Goal: Task Accomplishment & Management: Complete application form

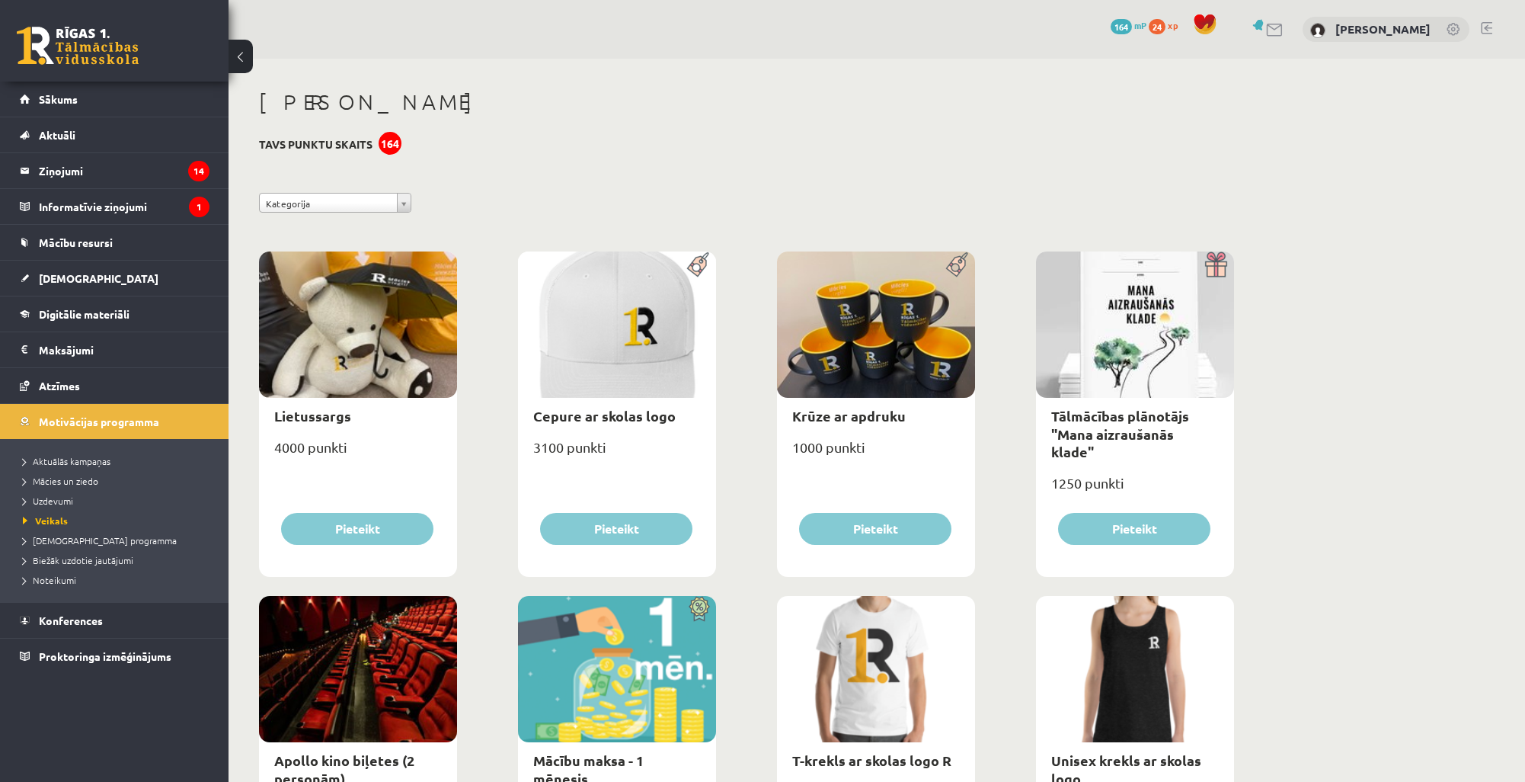
scroll to position [122, 0]
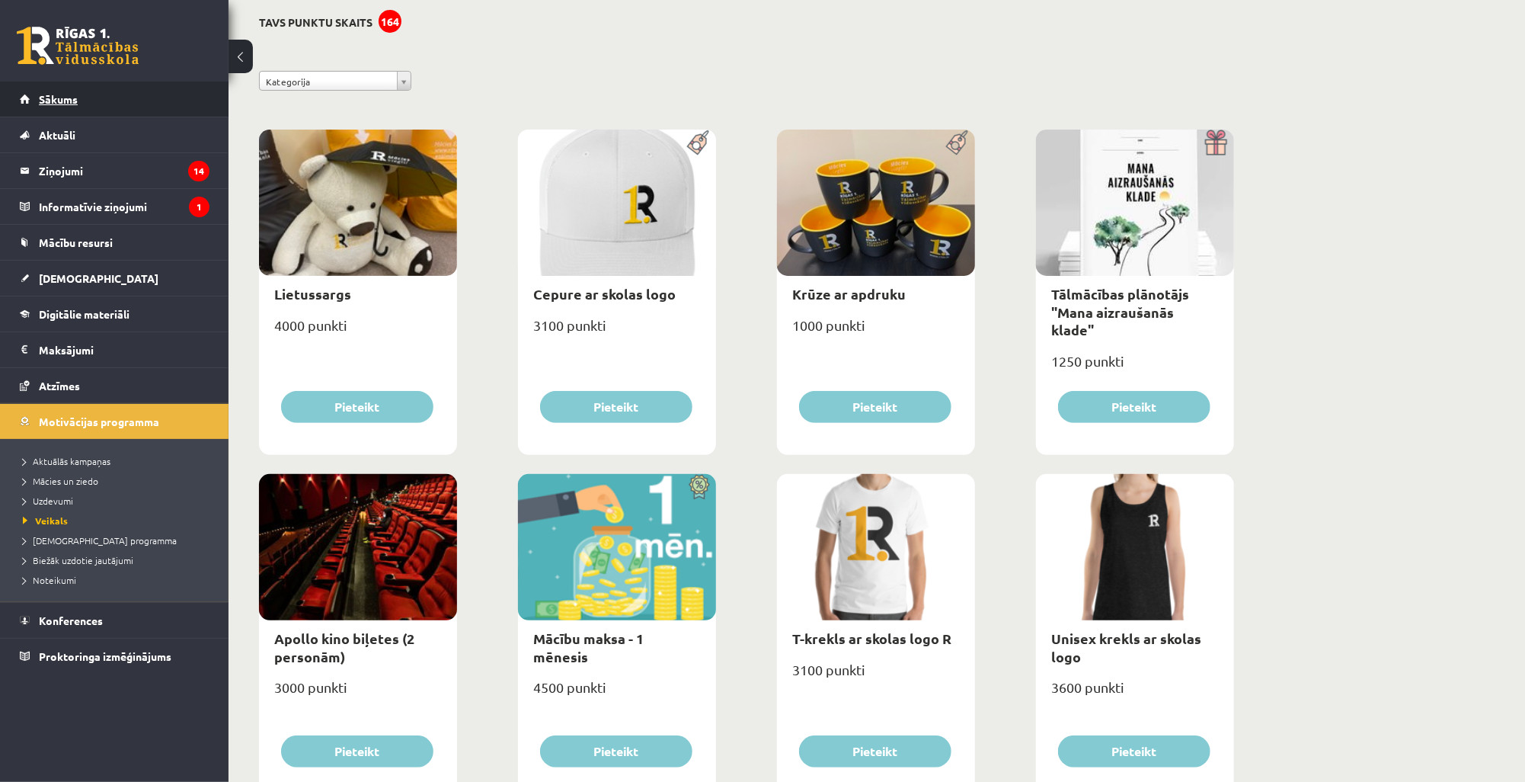
click at [110, 108] on link "Sākums" at bounding box center [115, 99] width 190 height 35
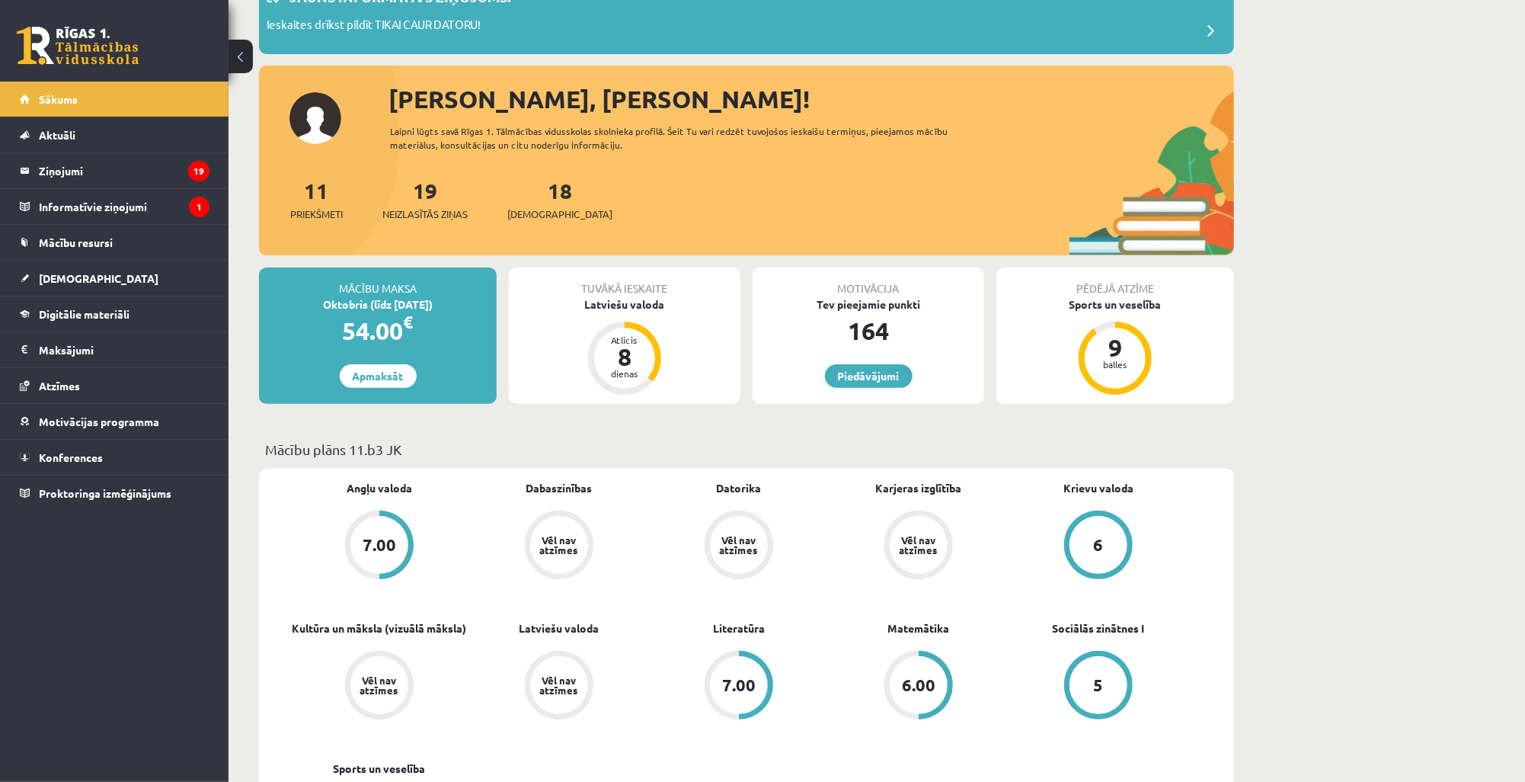
scroll to position [244, 0]
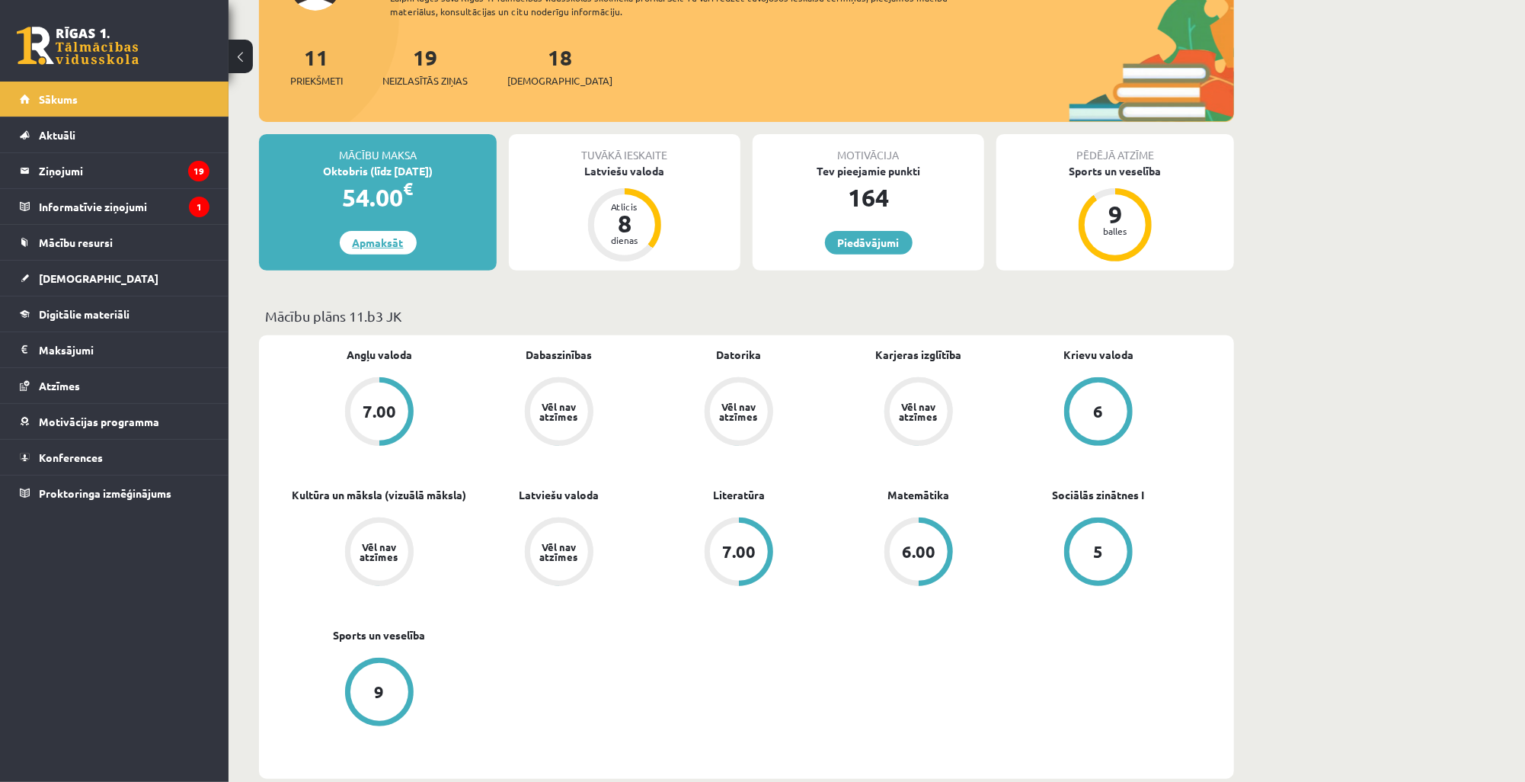
click at [360, 244] on link "Apmaksāt" at bounding box center [378, 243] width 77 height 24
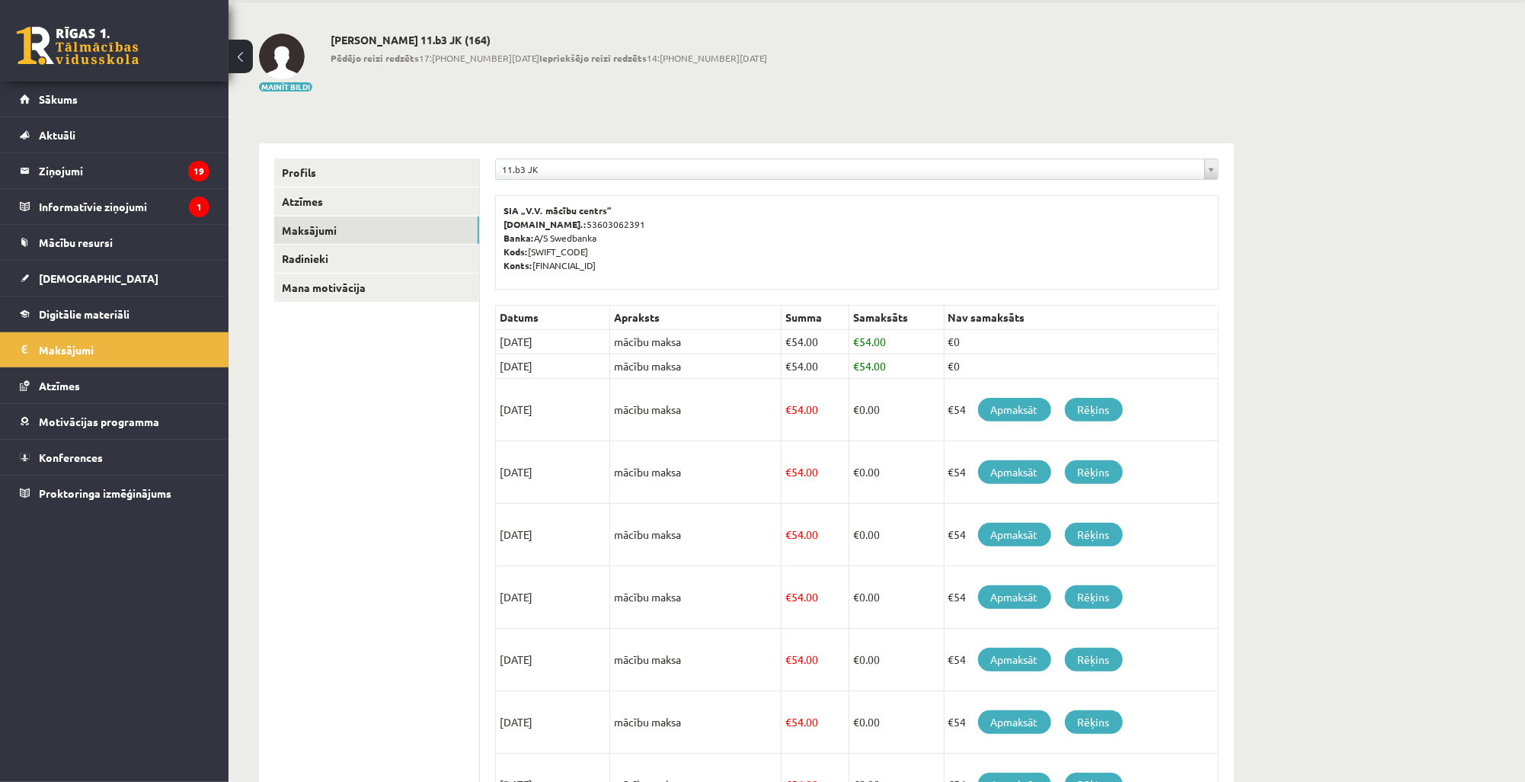
scroll to position [61, 0]
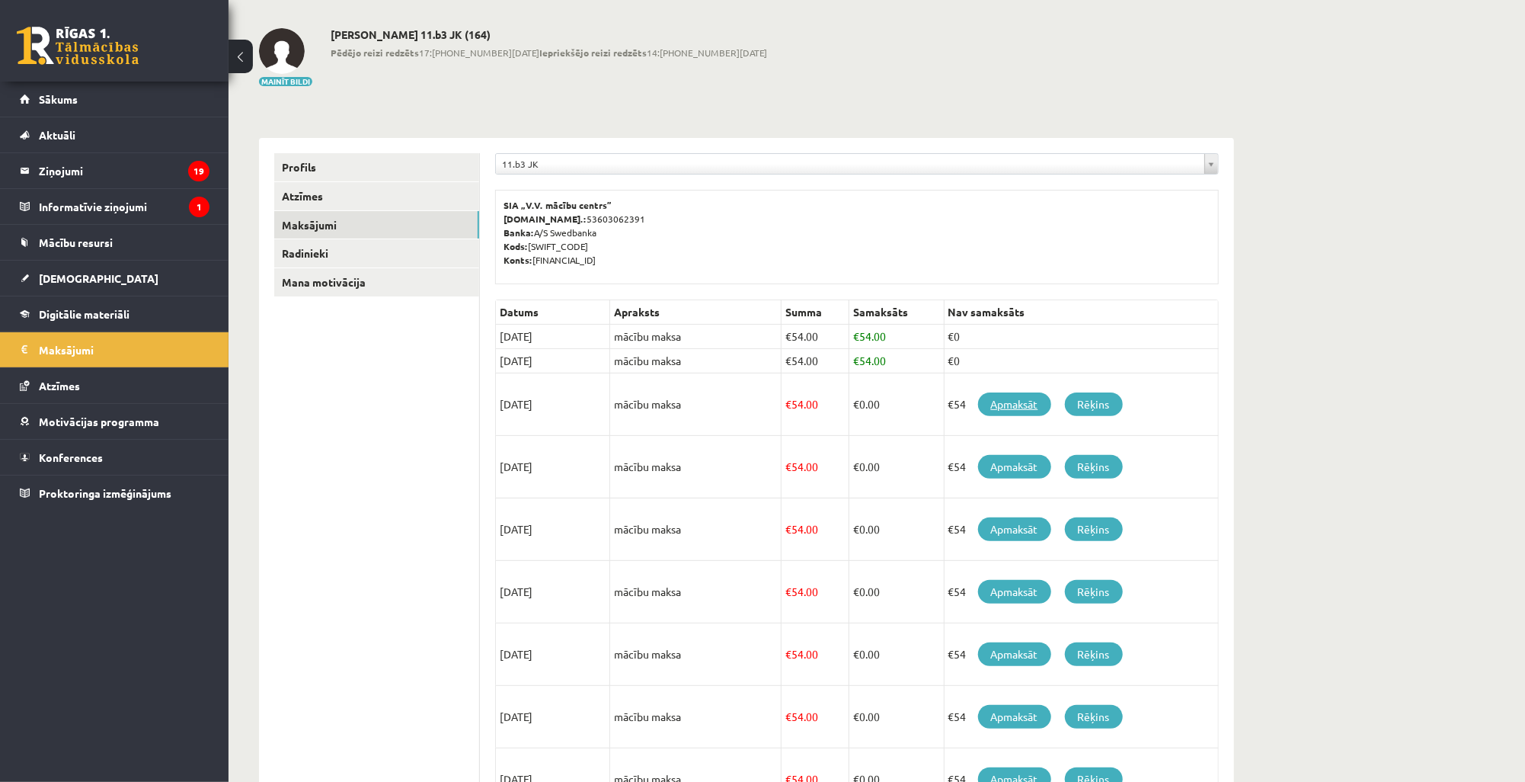
click at [1015, 408] on link "Apmaksāt" at bounding box center [1014, 404] width 73 height 24
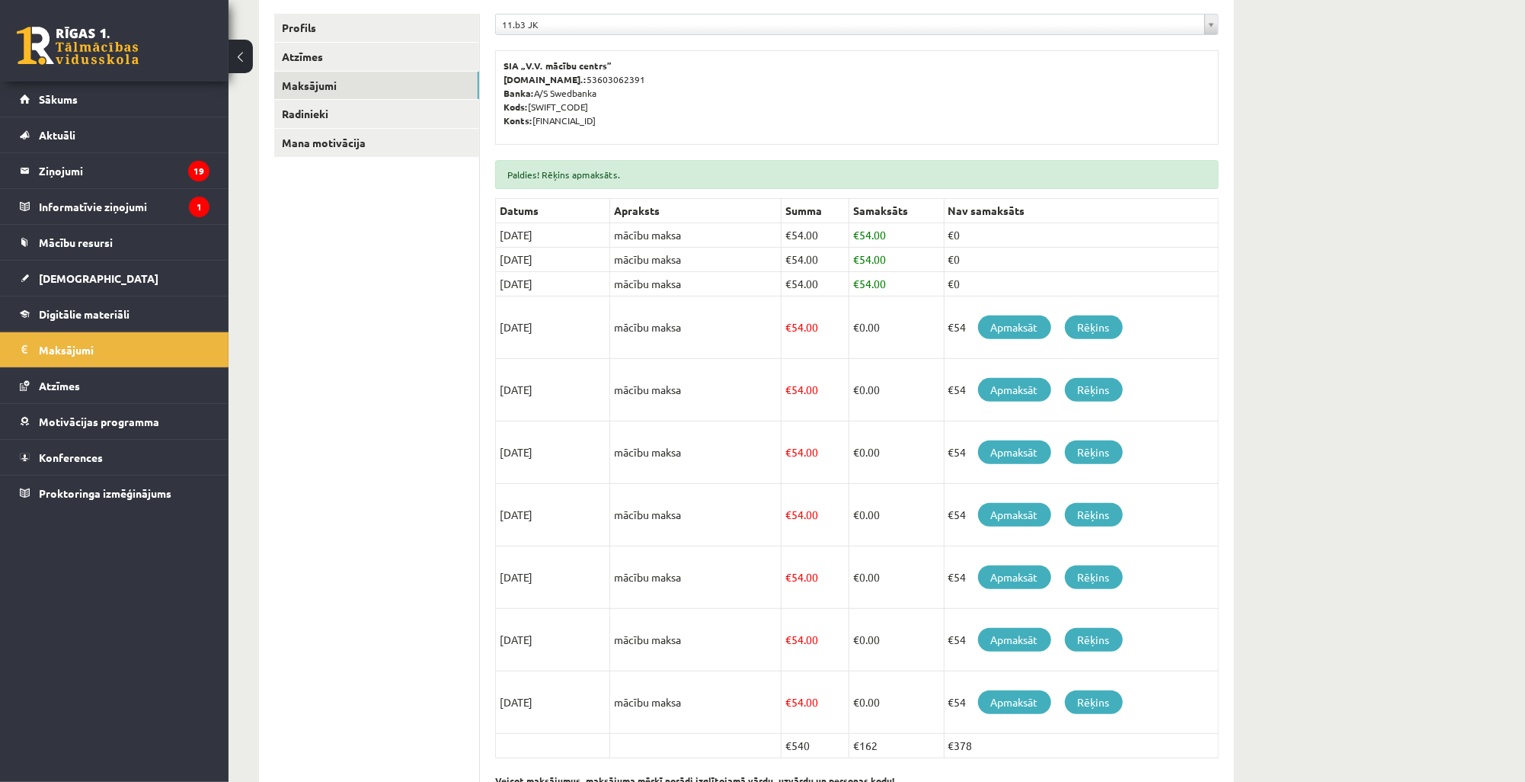
scroll to position [234, 0]
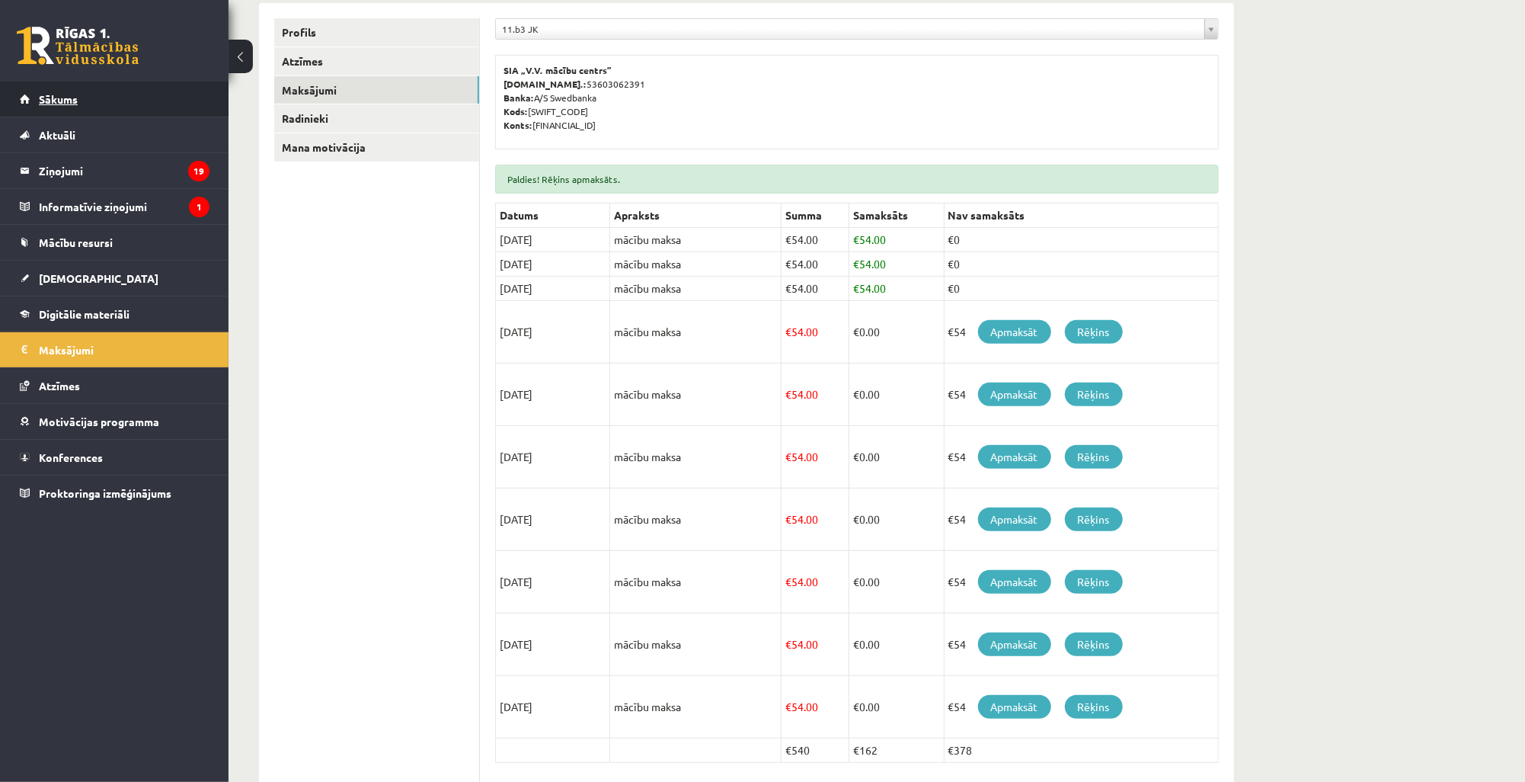
click at [101, 104] on link "Sākums" at bounding box center [115, 99] width 190 height 35
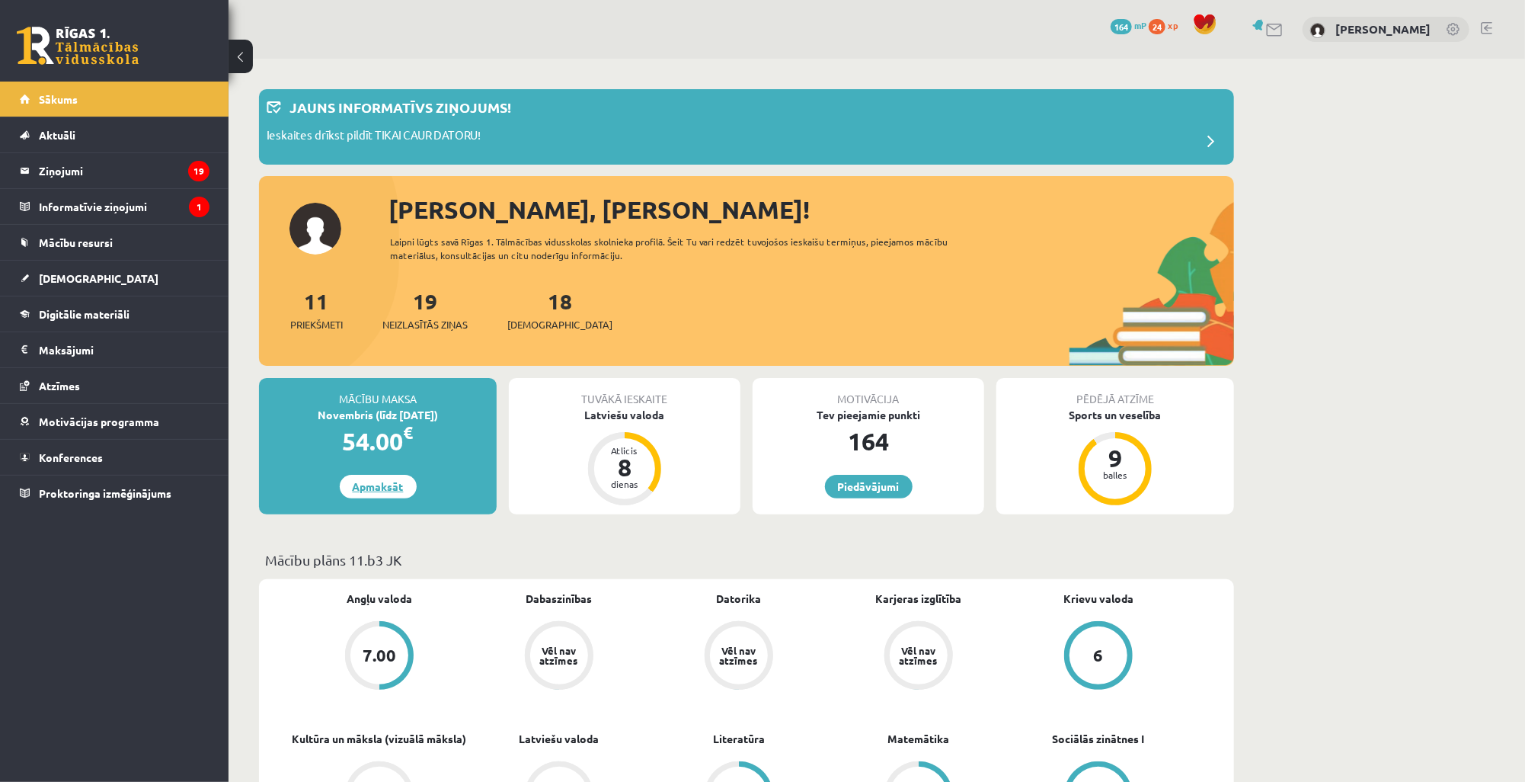
click at [366, 492] on link "Apmaksāt" at bounding box center [378, 487] width 77 height 24
click at [887, 491] on link "Piedāvājumi" at bounding box center [869, 487] width 88 height 24
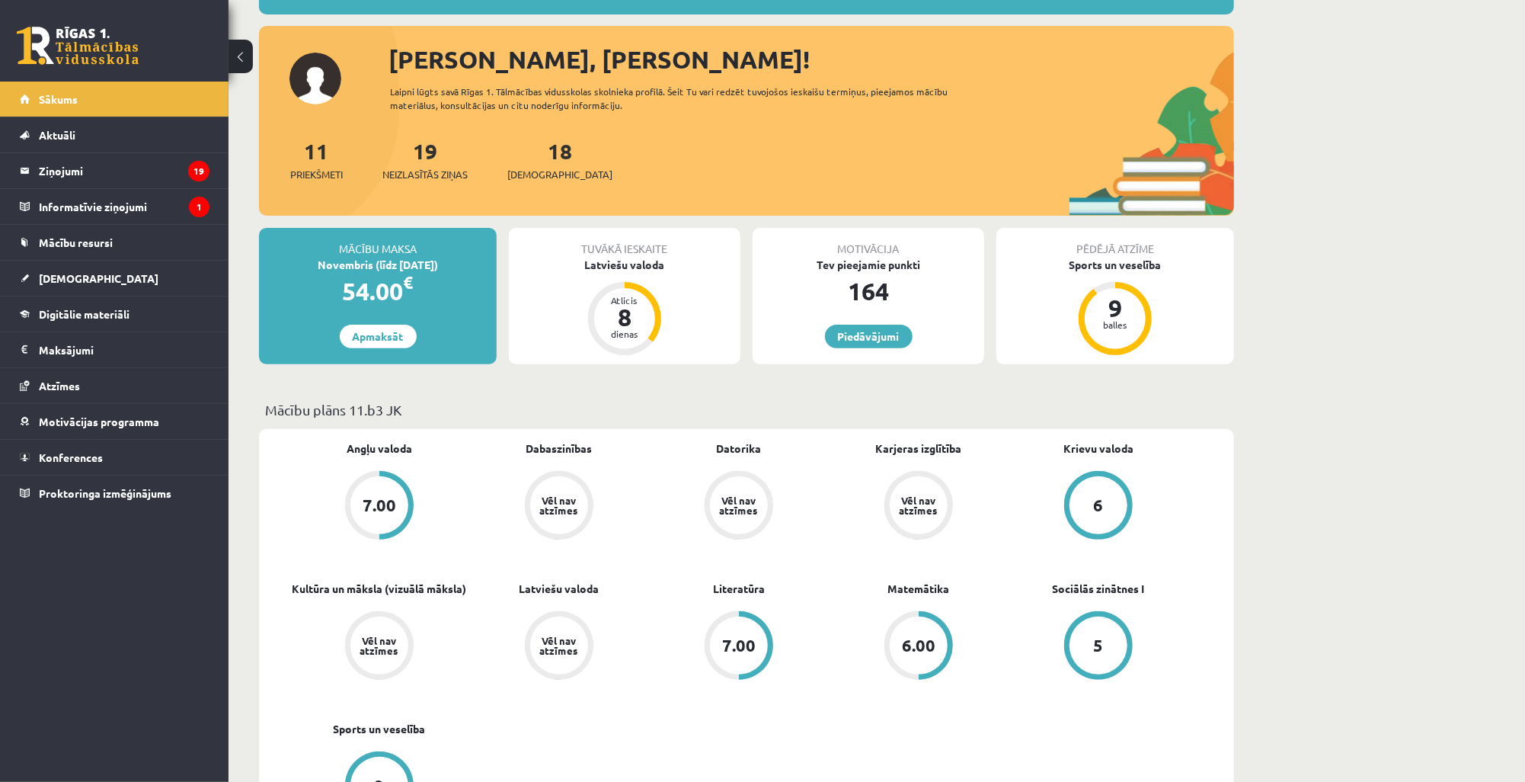
scroll to position [244, 0]
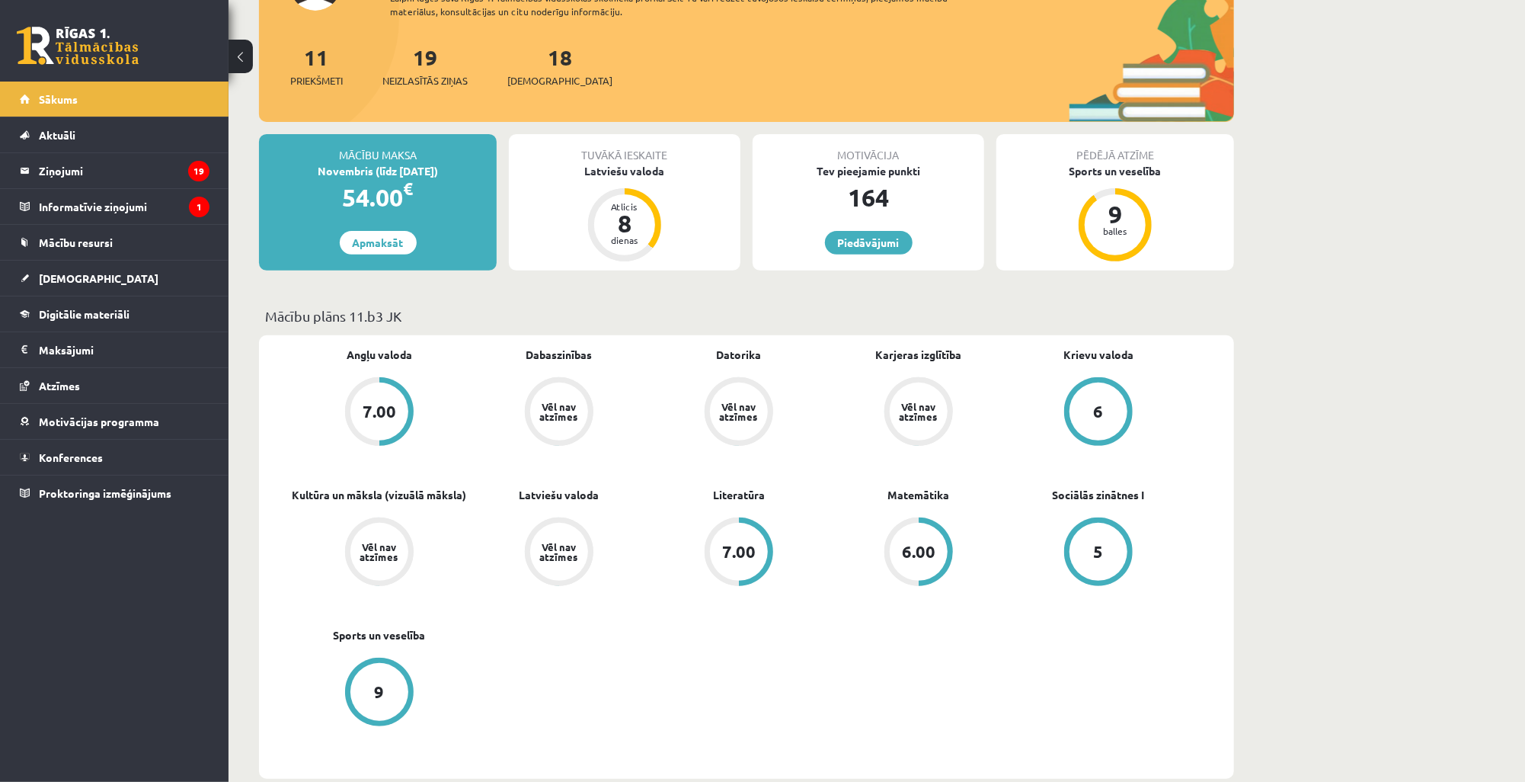
click at [649, 190] on div "Tuvākā ieskaite Latviešu valoda Atlicis 8 dienas" at bounding box center [625, 202] width 232 height 136
click at [647, 177] on div "Latviešu valoda" at bounding box center [625, 171] width 232 height 16
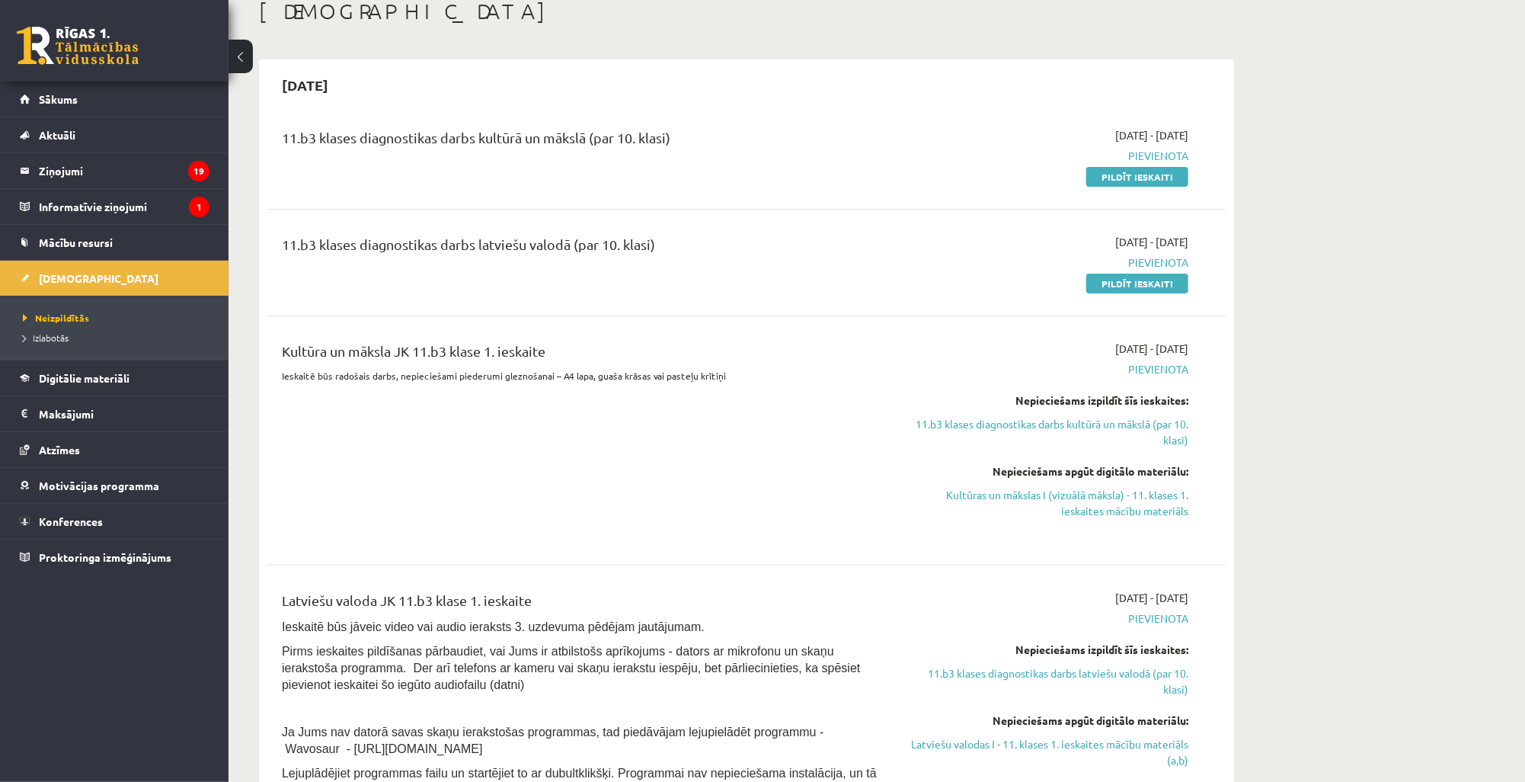
scroll to position [61, 0]
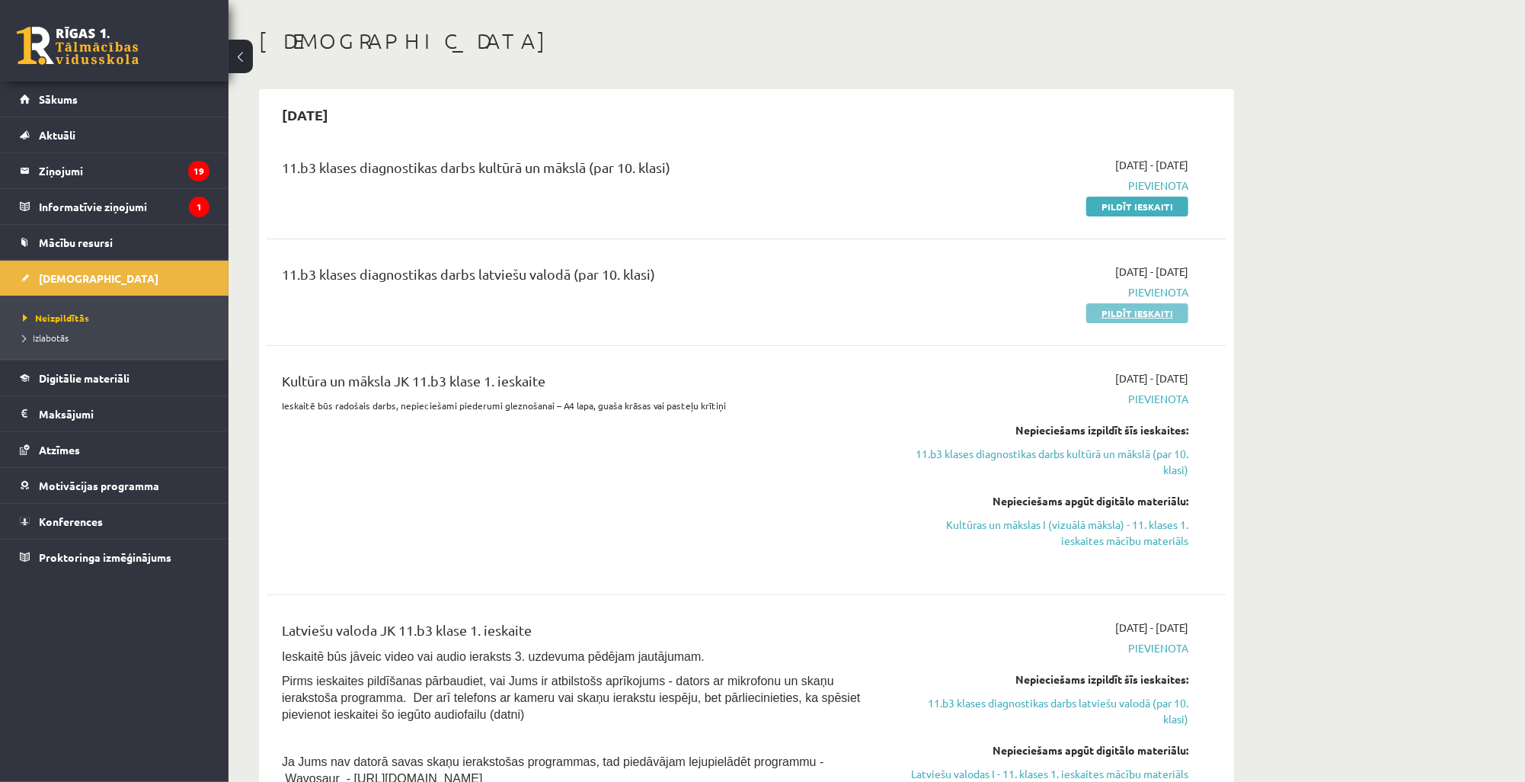
click at [1124, 317] on link "Pildīt ieskaiti" at bounding box center [1137, 313] width 102 height 20
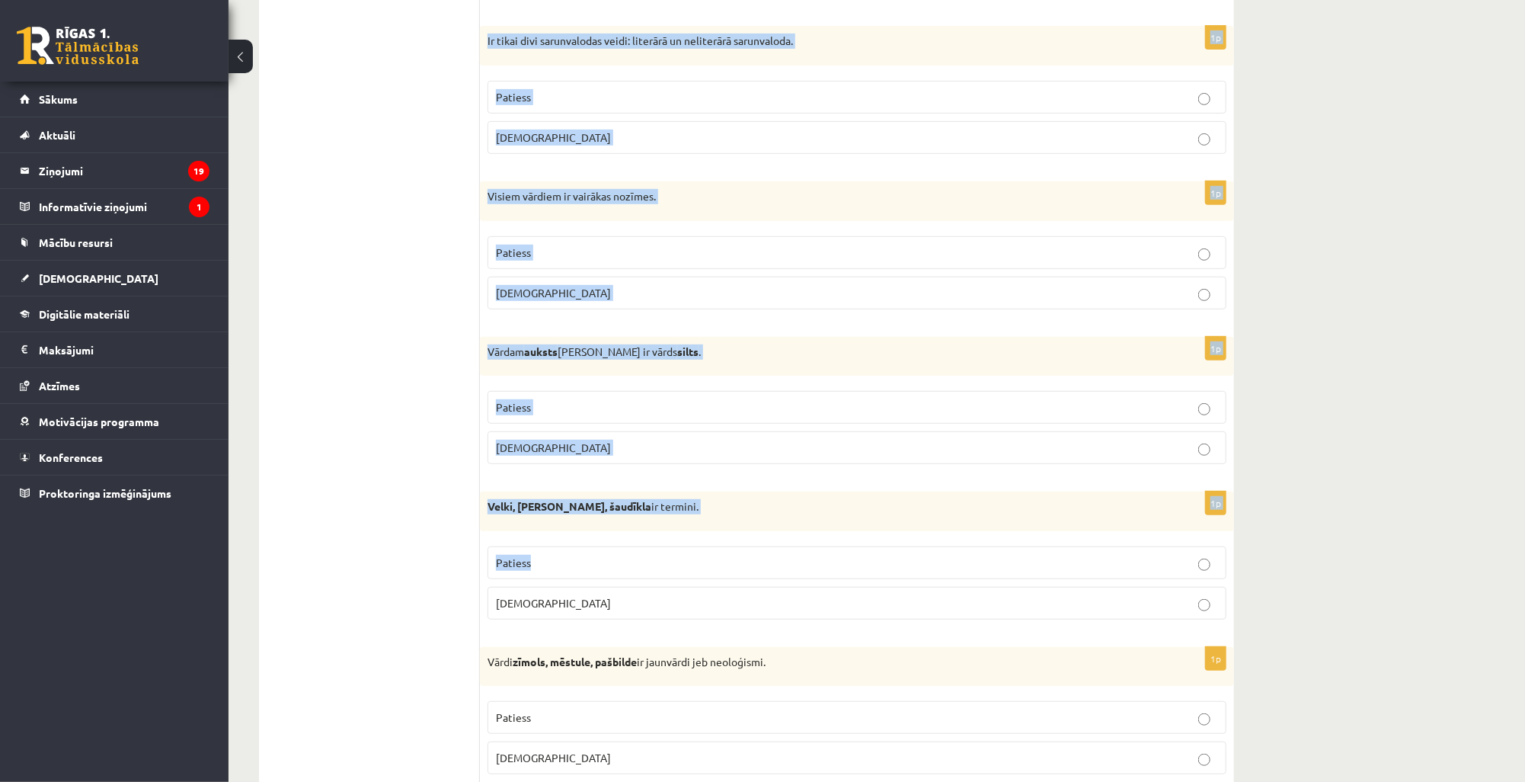
scroll to position [4243, 0]
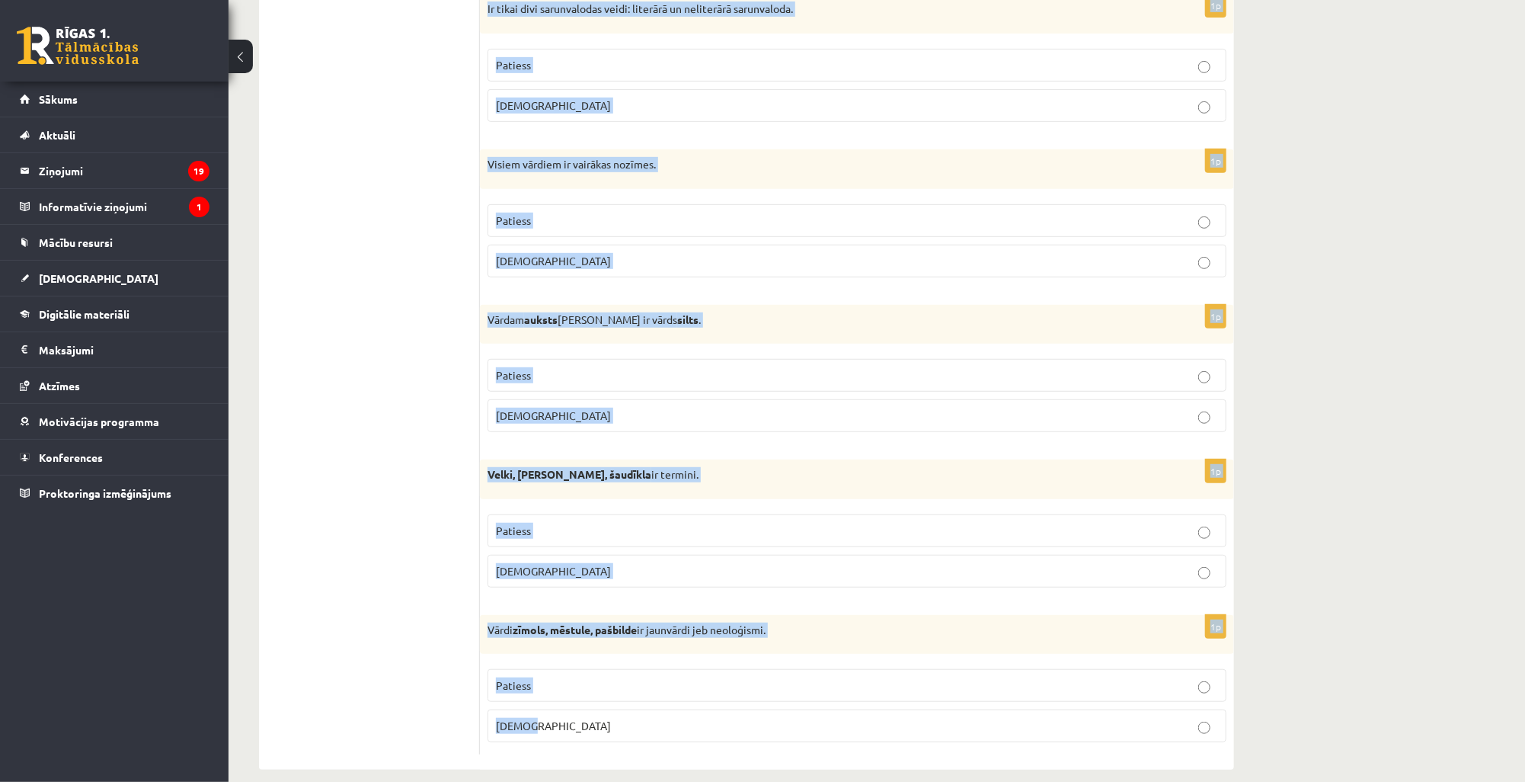
drag, startPoint x: 487, startPoint y: 265, endPoint x: 734, endPoint y: 731, distance: 527.5
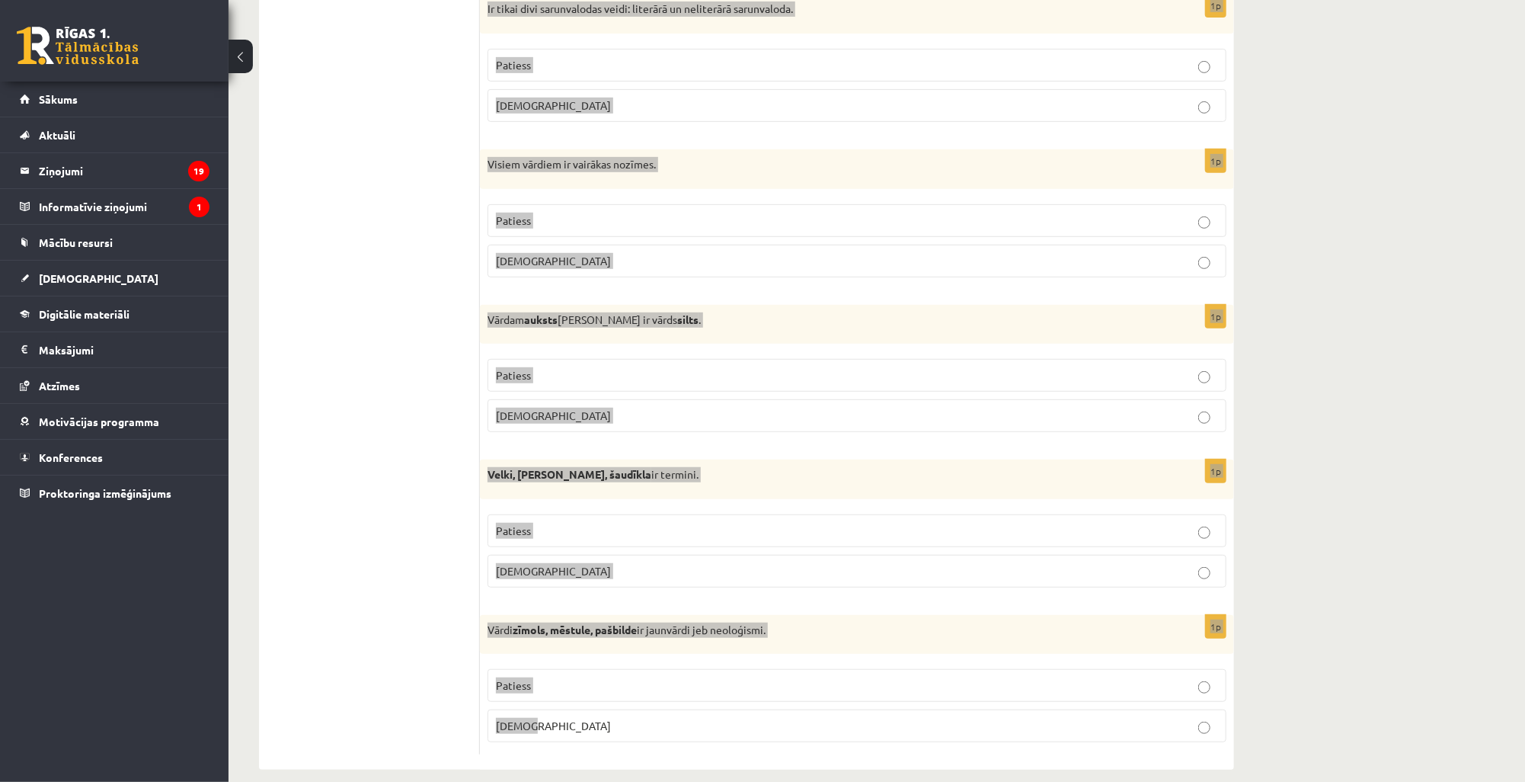
copy form "Vārdi bračka, senči ir sarunvalodas vārdi. Patiess Aplams 1p Saziņa kļūst iespē…"
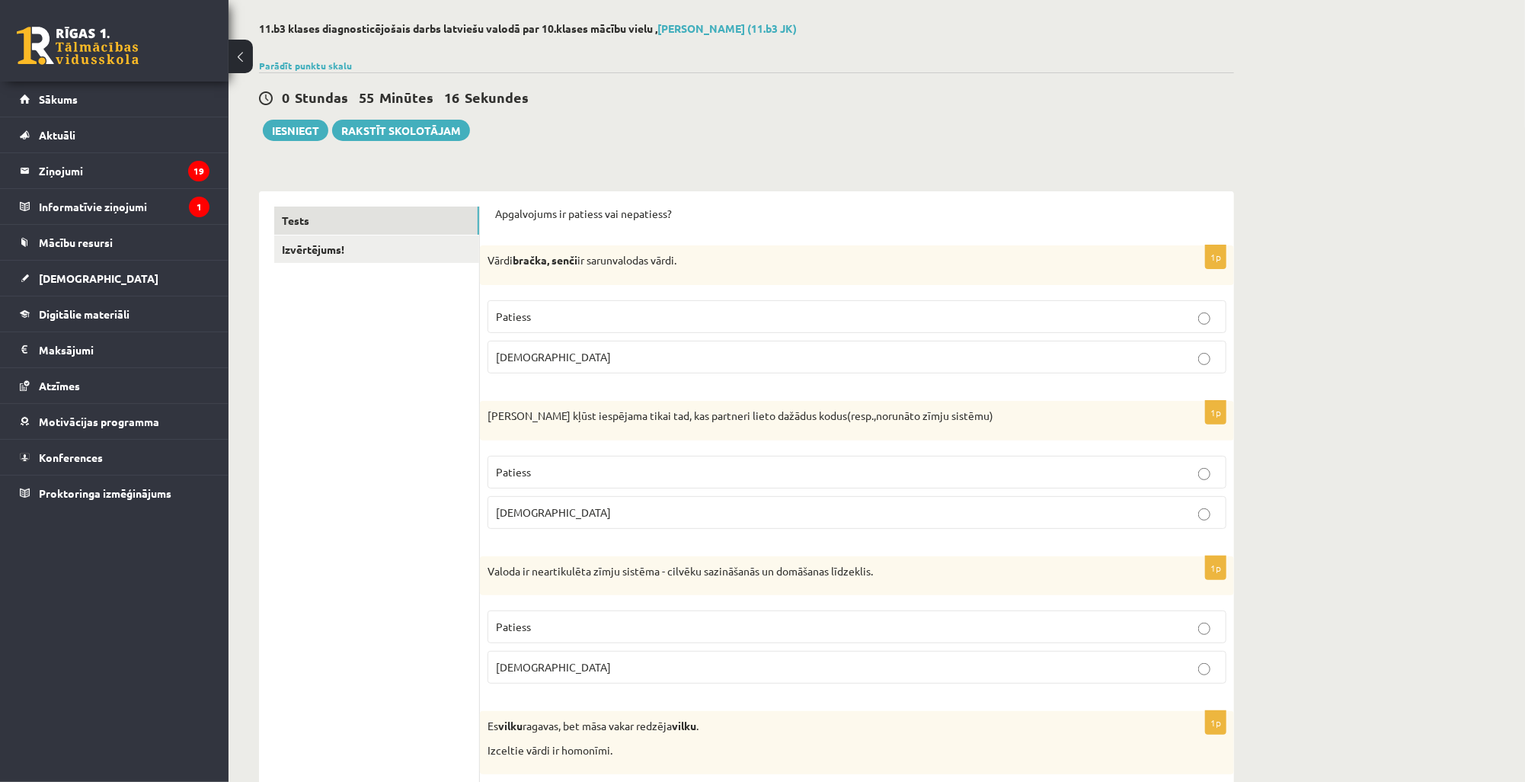
scroll to position [3, 0]
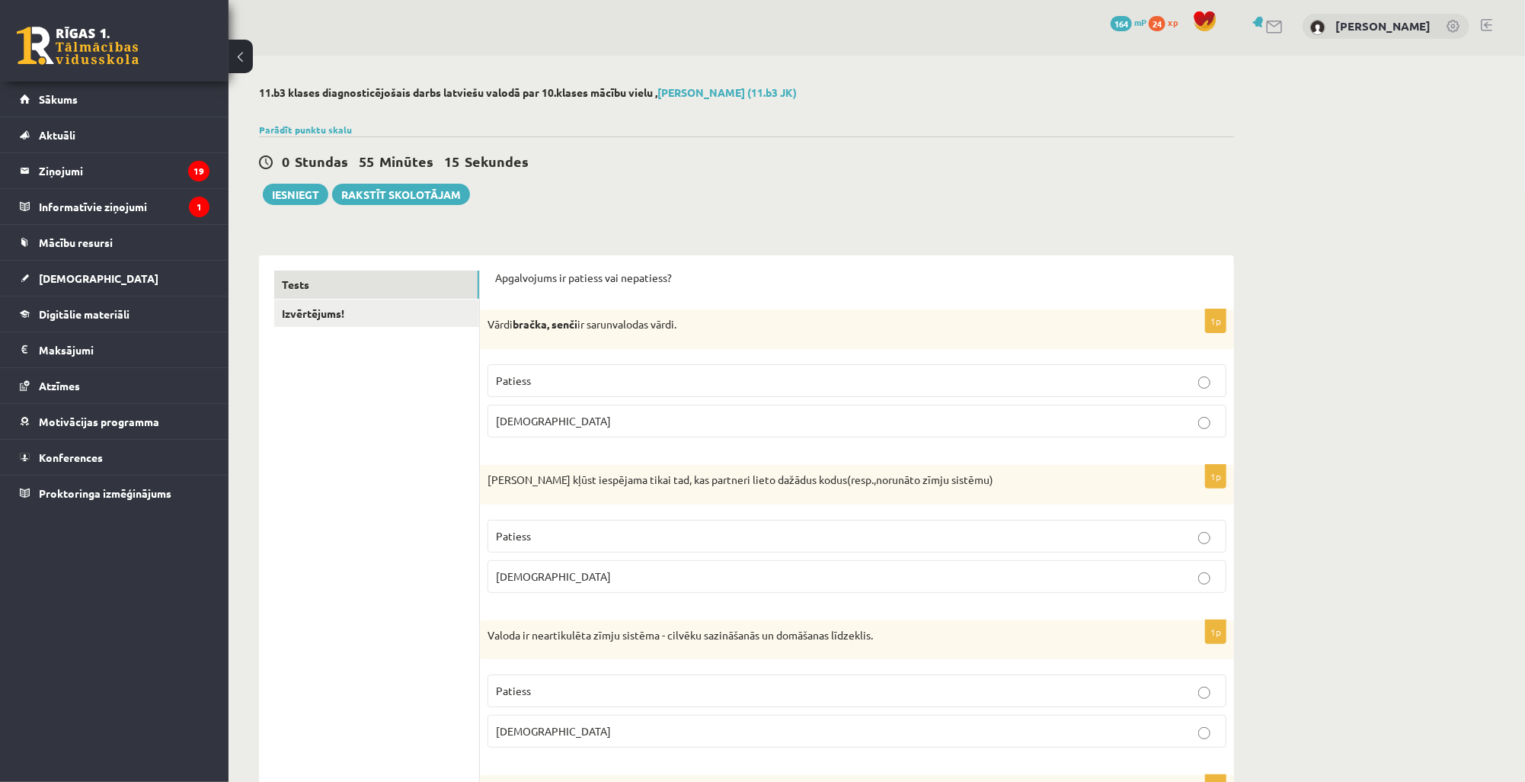
click at [555, 378] on p "Patiess" at bounding box center [857, 380] width 722 height 16
click at [547, 586] on label "Aplams" at bounding box center [856, 576] width 739 height 33
click at [551, 738] on label "Aplams" at bounding box center [856, 730] width 739 height 33
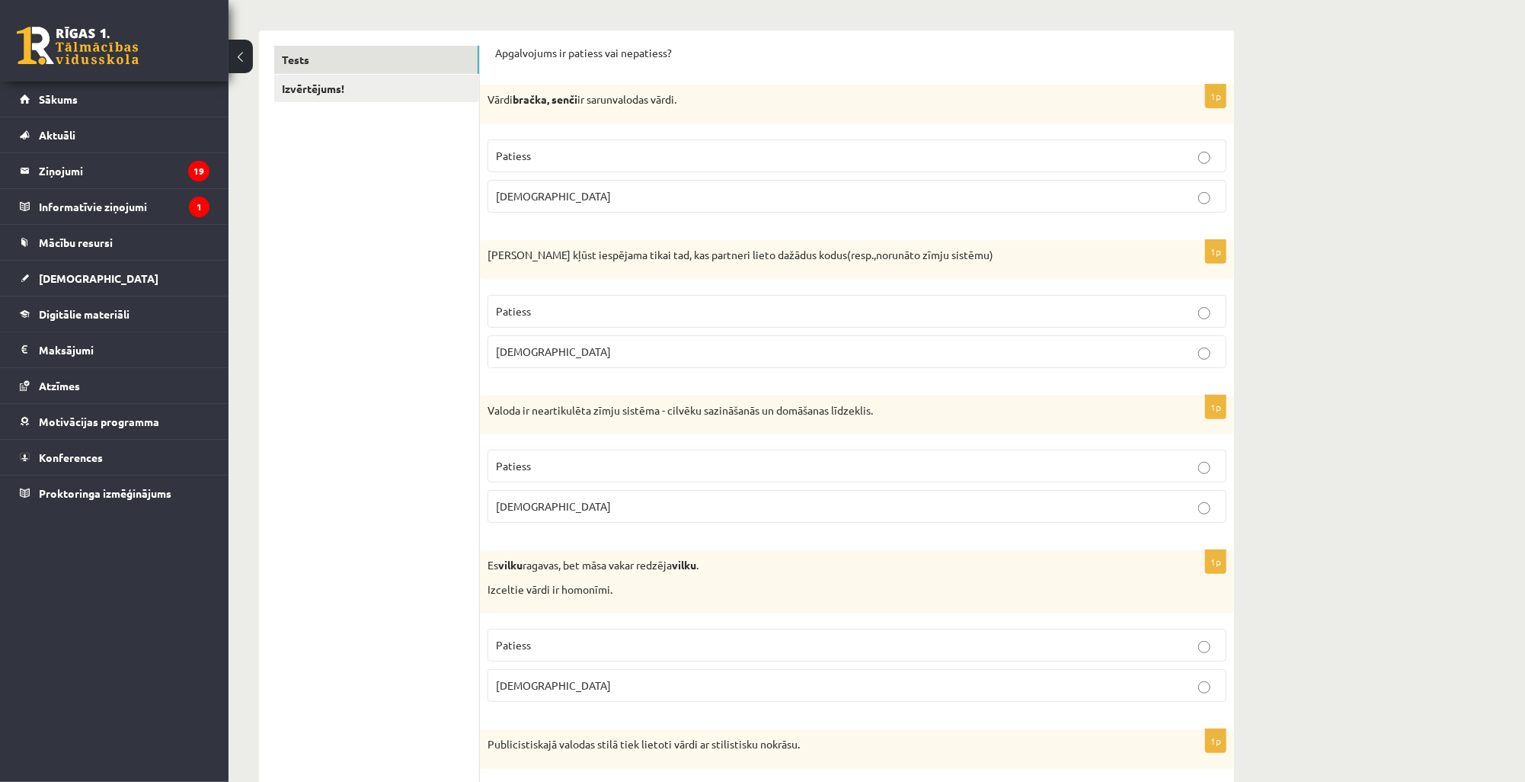
scroll to position [247, 0]
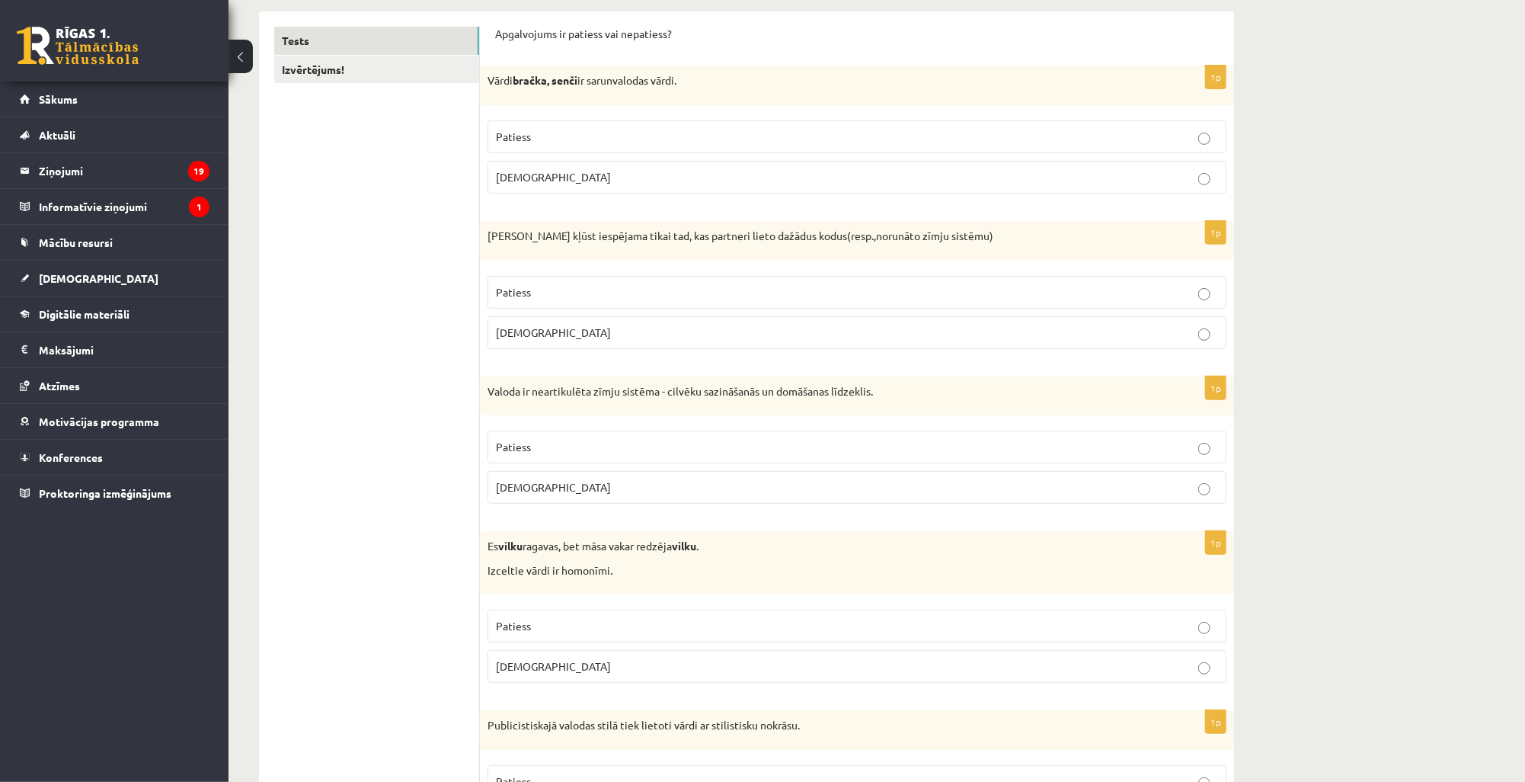
click at [540, 623] on p "Patiess" at bounding box center [857, 626] width 722 height 16
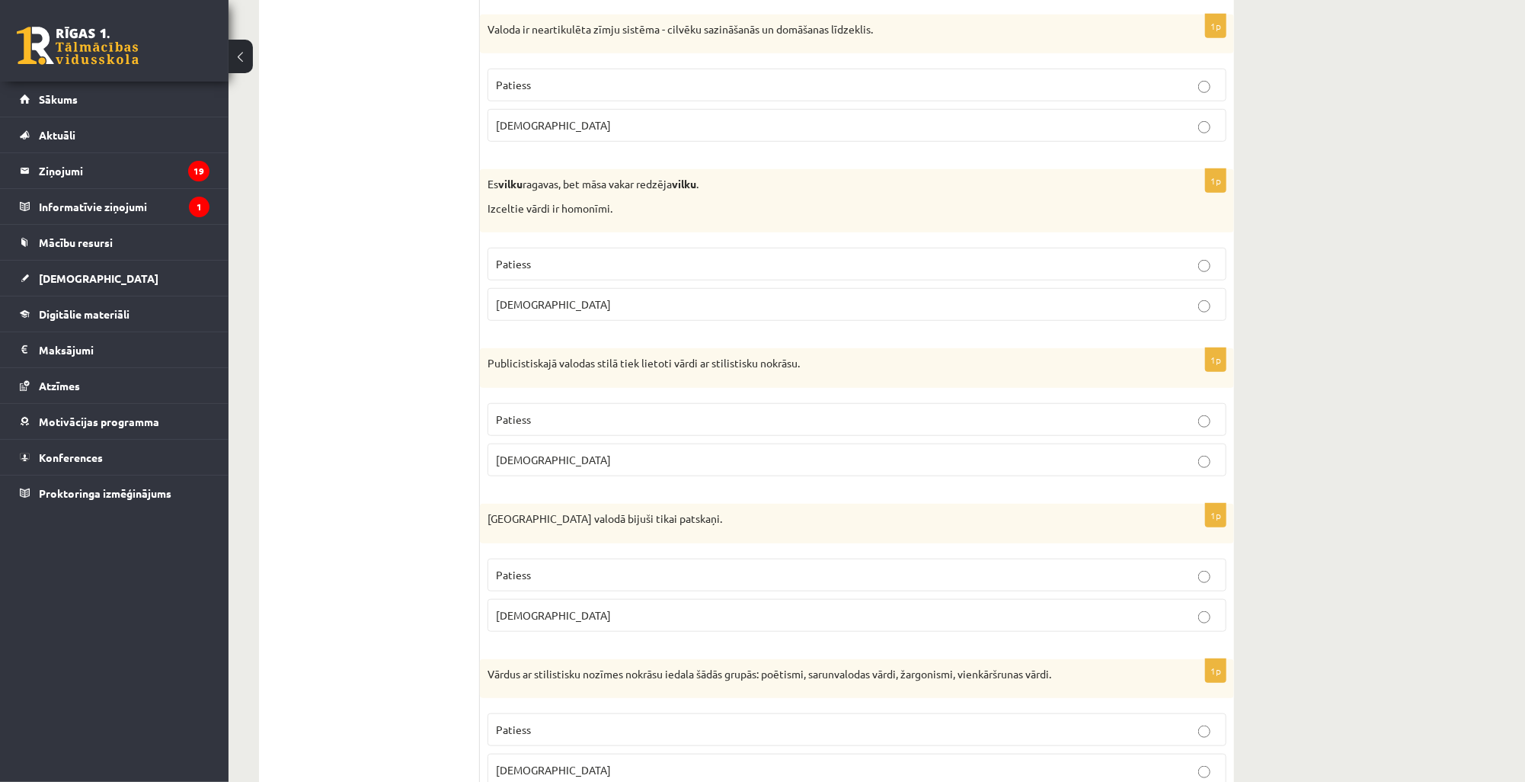
scroll to position [612, 0]
click at [593, 408] on p "Patiess" at bounding box center [857, 416] width 722 height 16
click at [796, 618] on label "Aplams" at bounding box center [856, 611] width 739 height 33
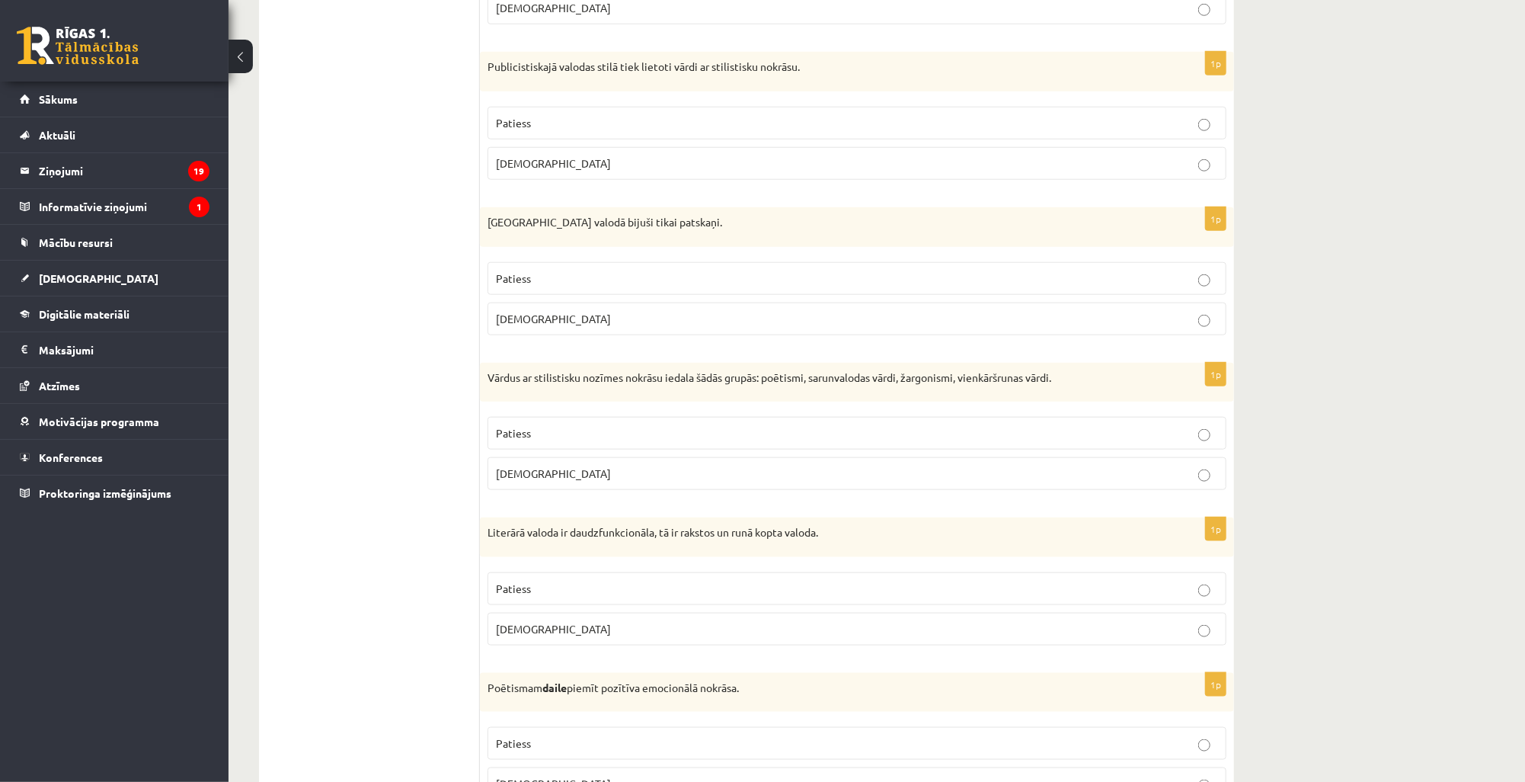
scroll to position [917, 0]
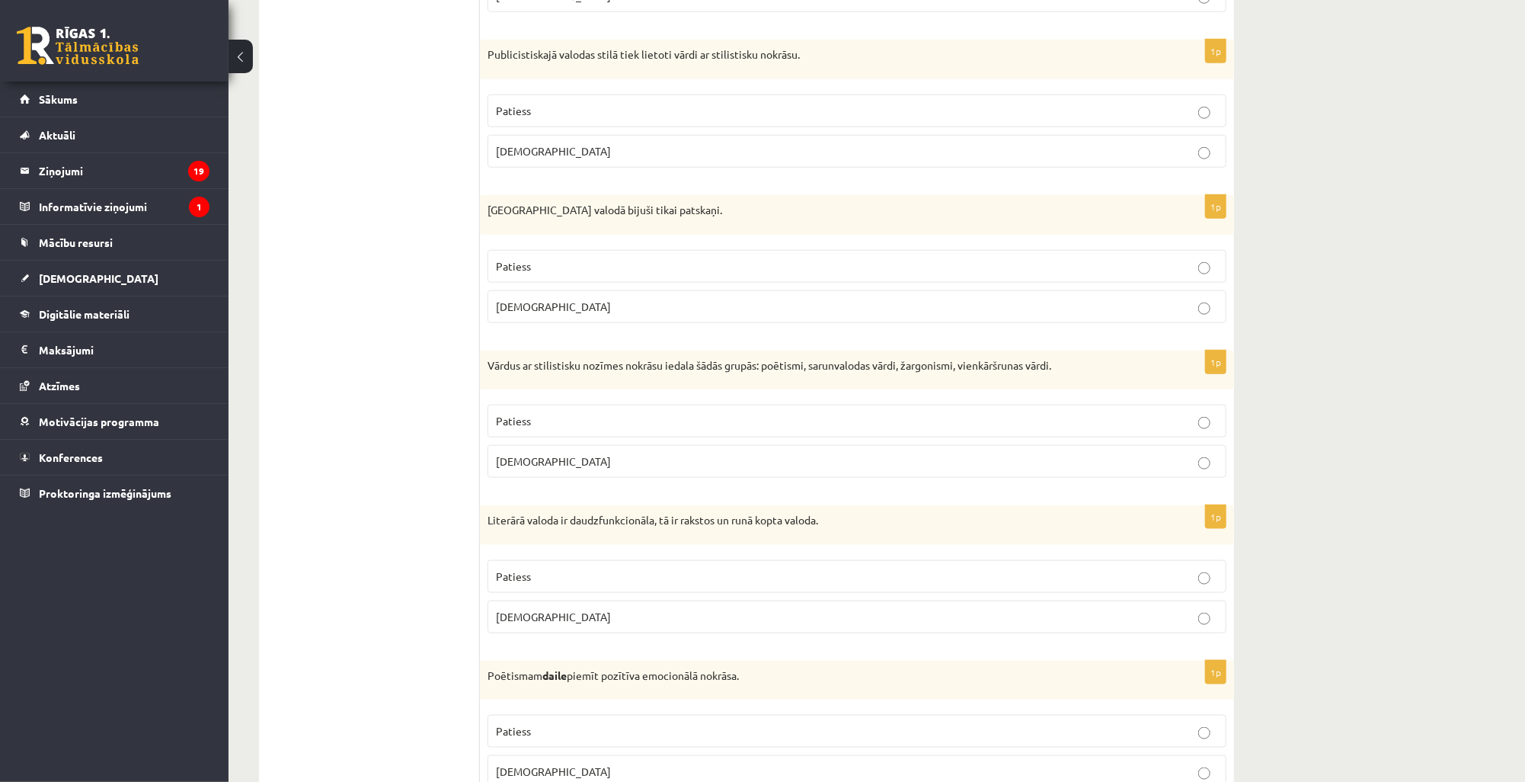
click at [600, 413] on p "Patiess" at bounding box center [857, 421] width 722 height 16
click at [563, 576] on p "Patiess" at bounding box center [857, 576] width 722 height 16
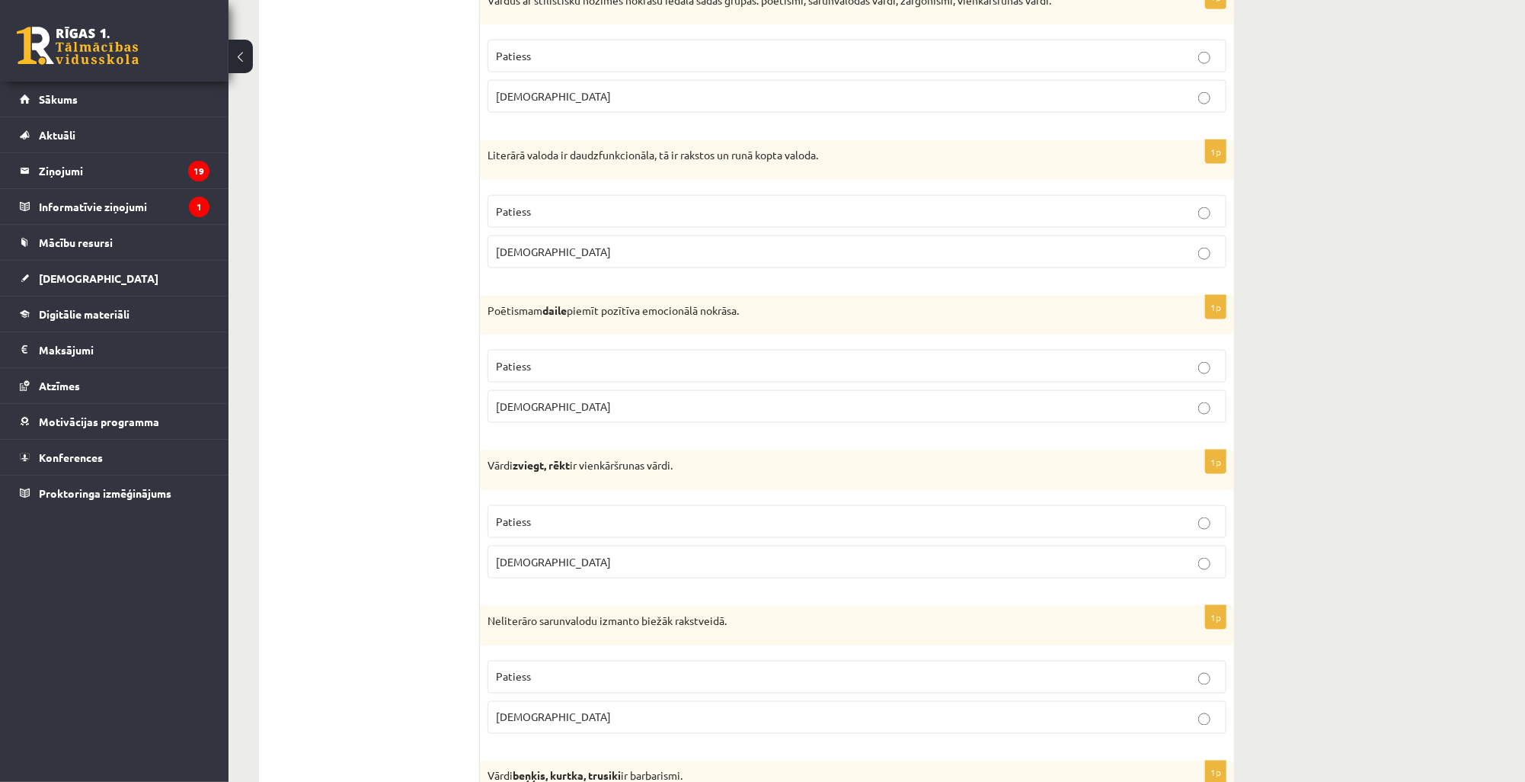
scroll to position [1283, 0]
click at [603, 513] on p "Patiess" at bounding box center [857, 521] width 722 height 16
click at [689, 363] on p "Patiess" at bounding box center [857, 365] width 722 height 16
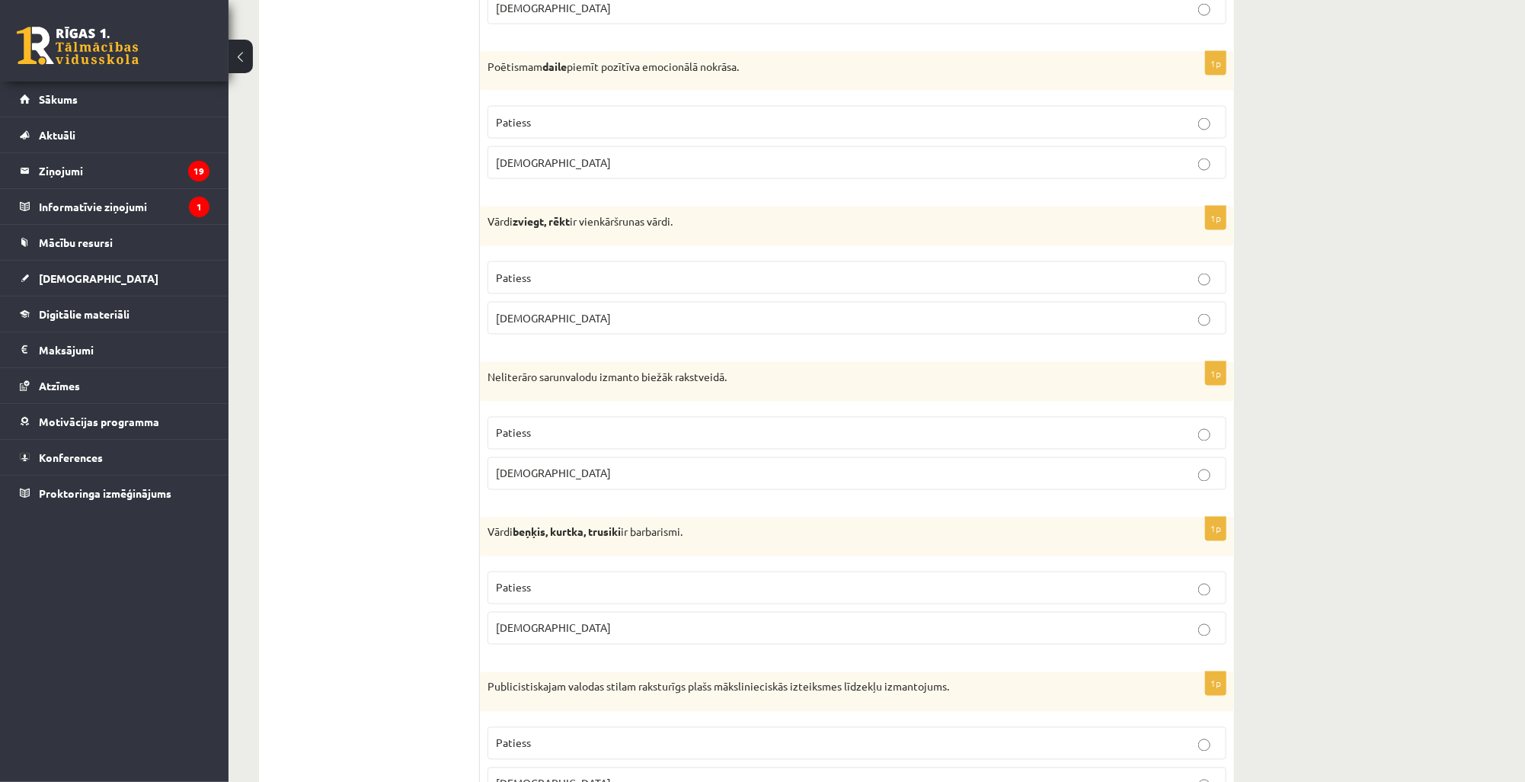
scroll to position [1587, 0]
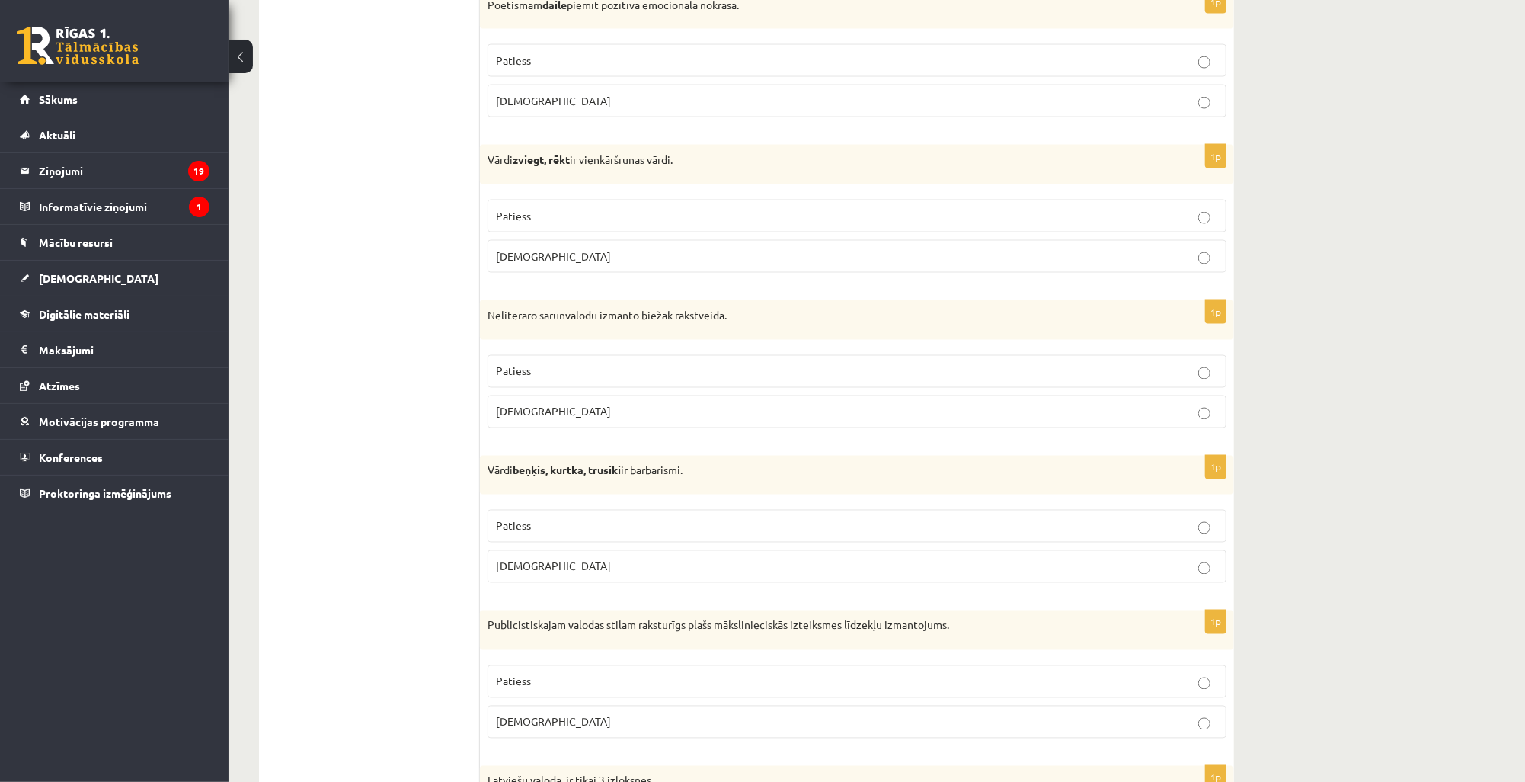
click at [611, 408] on p "Aplams" at bounding box center [857, 412] width 722 height 16
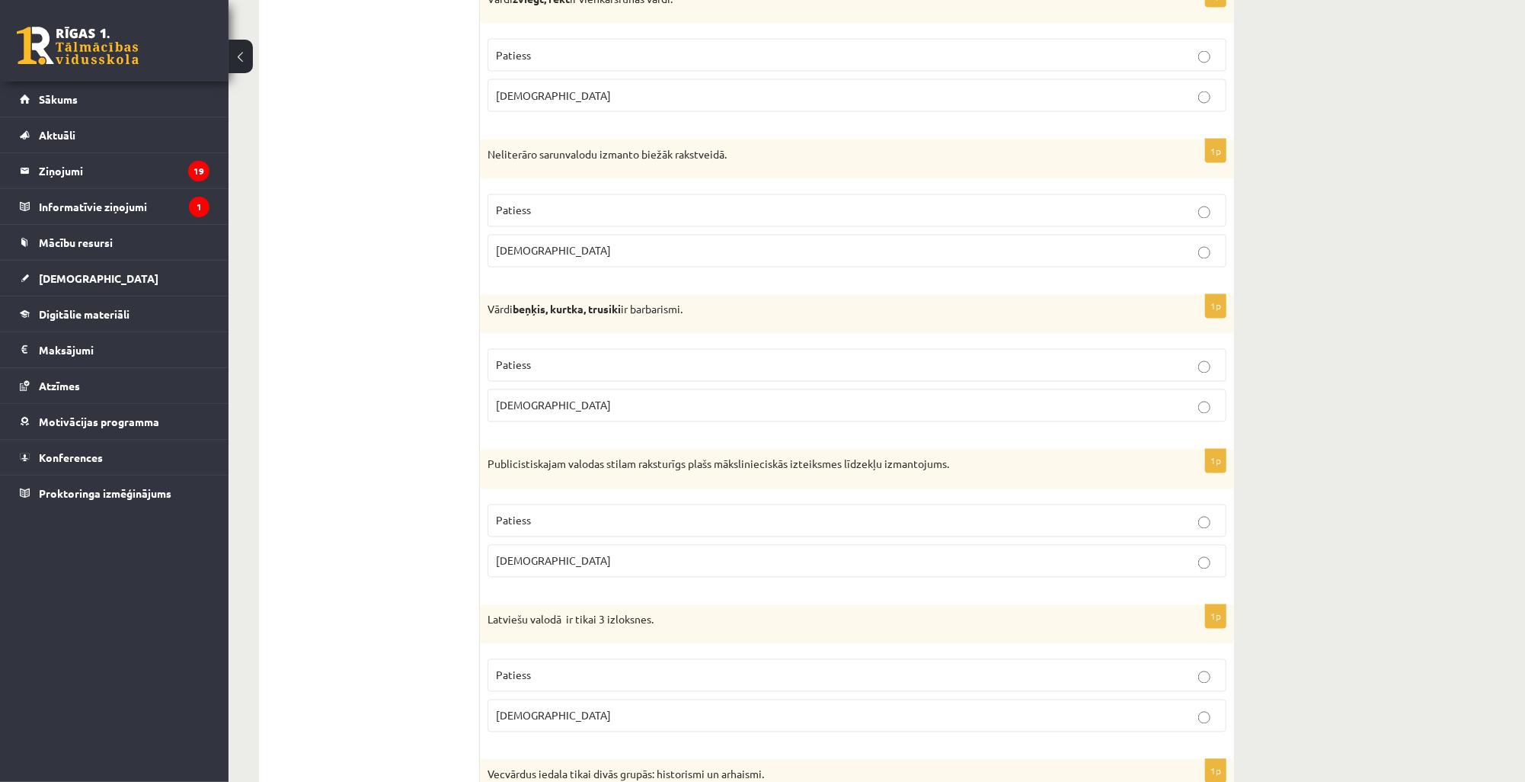
scroll to position [1770, 0]
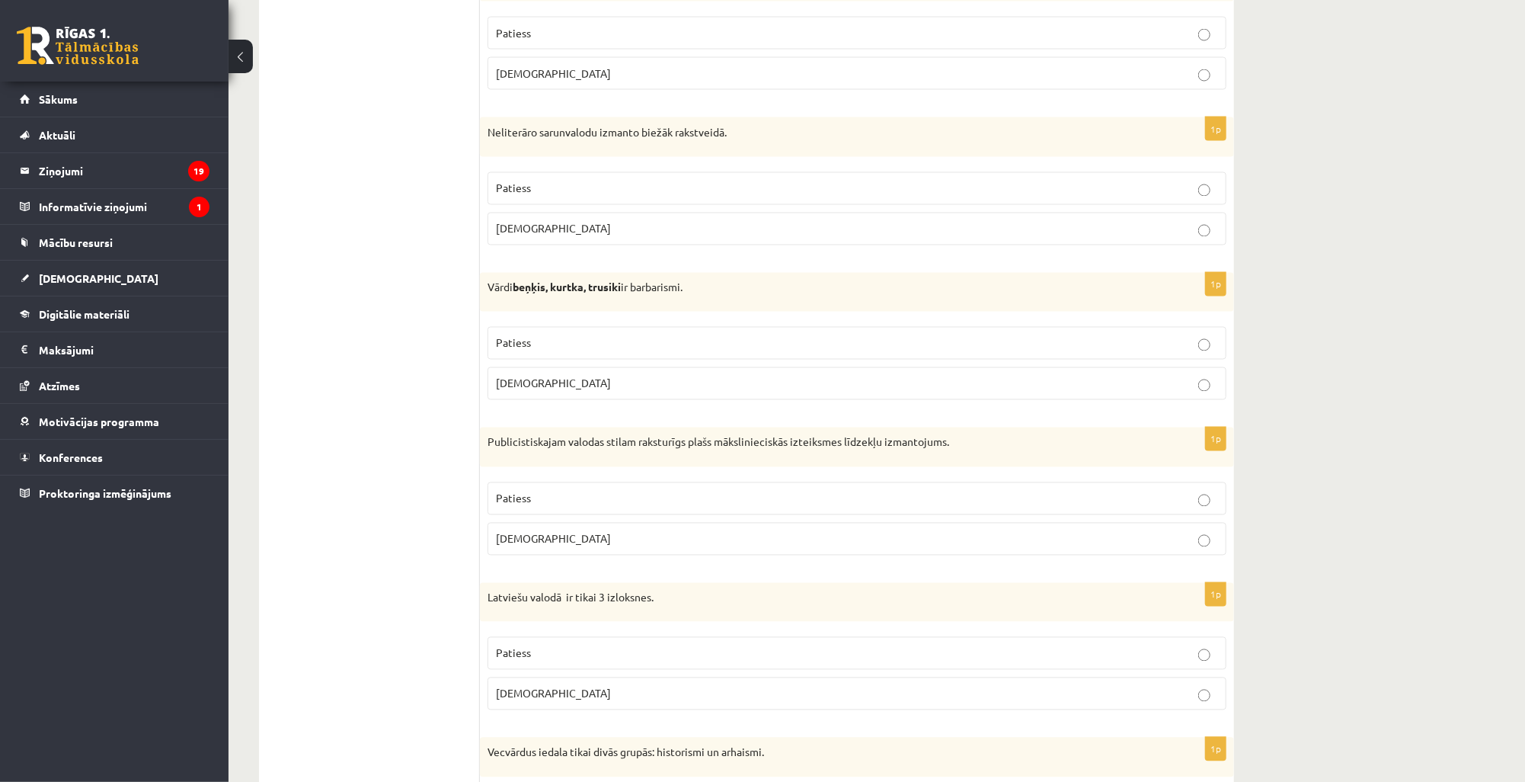
click at [727, 335] on p "Patiess" at bounding box center [857, 343] width 722 height 16
drag, startPoint x: 644, startPoint y: 491, endPoint x: 635, endPoint y: 517, distance: 27.9
click at [643, 491] on p "Patiess" at bounding box center [857, 499] width 722 height 16
click at [596, 645] on p "Patiess" at bounding box center [857, 653] width 722 height 16
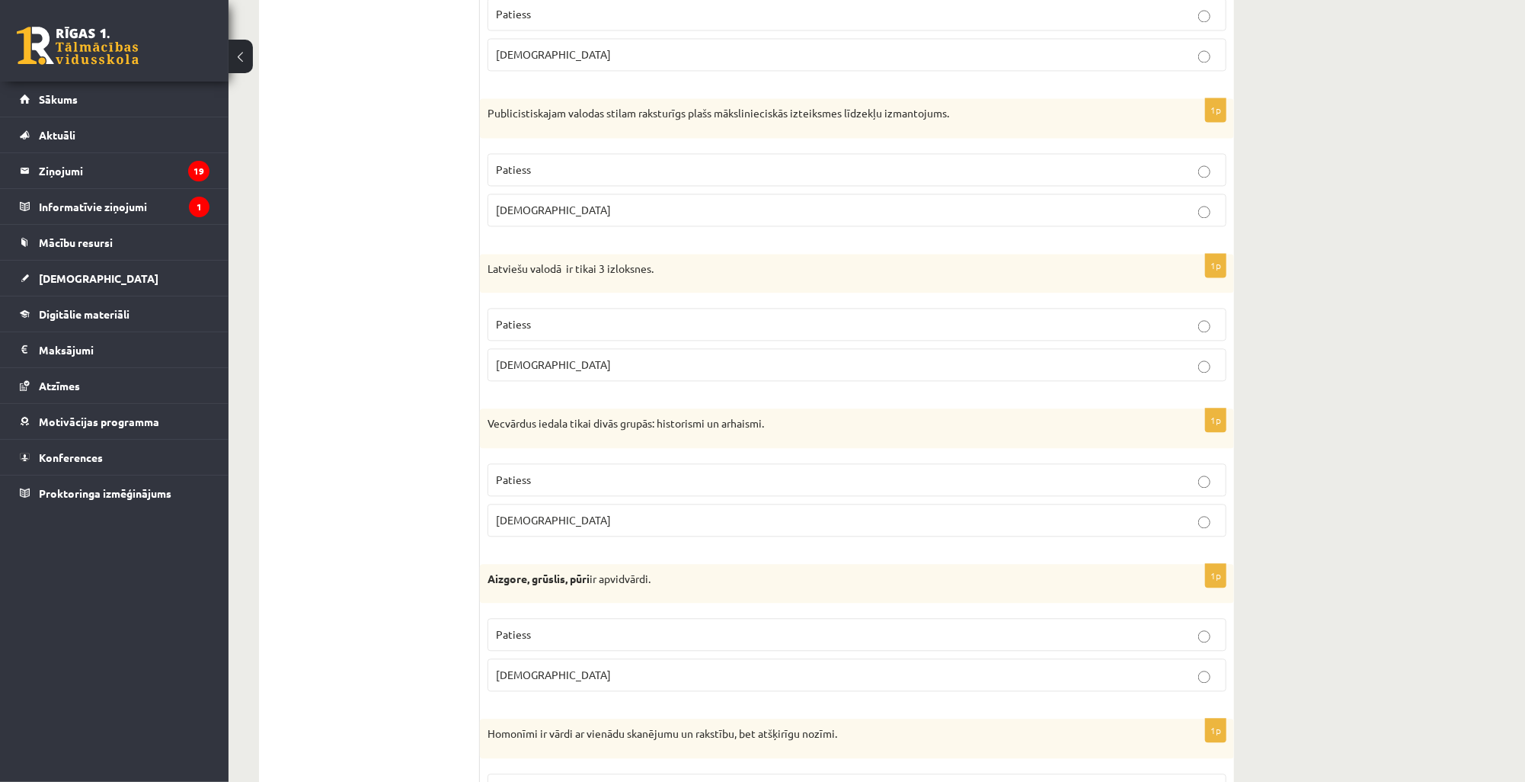
scroll to position [2258, 0]
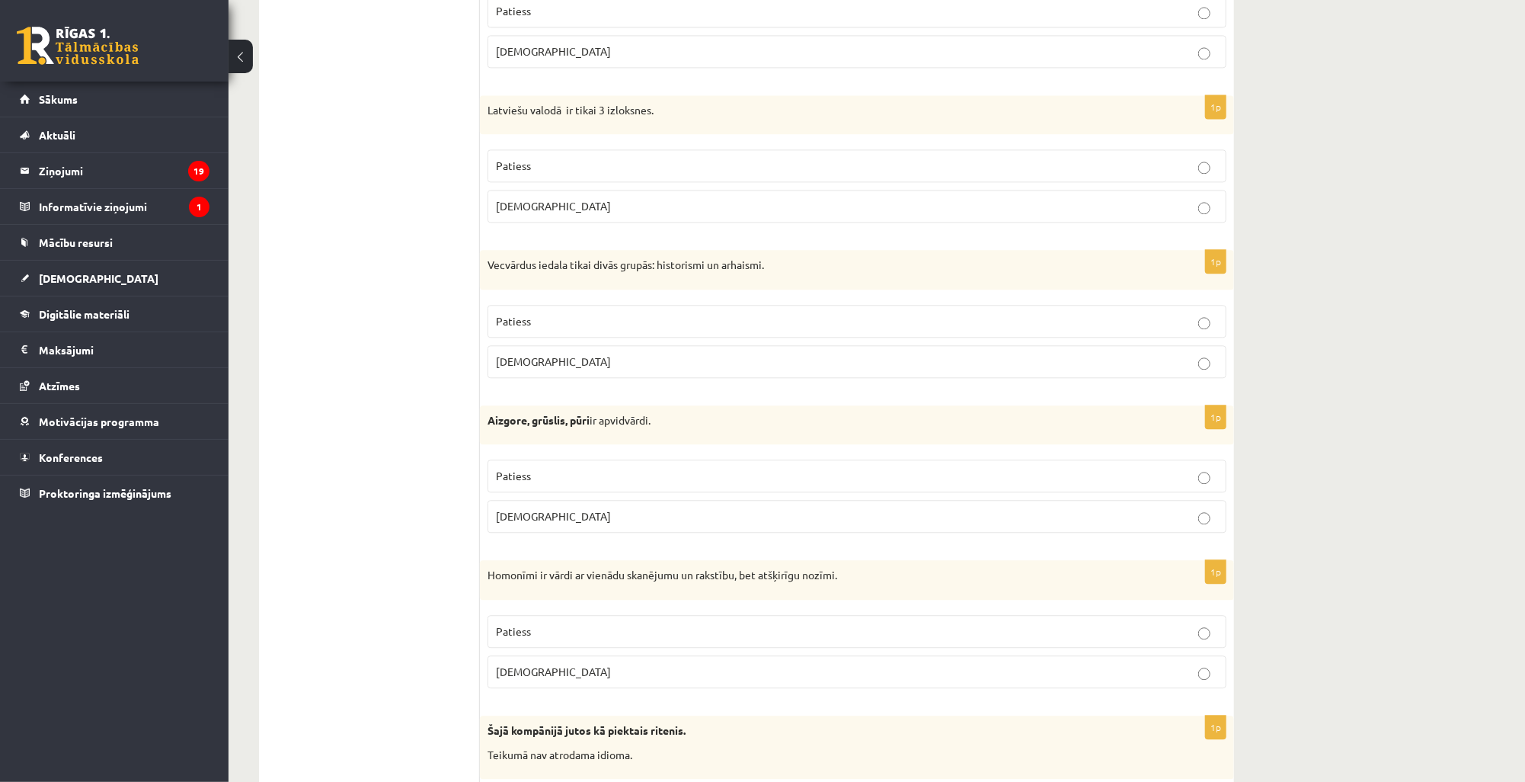
click at [606, 317] on p "Patiess" at bounding box center [857, 321] width 722 height 16
click at [587, 470] on p "Patiess" at bounding box center [857, 476] width 722 height 16
click at [548, 627] on p "Patiess" at bounding box center [857, 631] width 722 height 16
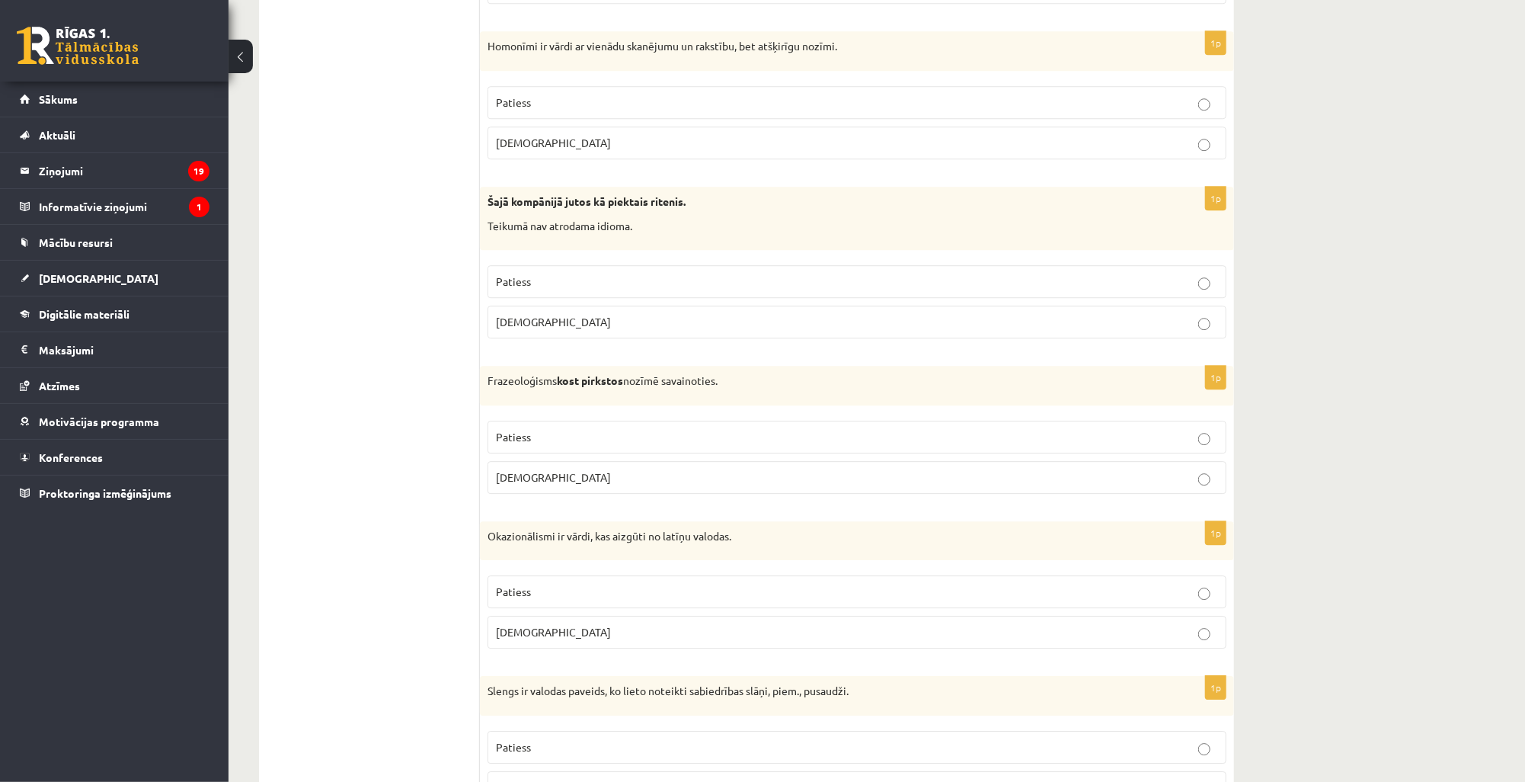
scroll to position [2684, 0]
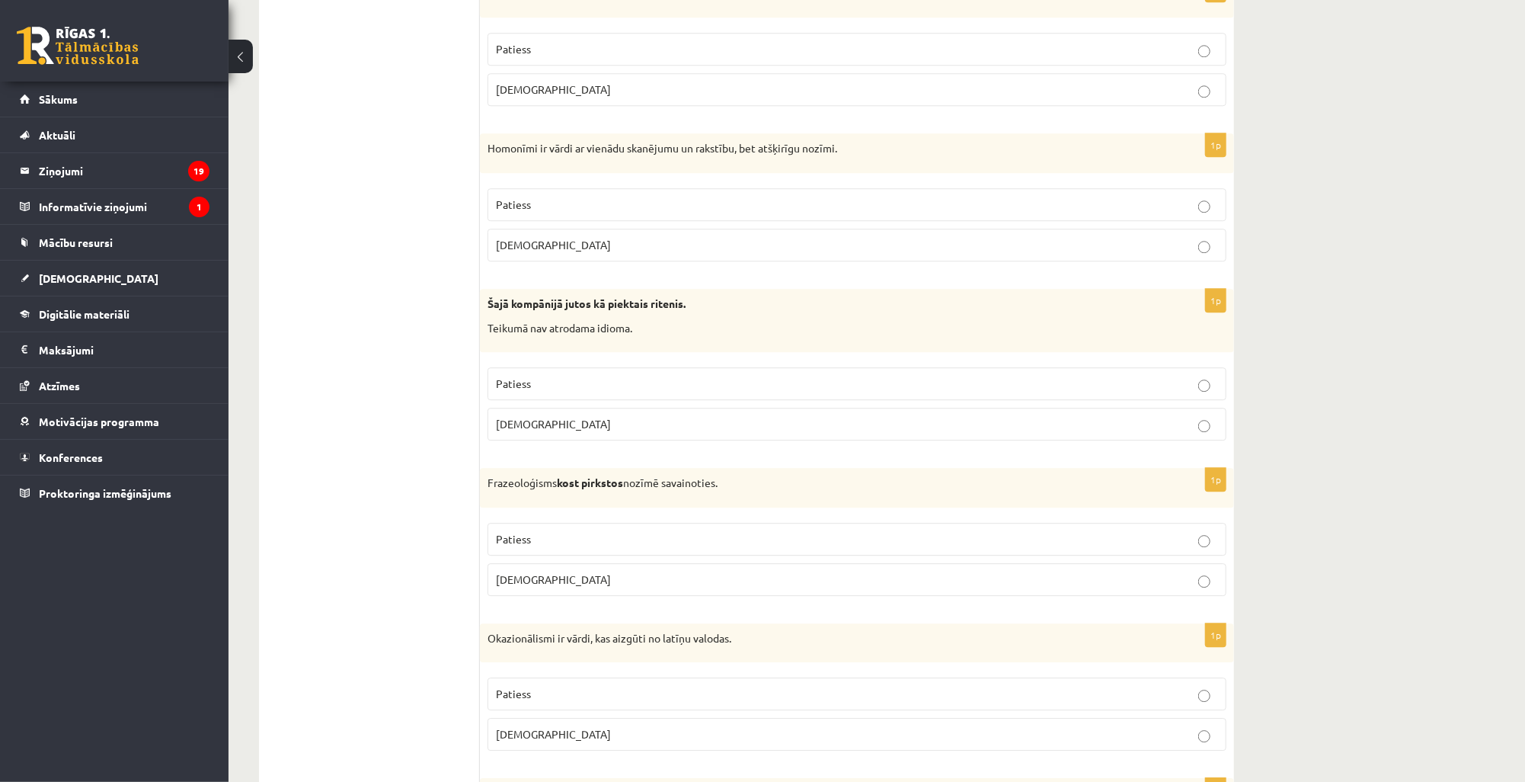
click at [1077, 416] on p "Aplams" at bounding box center [857, 424] width 722 height 16
click at [1098, 576] on label "Aplams" at bounding box center [856, 579] width 739 height 33
click at [1116, 729] on p "Aplams" at bounding box center [857, 734] width 722 height 16
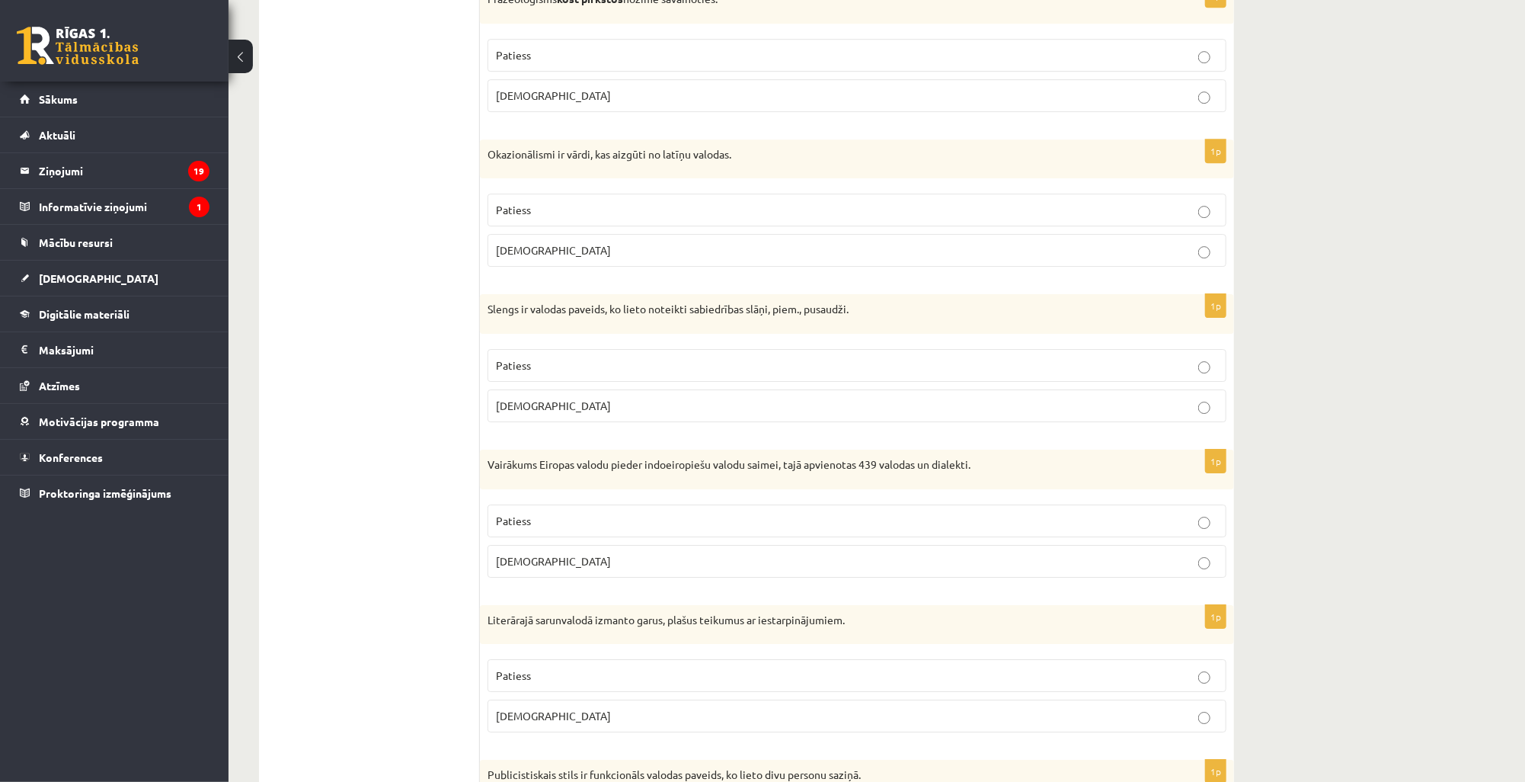
scroll to position [3172, 0]
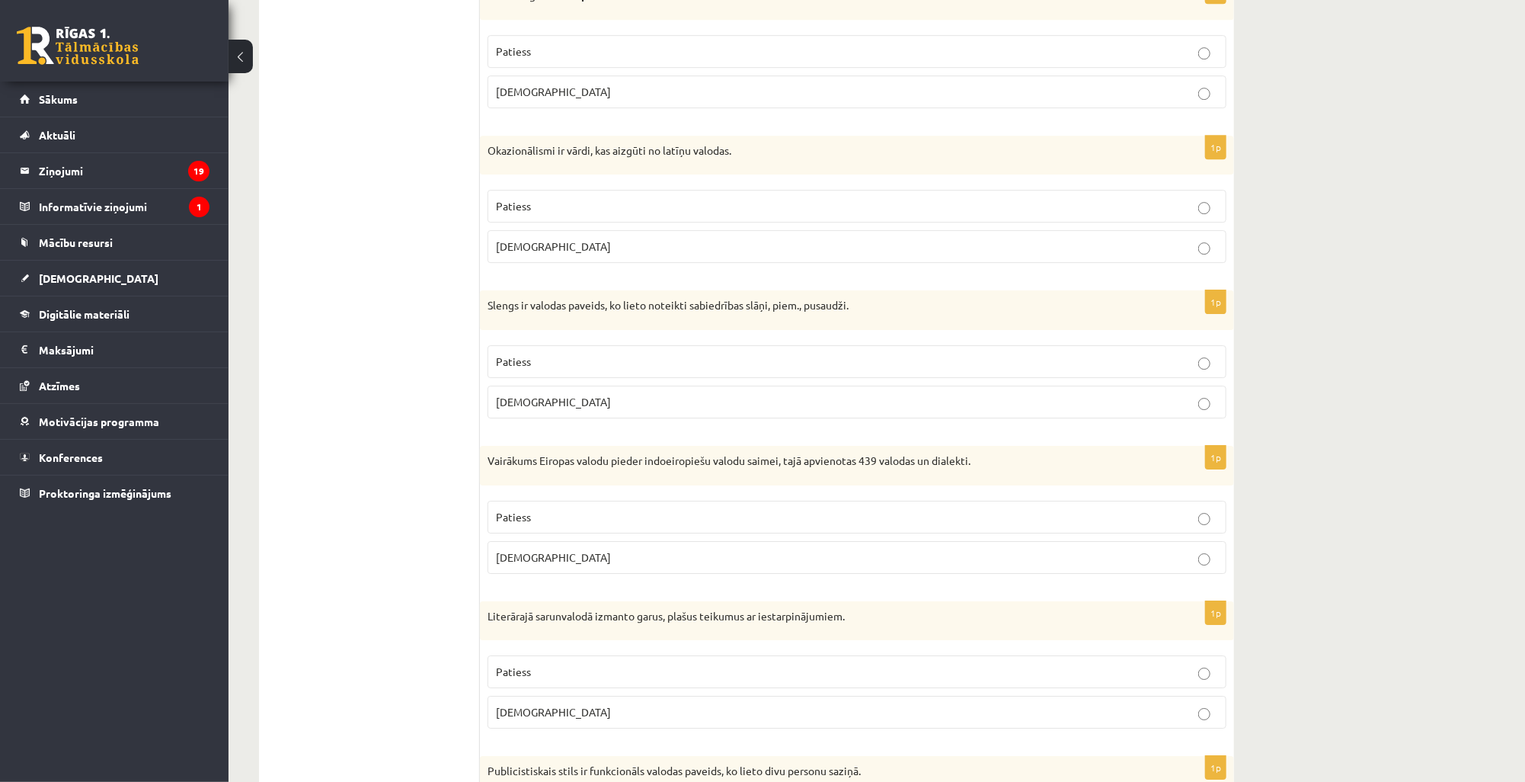
click at [1050, 353] on p "Patiess" at bounding box center [857, 361] width 722 height 16
click at [1092, 509] on p "Patiess" at bounding box center [857, 517] width 722 height 16
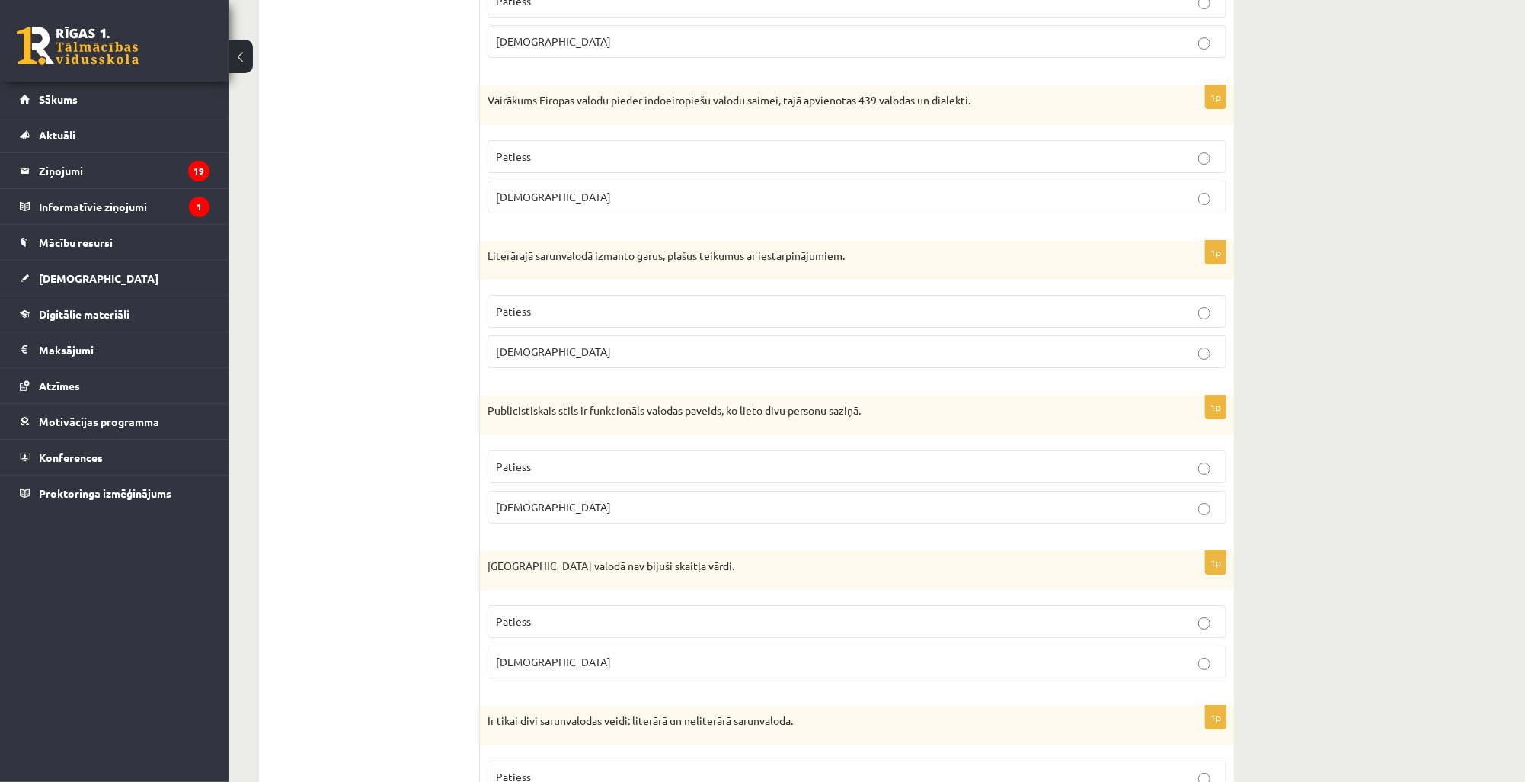
scroll to position [3537, 0]
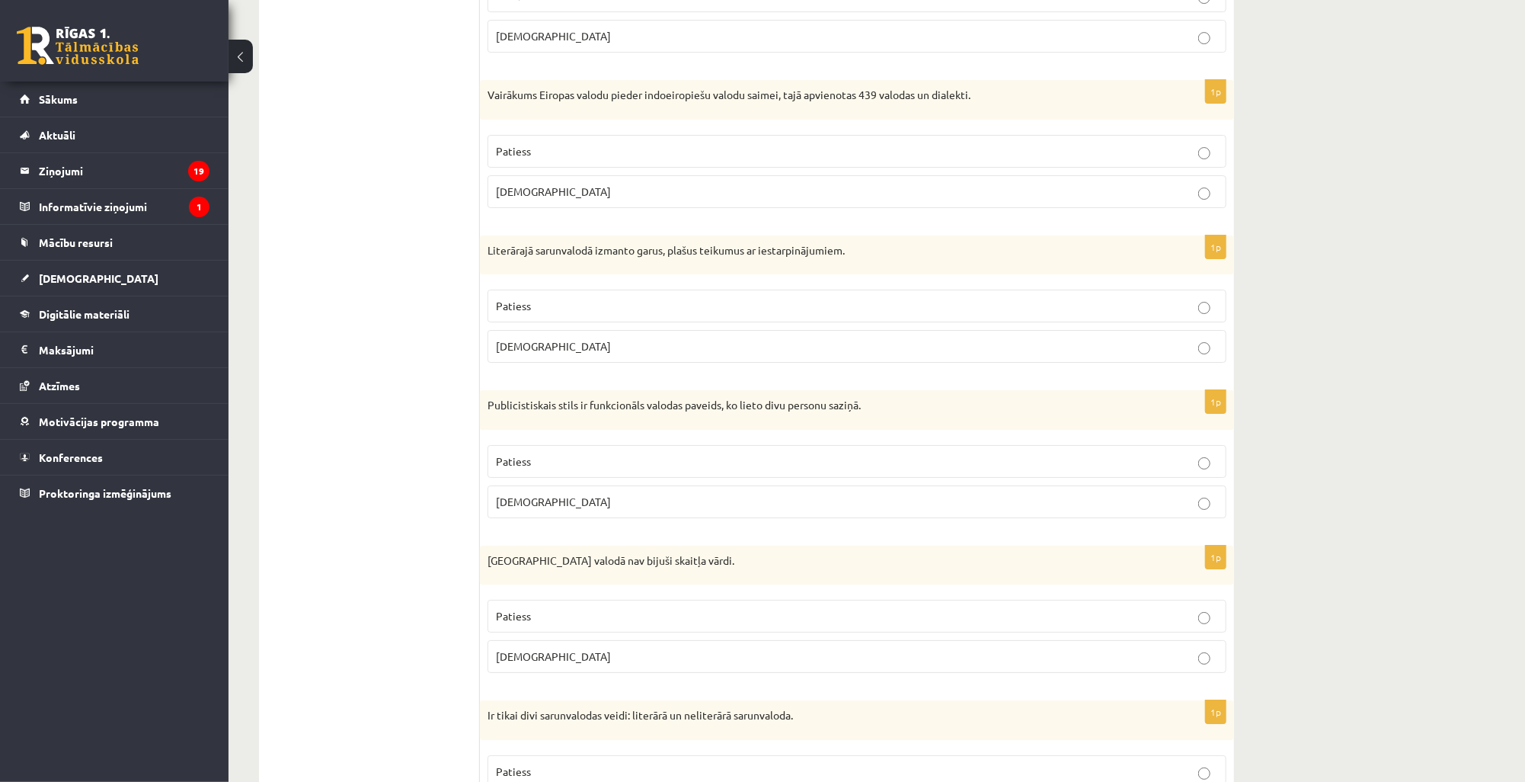
click at [1155, 338] on p "Aplams" at bounding box center [857, 346] width 722 height 16
click at [1180, 494] on p "Aplams" at bounding box center [857, 502] width 722 height 16
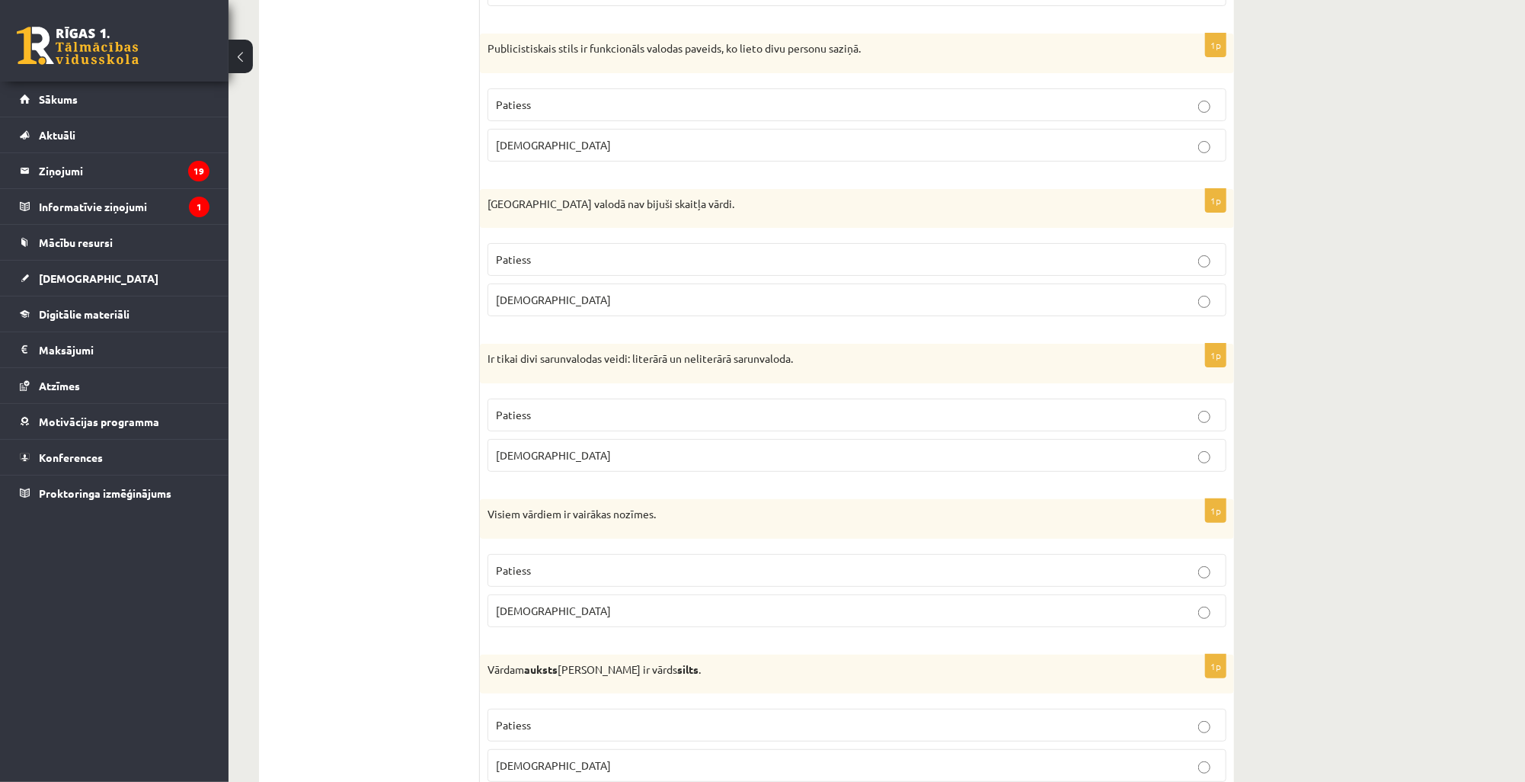
scroll to position [3903, 0]
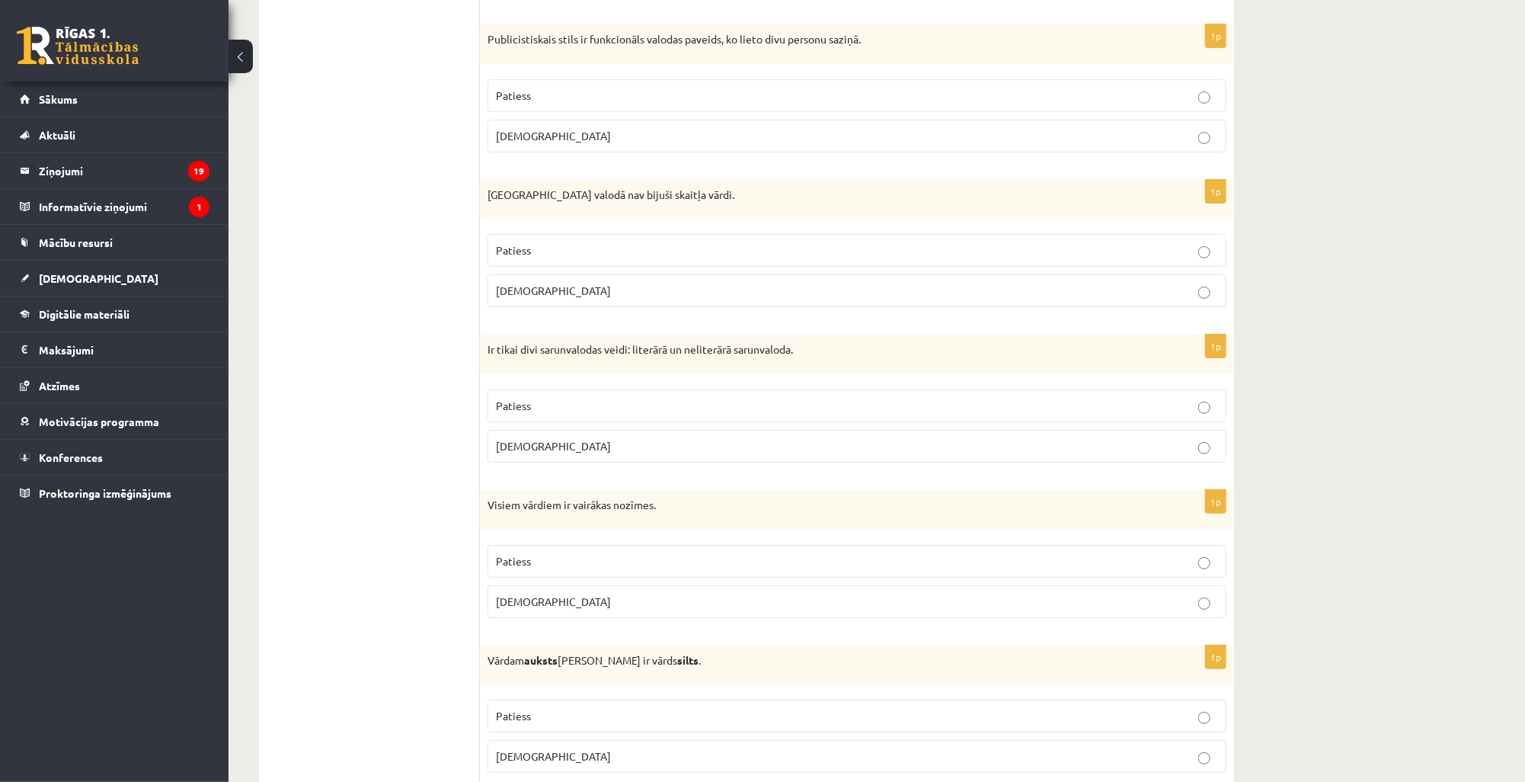
click at [1175, 234] on label "Patiess" at bounding box center [856, 250] width 739 height 33
click at [970, 398] on p "Patiess" at bounding box center [857, 406] width 722 height 16
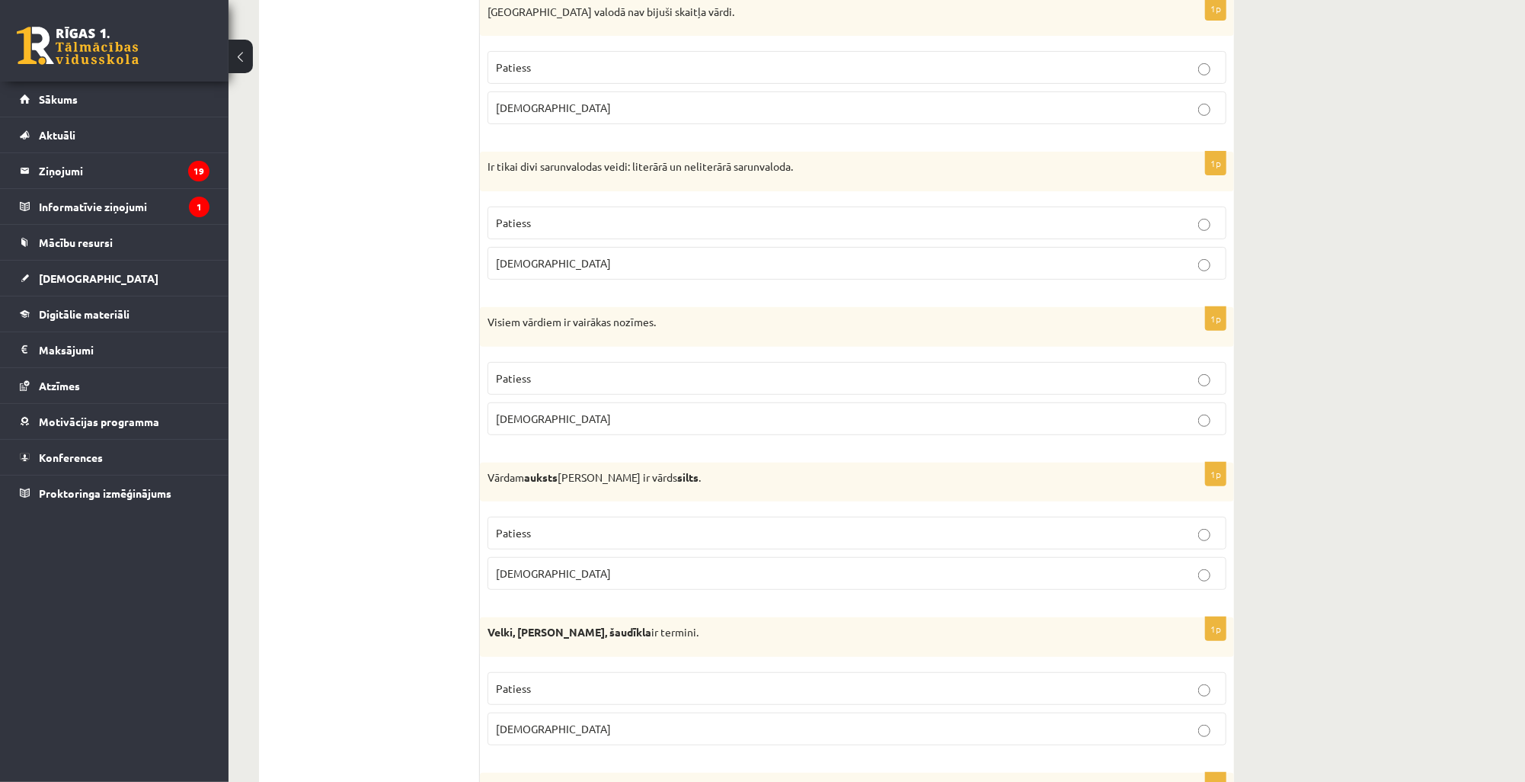
scroll to position [4086, 0]
click at [730, 411] on p "Aplams" at bounding box center [857, 419] width 722 height 16
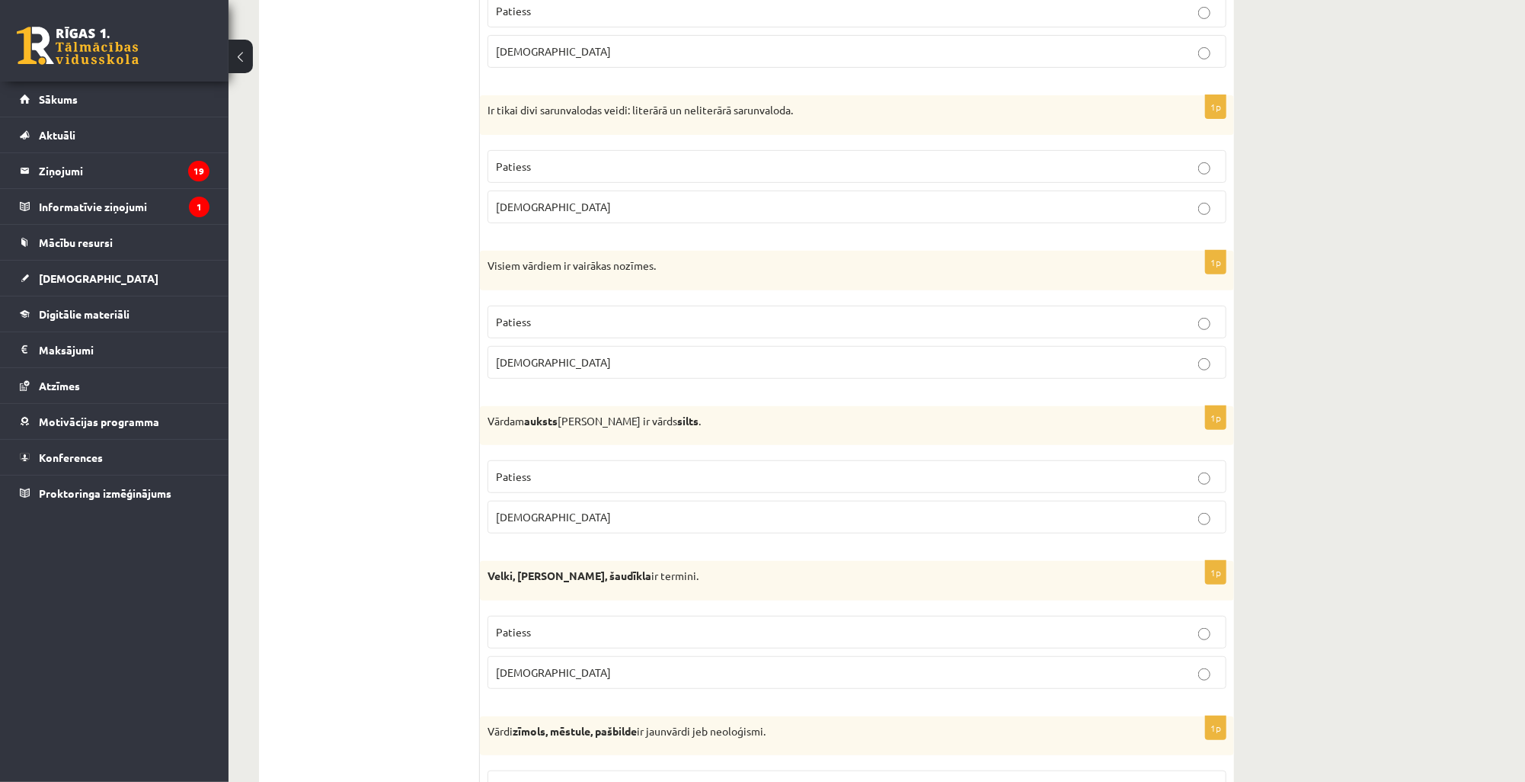
scroll to position [4147, 0]
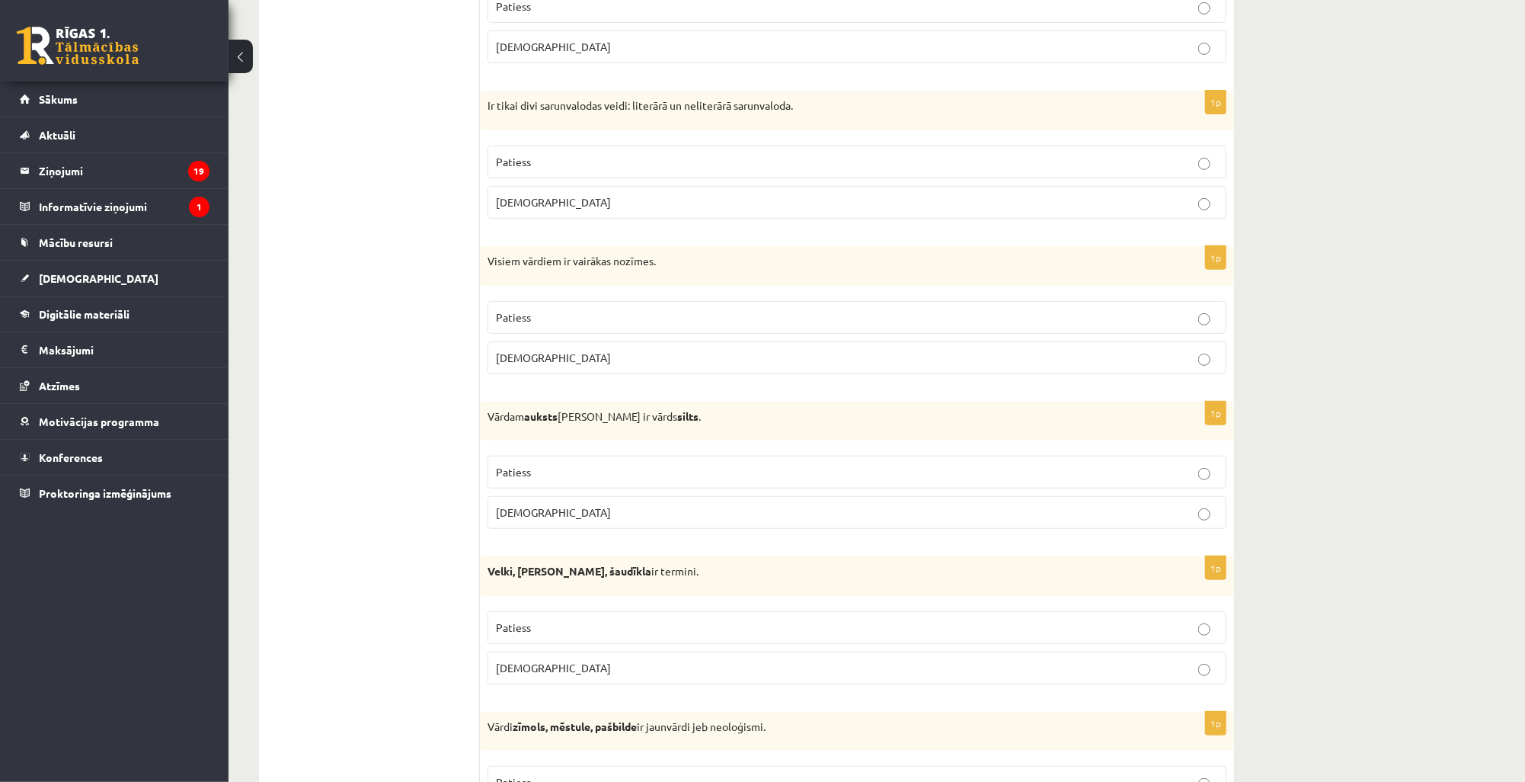
click at [1072, 464] on p "Patiess" at bounding box center [857, 472] width 722 height 16
click at [764, 619] on p "Patiess" at bounding box center [857, 627] width 722 height 16
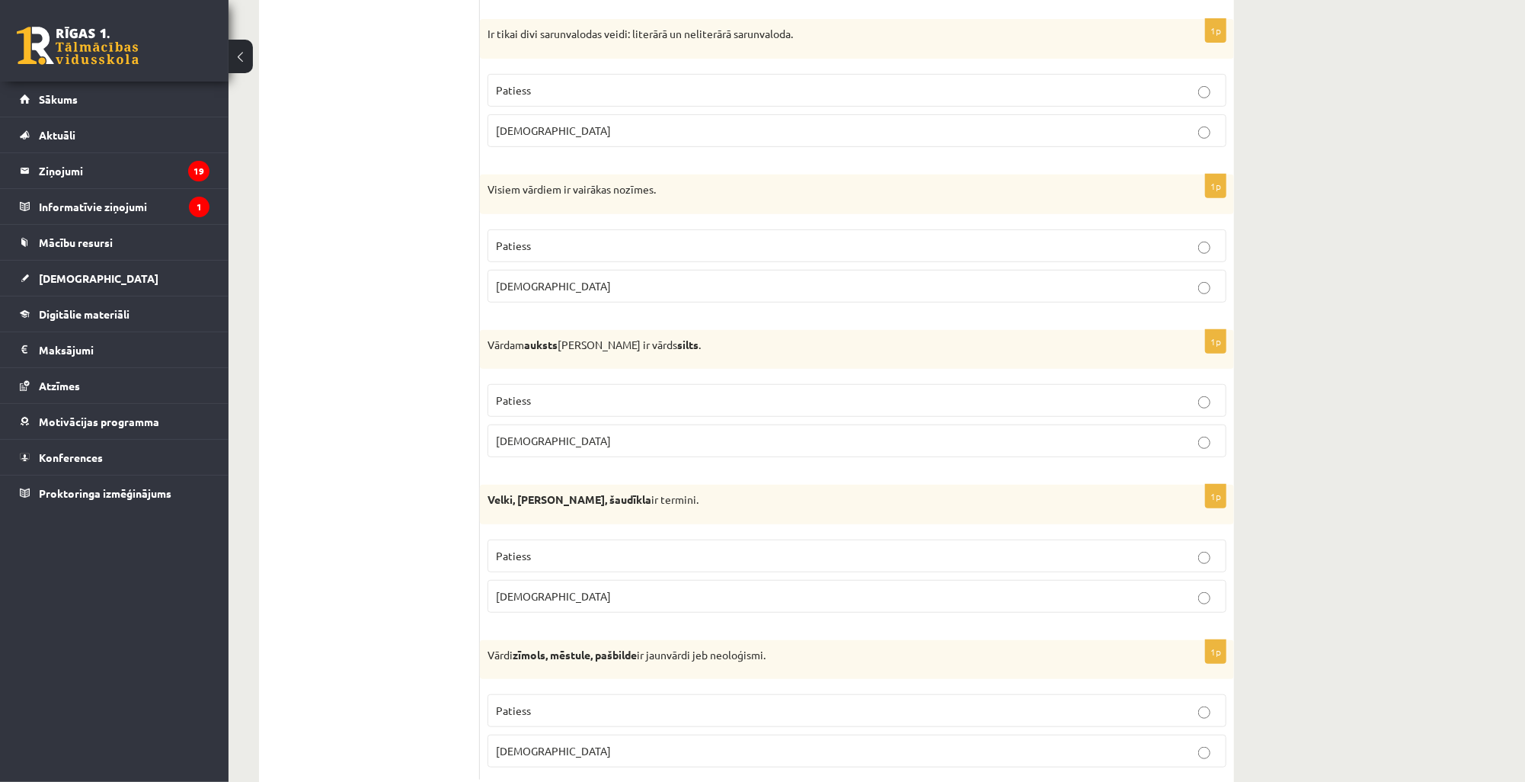
scroll to position [4243, 0]
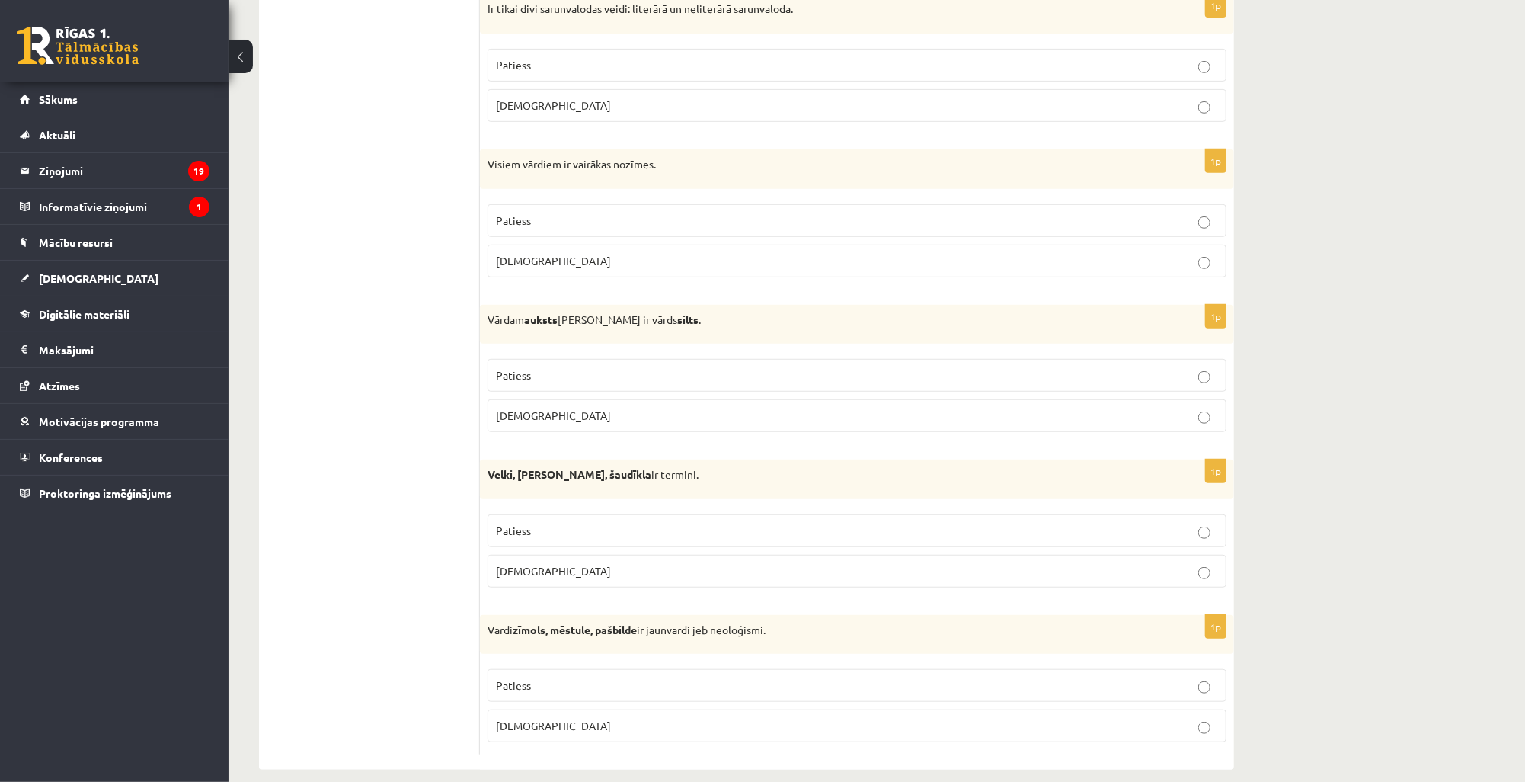
click at [705, 677] on p "Patiess" at bounding box center [857, 685] width 722 height 16
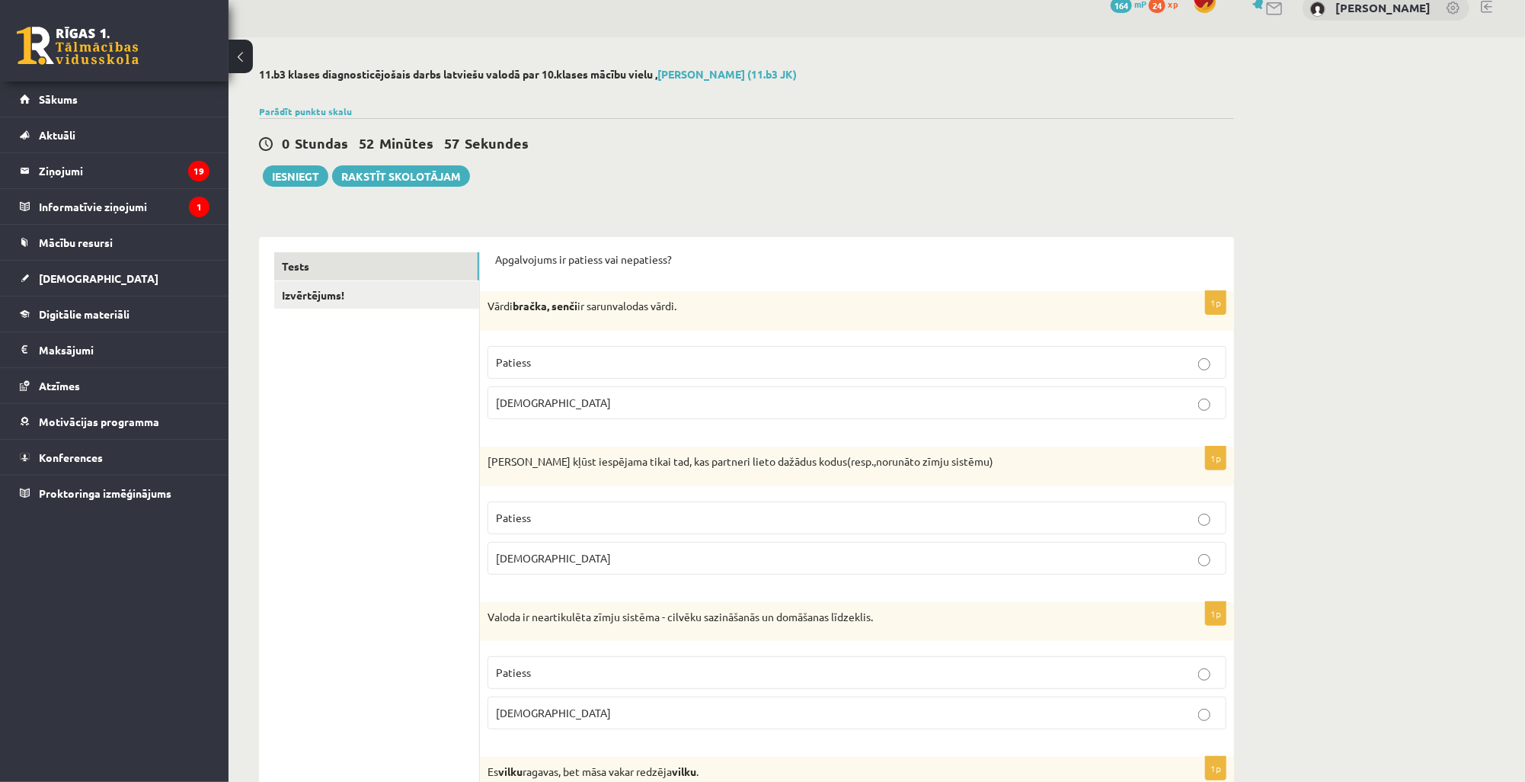
scroll to position [0, 0]
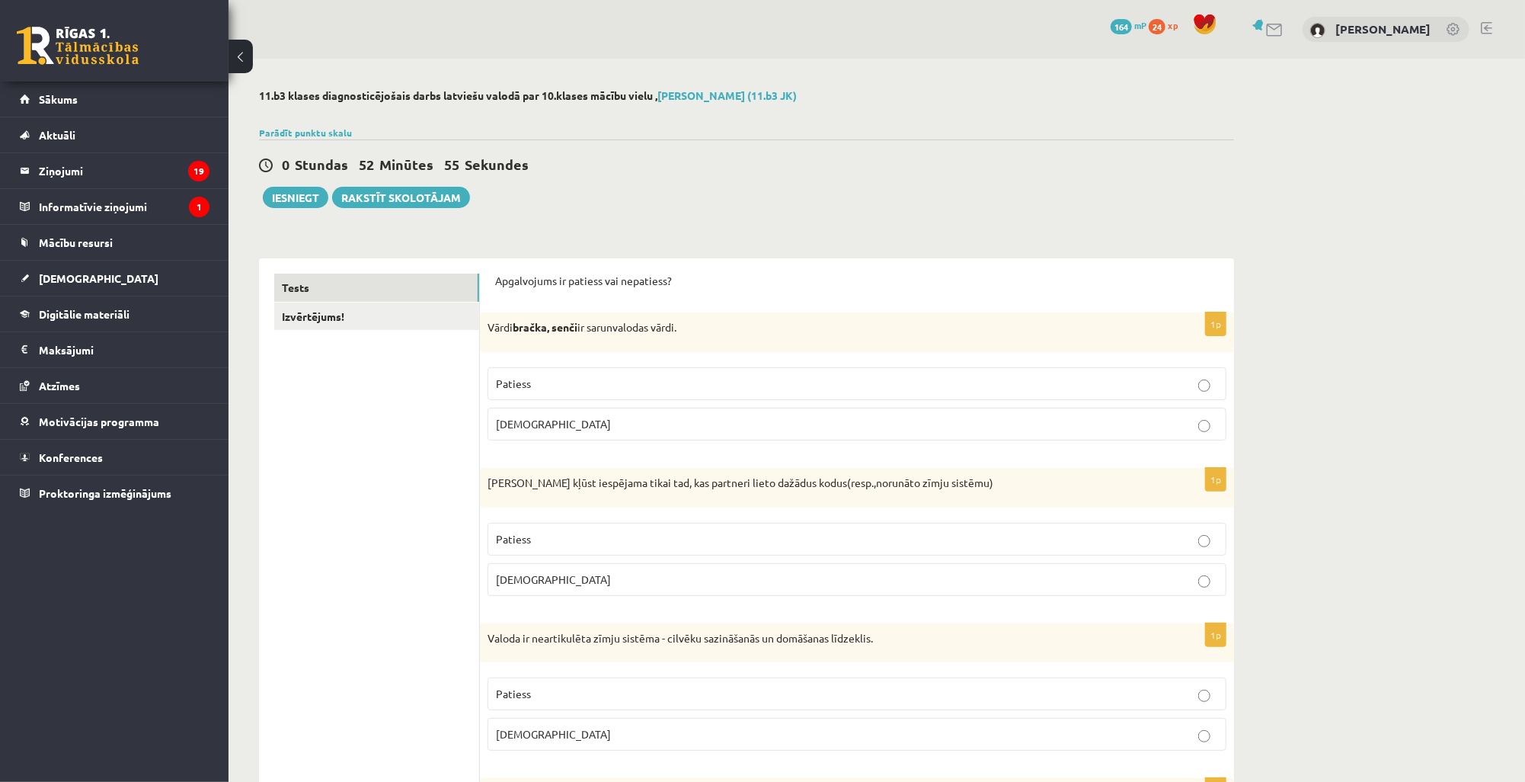
click at [366, 157] on span "52" at bounding box center [366, 164] width 15 height 18
drag, startPoint x: 686, startPoint y: 216, endPoint x: 623, endPoint y: 210, distance: 62.8
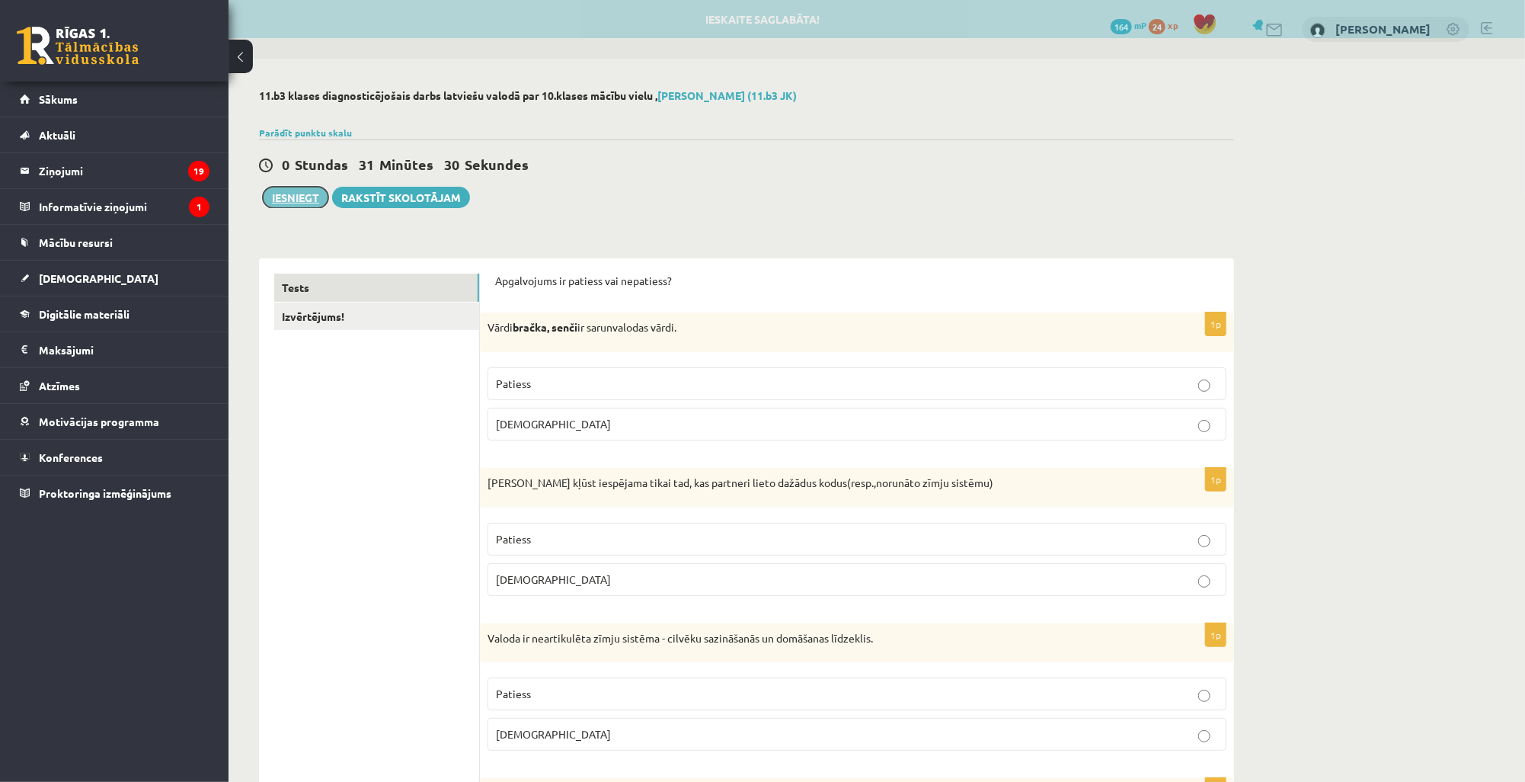
click at [290, 192] on button "Iesniegt" at bounding box center [296, 197] width 66 height 21
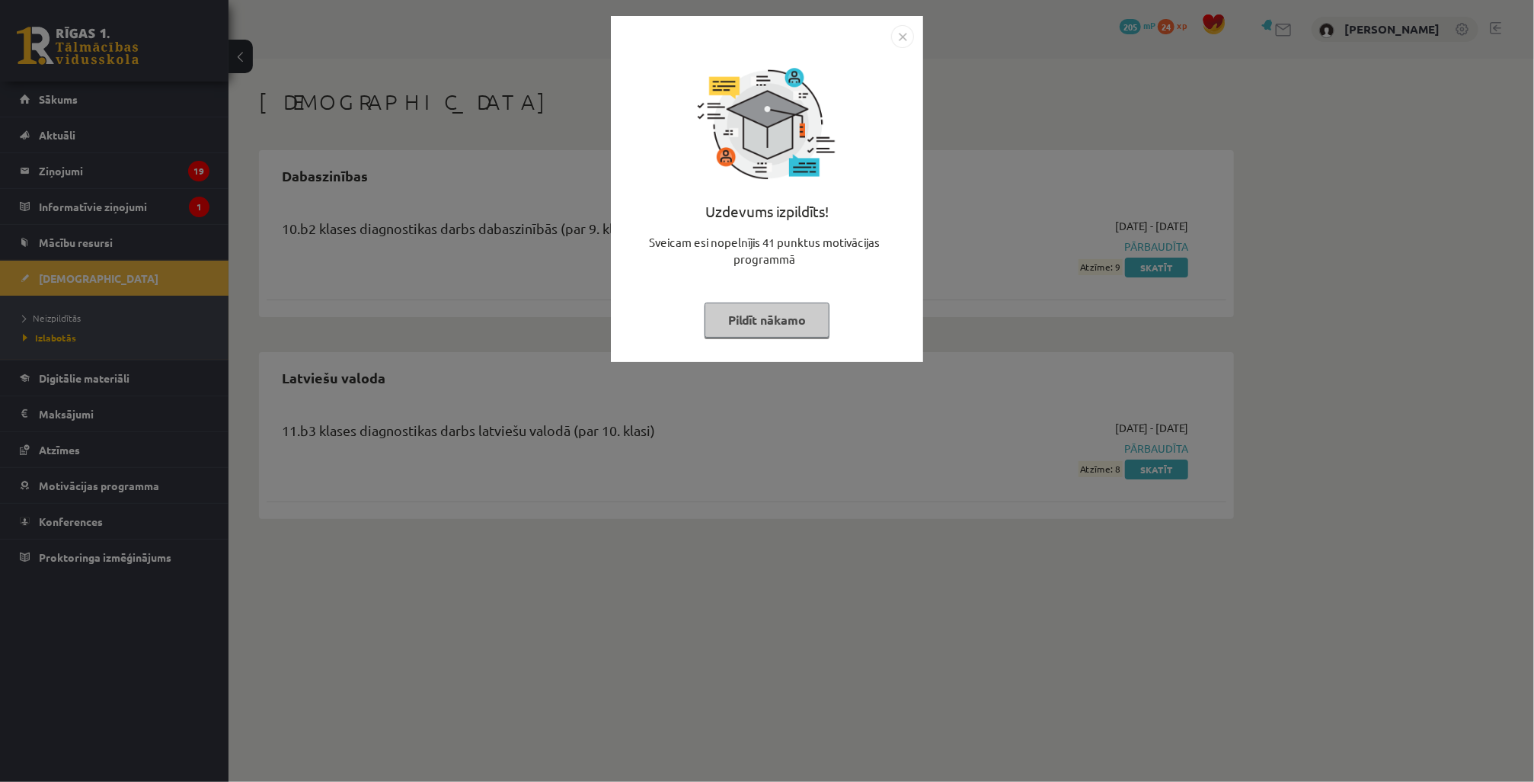
click at [900, 32] on img "Close" at bounding box center [902, 36] width 23 height 23
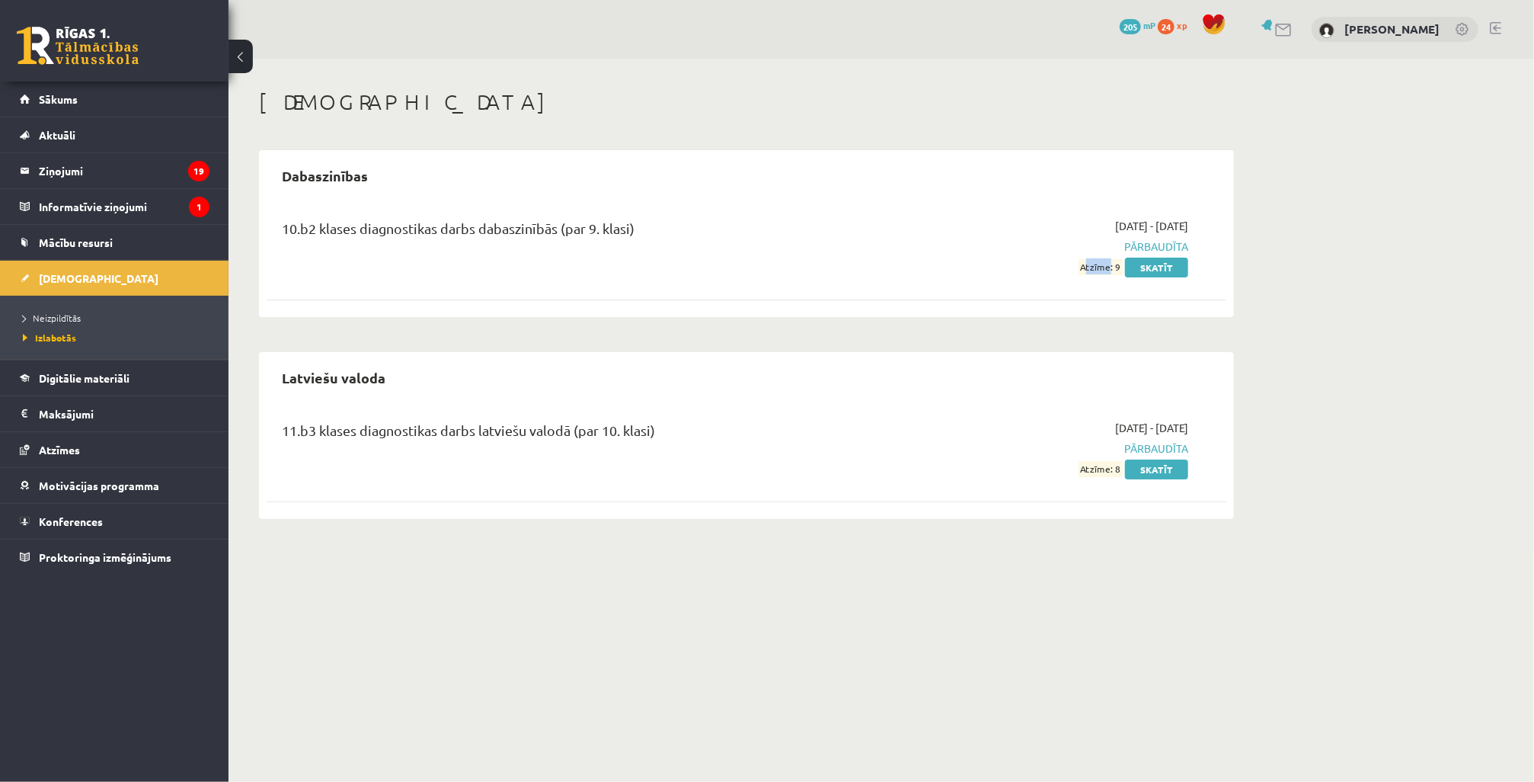
drag, startPoint x: 1104, startPoint y: 271, endPoint x: 1024, endPoint y: 275, distance: 80.8
click at [1024, 275] on div "10.b2 klases diagnostikas darbs dabaszinībās (par 9. klasi) [DATE] - [DATE] Pār…" at bounding box center [747, 247] width 960 height 88
click at [899, 363] on div "Latviešu valoda" at bounding box center [747, 378] width 960 height 36
drag, startPoint x: 1104, startPoint y: 467, endPoint x: 1133, endPoint y: 468, distance: 28.2
click at [1133, 468] on div "[DATE] - [DATE] Pārbaudīta Atzīme: 8 Skatīt" at bounding box center [1045, 448] width 310 height 57
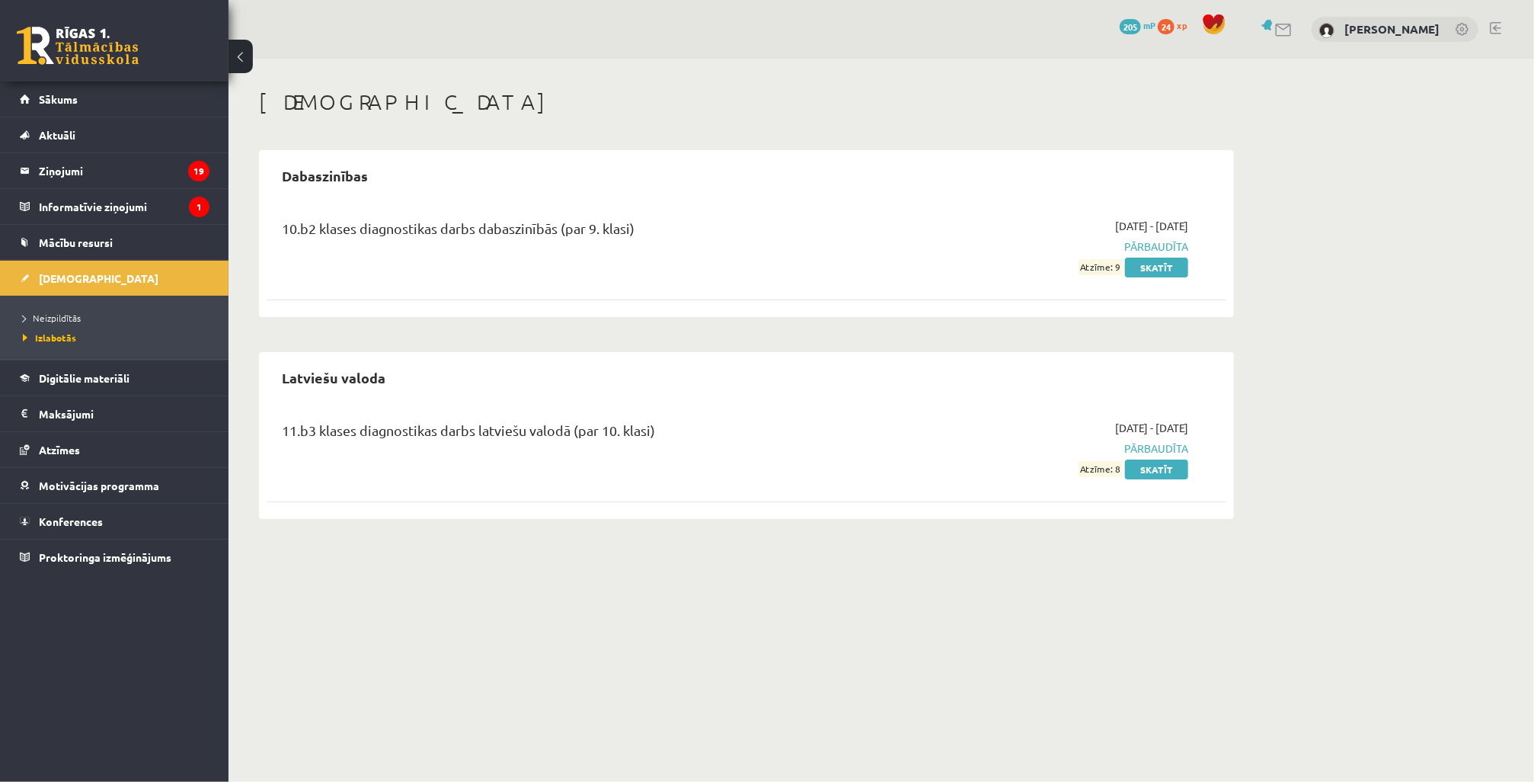
drag, startPoint x: 821, startPoint y: 373, endPoint x: 839, endPoint y: 385, distance: 21.6
click at [821, 375] on div "Latviešu valoda" at bounding box center [747, 378] width 960 height 36
click at [85, 241] on span "Mācību resursi" at bounding box center [76, 242] width 74 height 14
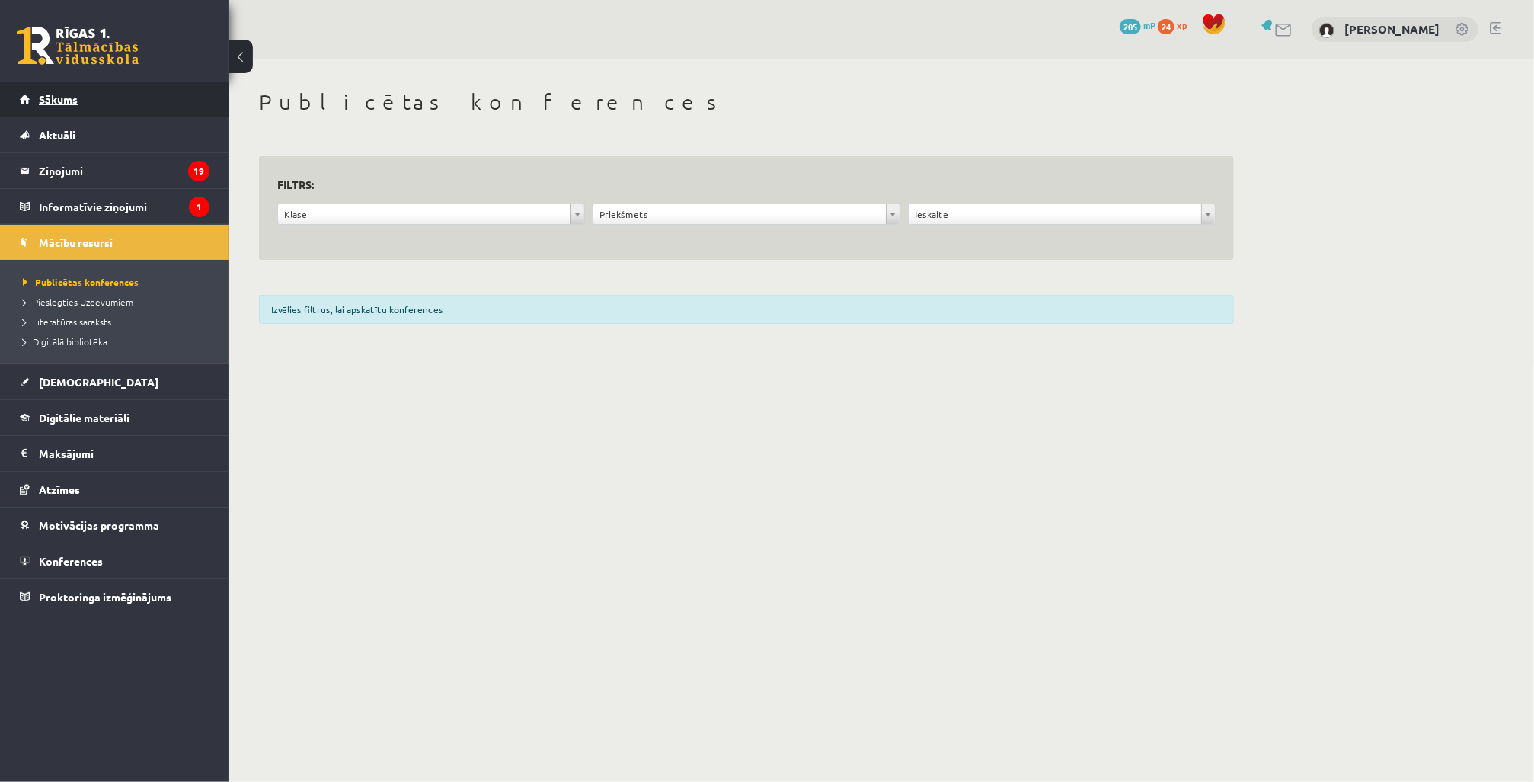
click at [91, 94] on link "Sākums" at bounding box center [115, 99] width 190 height 35
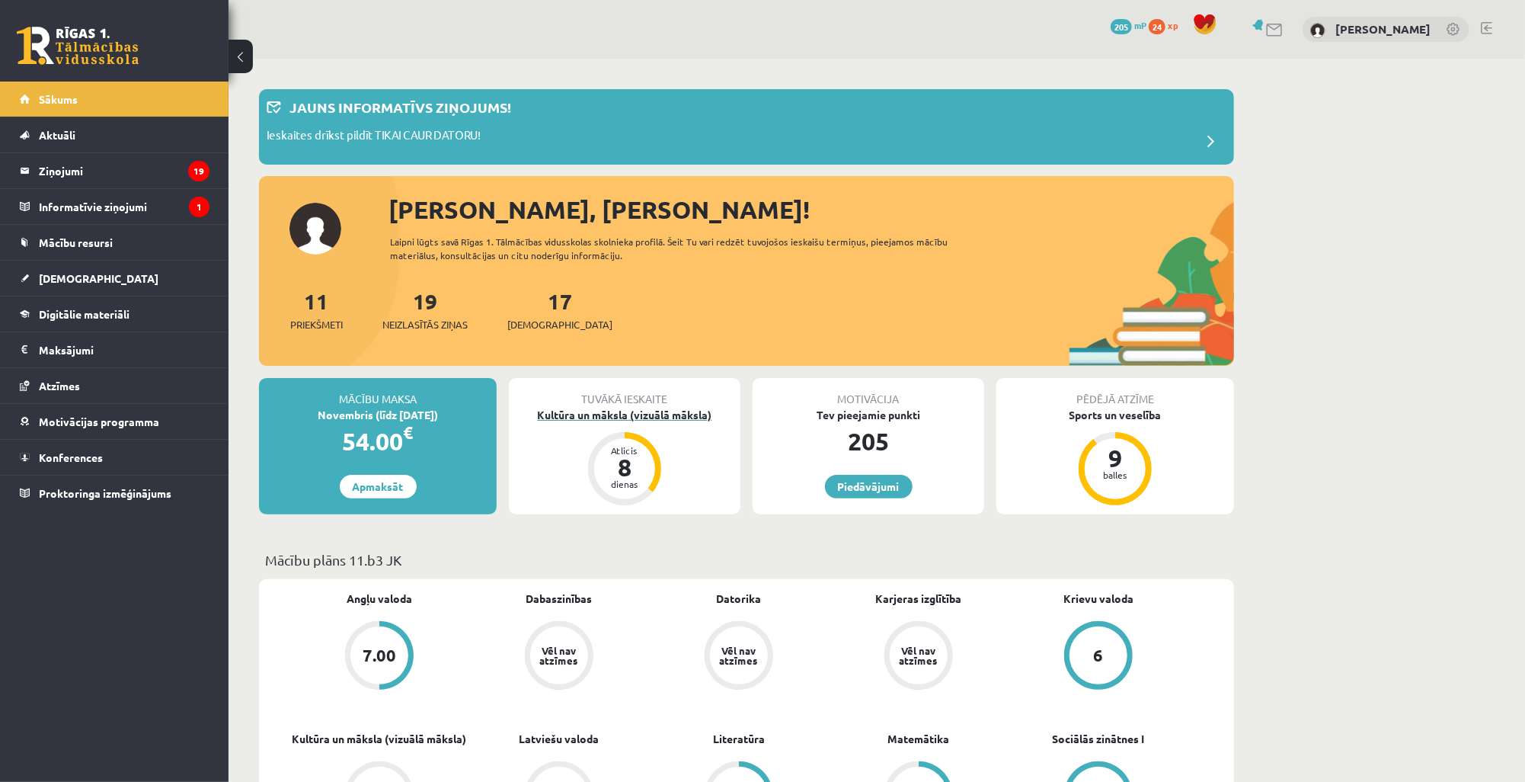
click at [628, 464] on div "8" at bounding box center [625, 467] width 46 height 24
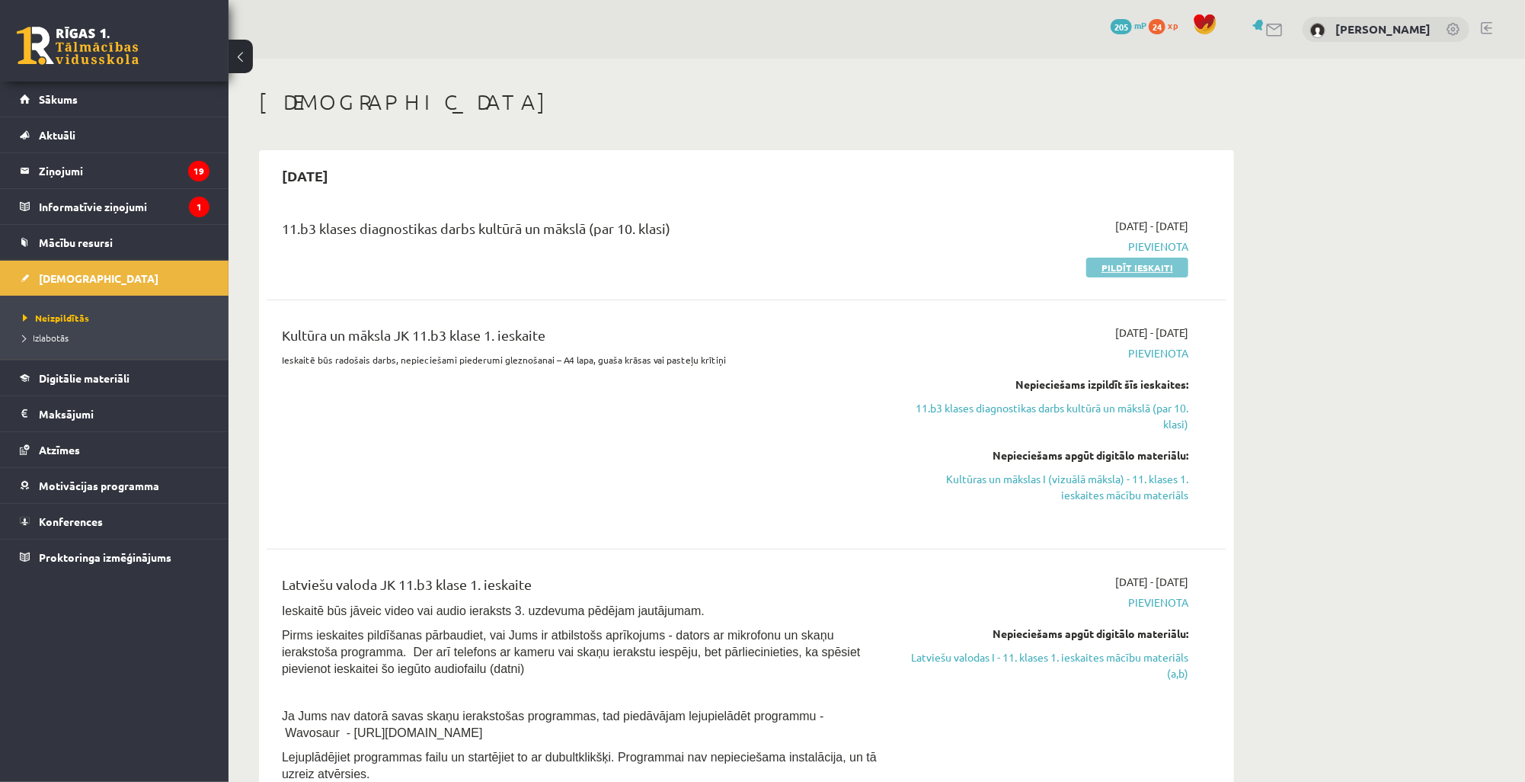
click at [1141, 267] on link "Pildīt ieskaiti" at bounding box center [1137, 267] width 102 height 20
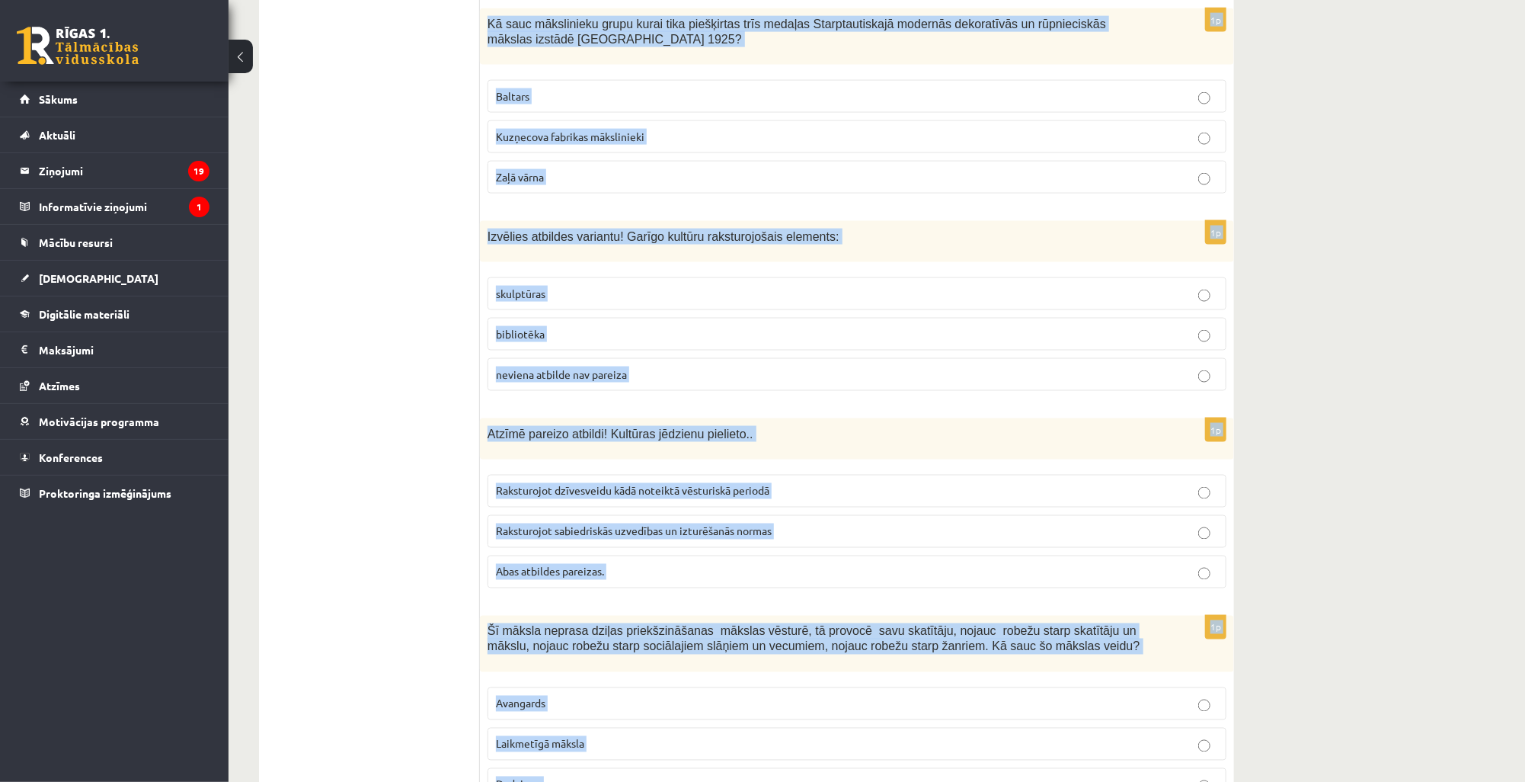
scroll to position [5867, 0]
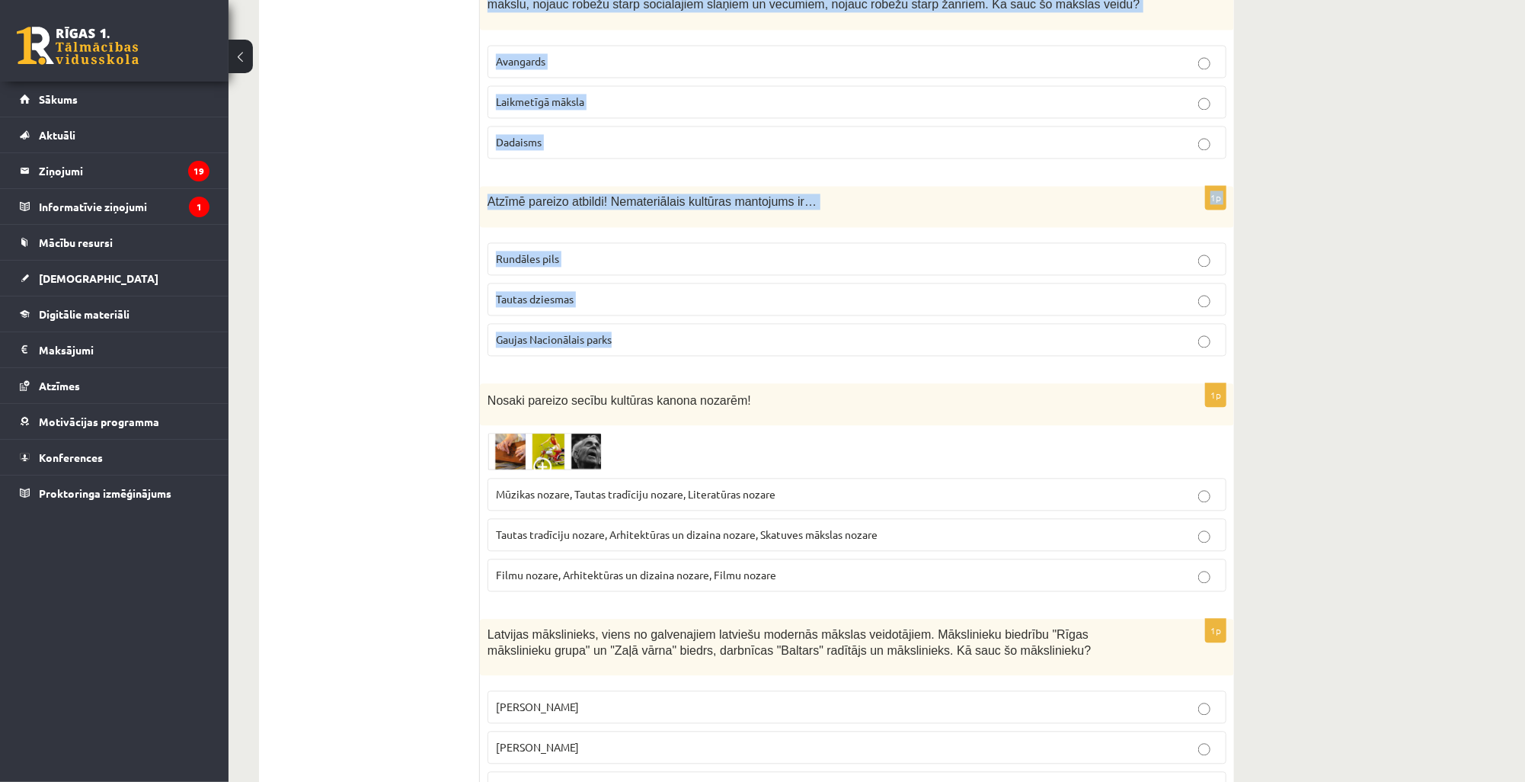
drag, startPoint x: 485, startPoint y: 296, endPoint x: 670, endPoint y: 271, distance: 186.0
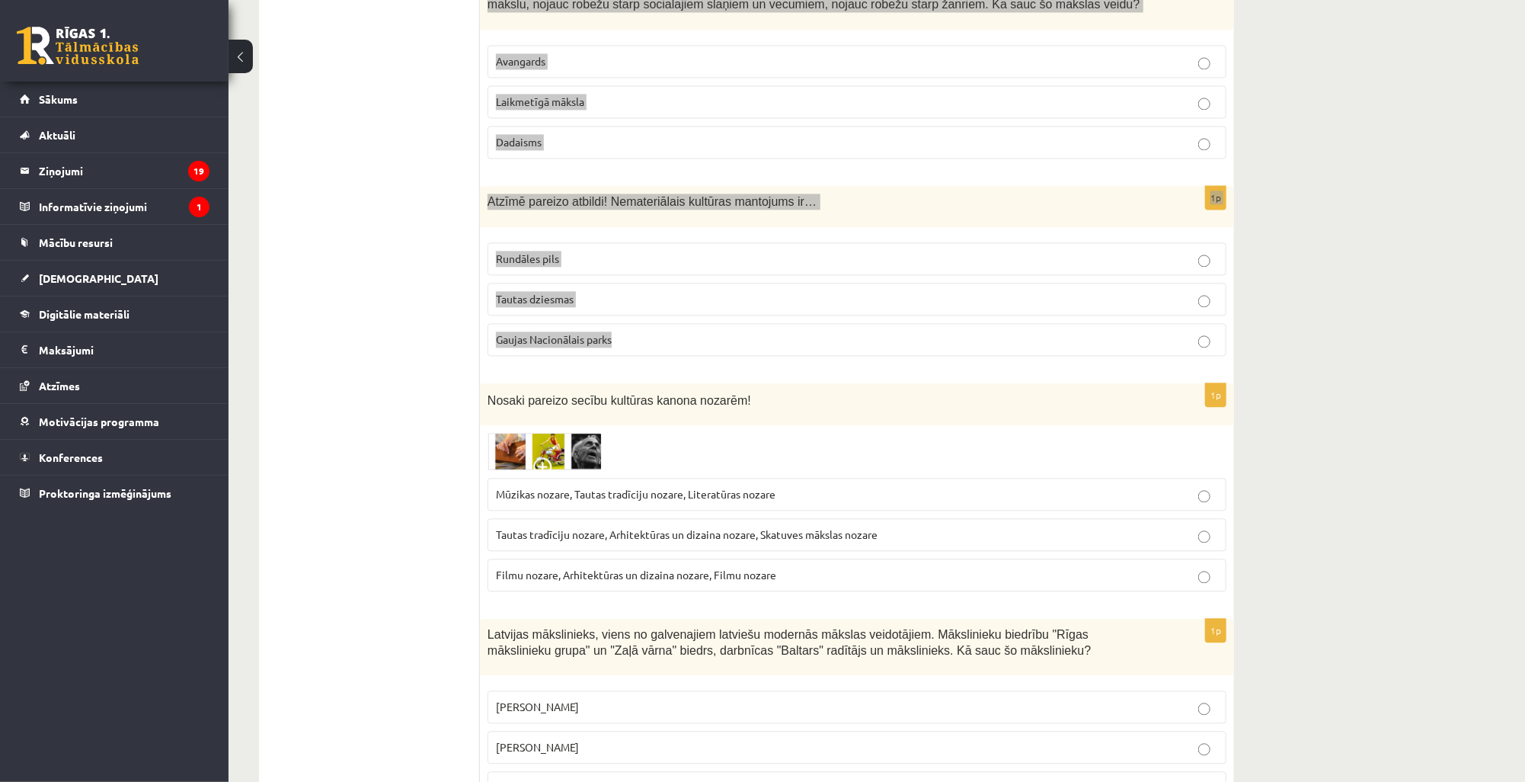
copy form "Mākslinieks, kurš ir viens no latviešu dizaina un tekstilmākslas aizsācējiem. V…"
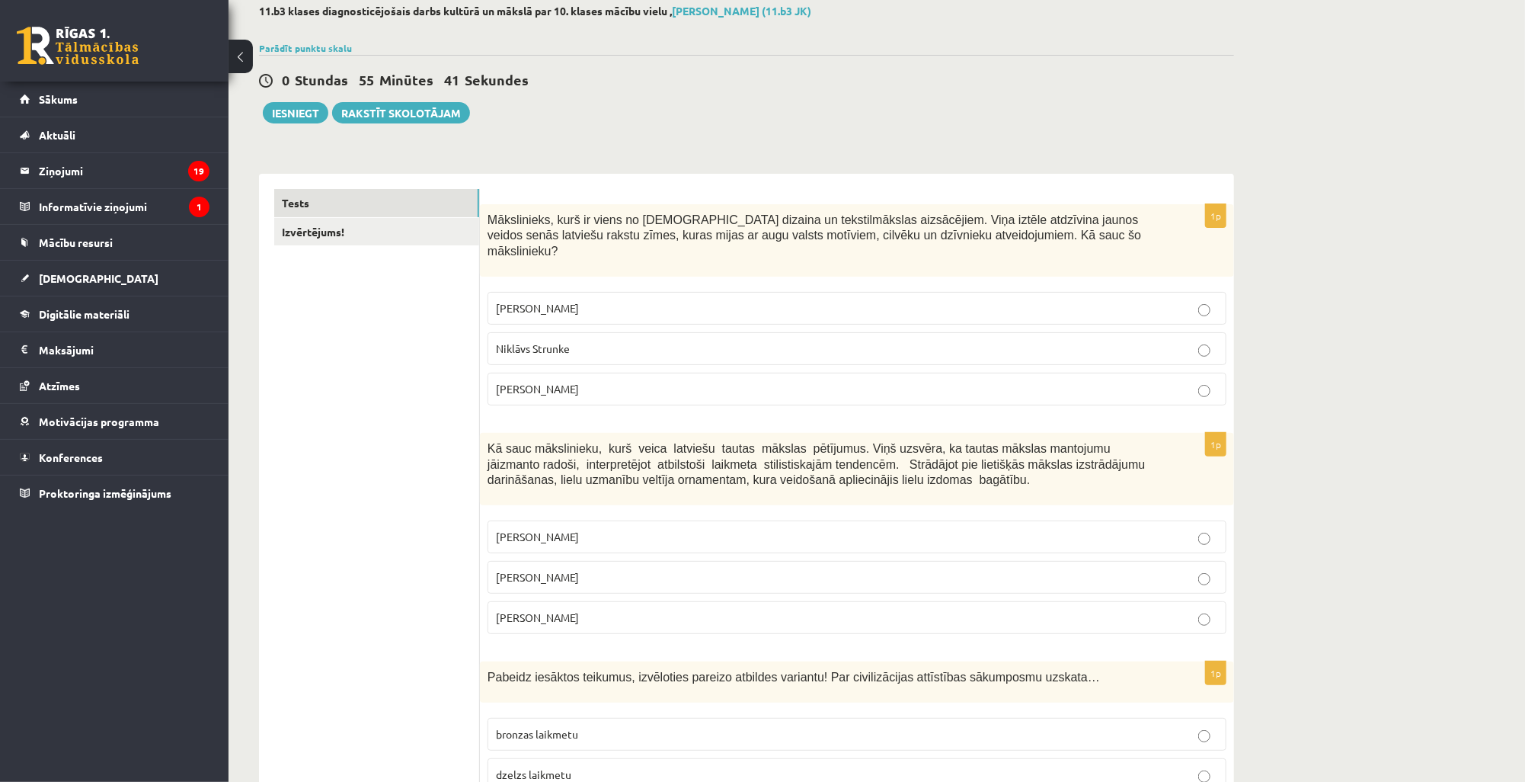
scroll to position [0, 0]
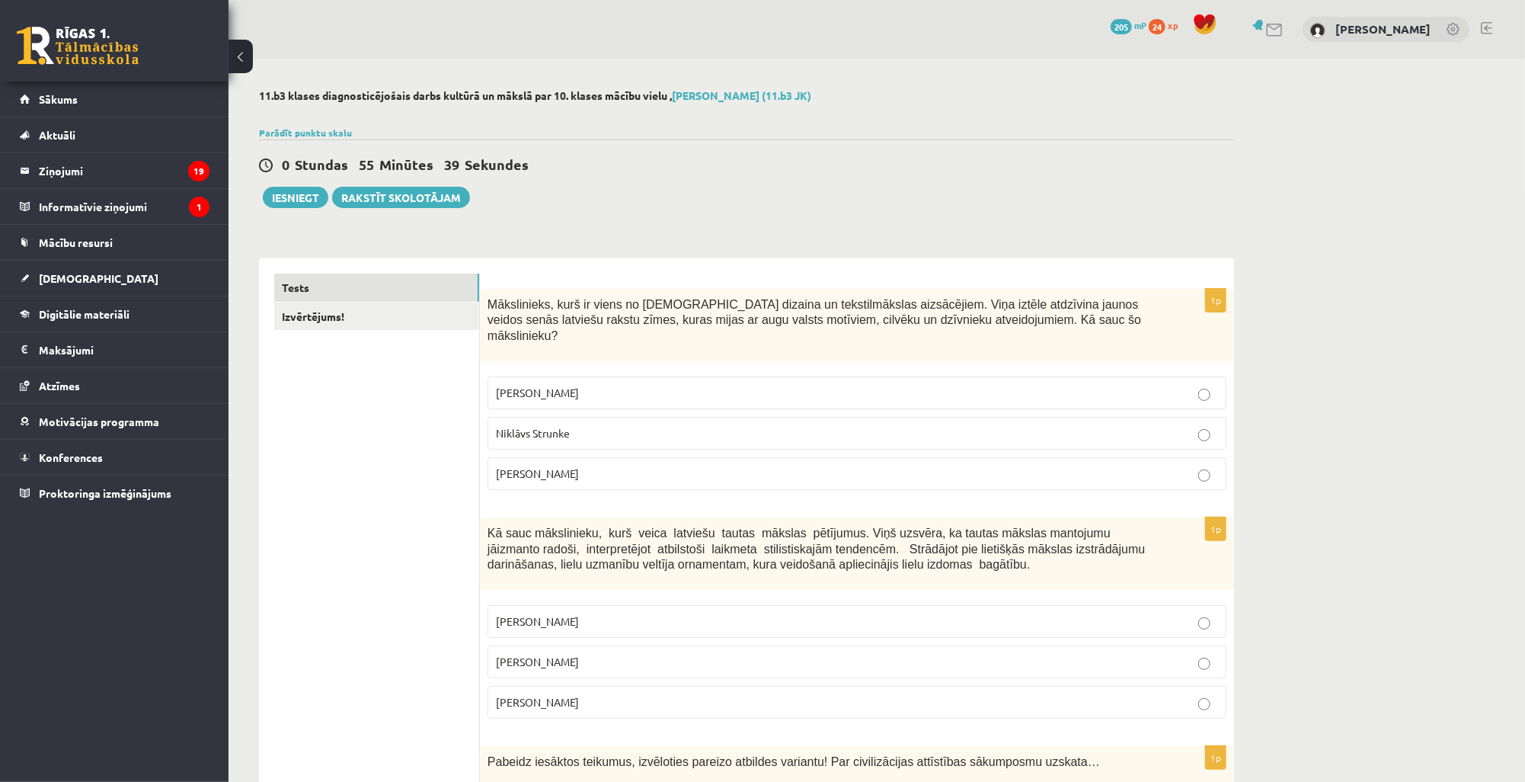
click at [532, 385] on span "Ansis Cīrulis" at bounding box center [537, 392] width 83 height 14
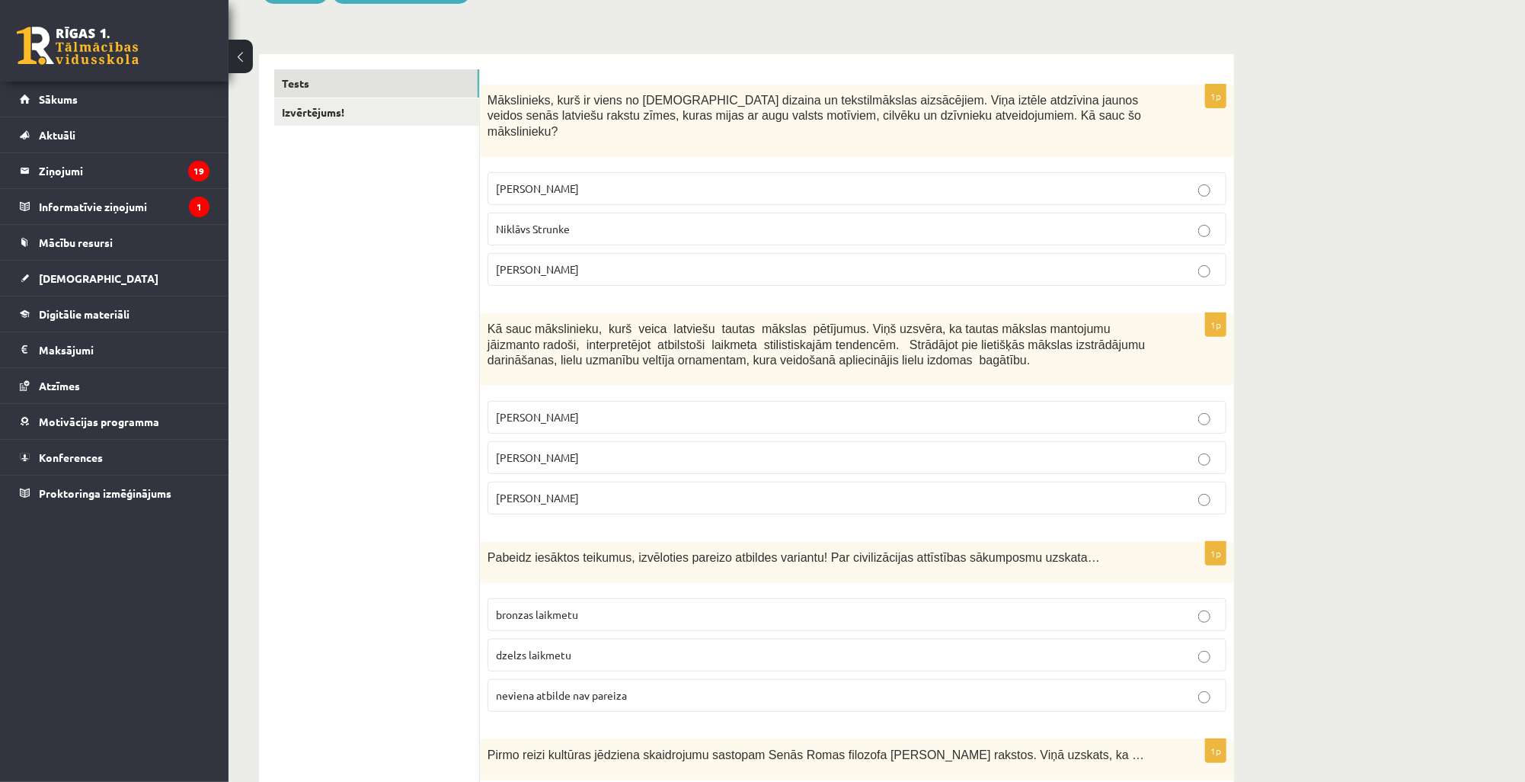
scroll to position [244, 0]
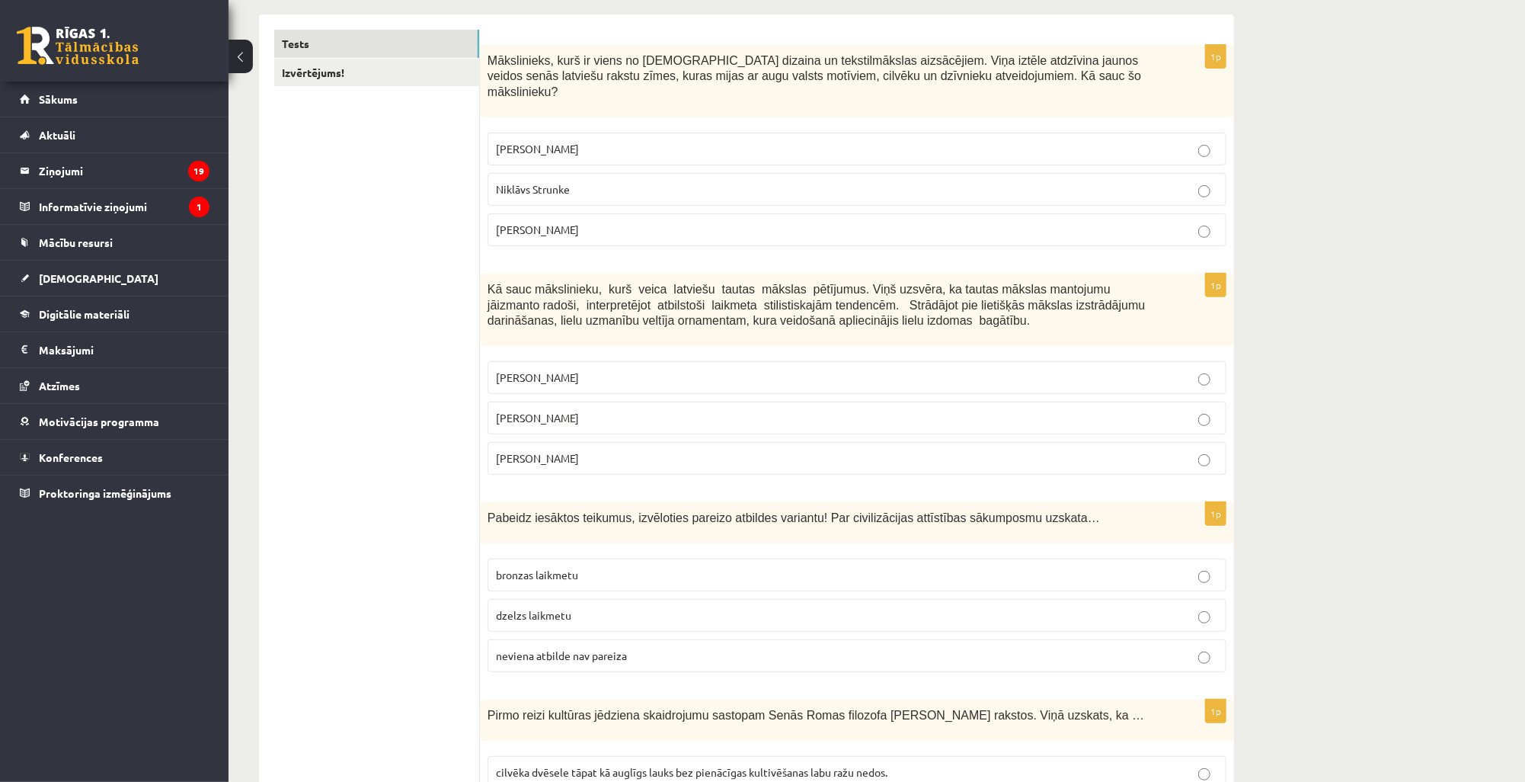
click at [536, 411] on span "Jūlijs Madernieks" at bounding box center [537, 418] width 83 height 14
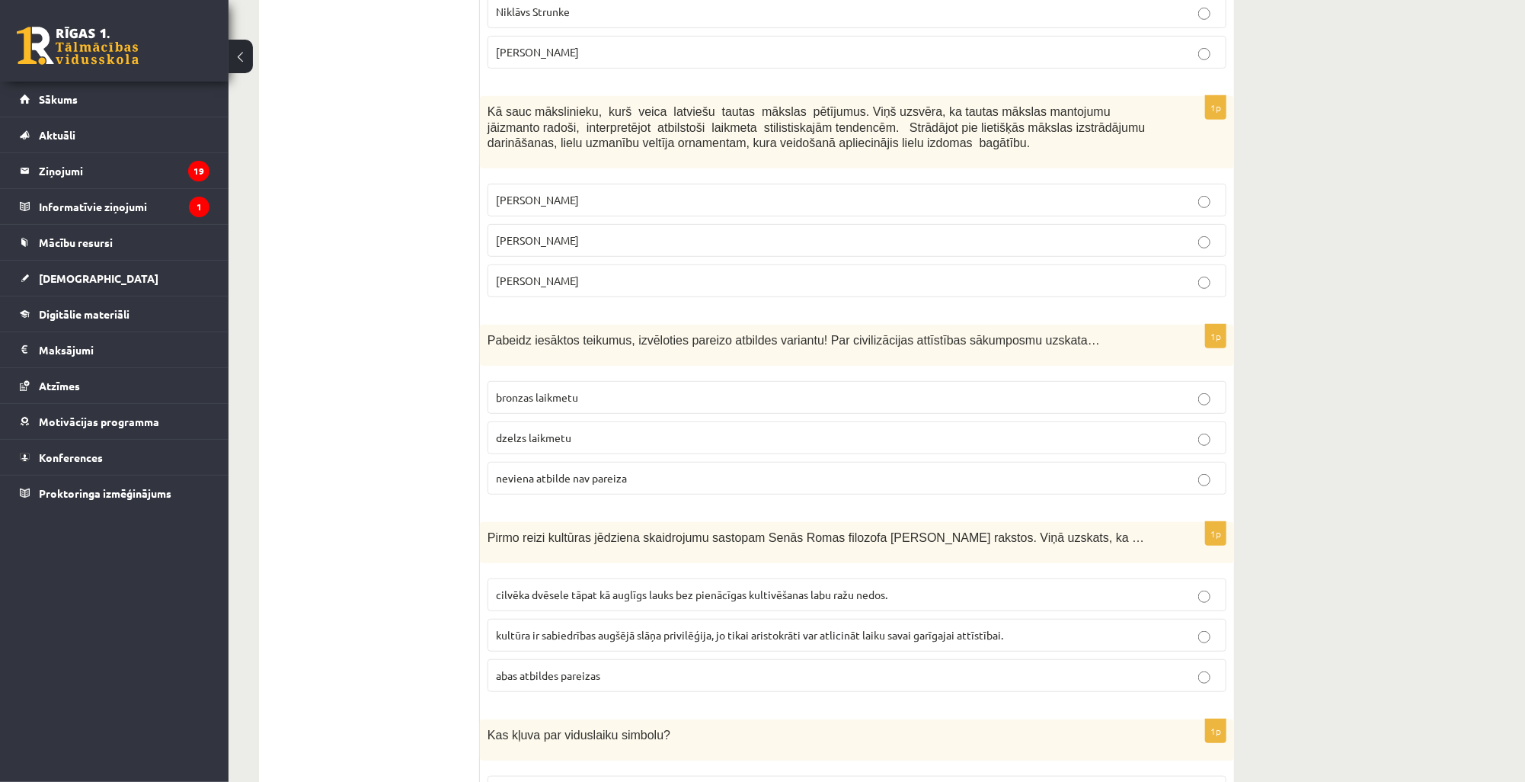
scroll to position [427, 0]
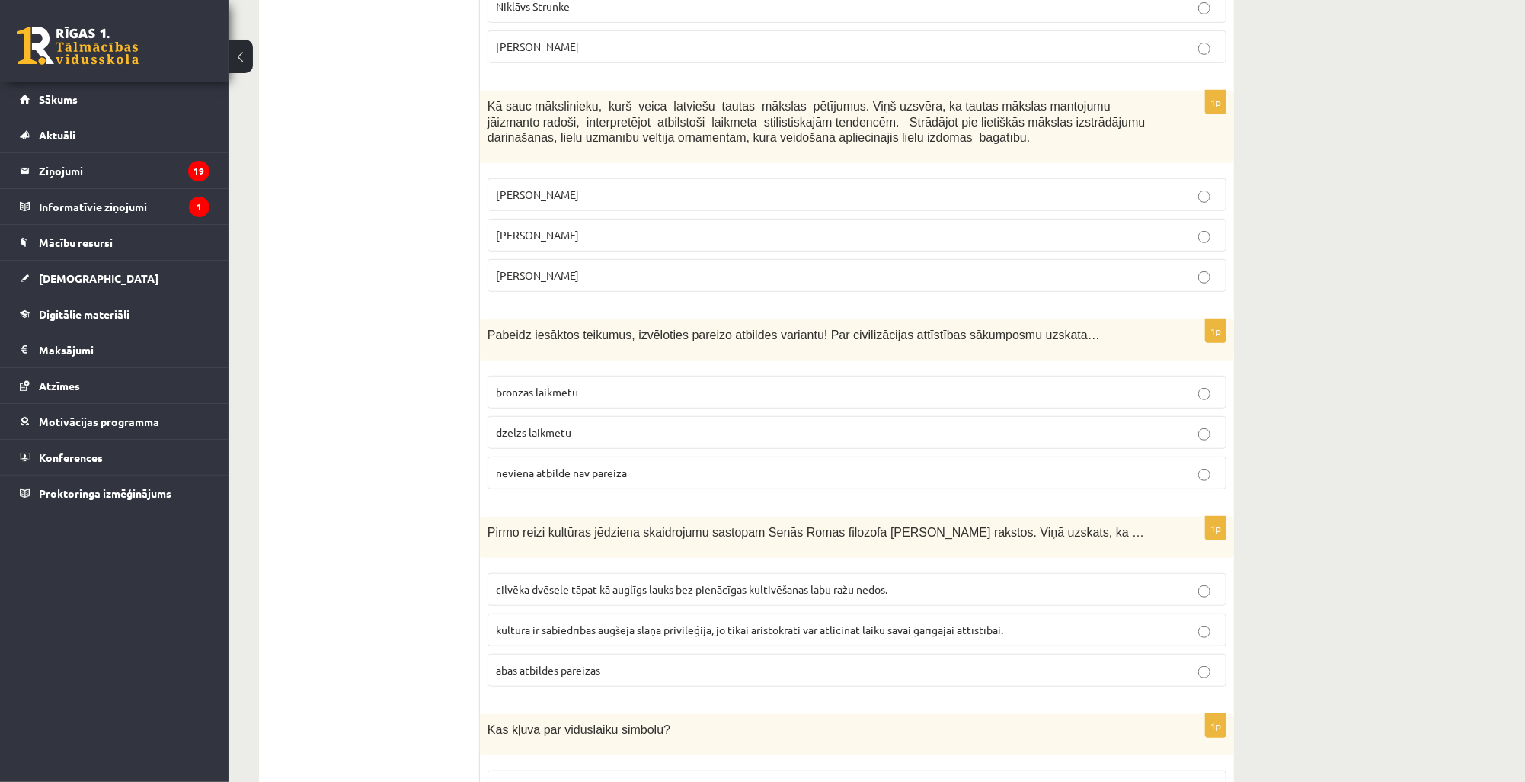
click at [592, 462] on label "neviena atbilde nav pareiza" at bounding box center [856, 472] width 739 height 33
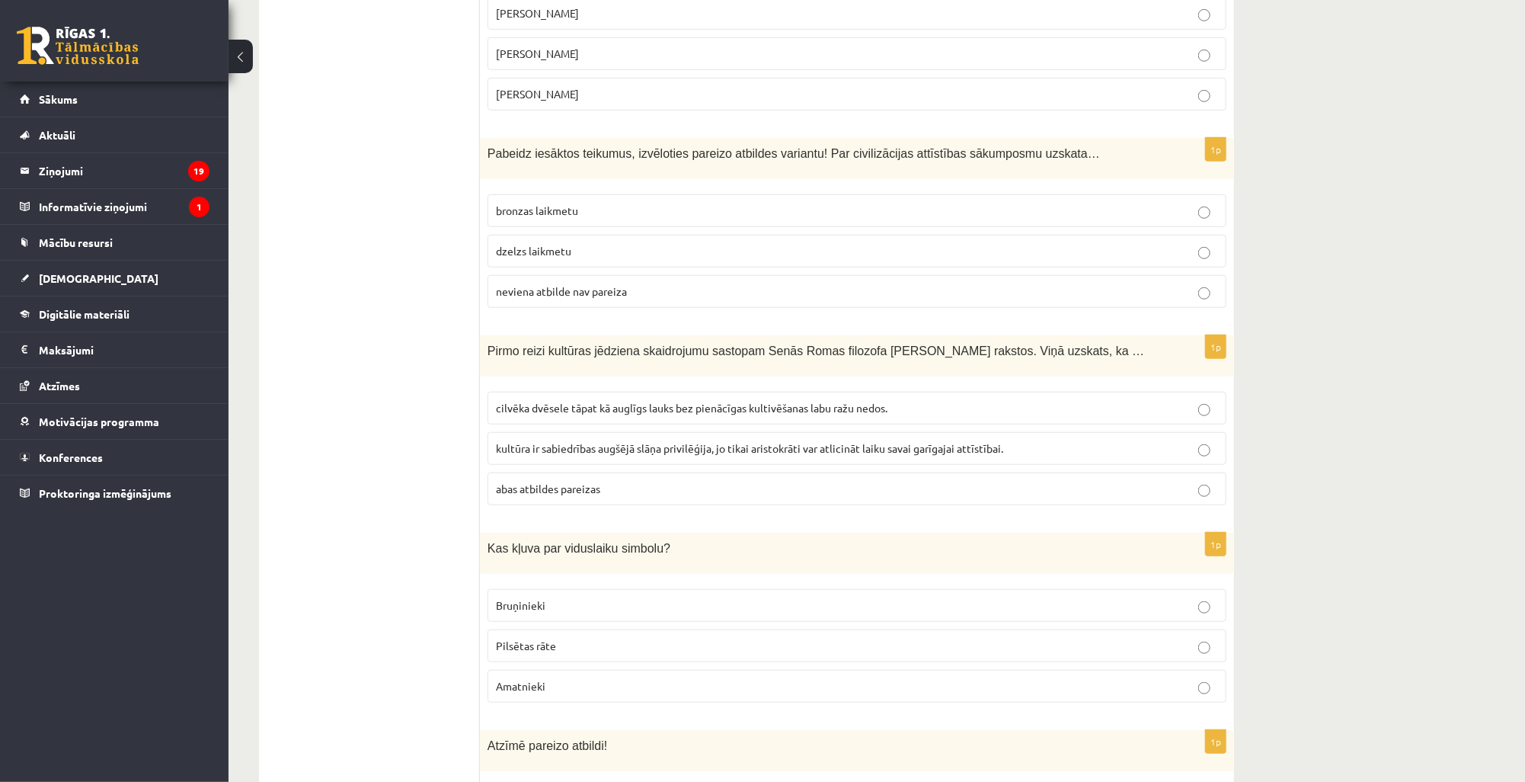
scroll to position [609, 0]
click at [543, 399] on span "cilvēka dvēsele tāpat kā auglīgs lauks bez pienācīgas kultivēšanas labu ražu ne…" at bounding box center [692, 406] width 392 height 14
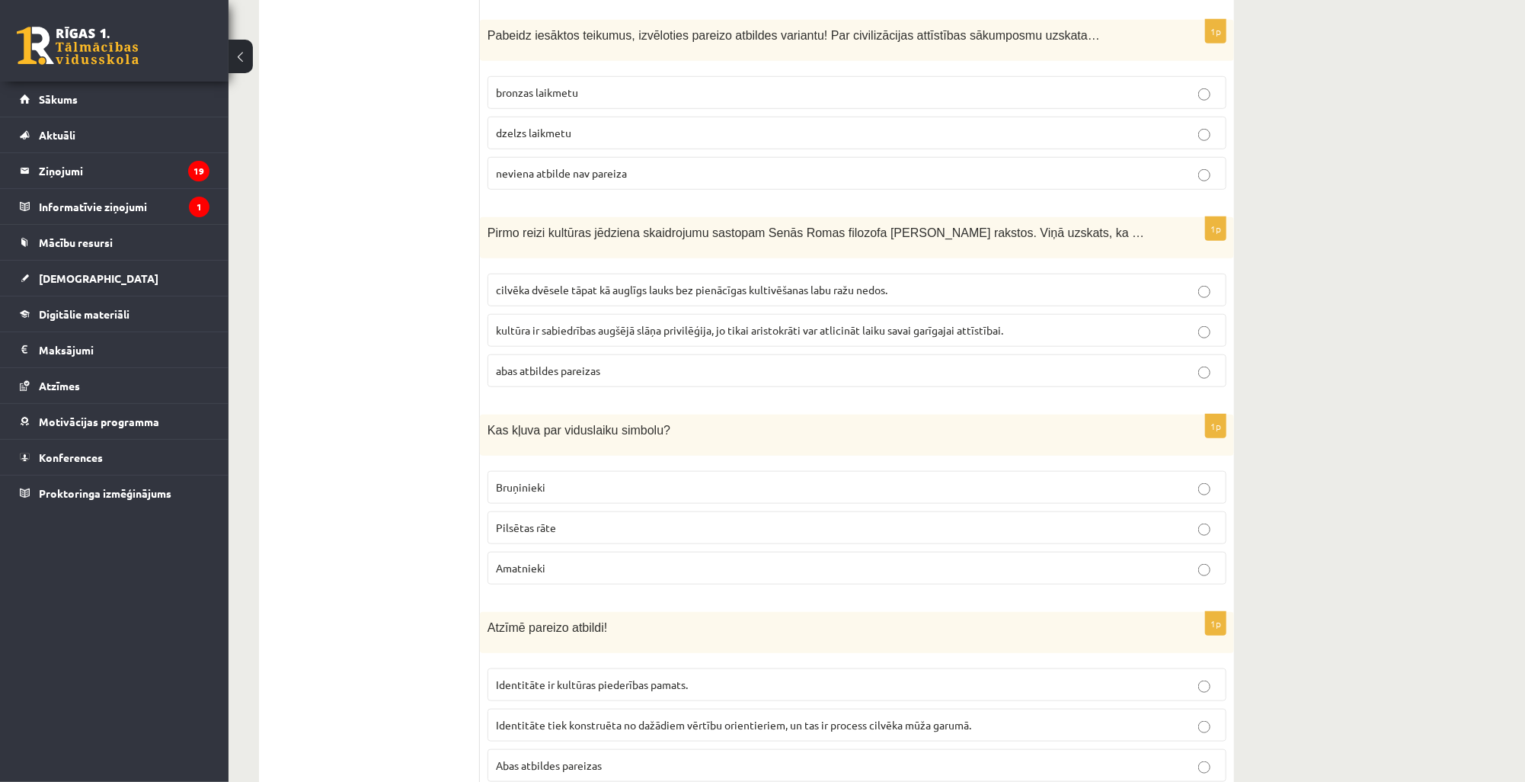
scroll to position [731, 0]
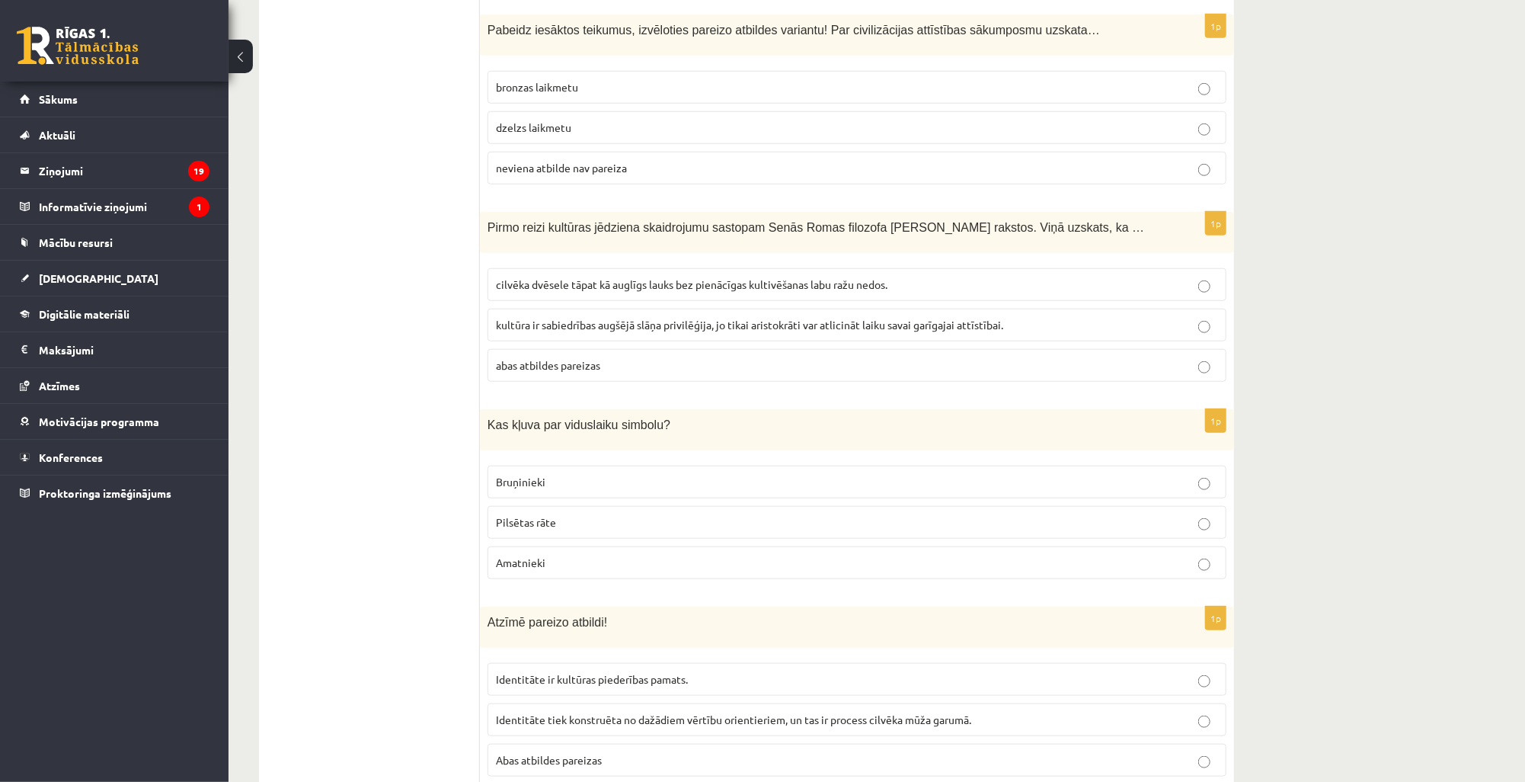
click at [536, 475] on span "Bruņinieki" at bounding box center [521, 482] width 50 height 14
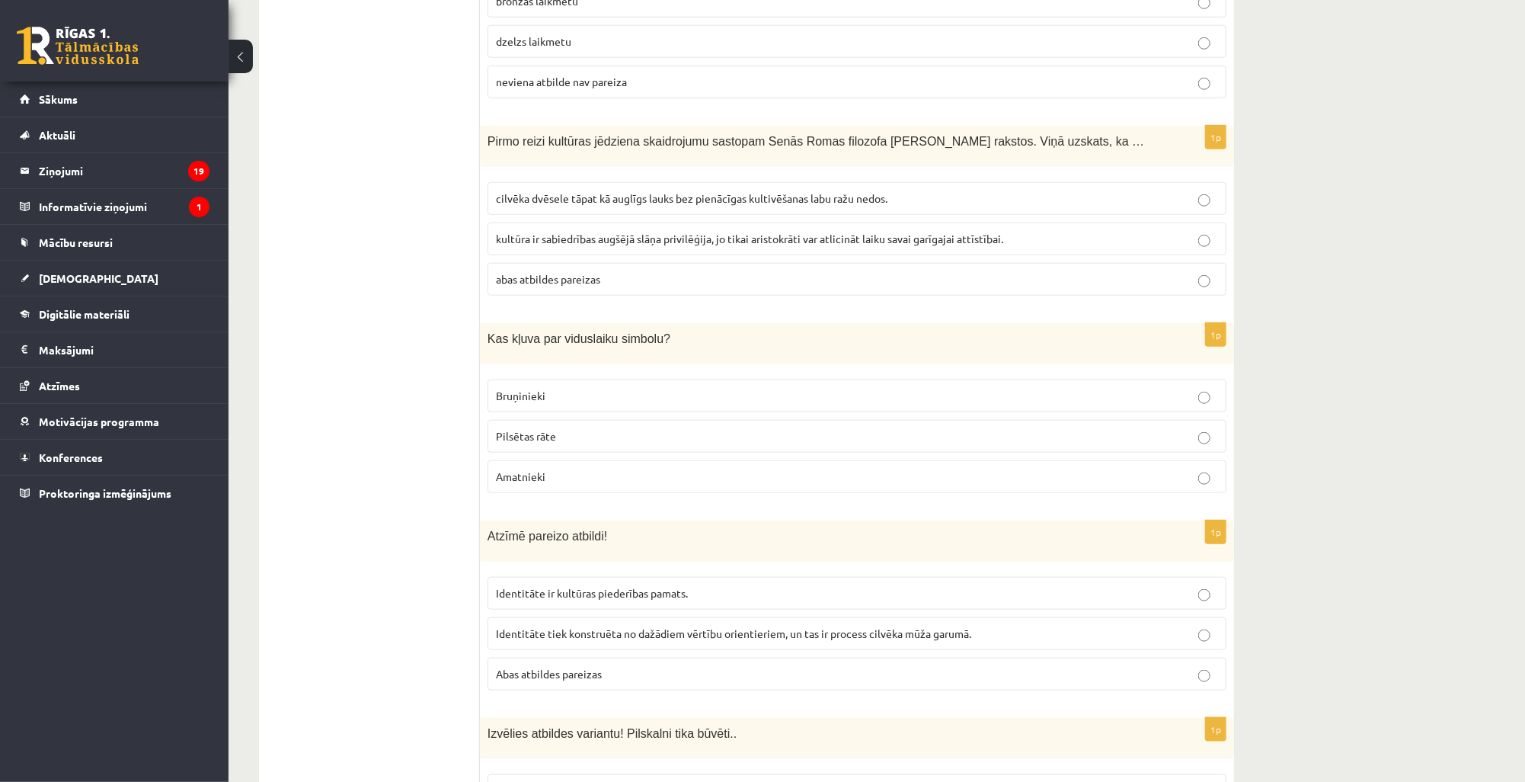
scroll to position [853, 0]
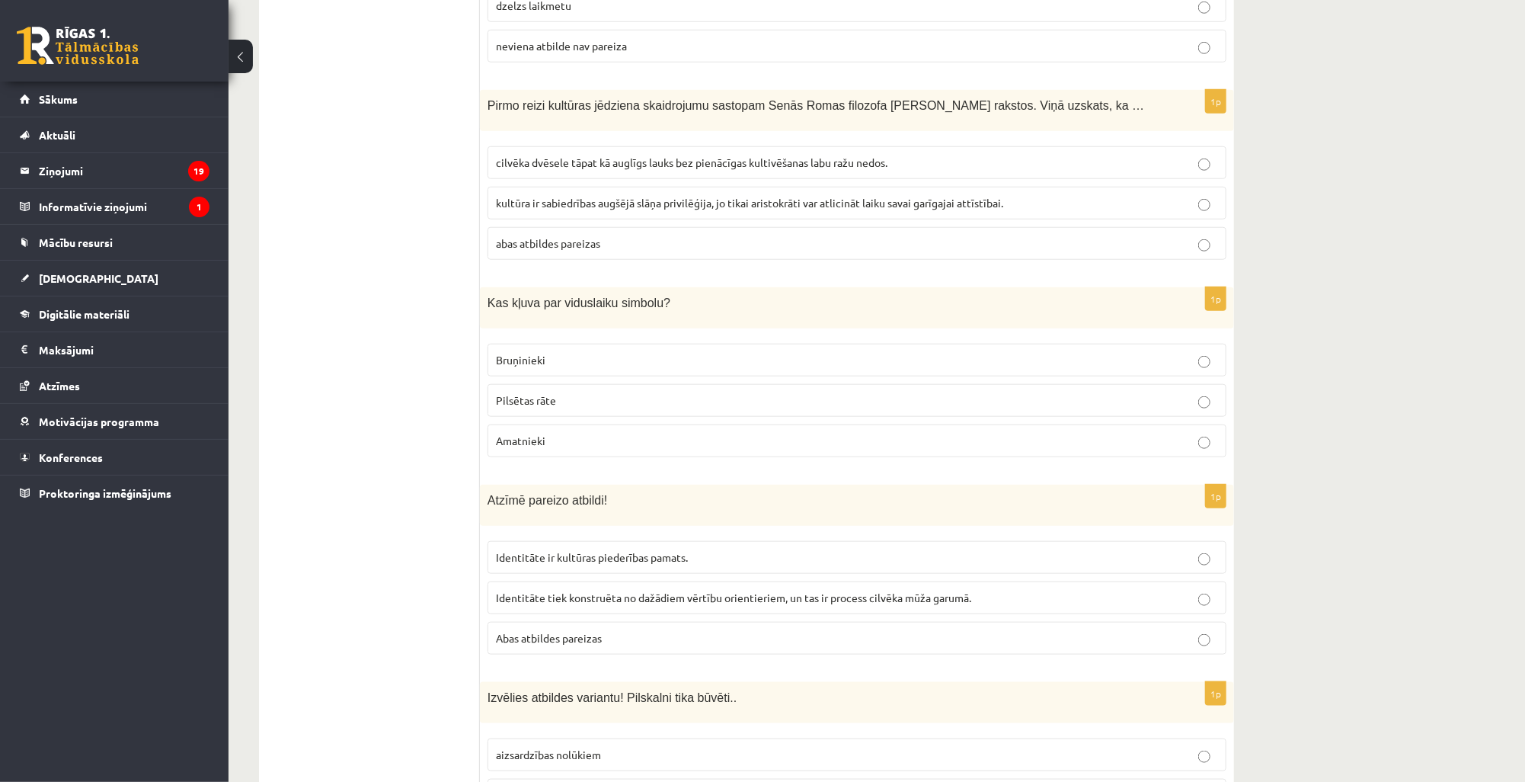
click at [543, 631] on span "Abas atbildes pareizas" at bounding box center [549, 638] width 106 height 14
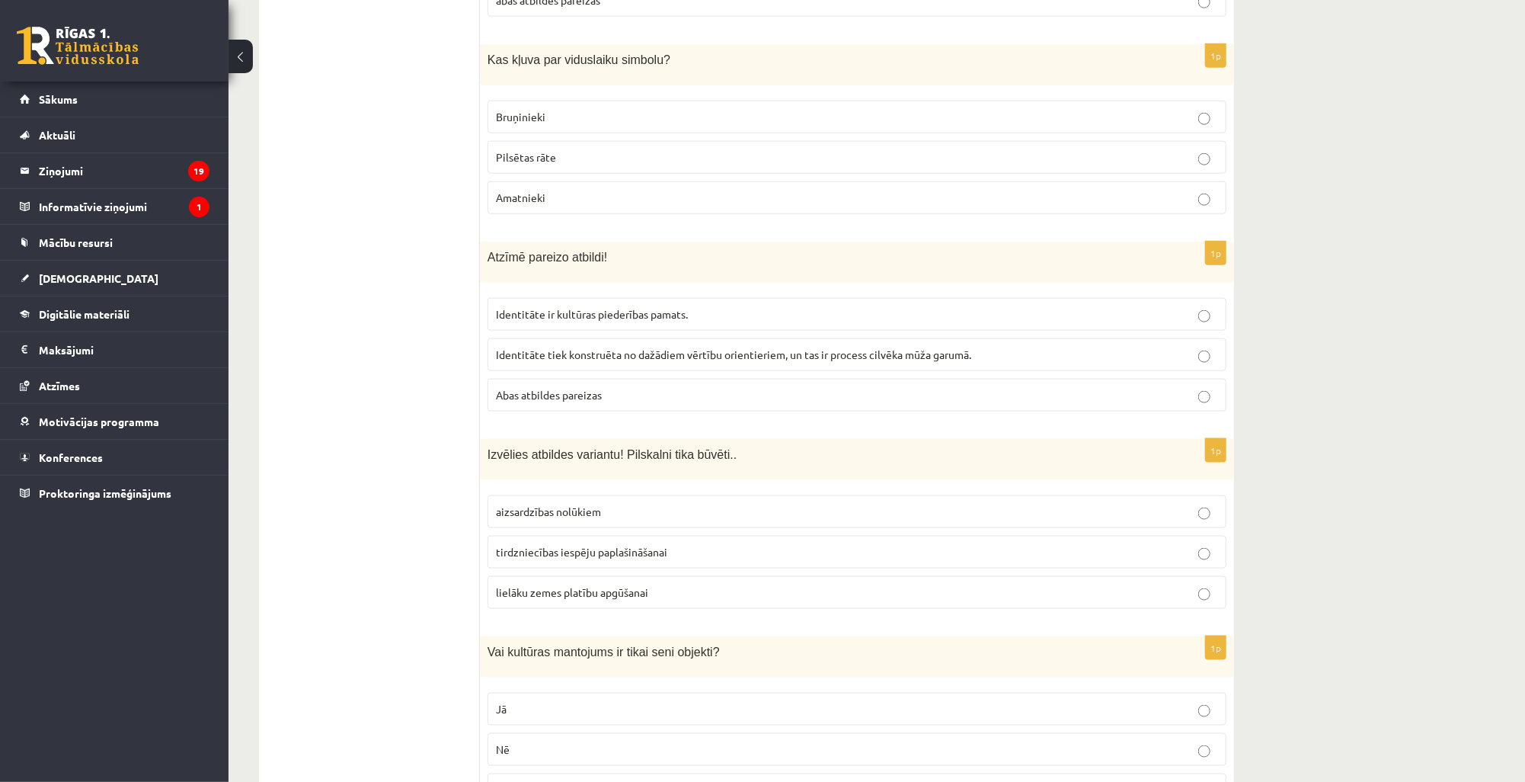
scroll to position [1097, 0]
click at [571, 503] on span "aizsardzības nolūkiem" at bounding box center [548, 510] width 105 height 14
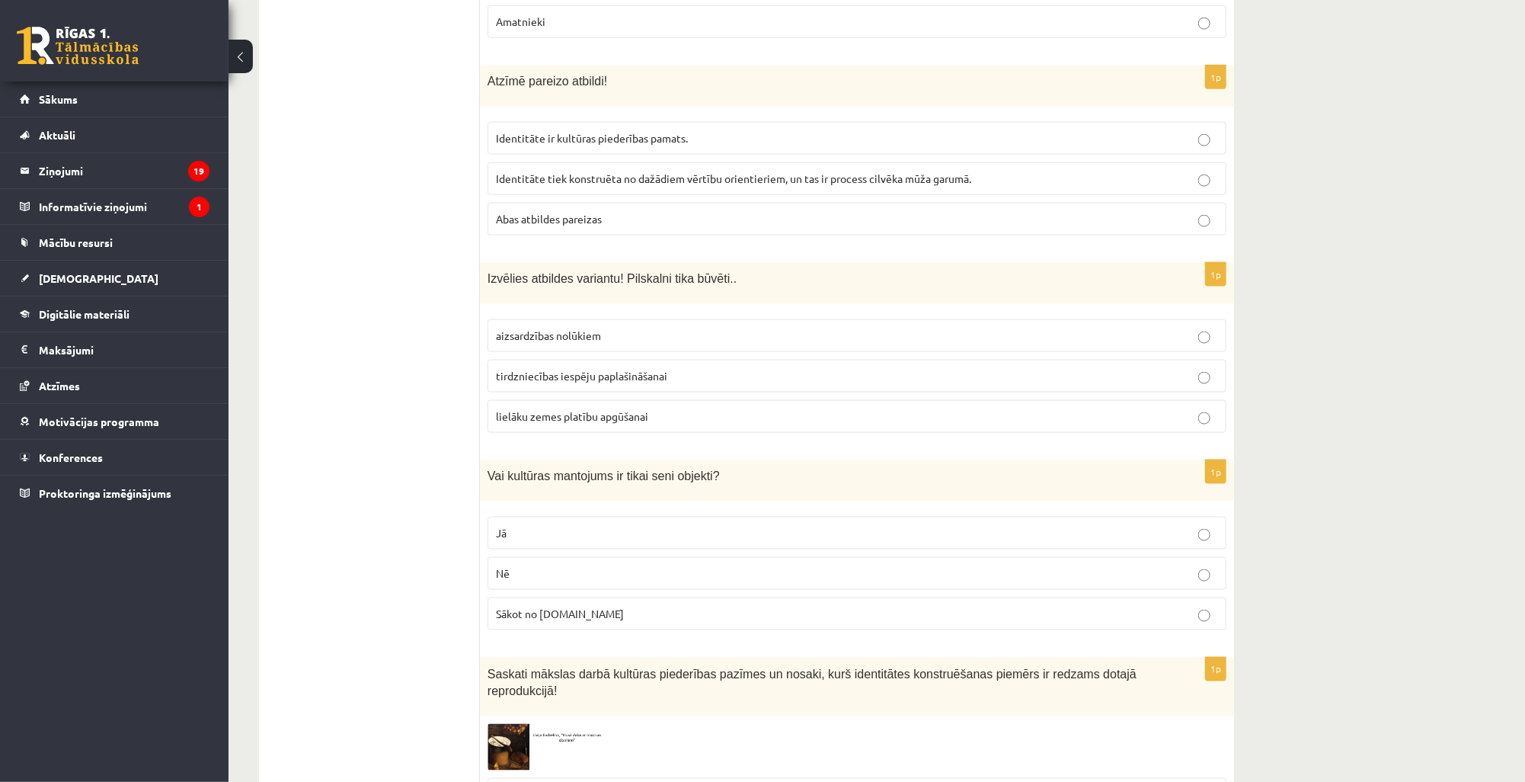
scroll to position [1280, 0]
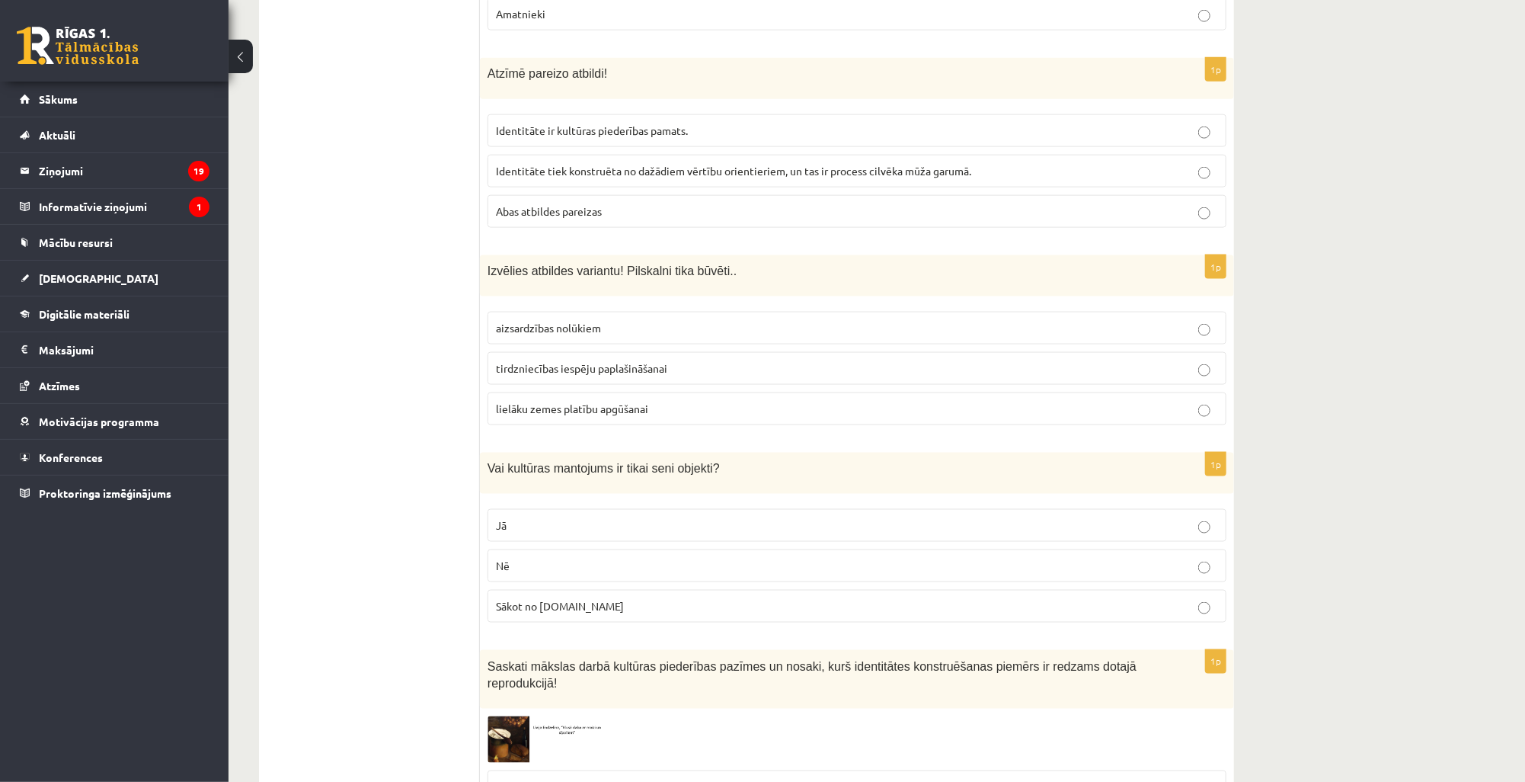
click at [505, 558] on span "Nē" at bounding box center [503, 565] width 14 height 14
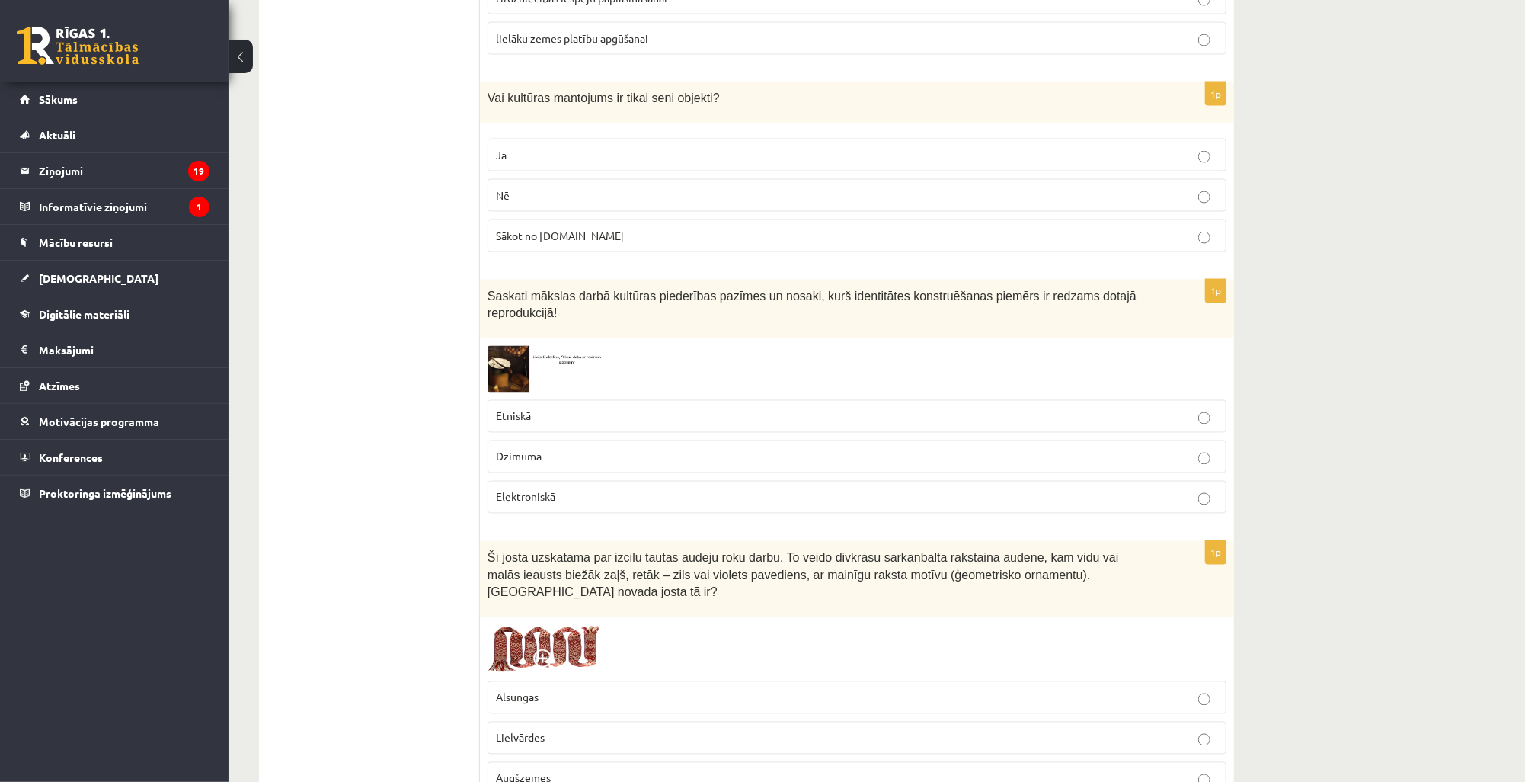
scroll to position [1645, 0]
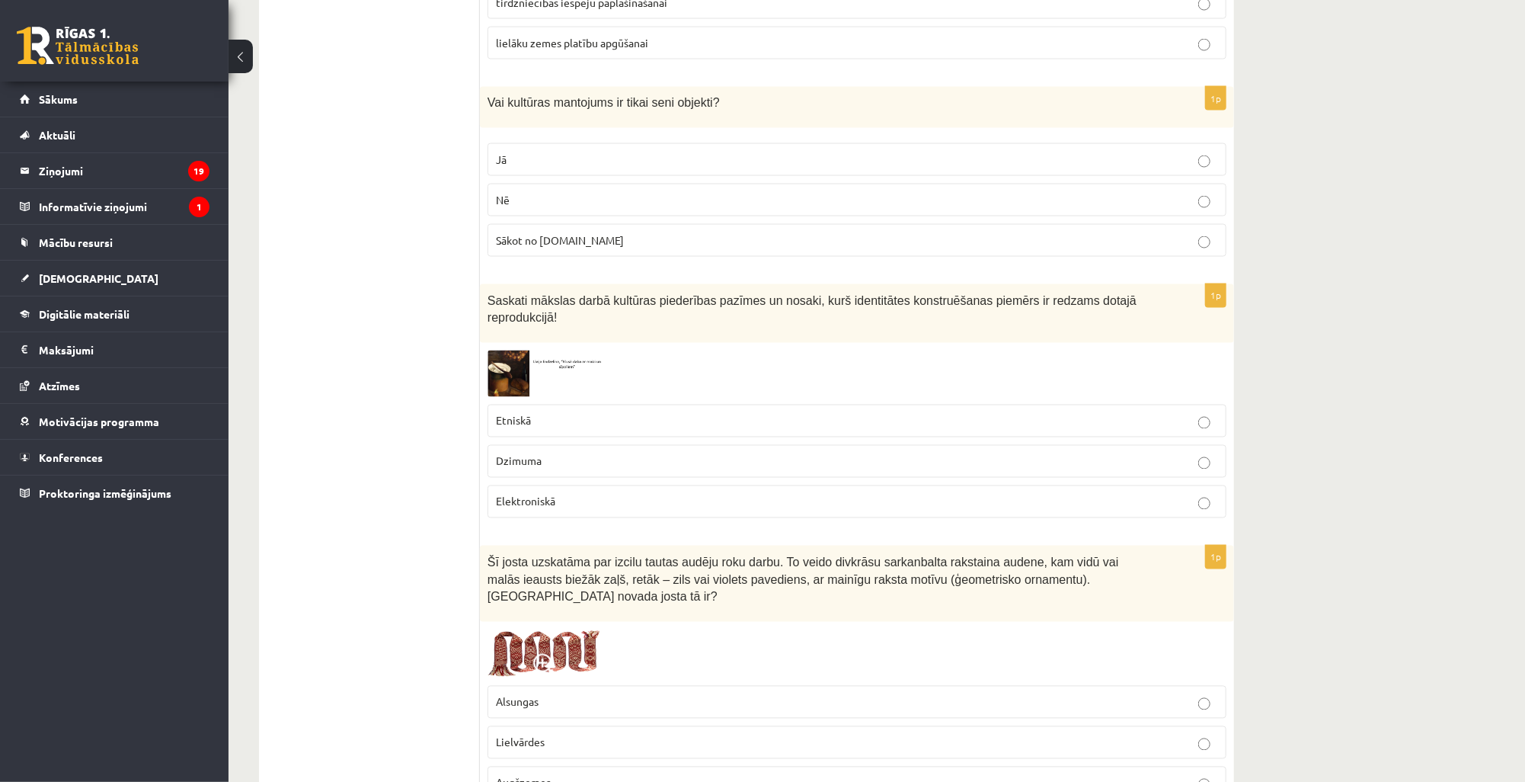
click at [499, 350] on img at bounding box center [544, 373] width 114 height 46
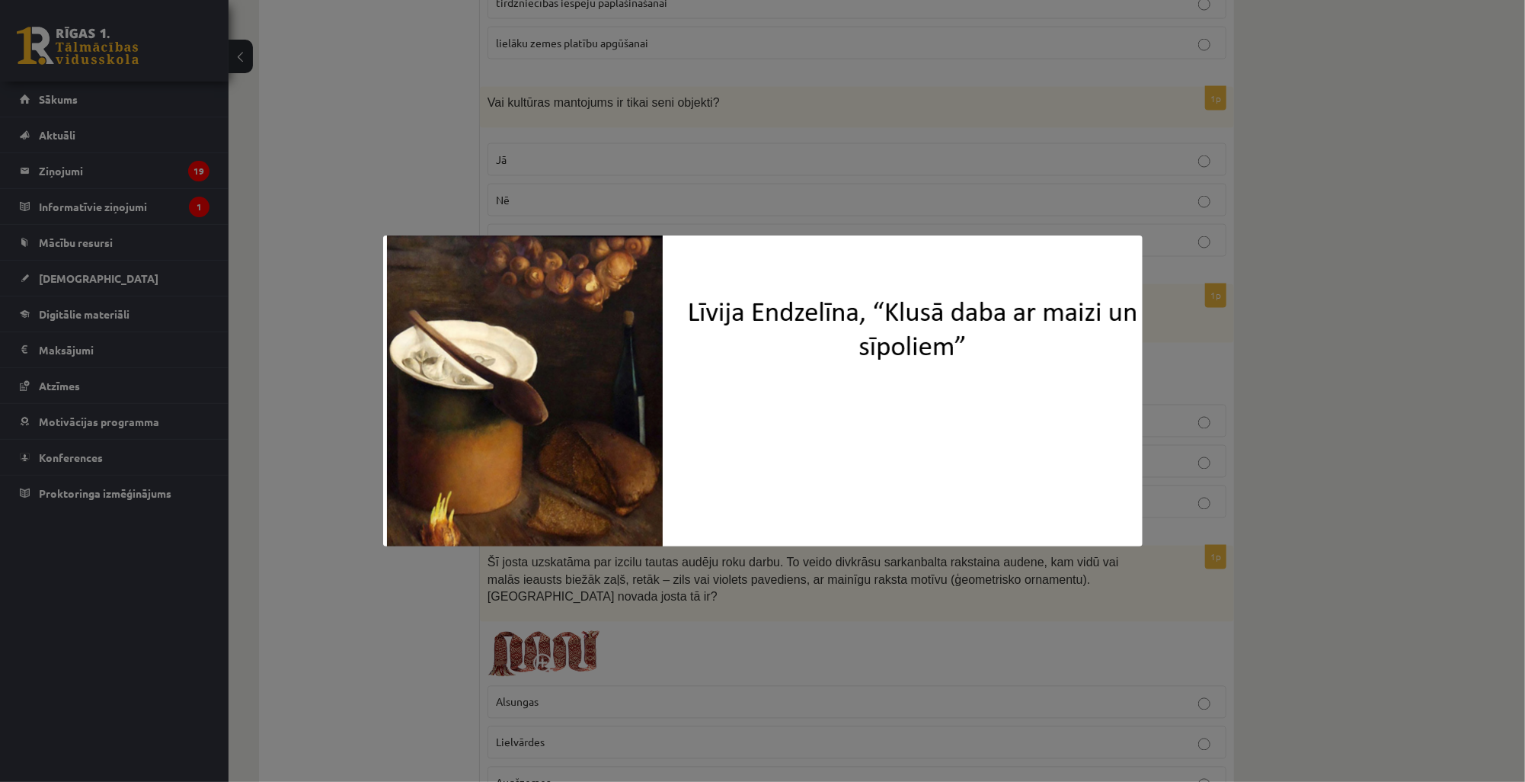
click at [871, 580] on div at bounding box center [762, 391] width 1525 height 782
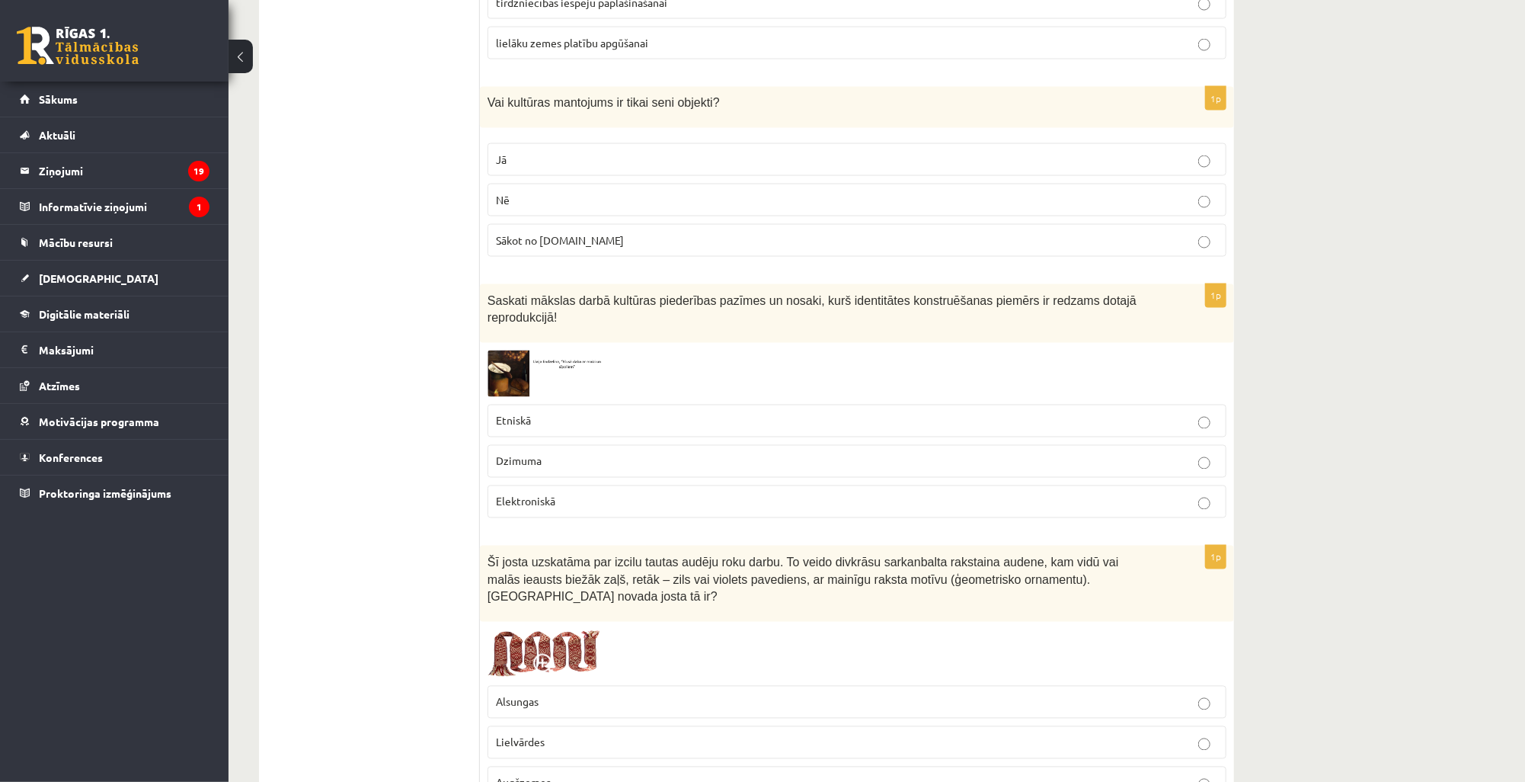
click at [526, 414] on span "Etniskā" at bounding box center [513, 421] width 35 height 14
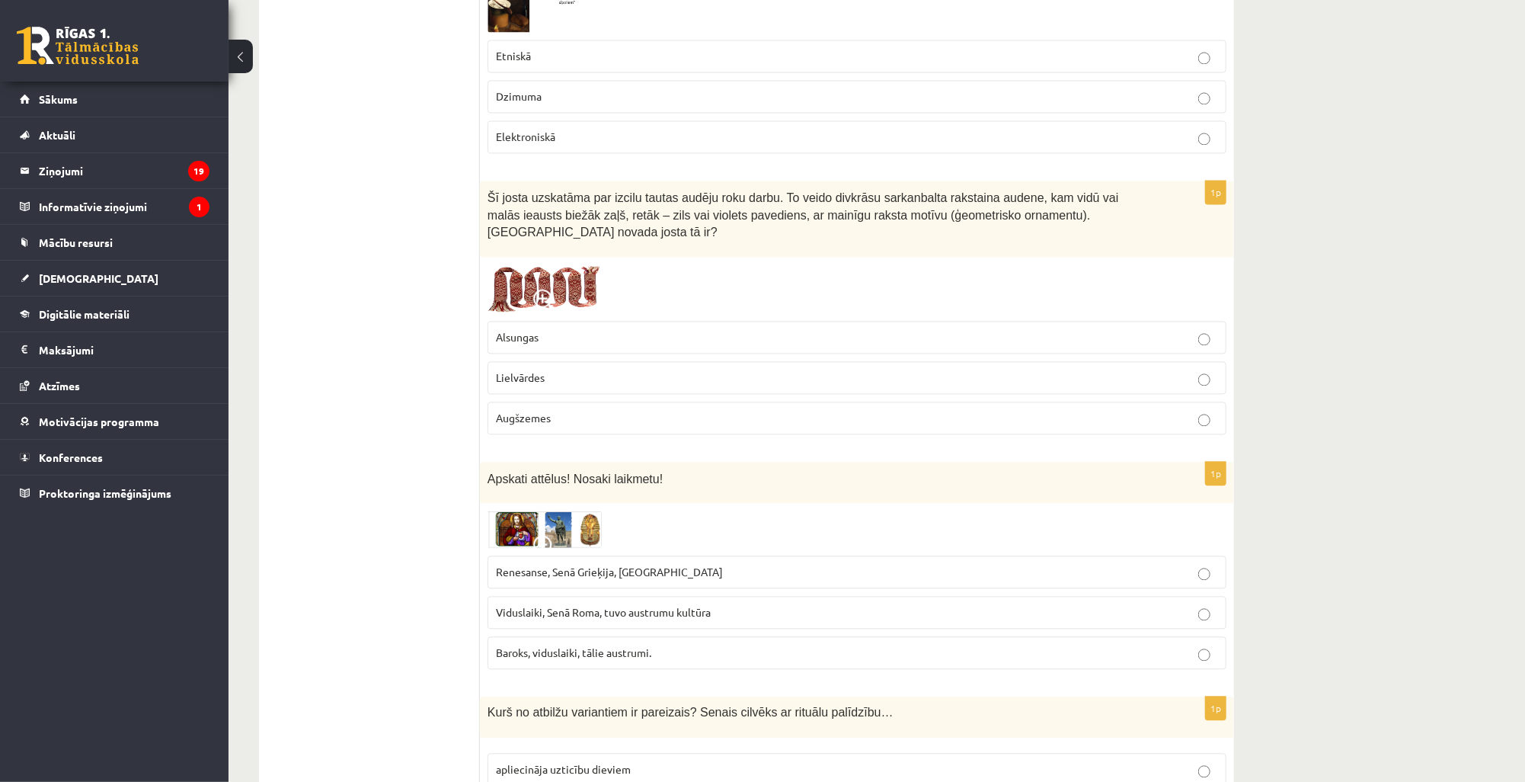
scroll to position [2011, 0]
click at [542, 288] on span at bounding box center [545, 300] width 24 height 24
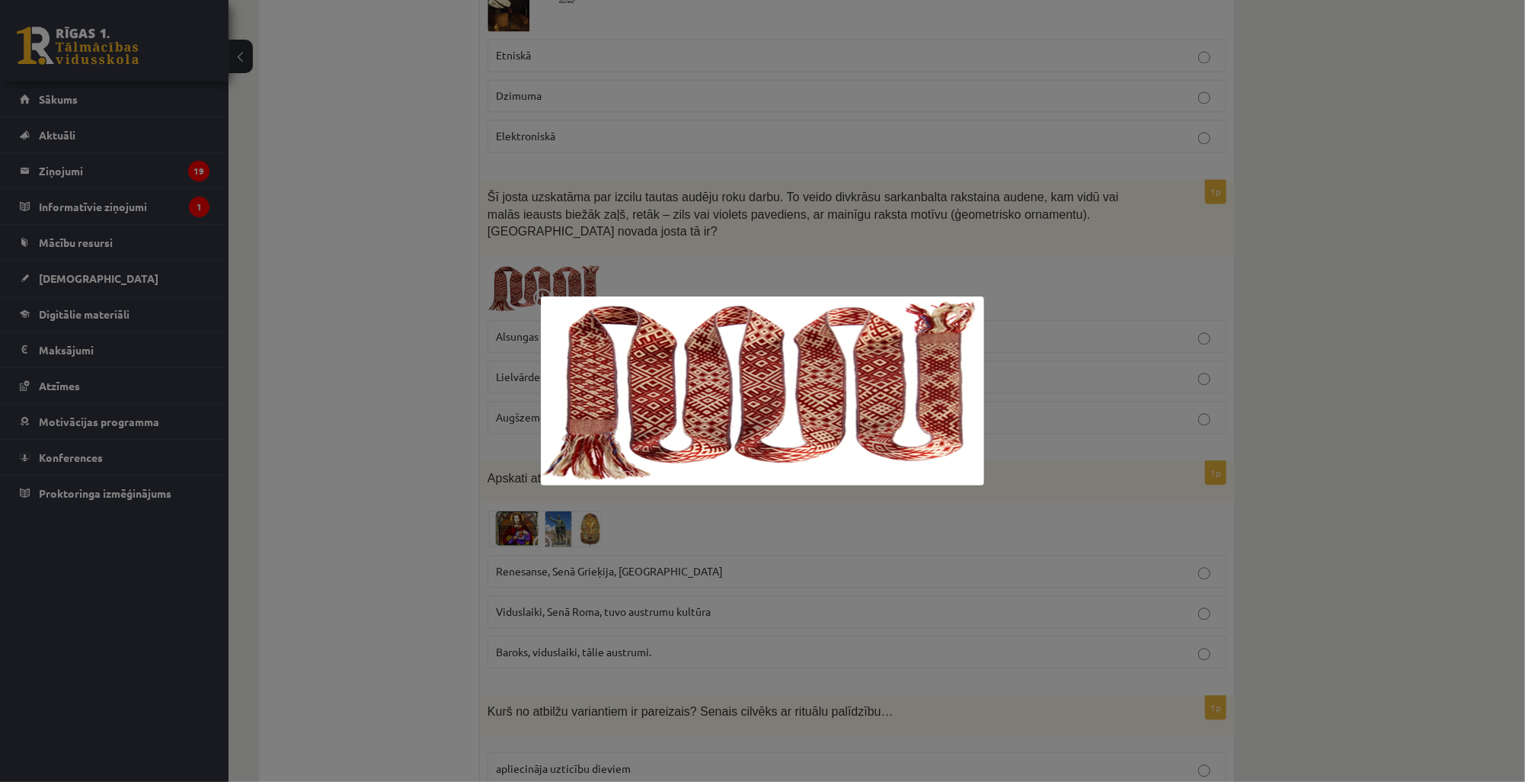
drag, startPoint x: 1104, startPoint y: 422, endPoint x: 989, endPoint y: 414, distance: 116.0
click at [1104, 422] on div at bounding box center [762, 391] width 1525 height 782
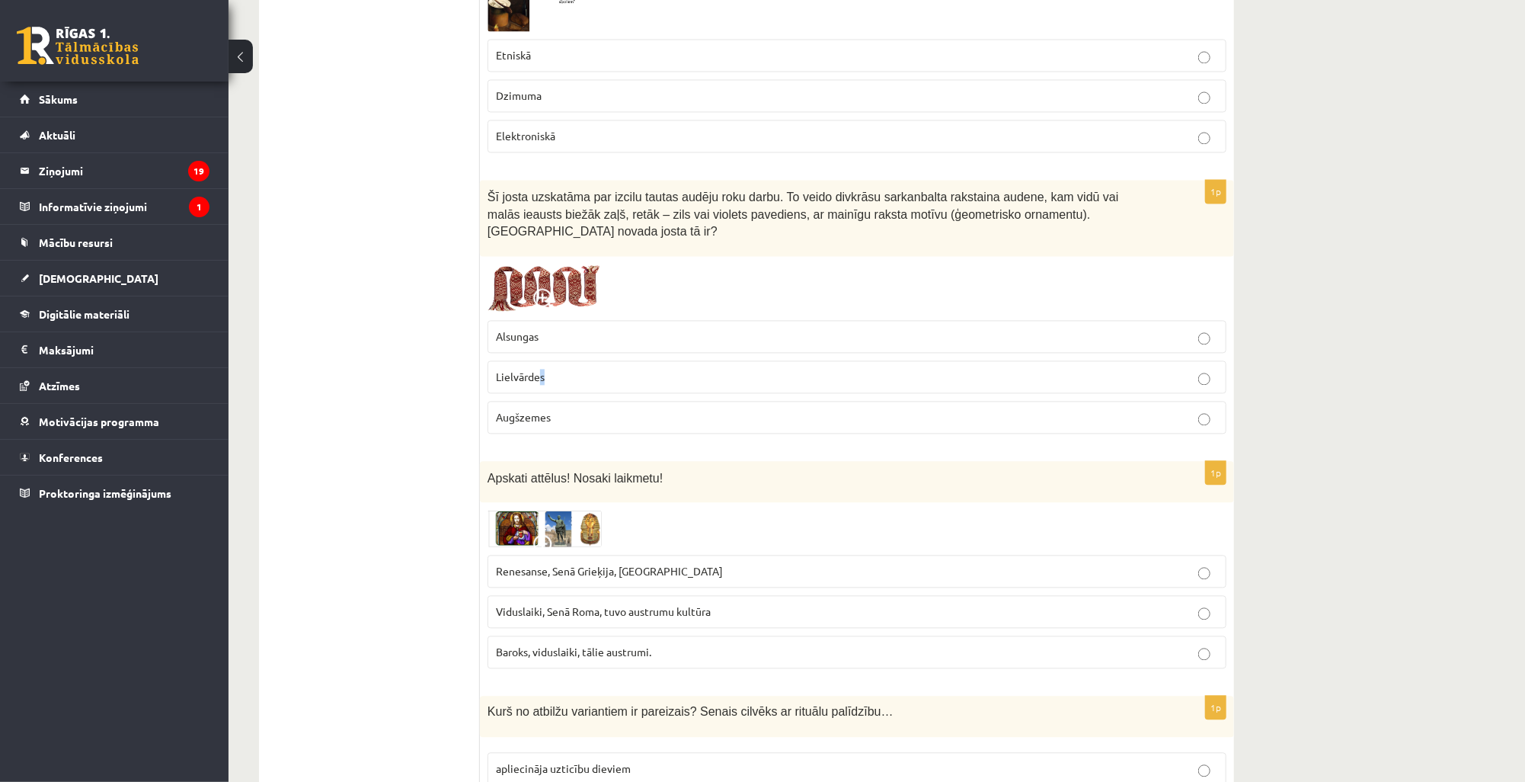
click at [542, 369] on span "Lielvārdes" at bounding box center [520, 376] width 49 height 14
click at [655, 369] on p "Lielvārdes" at bounding box center [857, 377] width 722 height 16
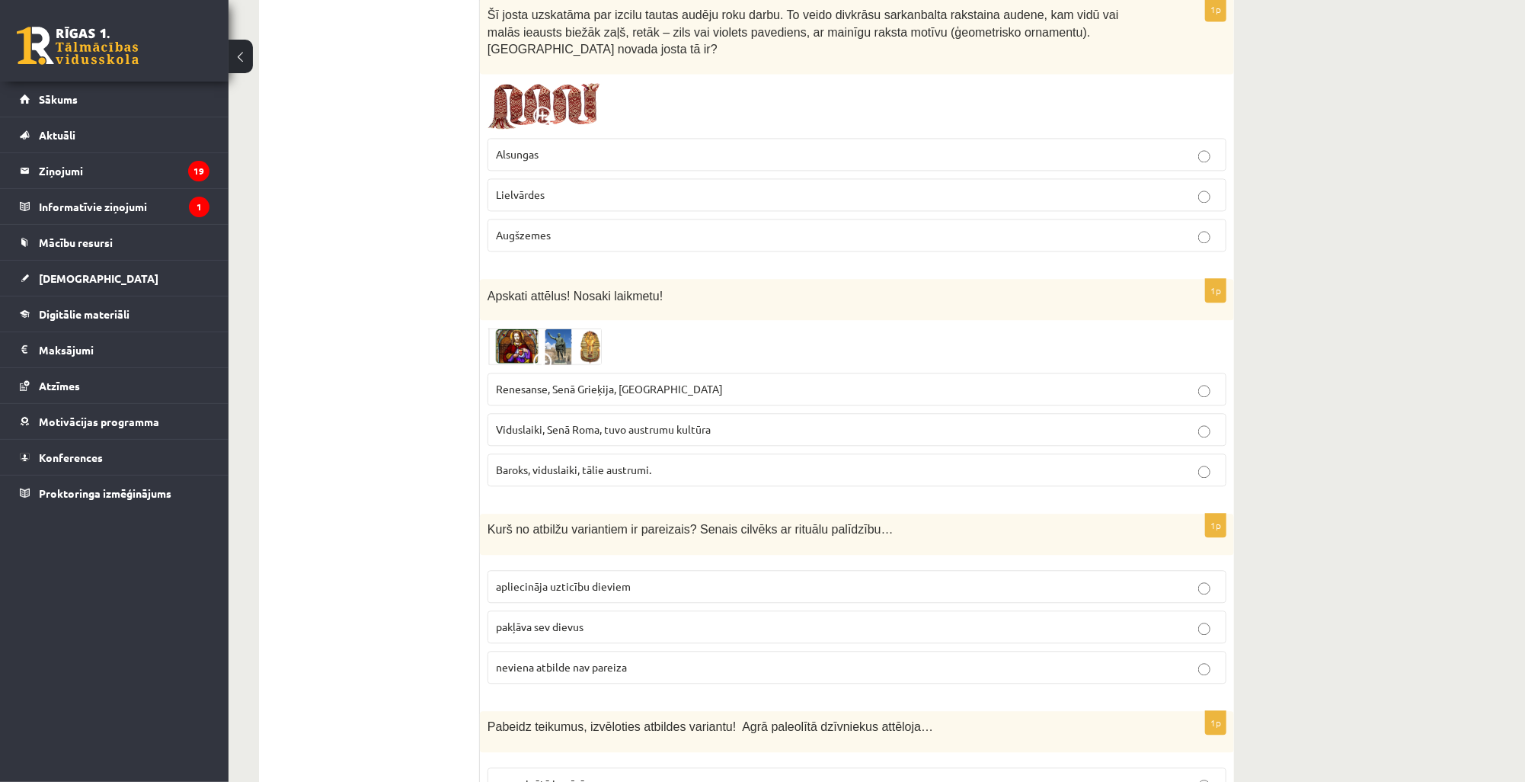
scroll to position [2194, 0]
click at [522, 327] on img at bounding box center [544, 345] width 114 height 37
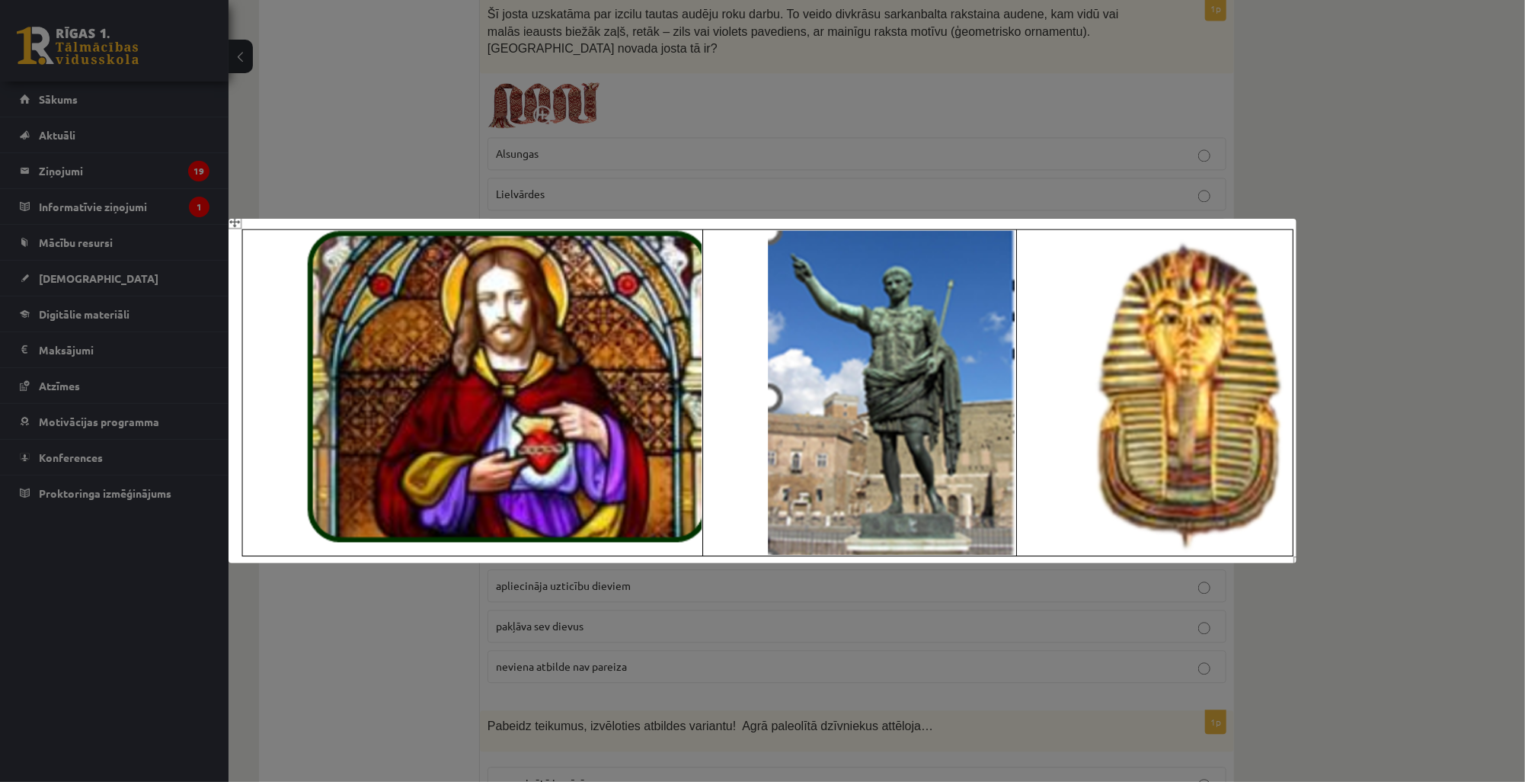
click at [689, 137] on div at bounding box center [762, 391] width 1525 height 782
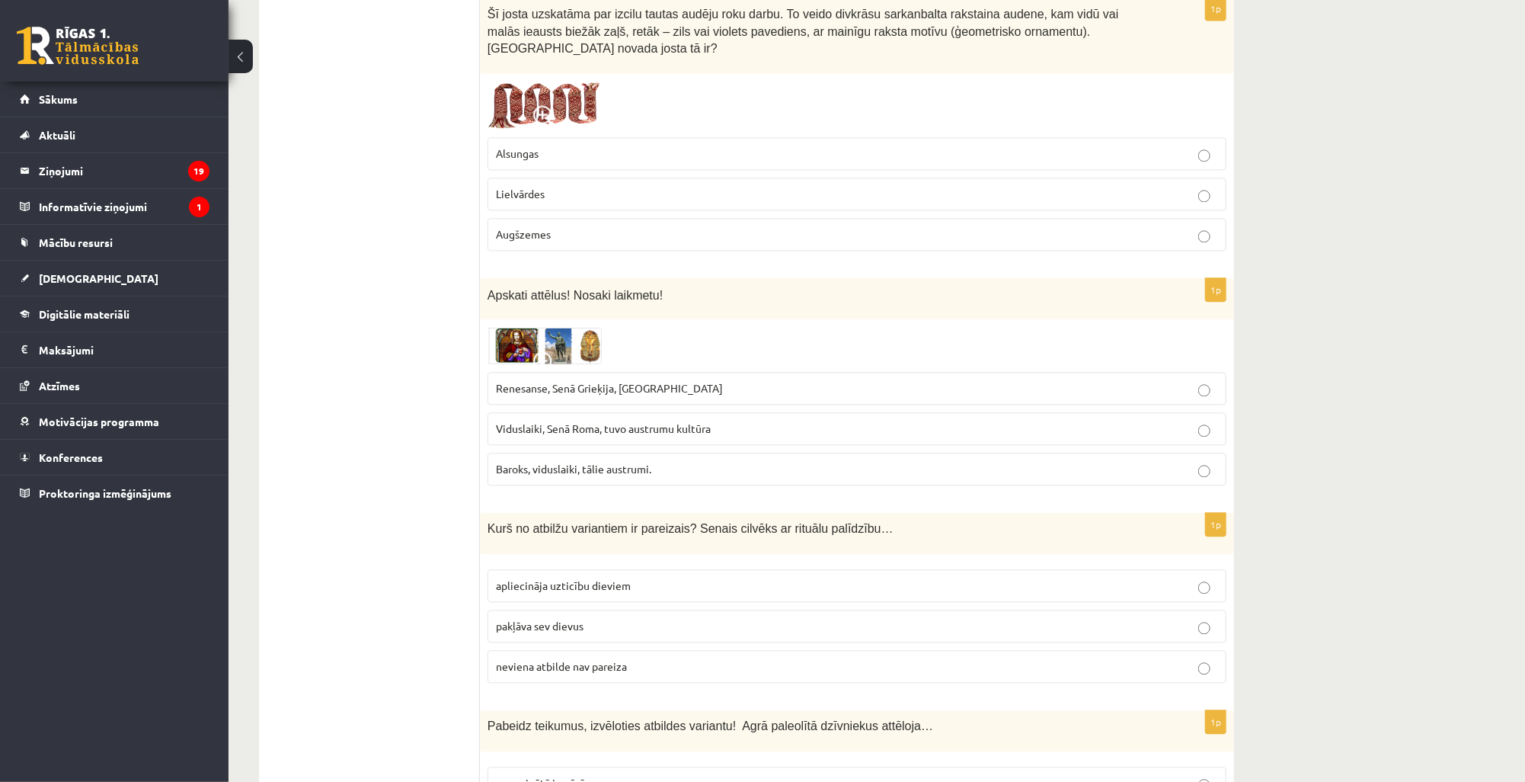
click at [610, 381] on span "Renesanse, Senā Grieķija, Ēģipte" at bounding box center [609, 388] width 227 height 14
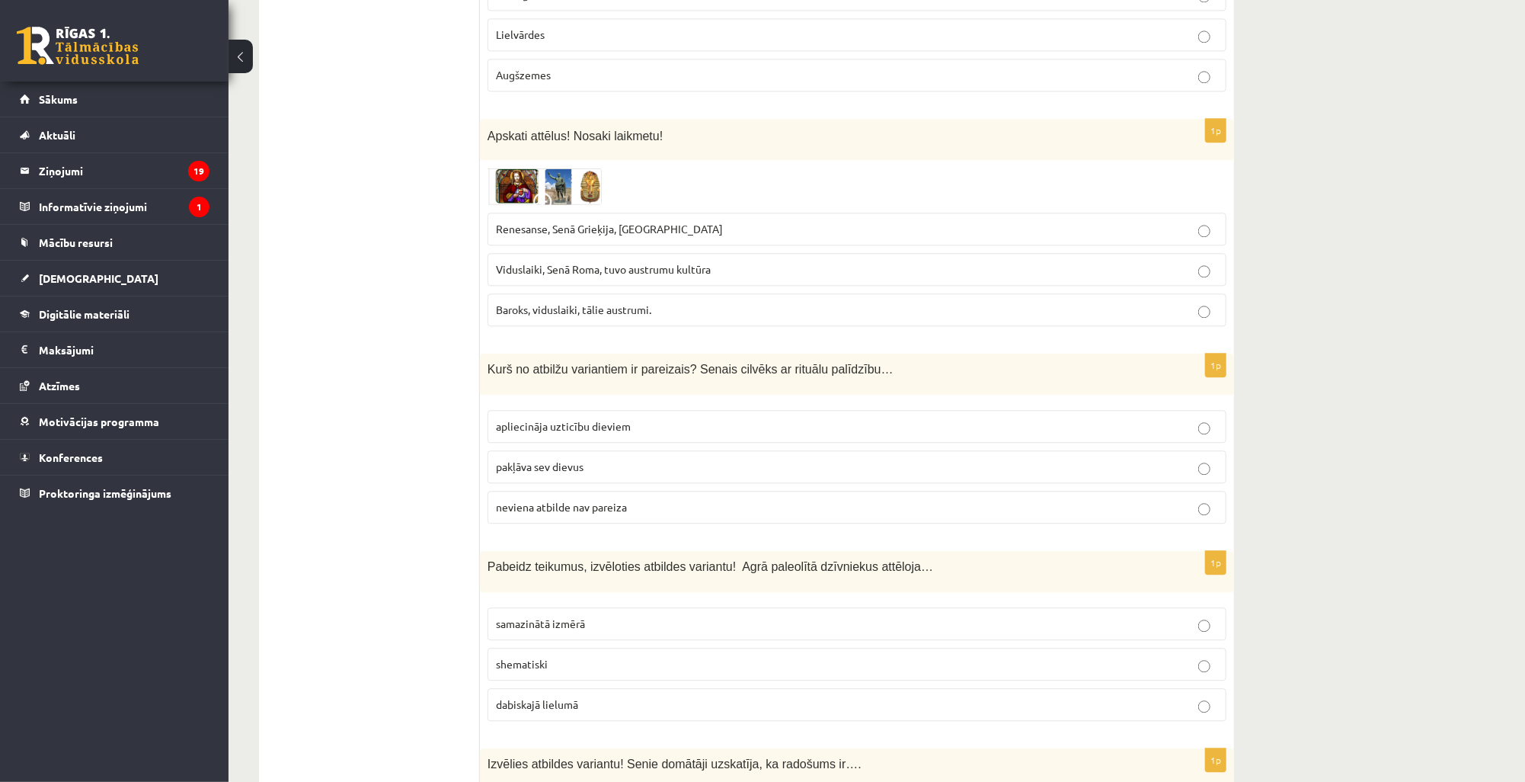
scroll to position [2376, 0]
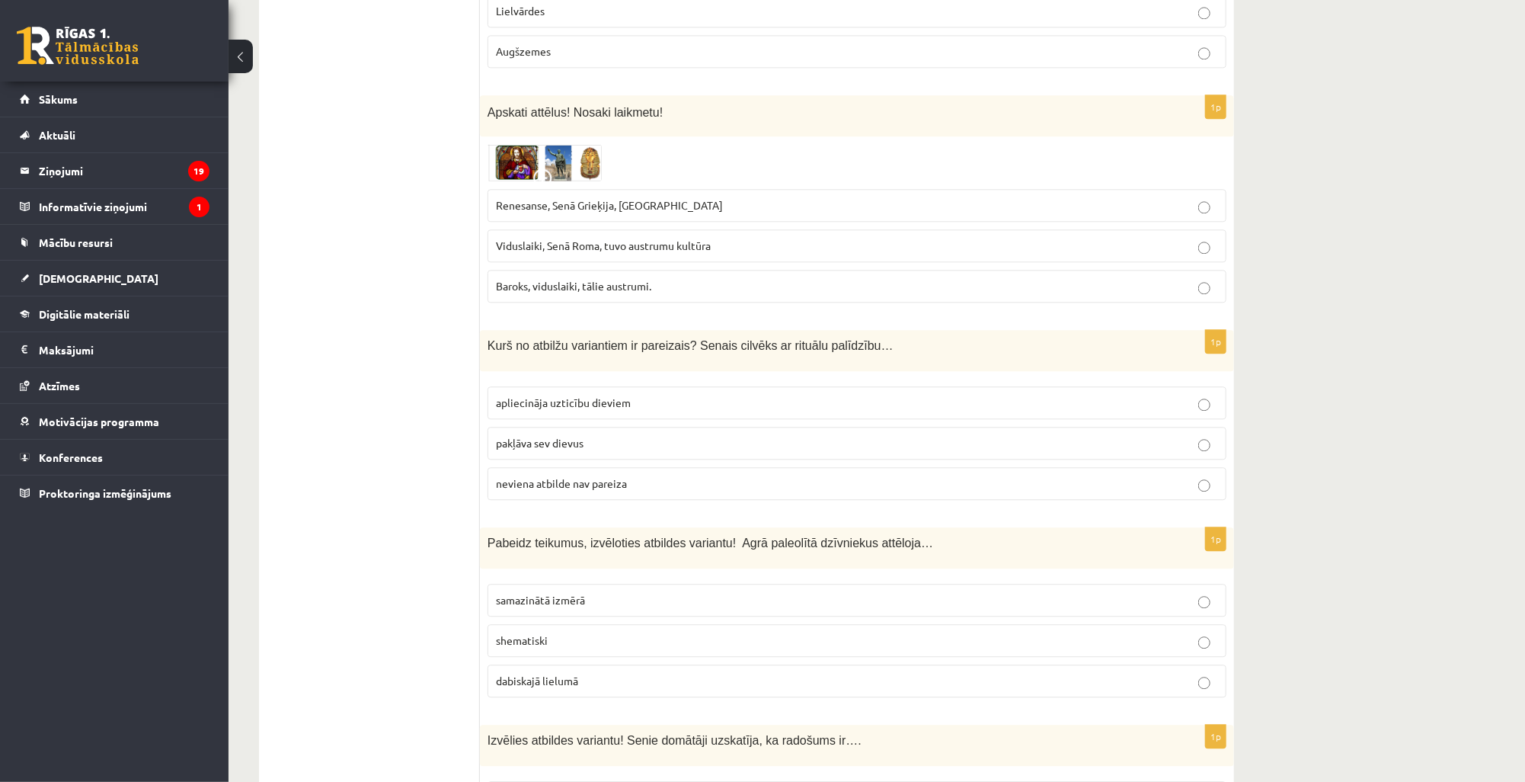
click at [565, 395] on span "apliecināja uzticību dieviem" at bounding box center [563, 402] width 135 height 14
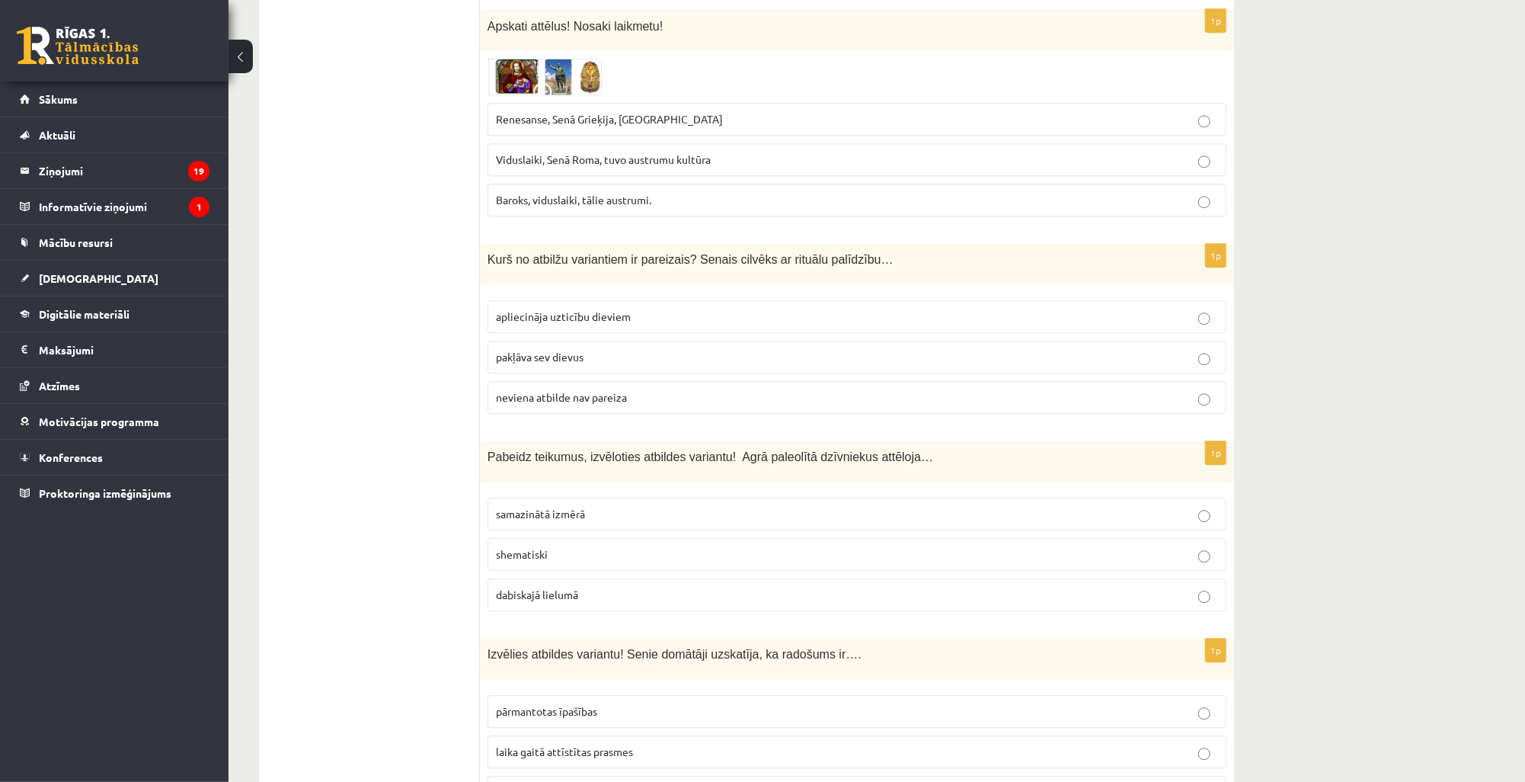
scroll to position [2498, 0]
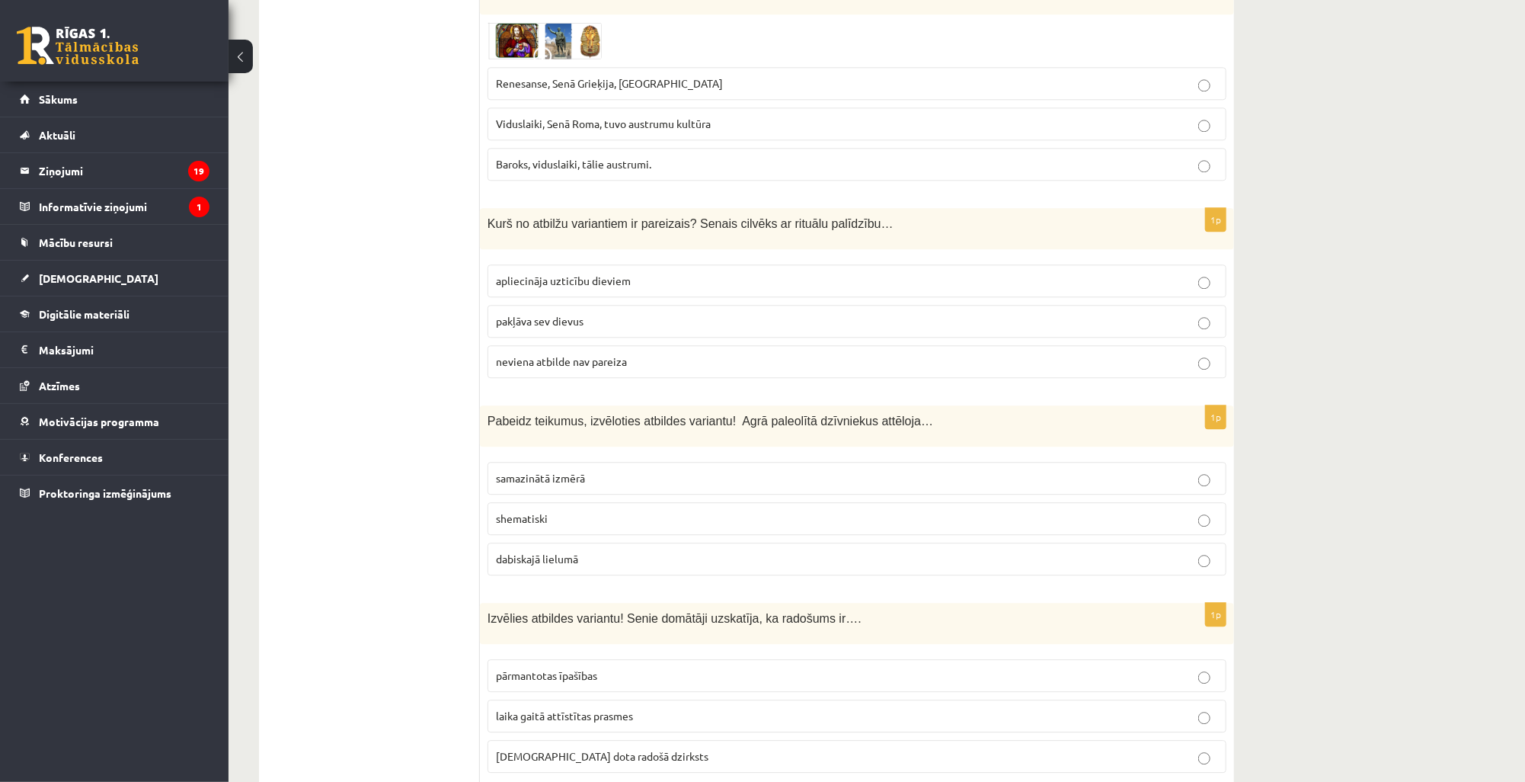
click at [539, 551] on p "dabiskajā lielumā" at bounding box center [857, 559] width 722 height 16
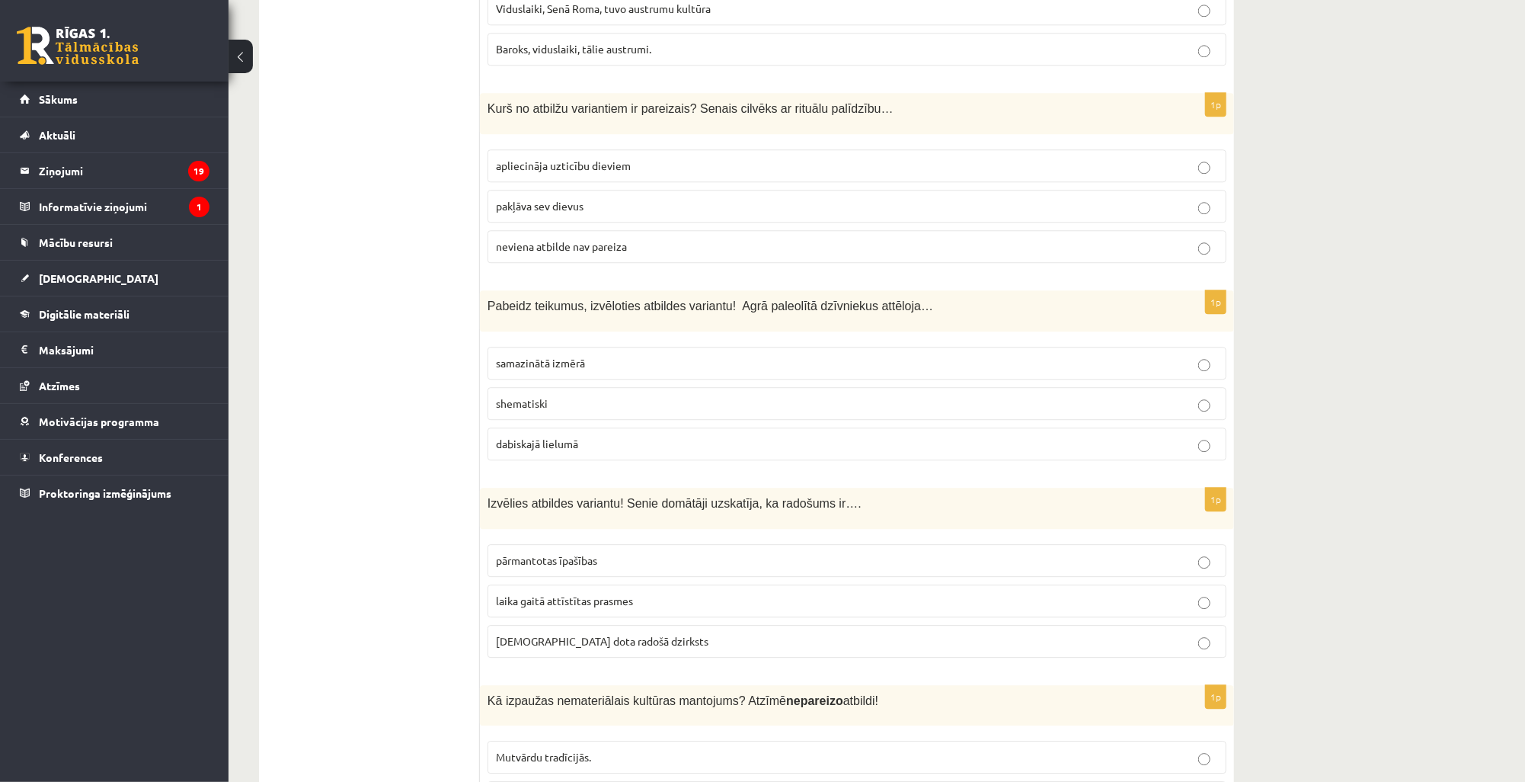
scroll to position [2681, 0]
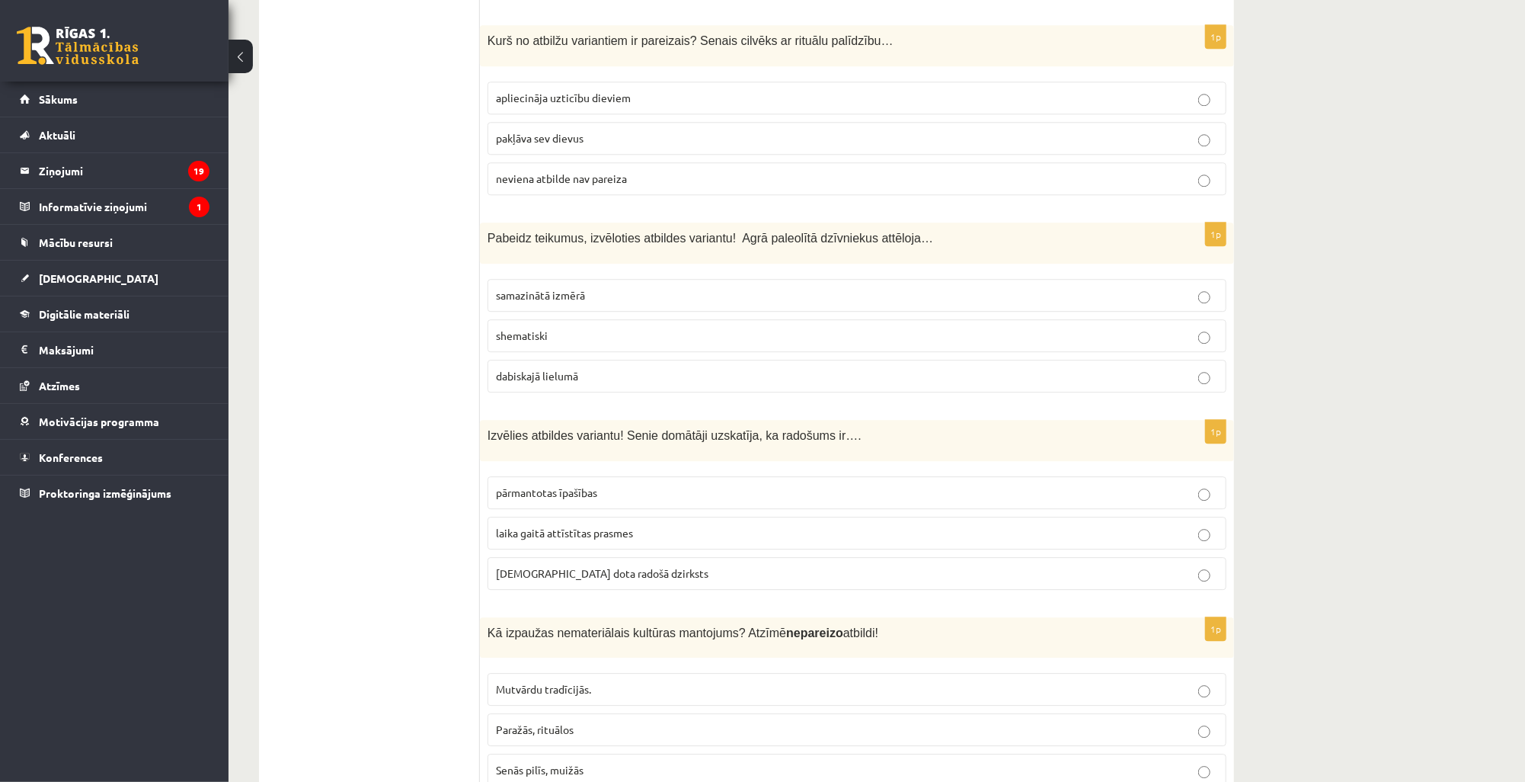
click at [557, 566] on span "dieva dota radošā dzirksts" at bounding box center [602, 573] width 213 height 14
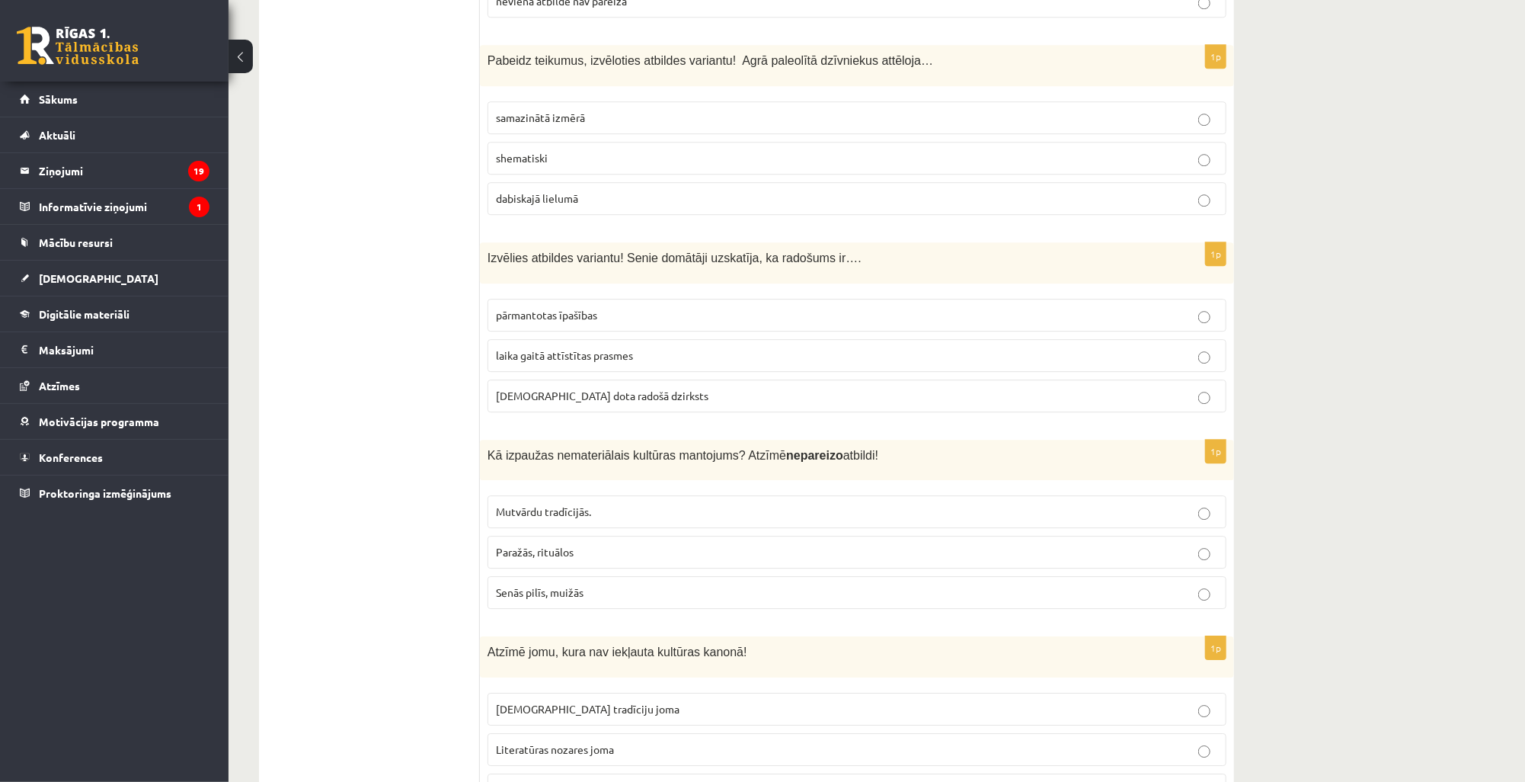
scroll to position [2864, 0]
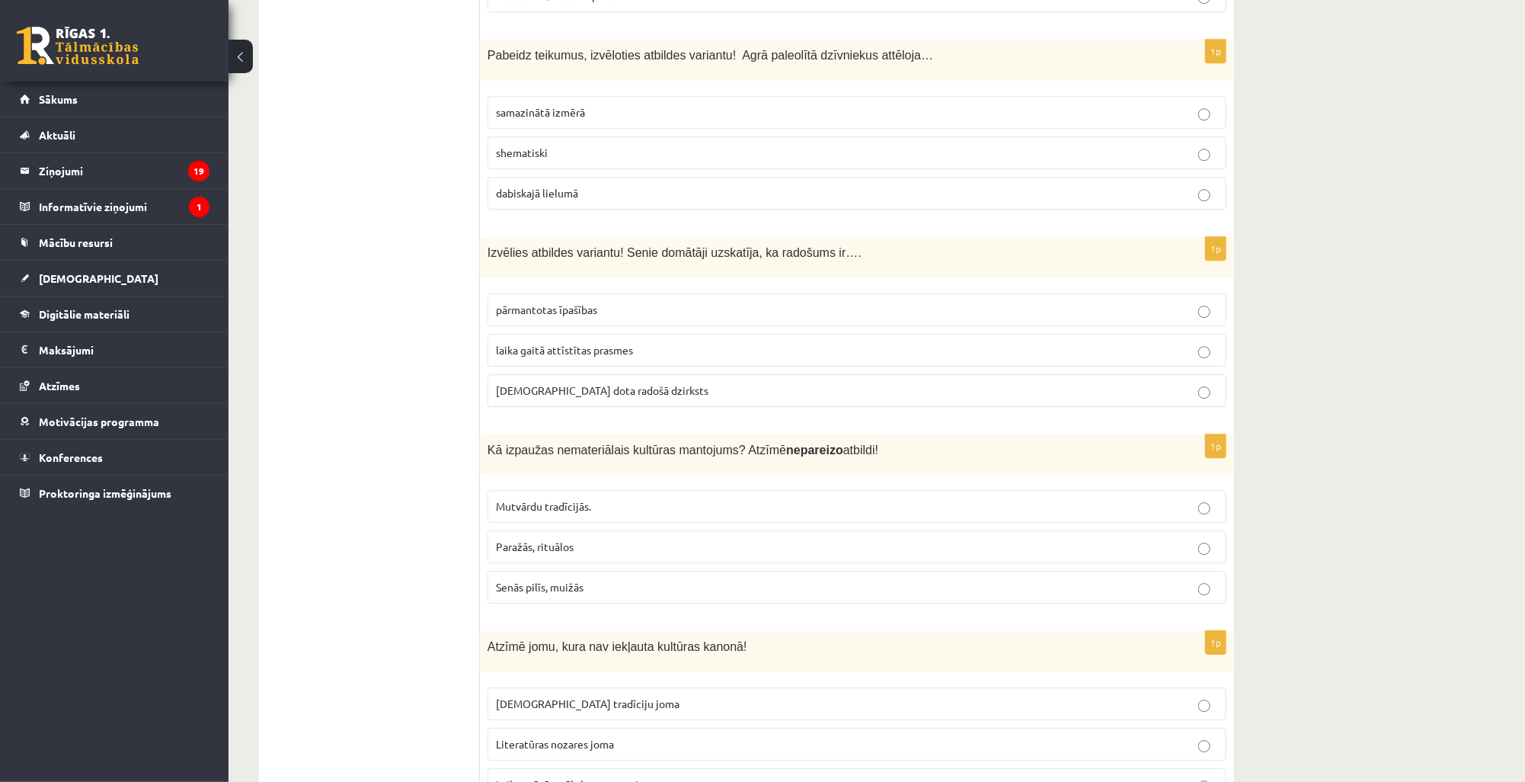
click at [559, 580] on span "Senās pilīs, muižās" at bounding box center [540, 587] width 88 height 14
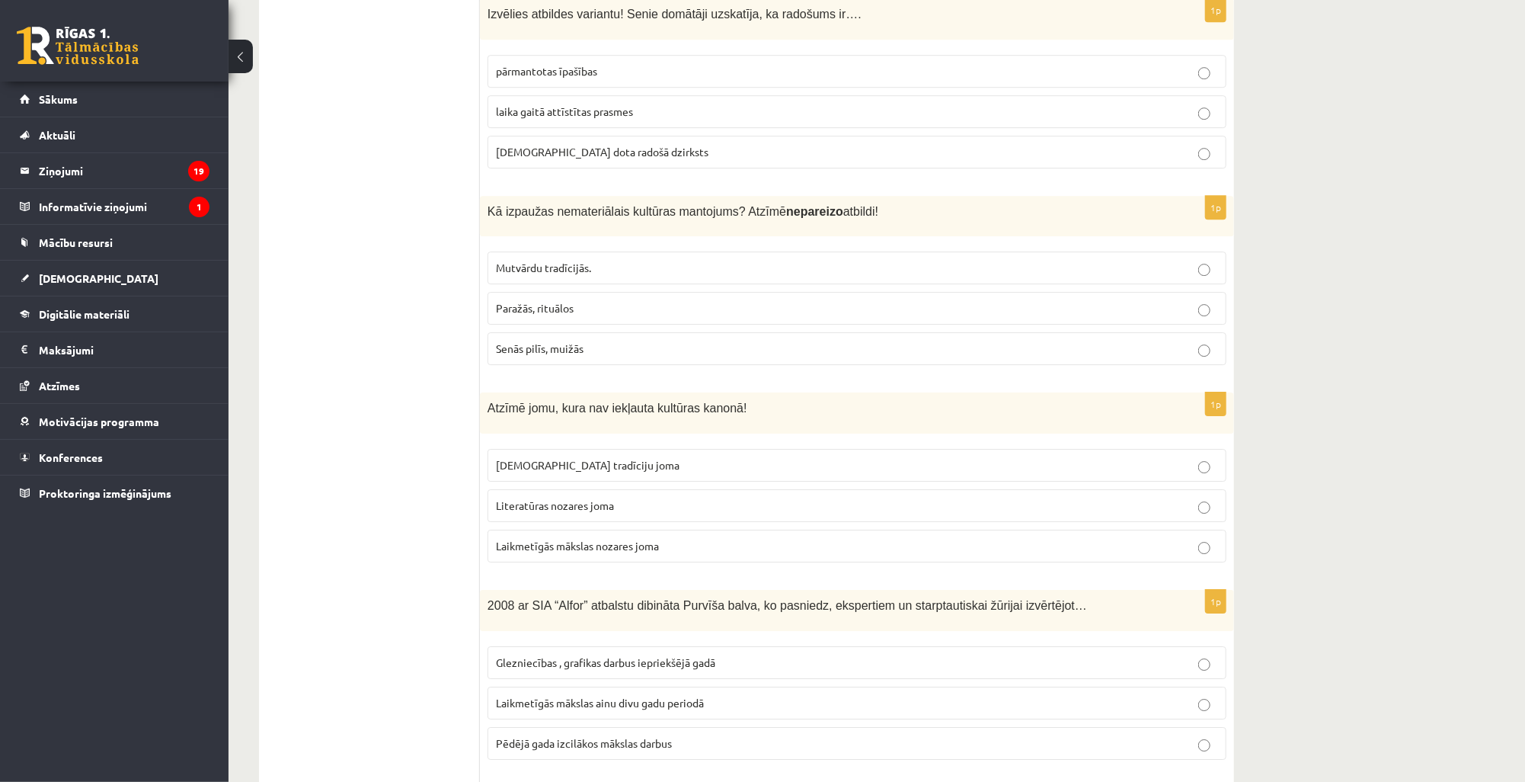
scroll to position [3108, 0]
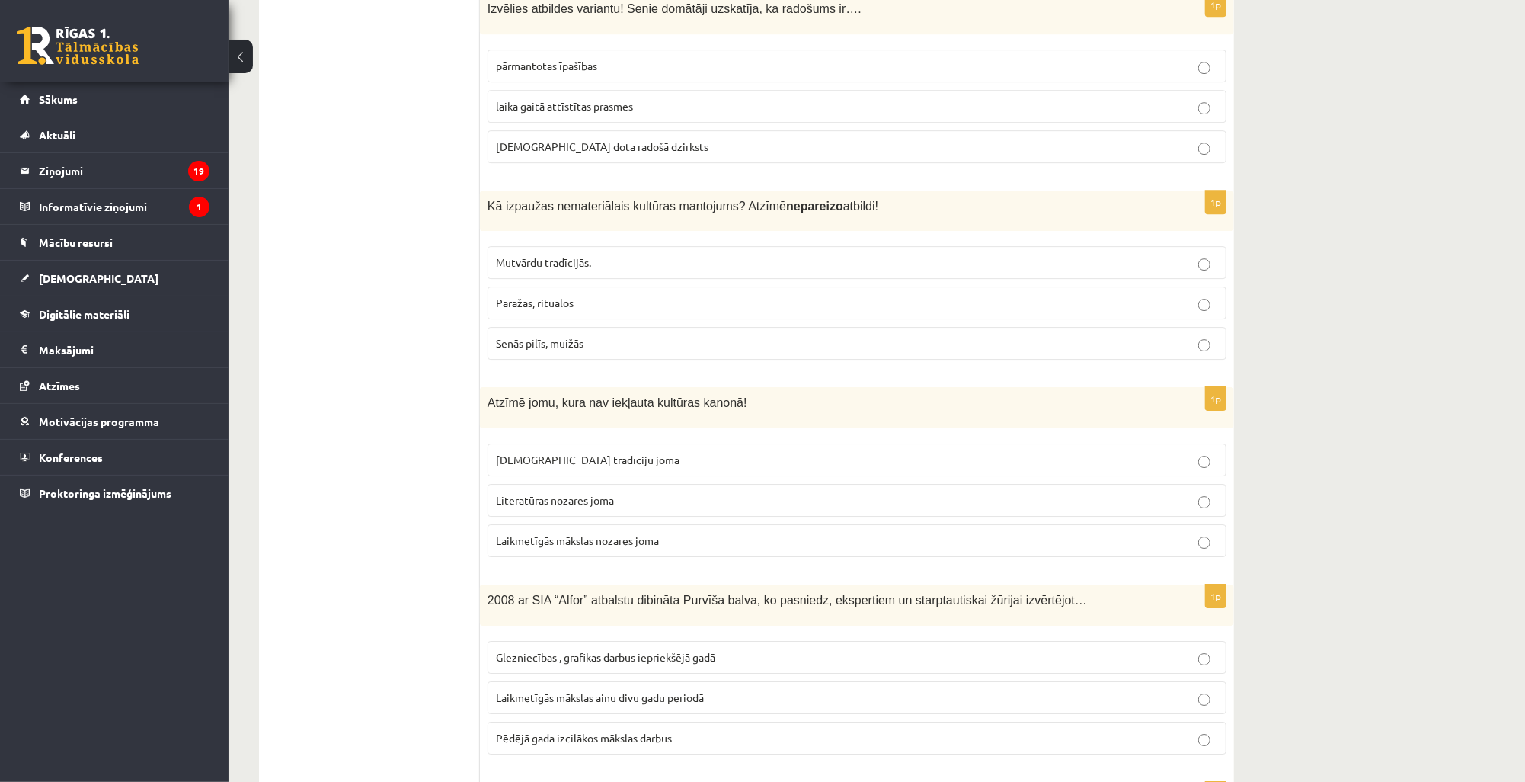
click at [544, 533] on span "Laikmetīgās mākslas nozares joma" at bounding box center [577, 540] width 163 height 14
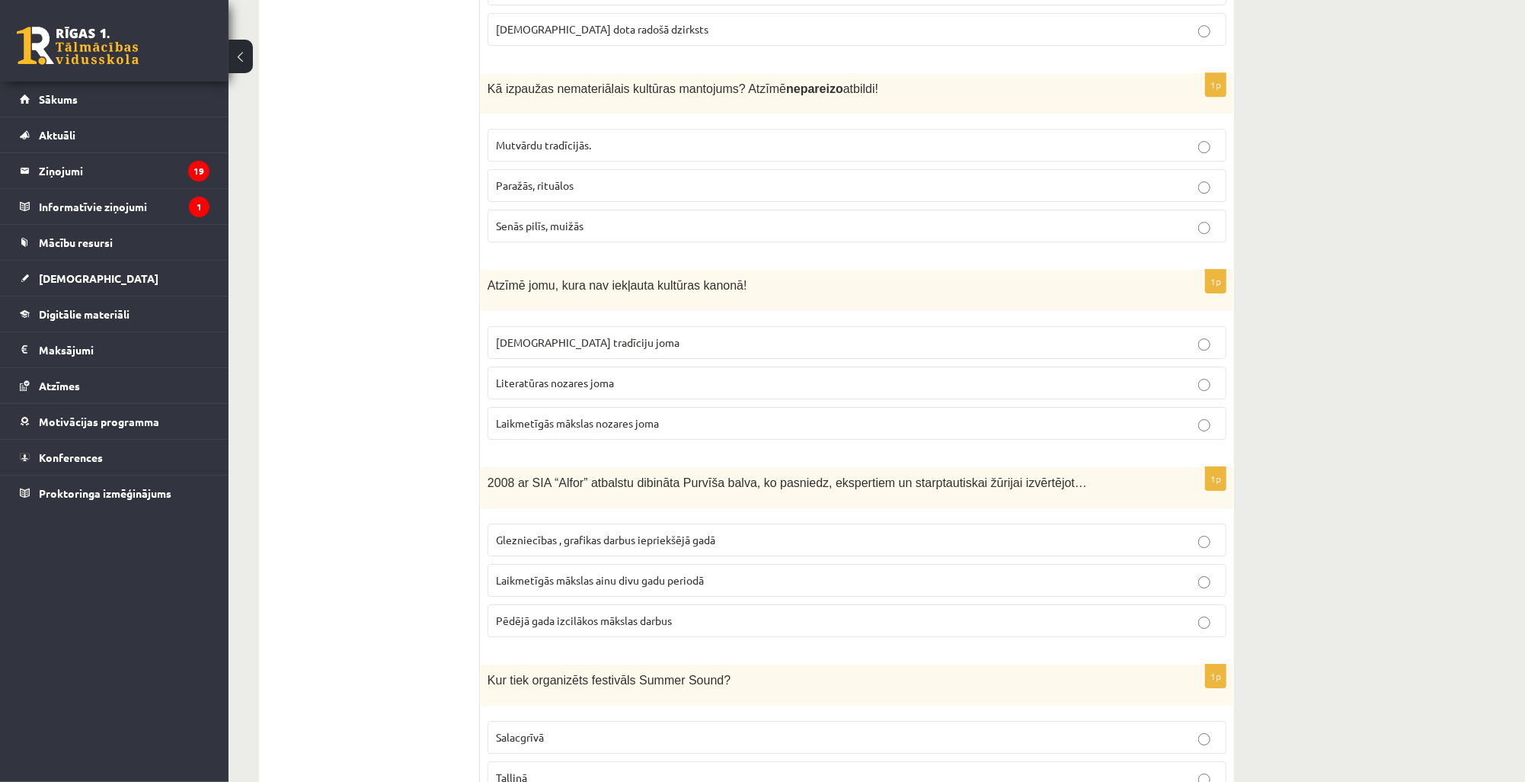
scroll to position [3230, 0]
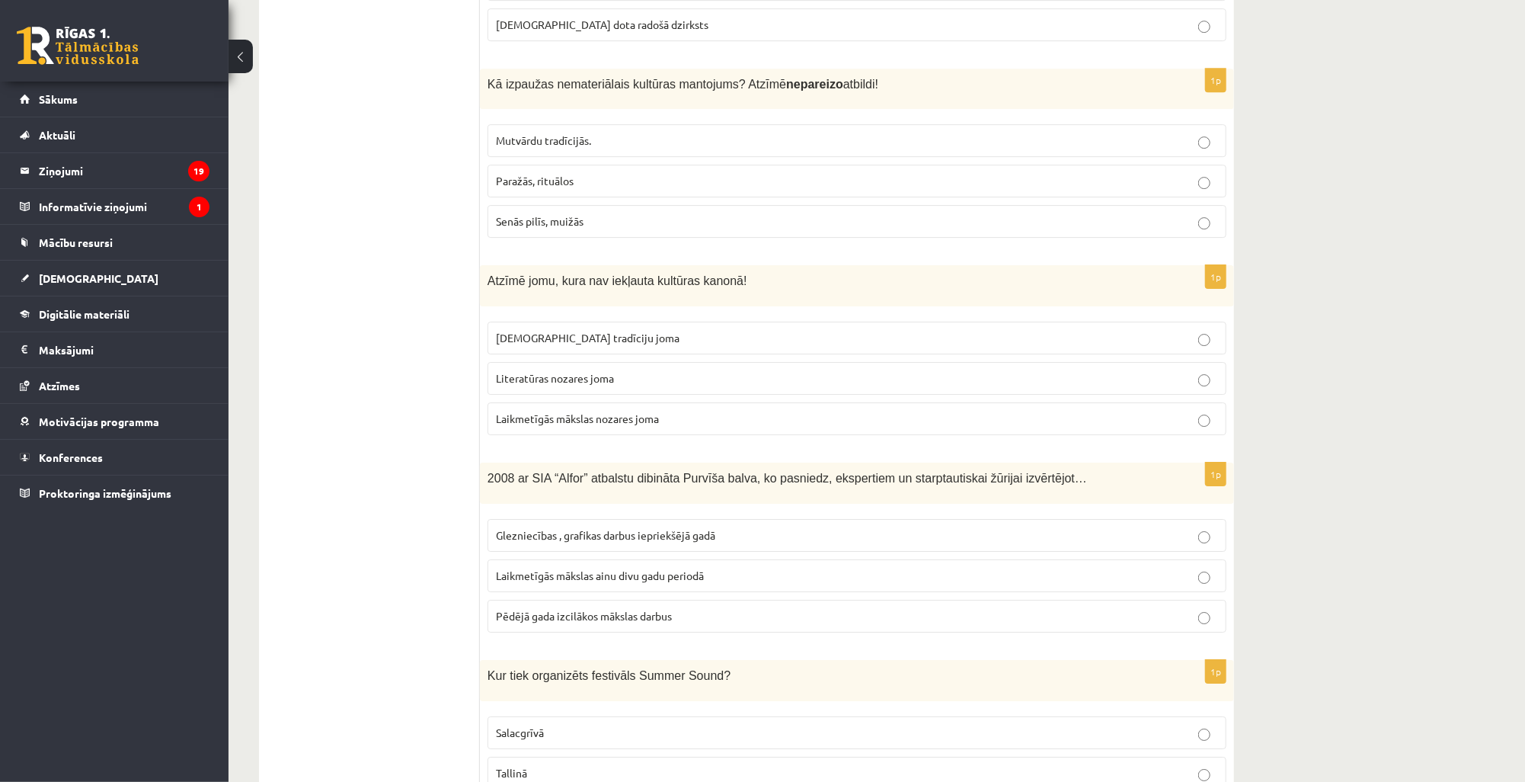
click at [570, 568] on span "Laikmetīgās mākslas ainu divu gadu periodā" at bounding box center [600, 575] width 208 height 14
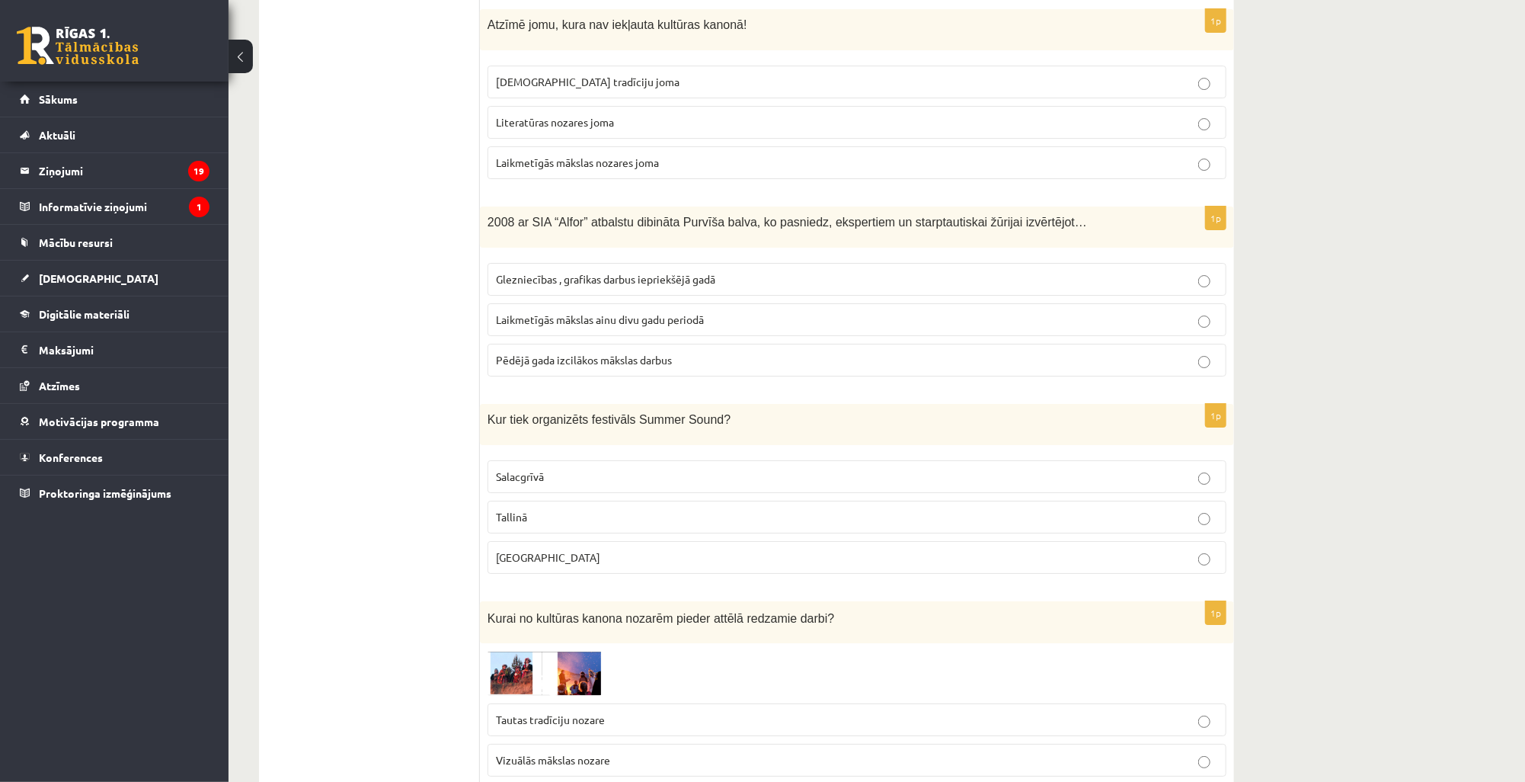
scroll to position [3534, 0]
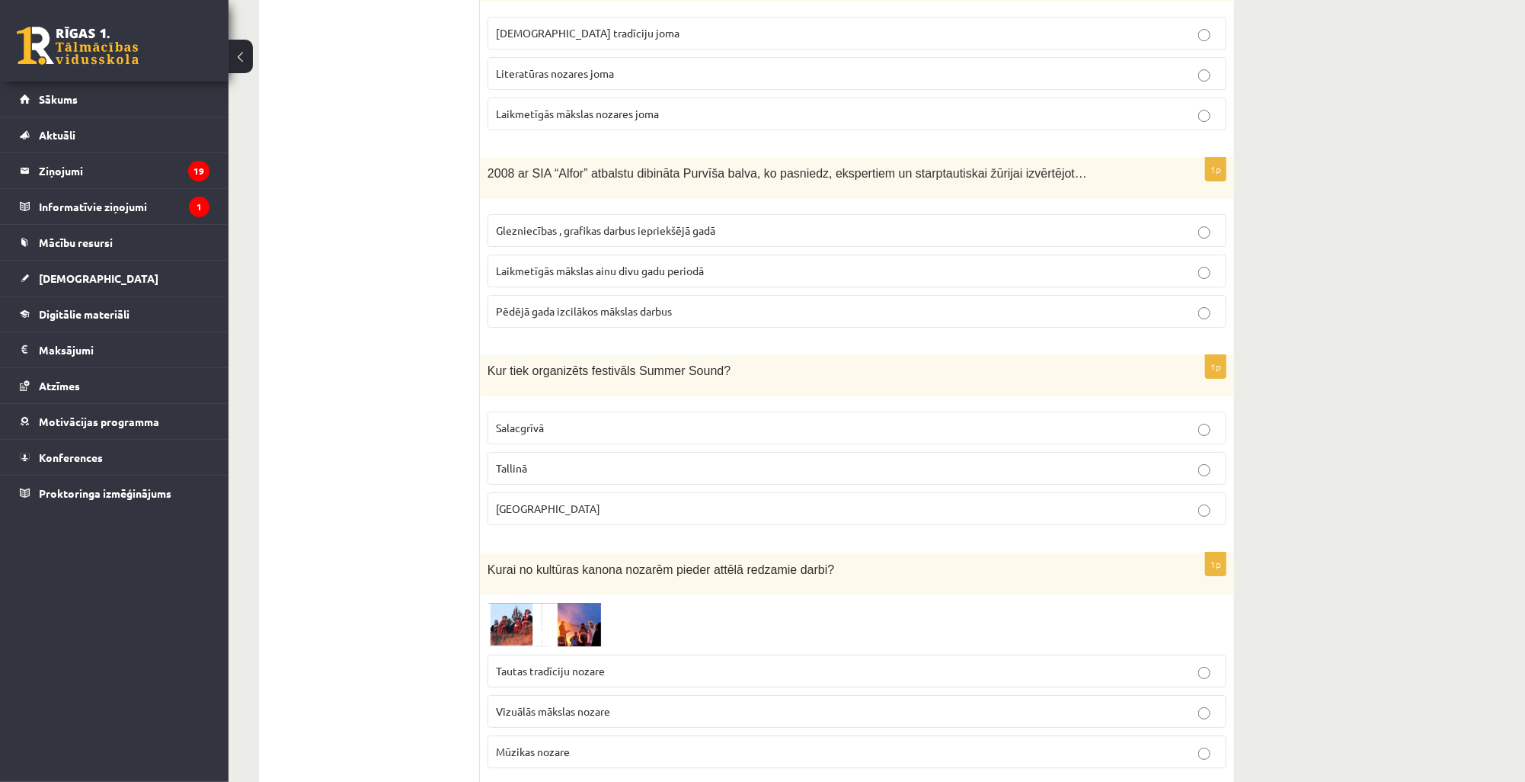
click at [520, 492] on label "Liepājā" at bounding box center [856, 508] width 739 height 33
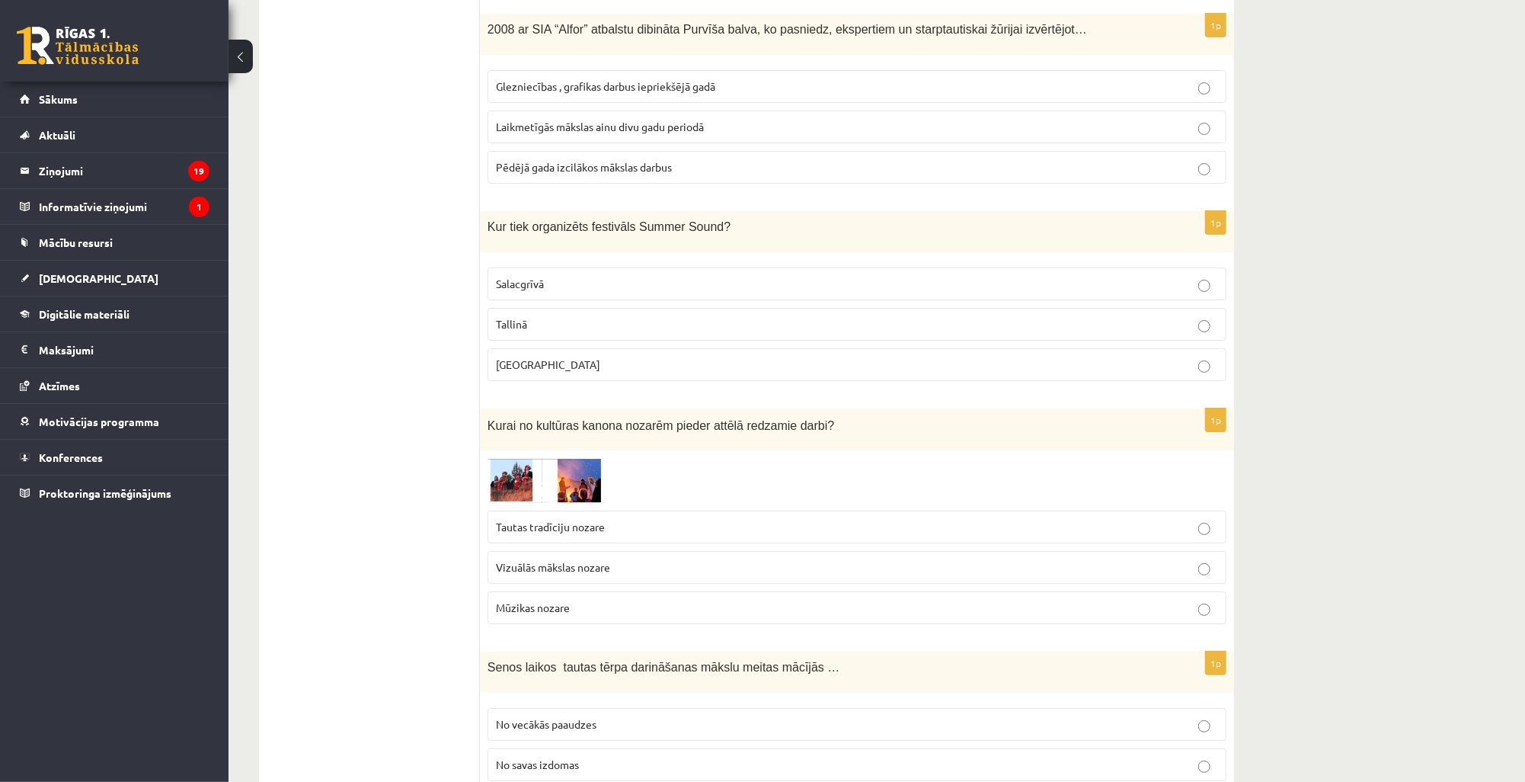
scroll to position [3717, 0]
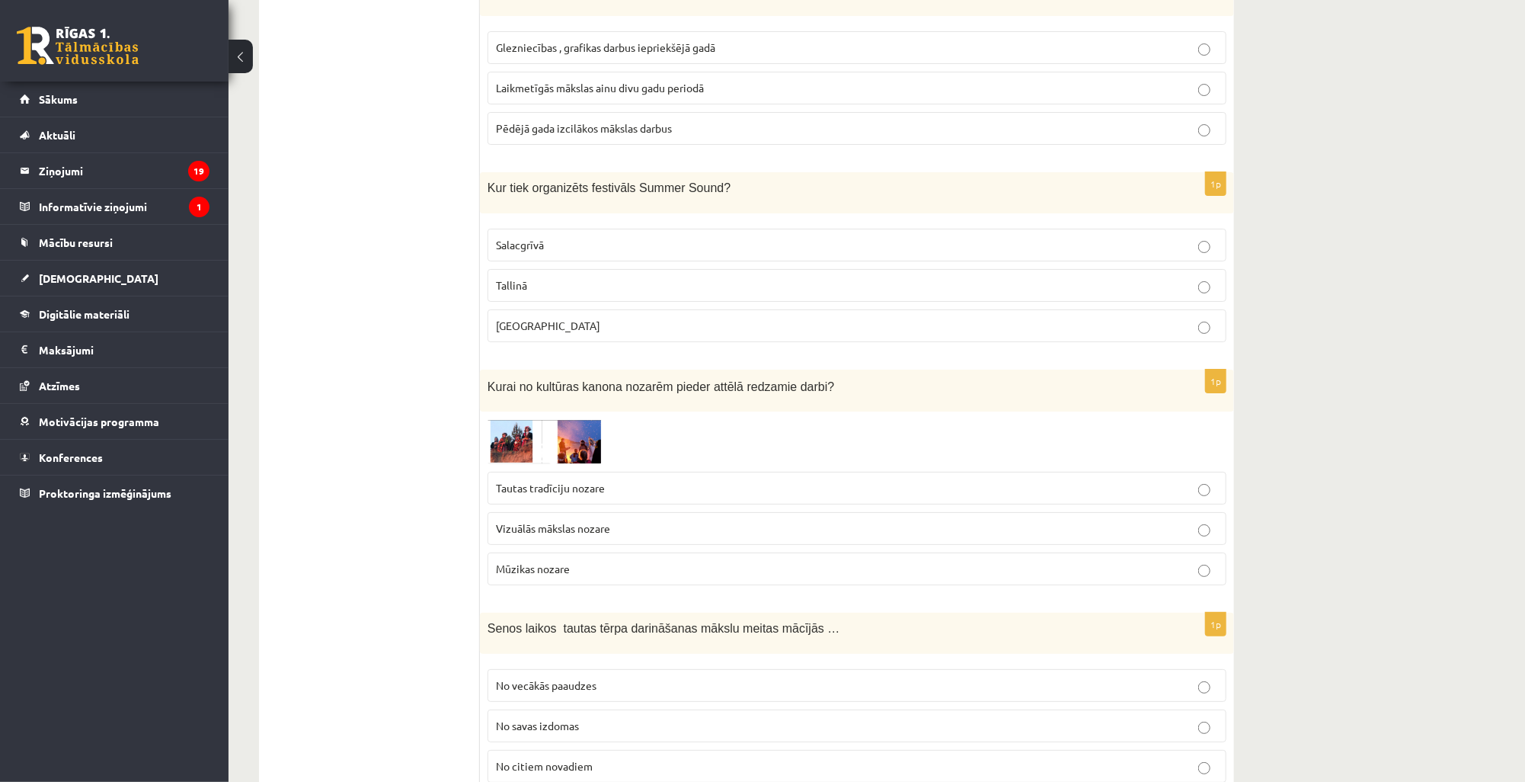
click at [520, 419] on img at bounding box center [544, 441] width 114 height 45
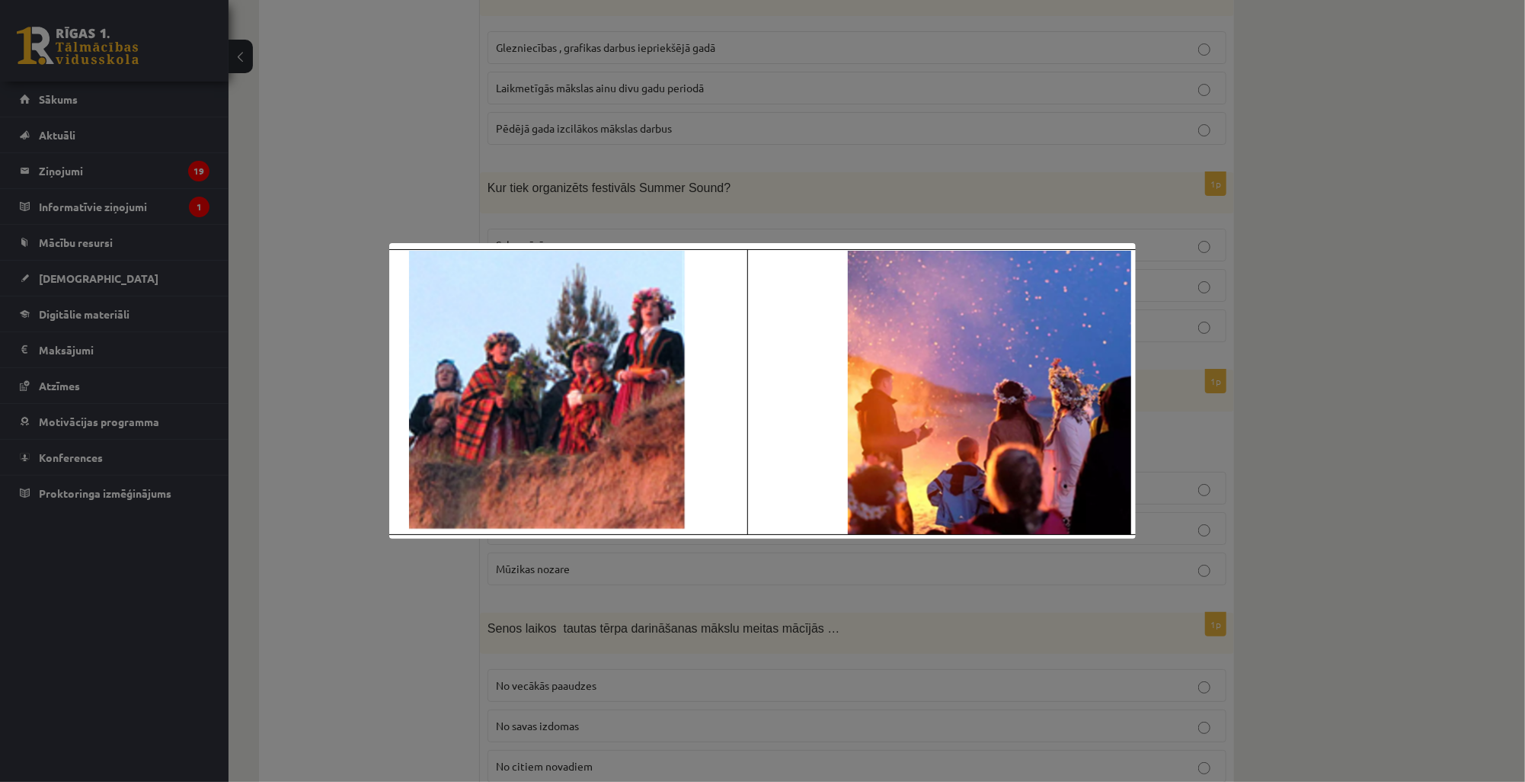
click at [682, 656] on div at bounding box center [762, 391] width 1525 height 782
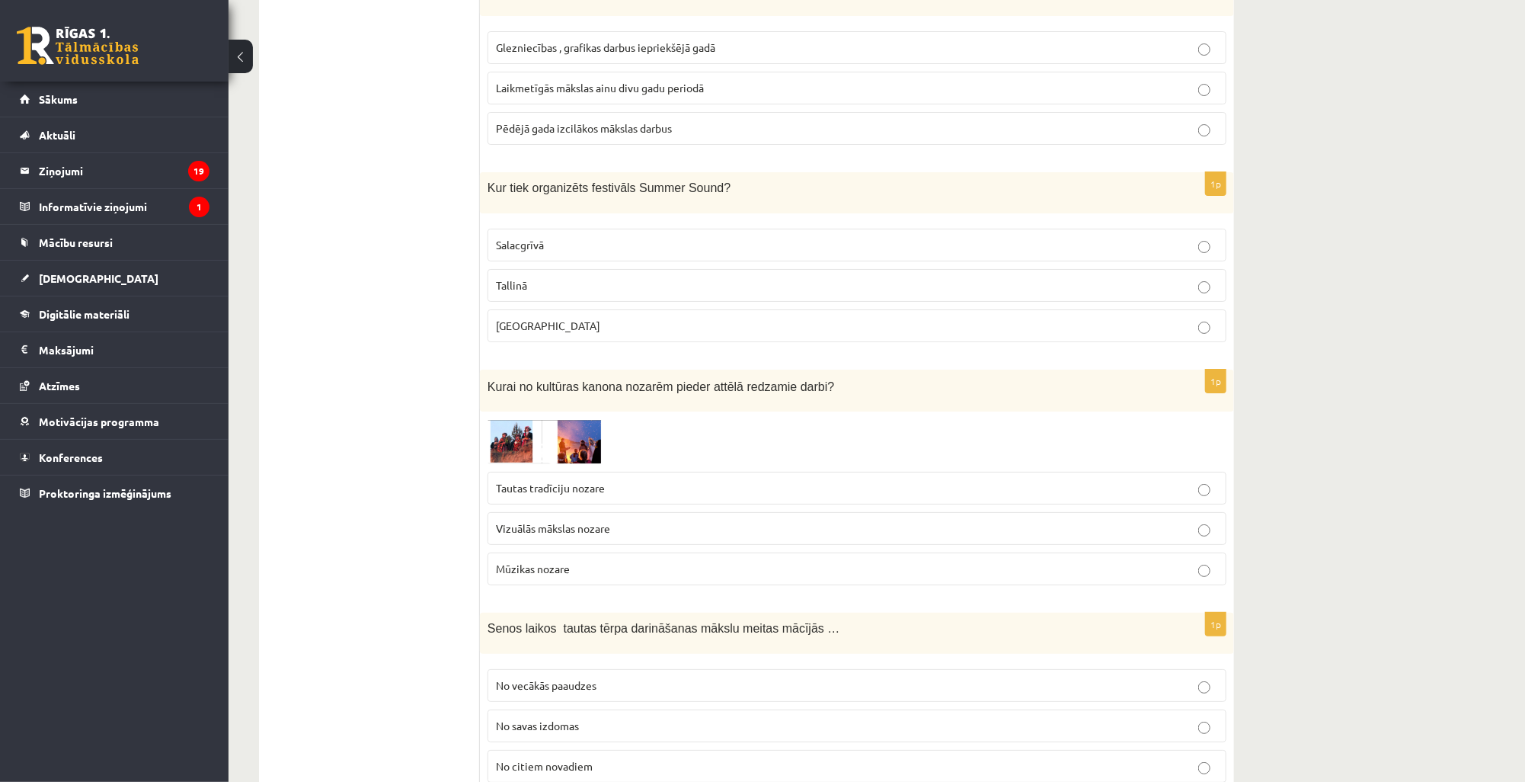
click at [618, 480] on p "Tautas tradīciju nozare" at bounding box center [857, 488] width 722 height 16
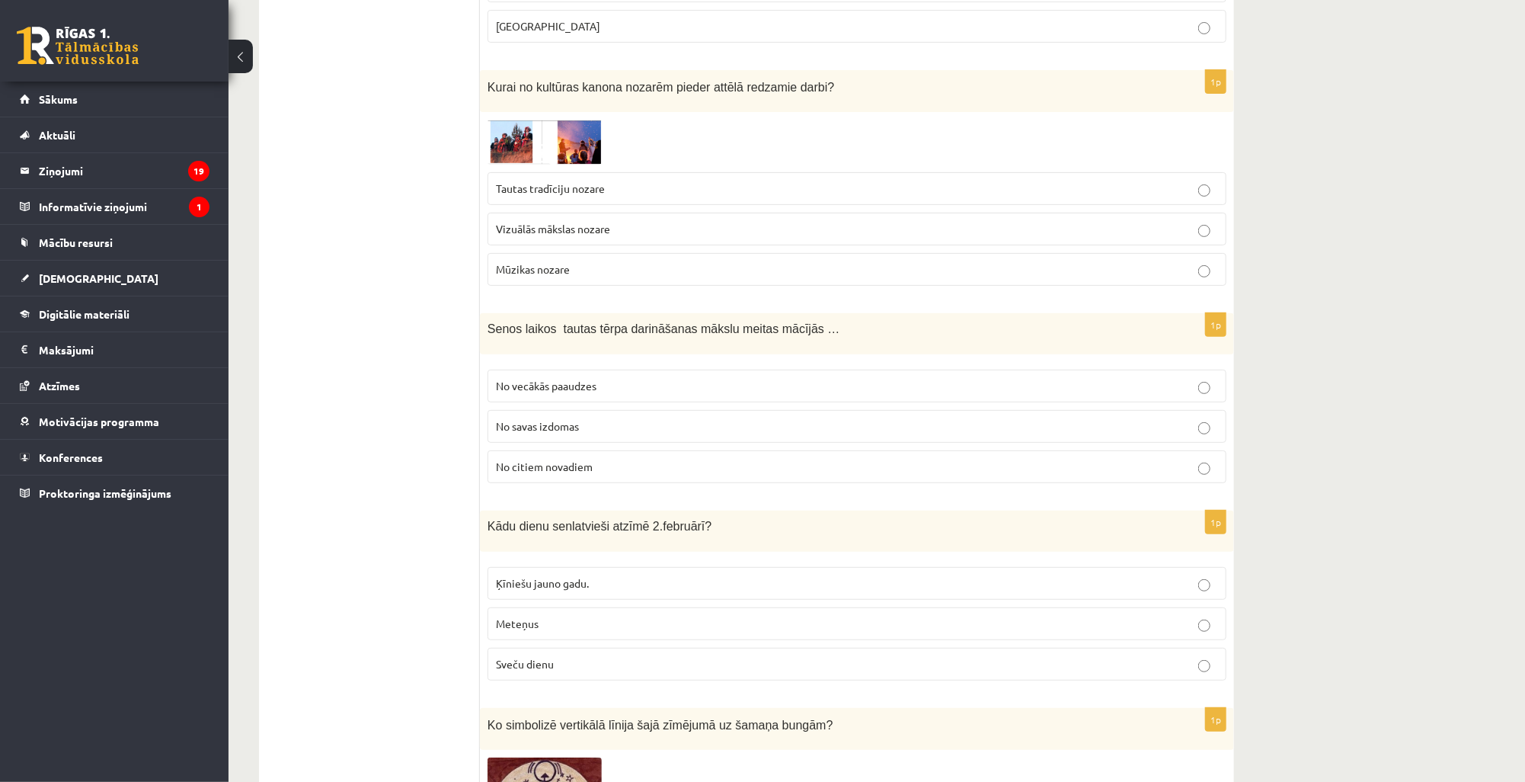
scroll to position [4022, 0]
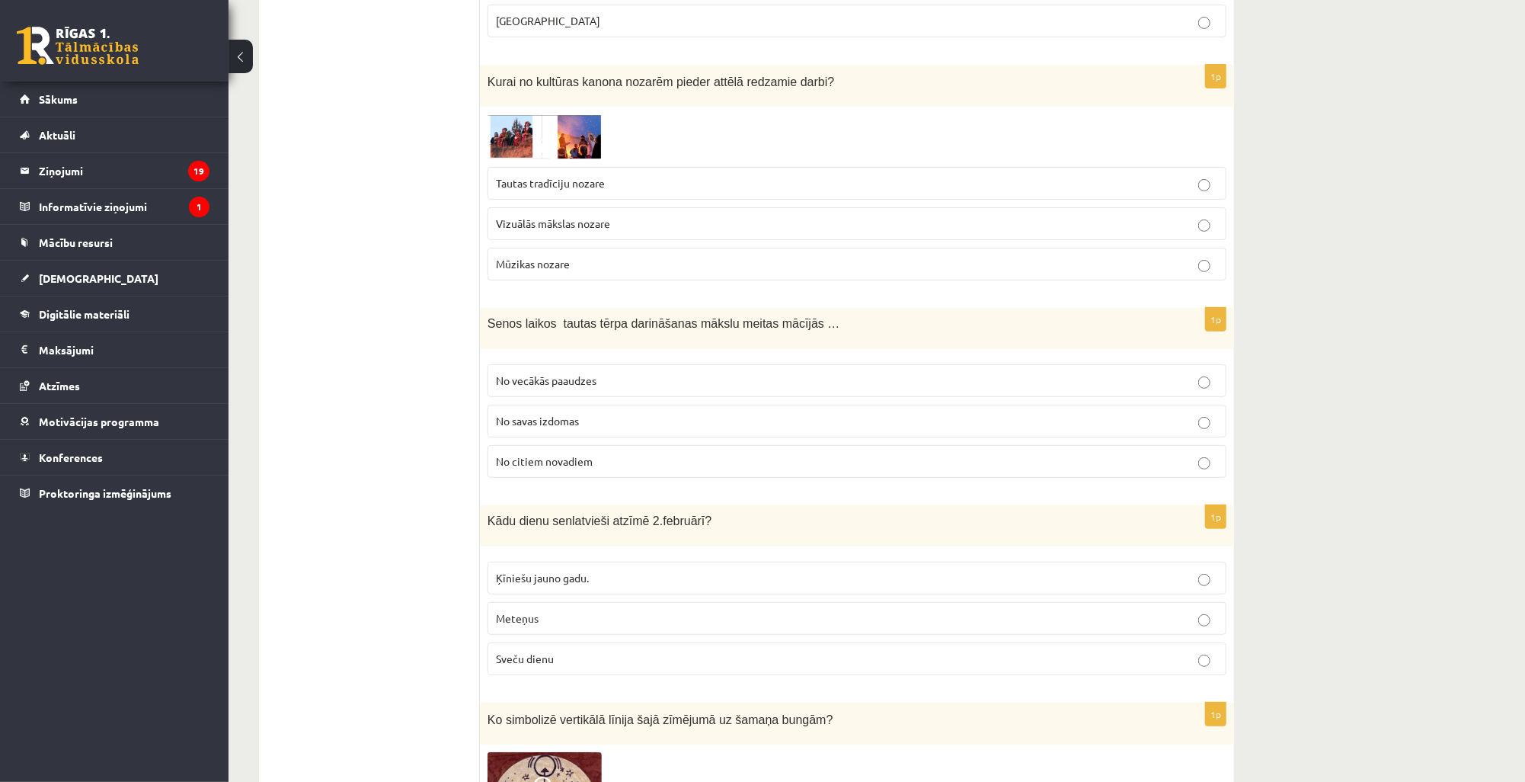
click at [539, 373] on span "No vecākās paaudzes" at bounding box center [546, 380] width 101 height 14
click at [537, 650] on p "Sveču dienu" at bounding box center [857, 658] width 722 height 16
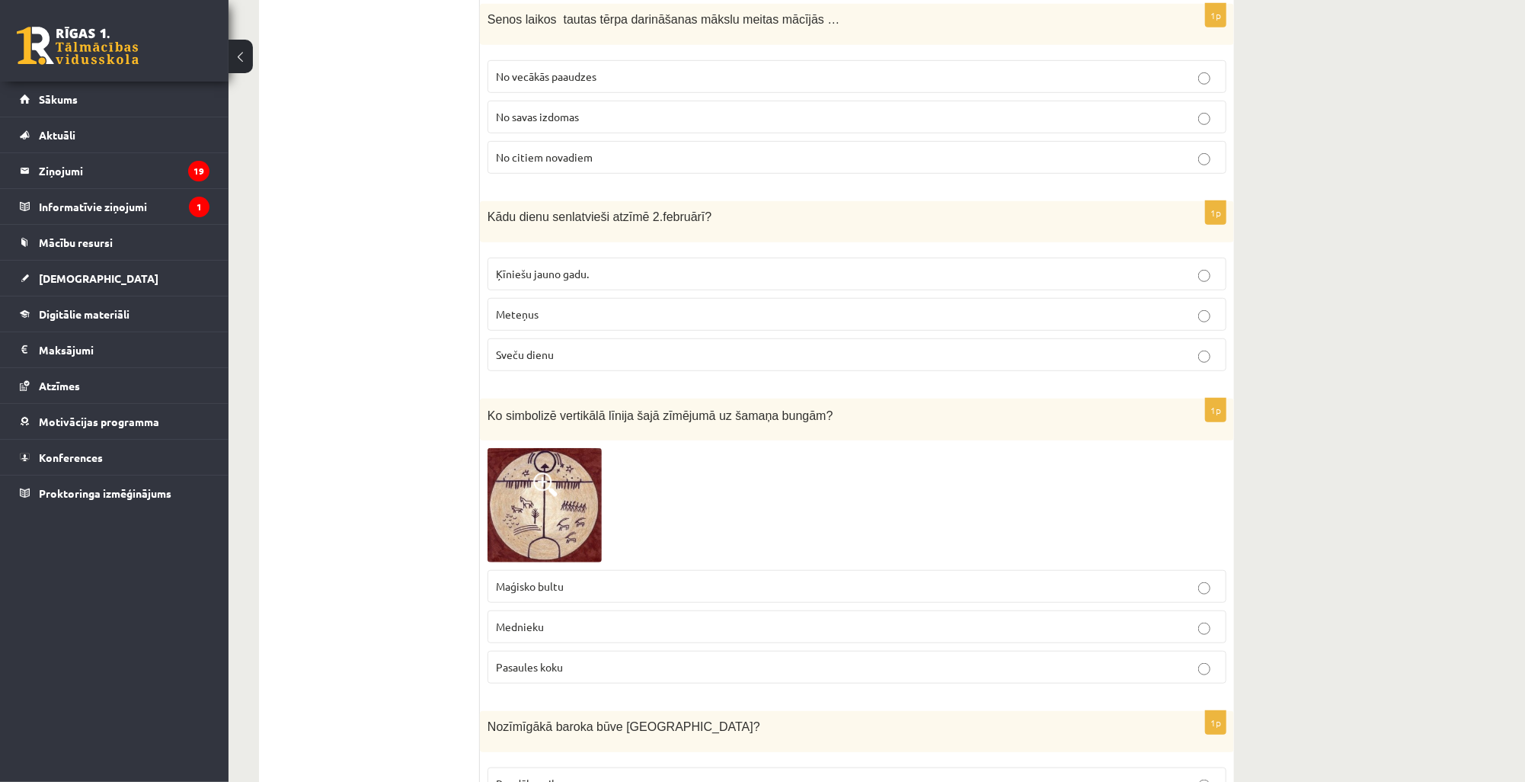
scroll to position [4326, 0]
click at [547, 447] on img at bounding box center [544, 504] width 114 height 114
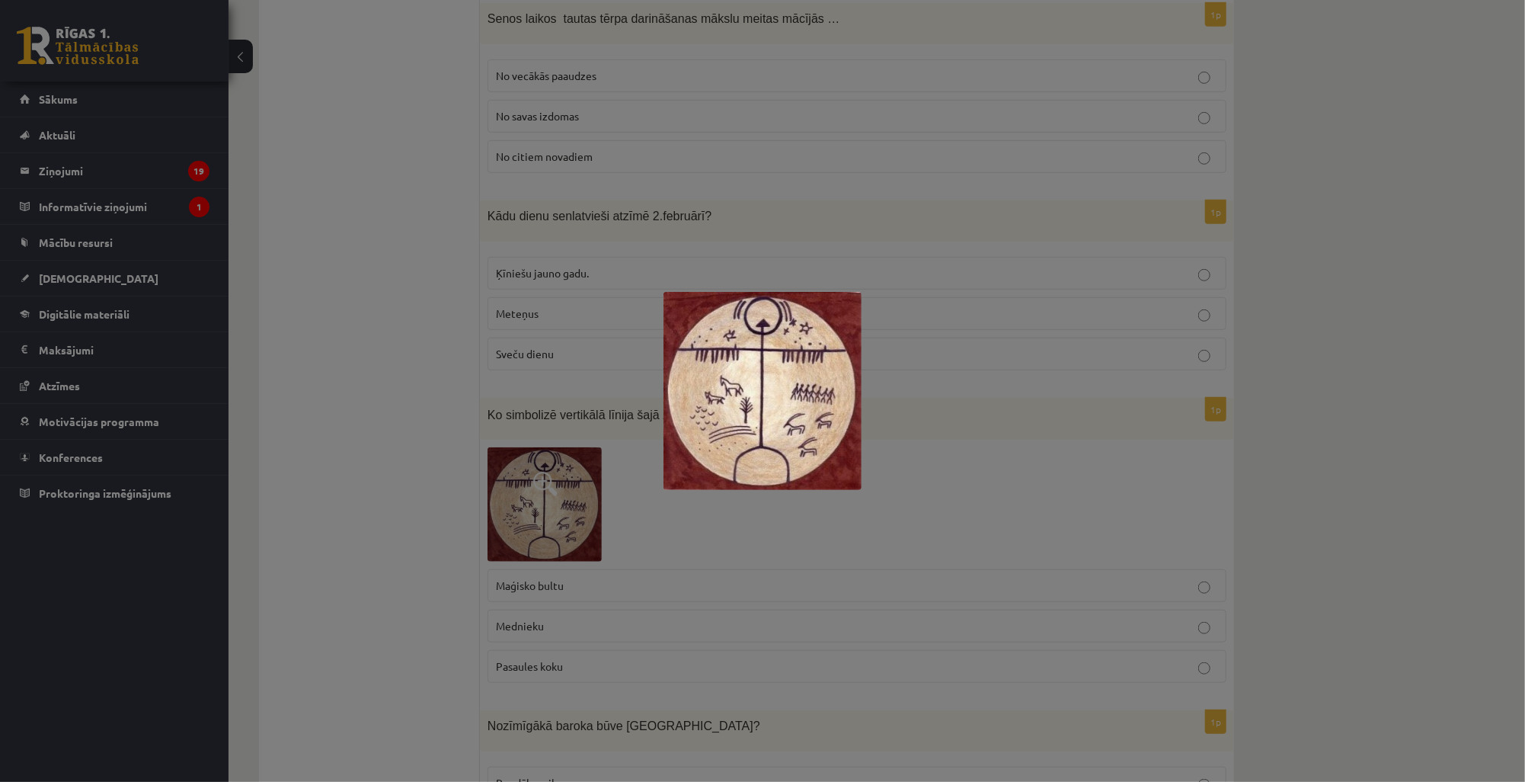
click at [980, 430] on div at bounding box center [762, 391] width 1525 height 782
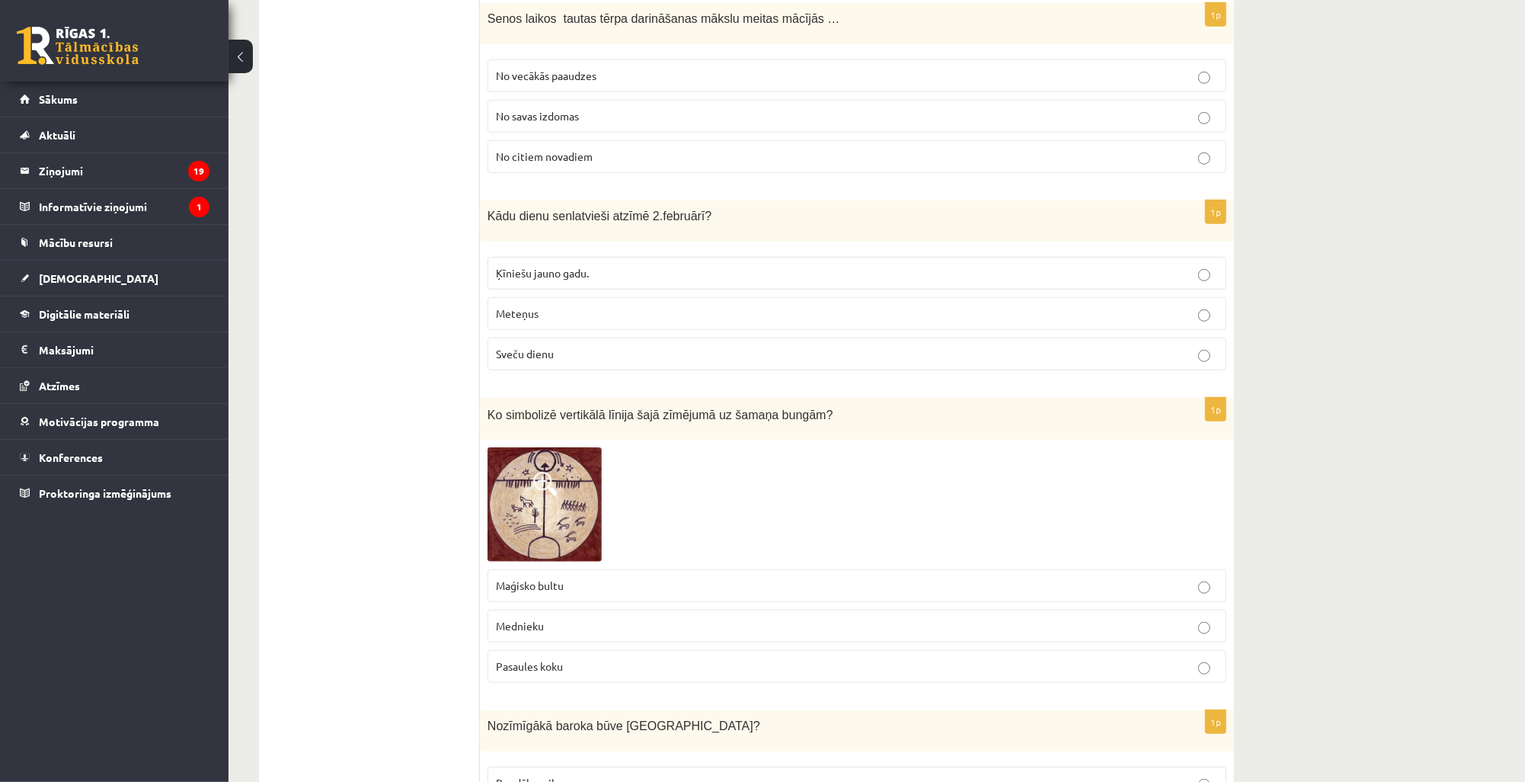
click at [552, 471] on span at bounding box center [545, 483] width 24 height 24
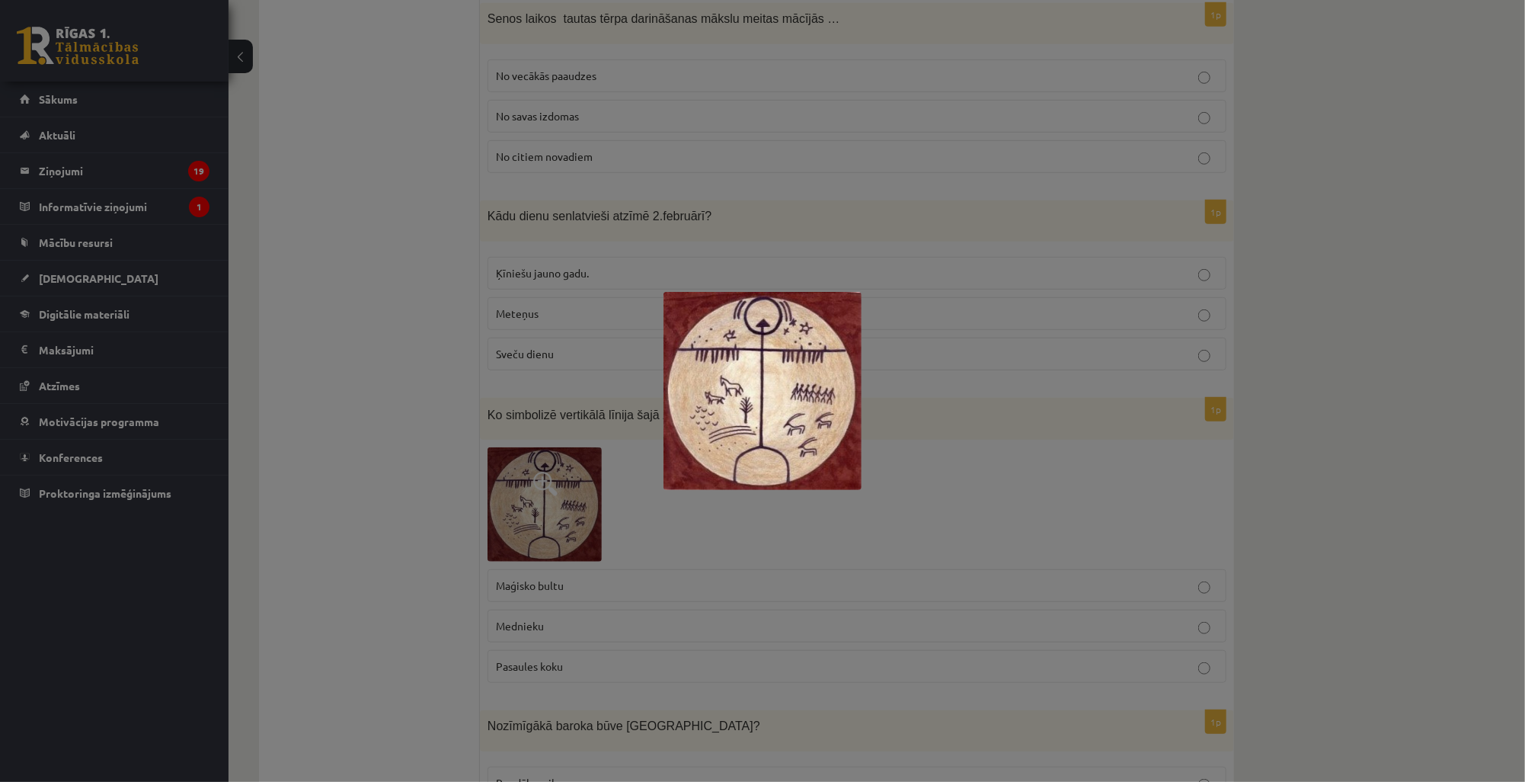
drag, startPoint x: 986, startPoint y: 448, endPoint x: 920, endPoint y: 473, distance: 70.9
click at [984, 449] on div at bounding box center [762, 391] width 1525 height 782
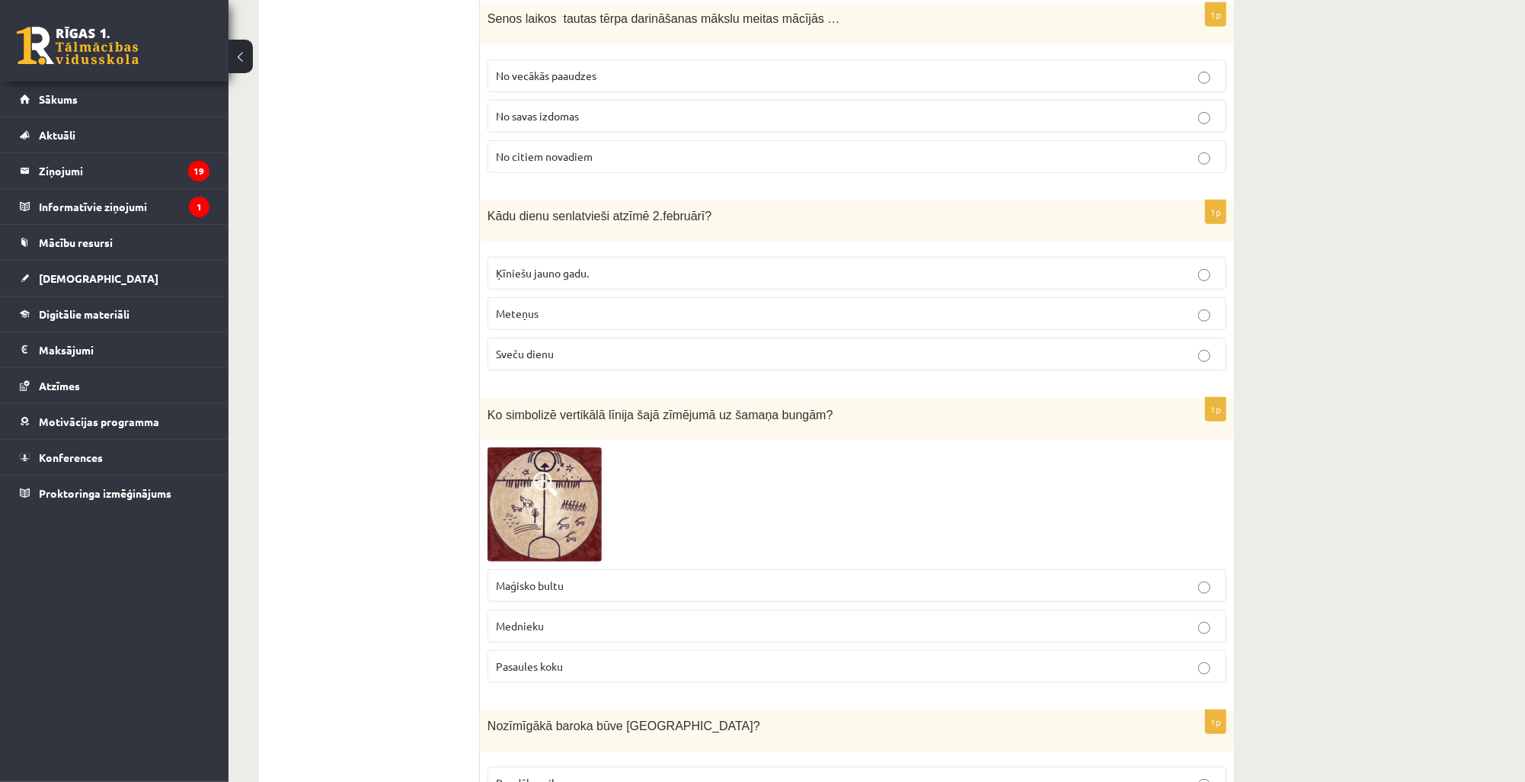
click at [564, 458] on img at bounding box center [544, 504] width 114 height 114
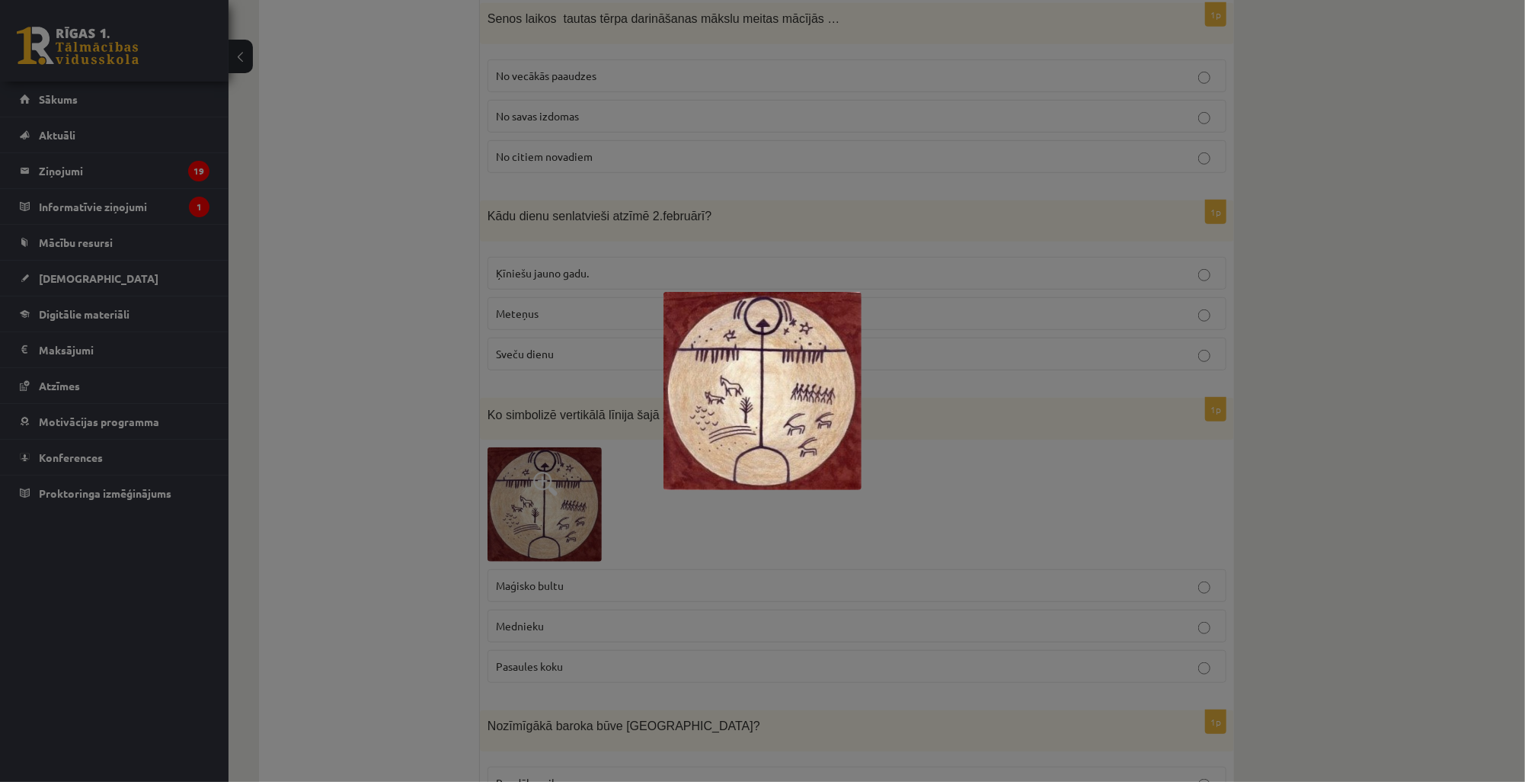
click at [983, 424] on div at bounding box center [762, 391] width 1525 height 782
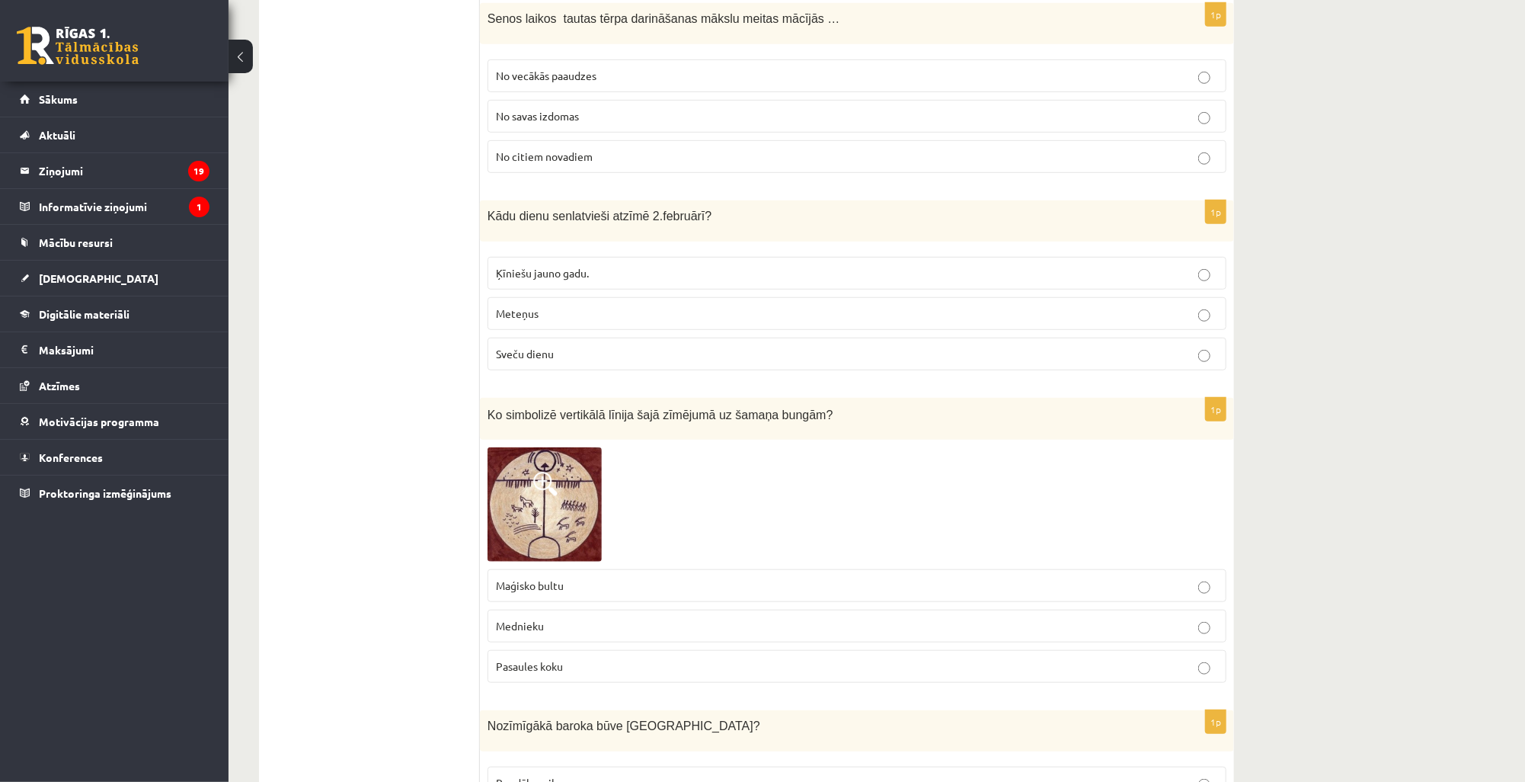
click at [555, 578] on span "Maģisko bultu" at bounding box center [530, 585] width 68 height 14
click at [523, 609] on label "Mednieku" at bounding box center [856, 625] width 739 height 33
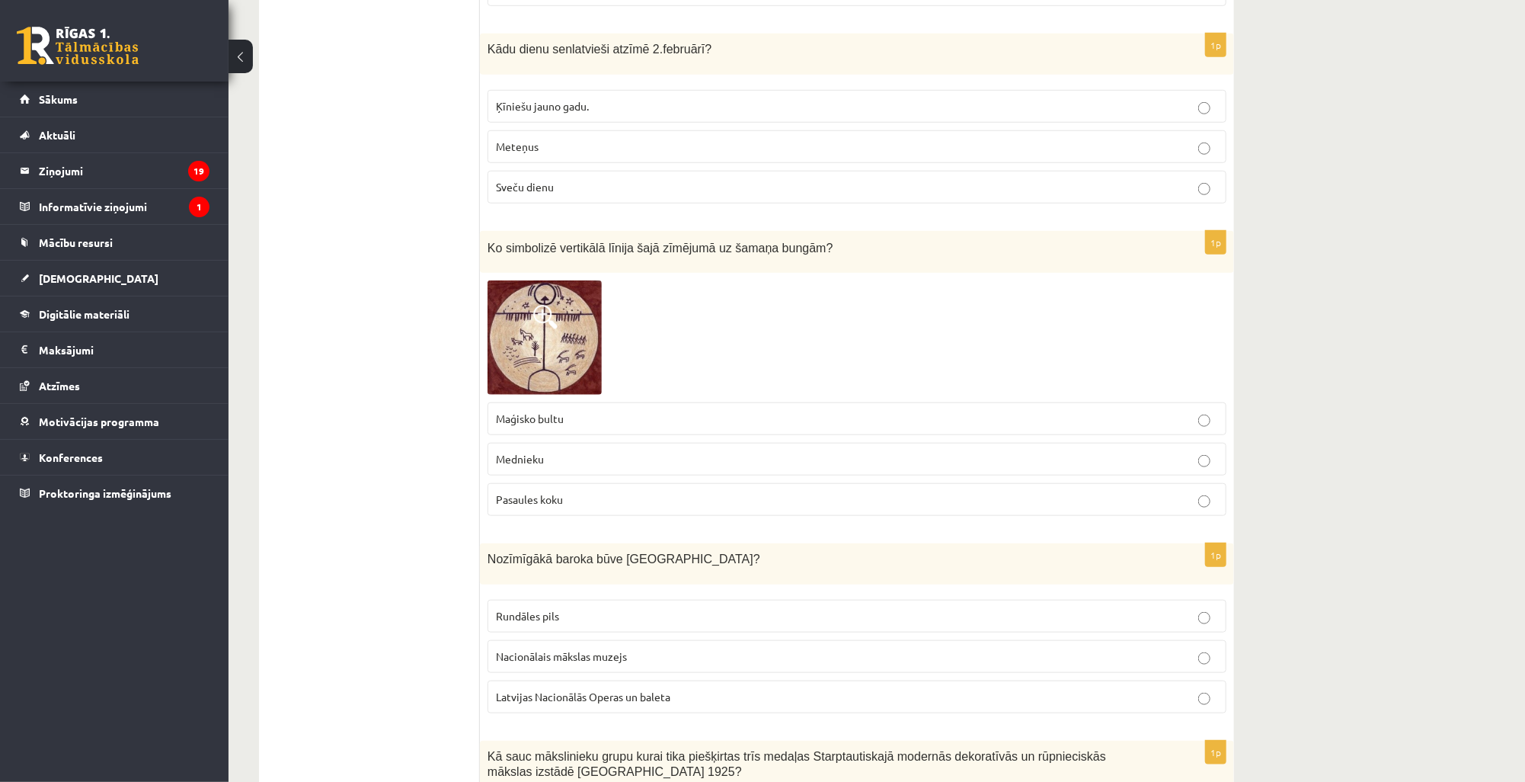
scroll to position [4509, 0]
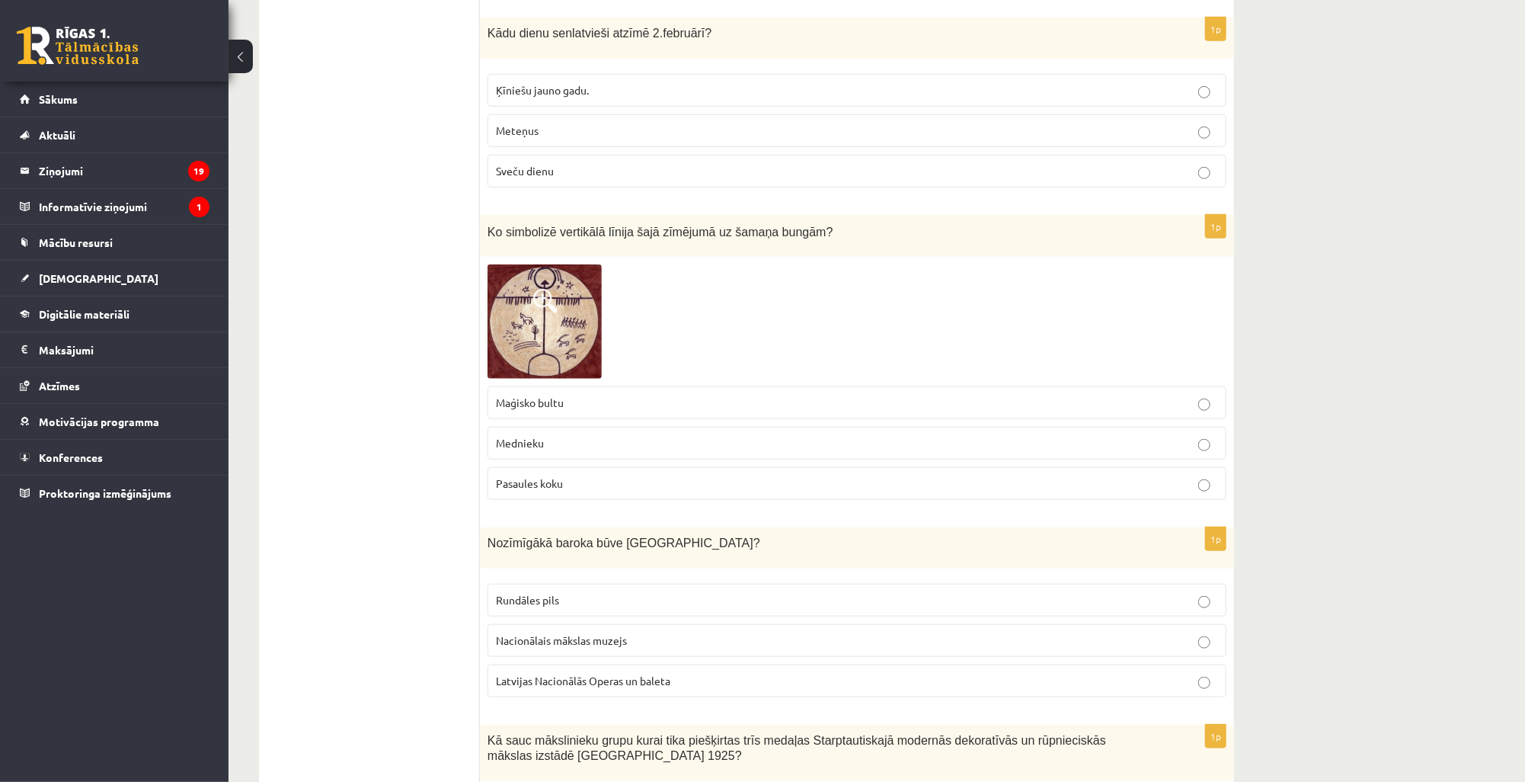
click at [545, 264] on img at bounding box center [544, 321] width 114 height 114
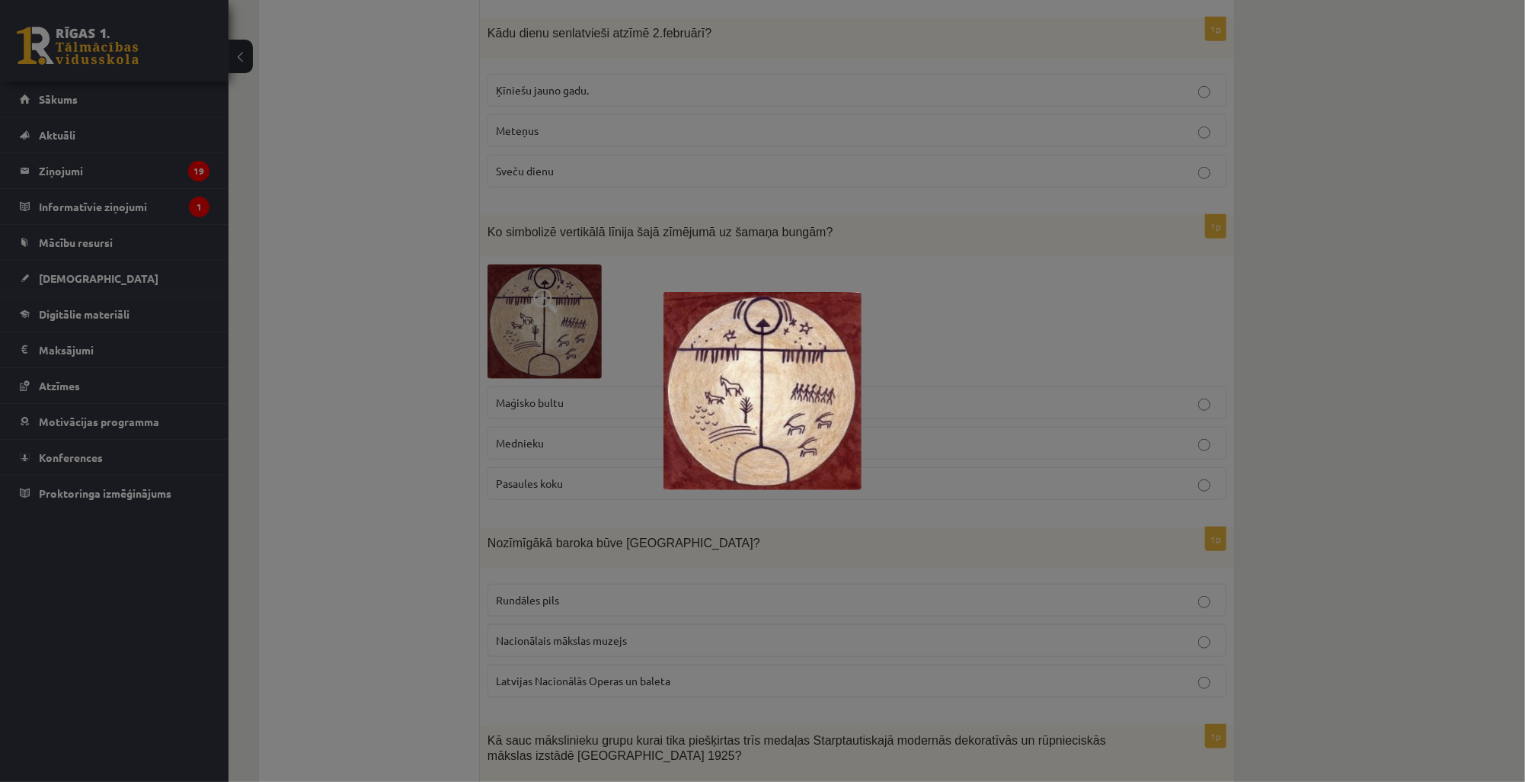
click at [957, 463] on div at bounding box center [762, 391] width 1525 height 782
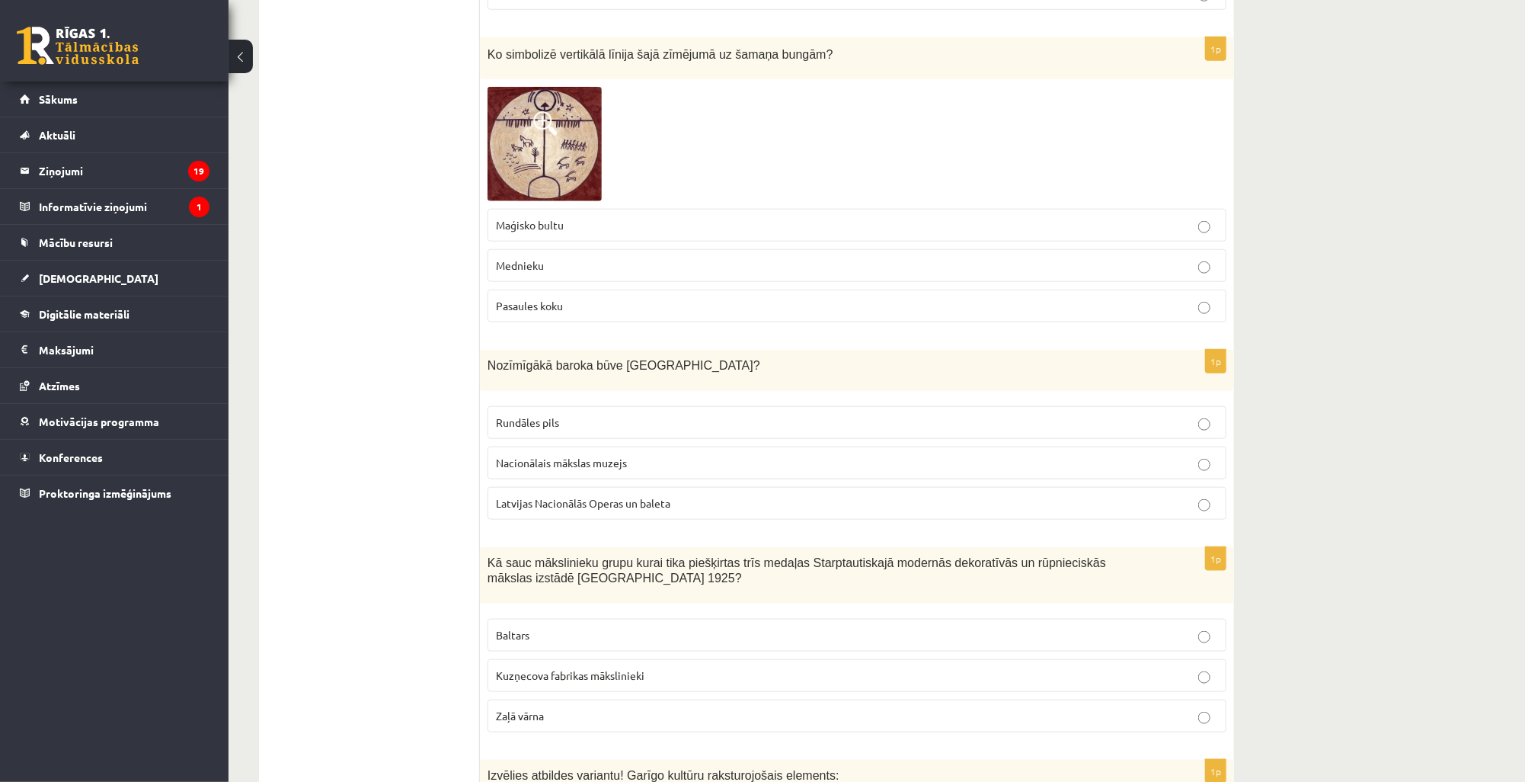
scroll to position [4692, 0]
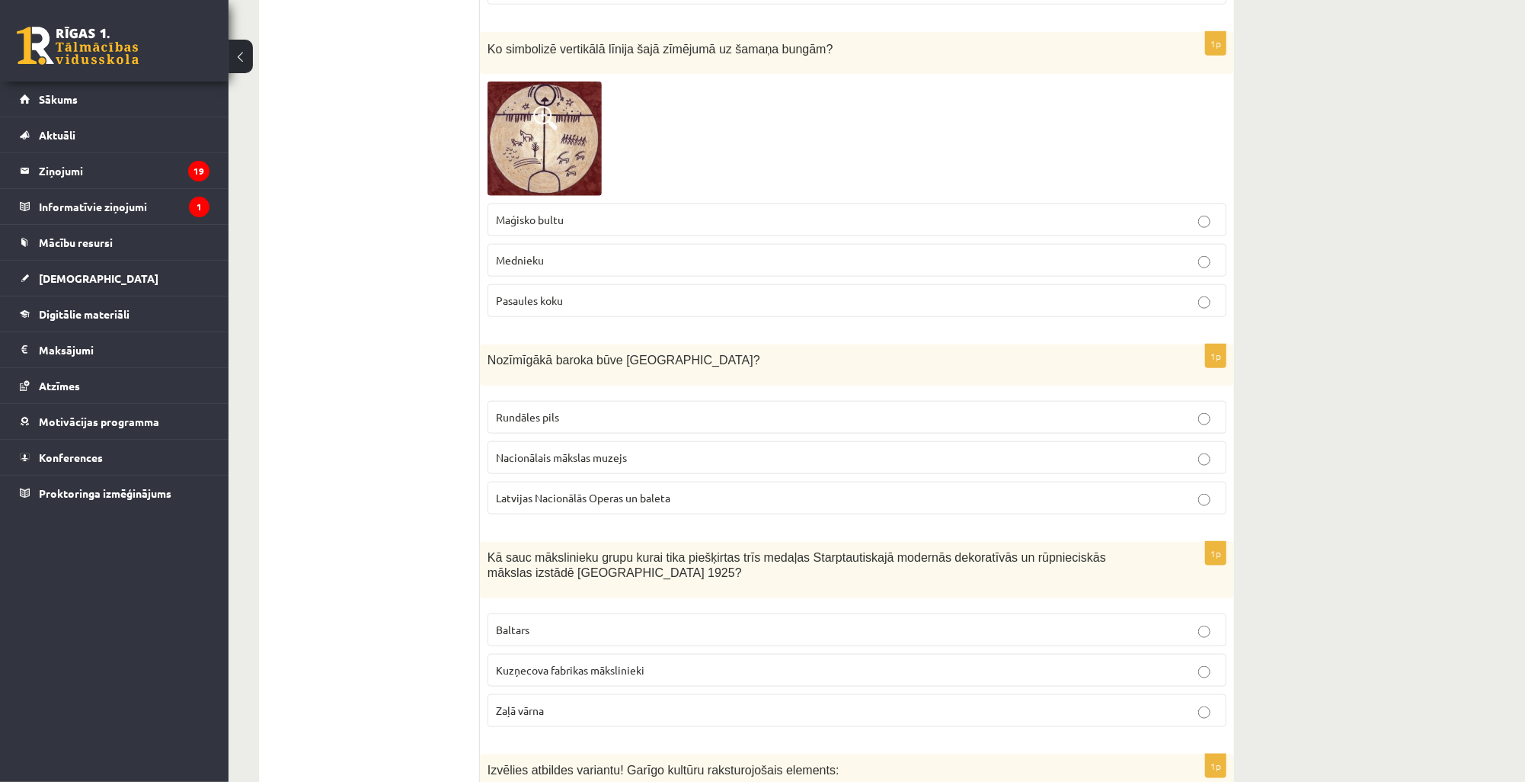
click at [560, 409] on p "Rundāles pils" at bounding box center [857, 417] width 722 height 16
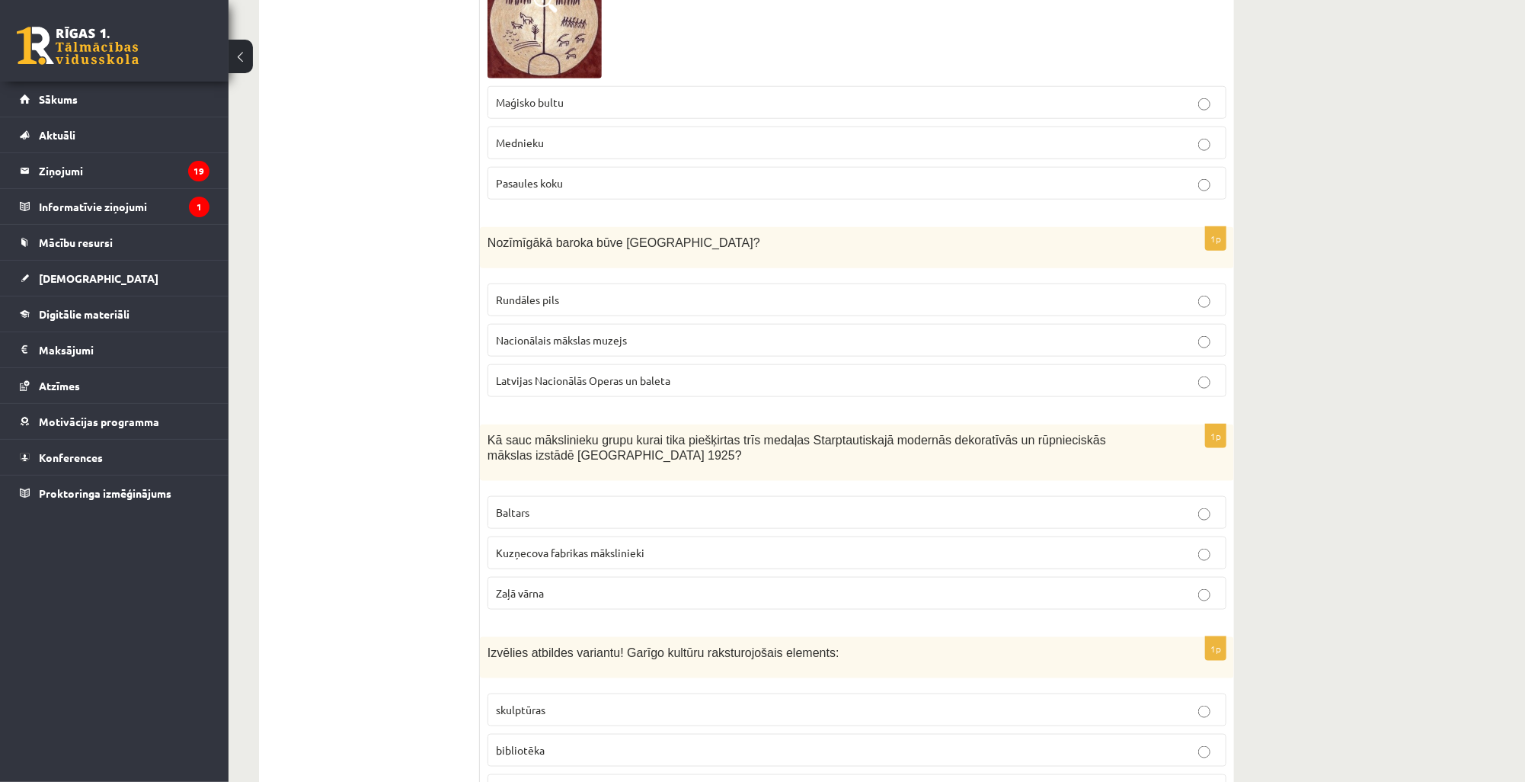
scroll to position [4814, 0]
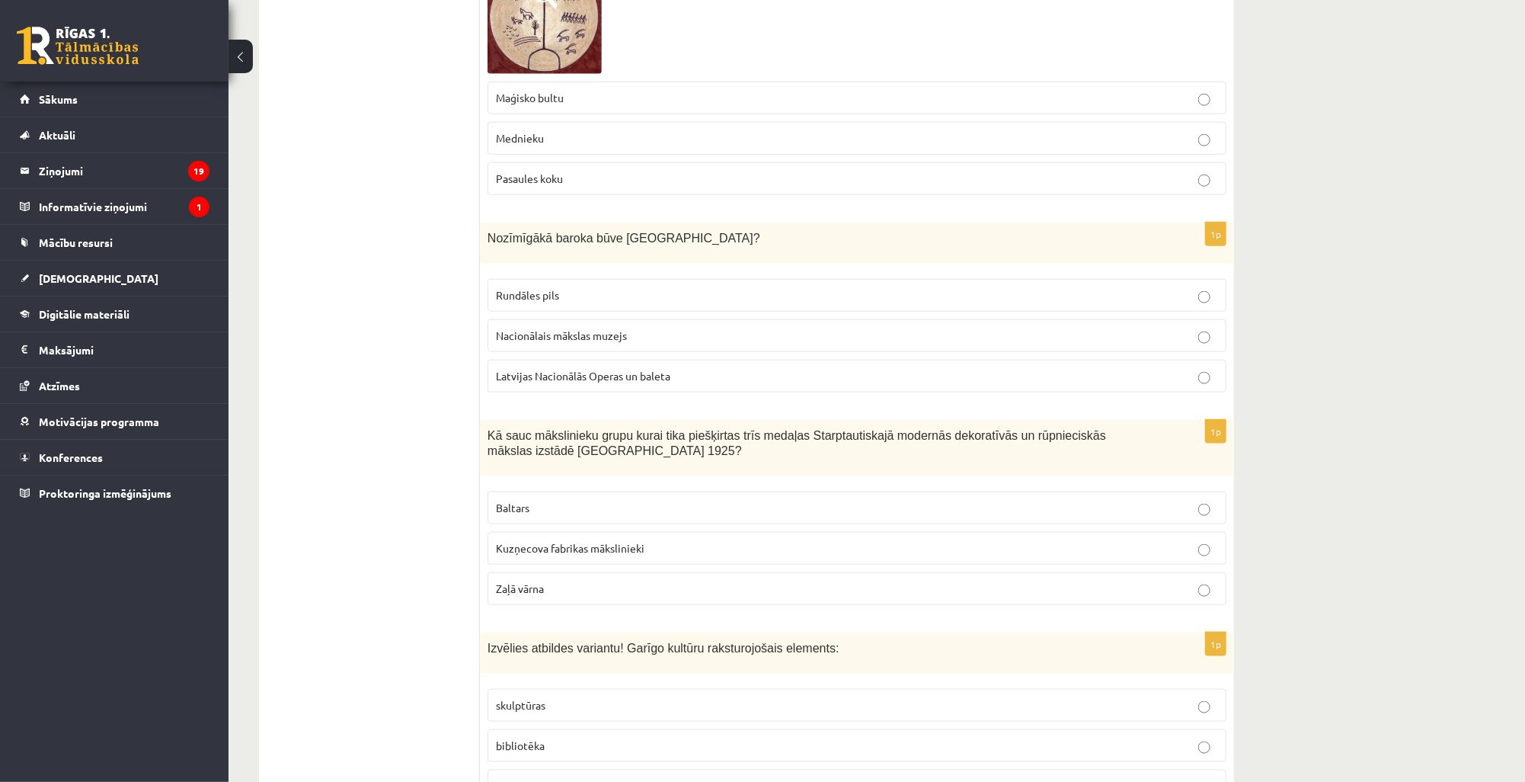
click at [539, 500] on p "Baltars" at bounding box center [857, 508] width 722 height 16
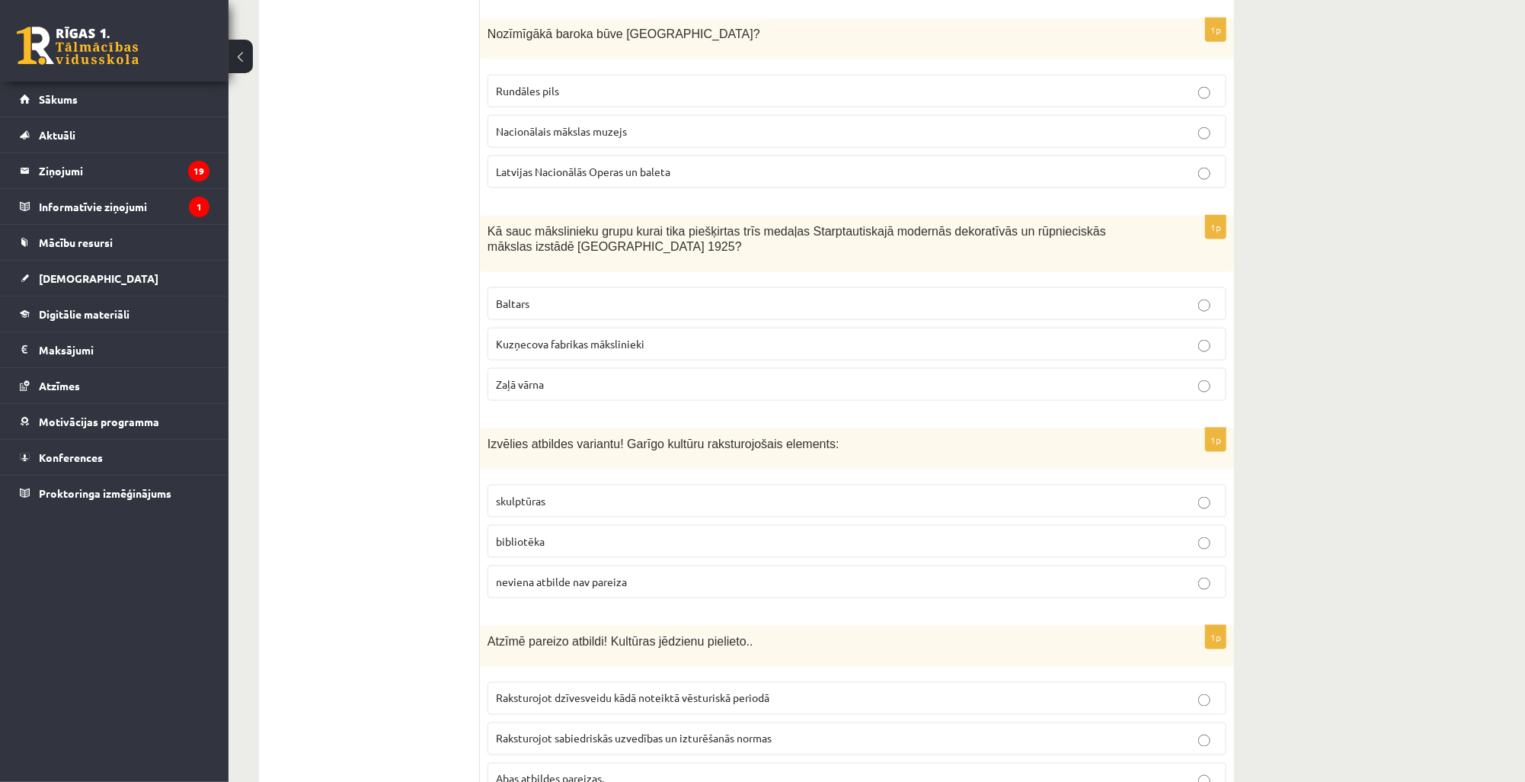
scroll to position [5058, 0]
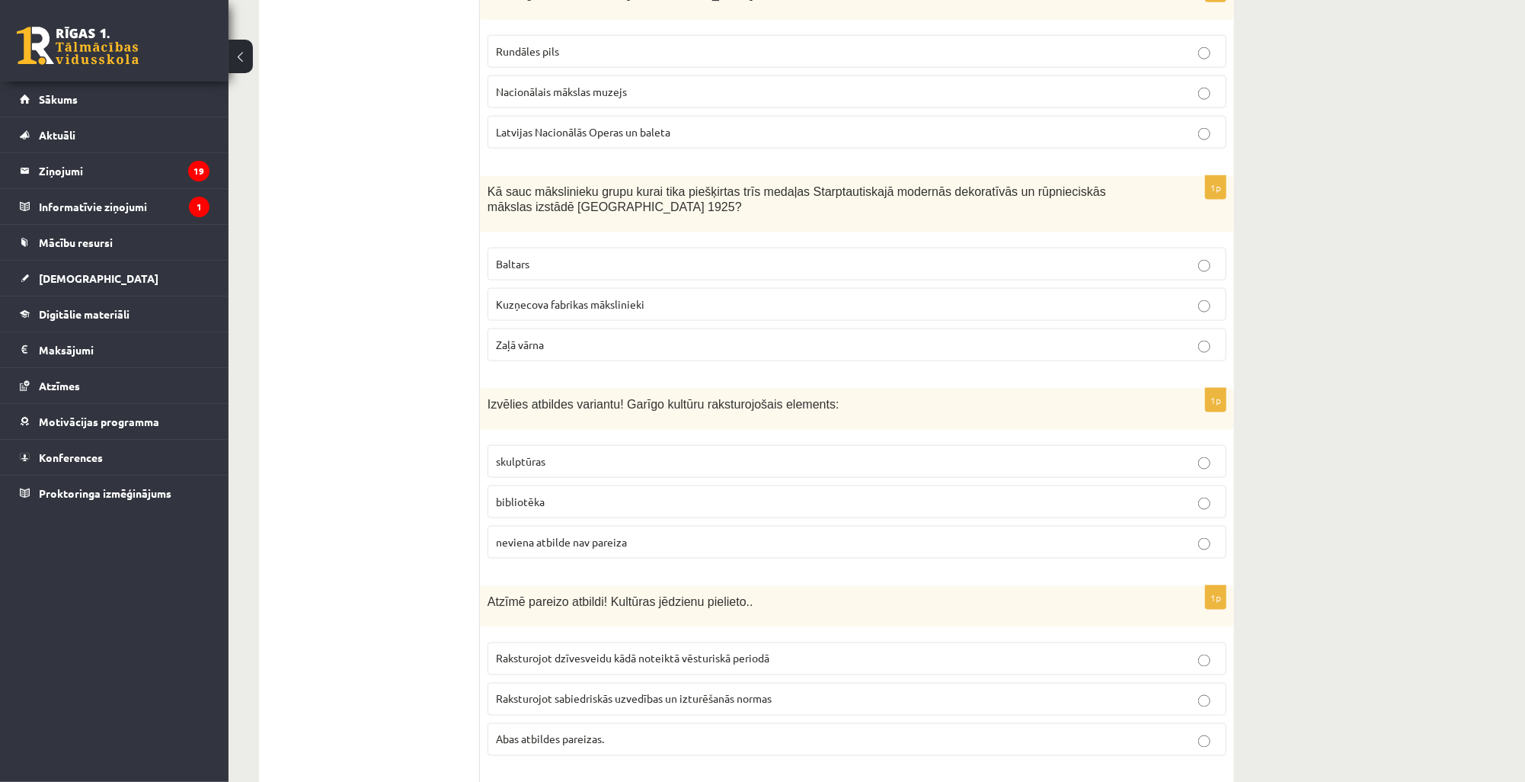
click at [540, 494] on span "bibliotēka" at bounding box center [520, 501] width 49 height 14
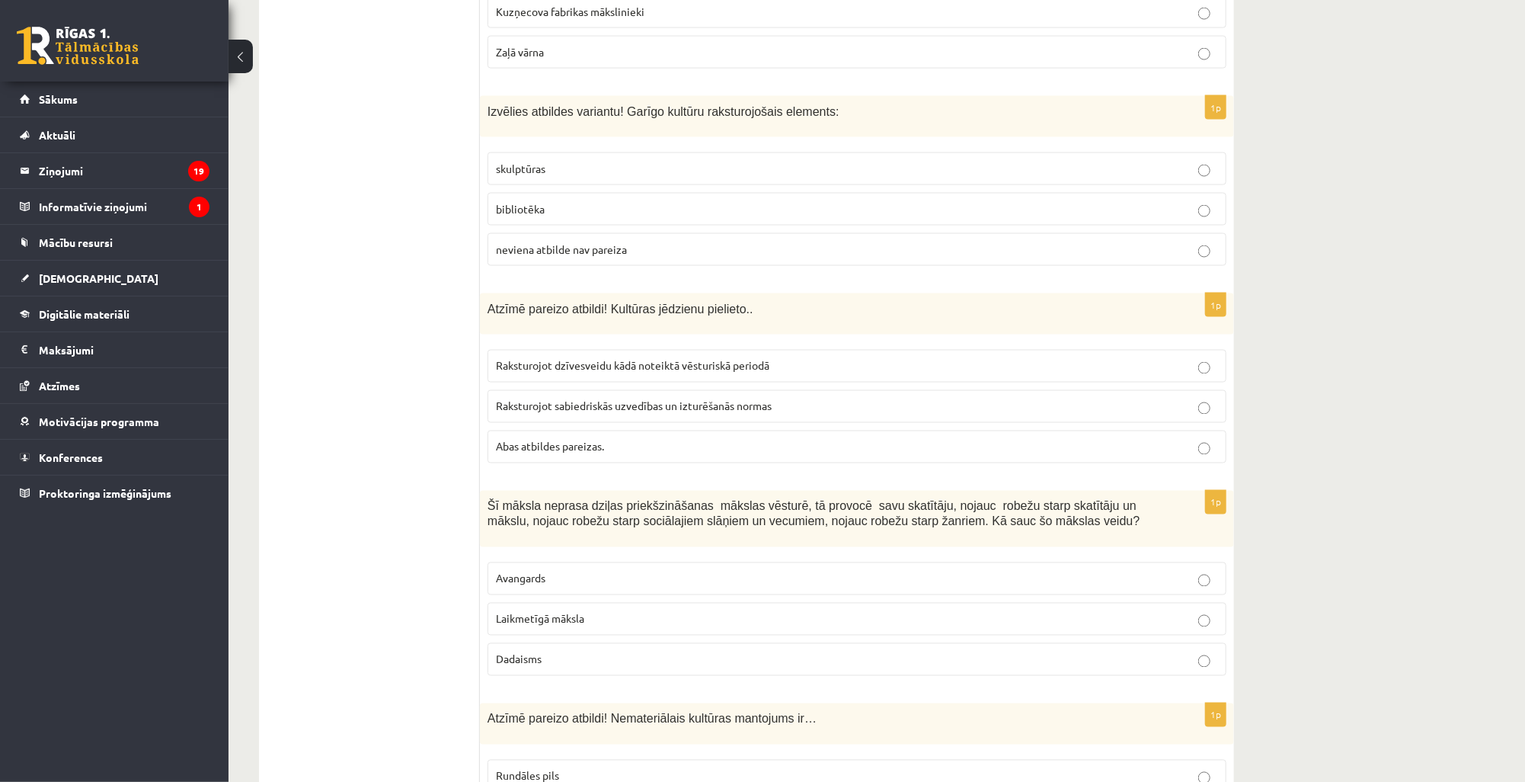
scroll to position [5362, 0]
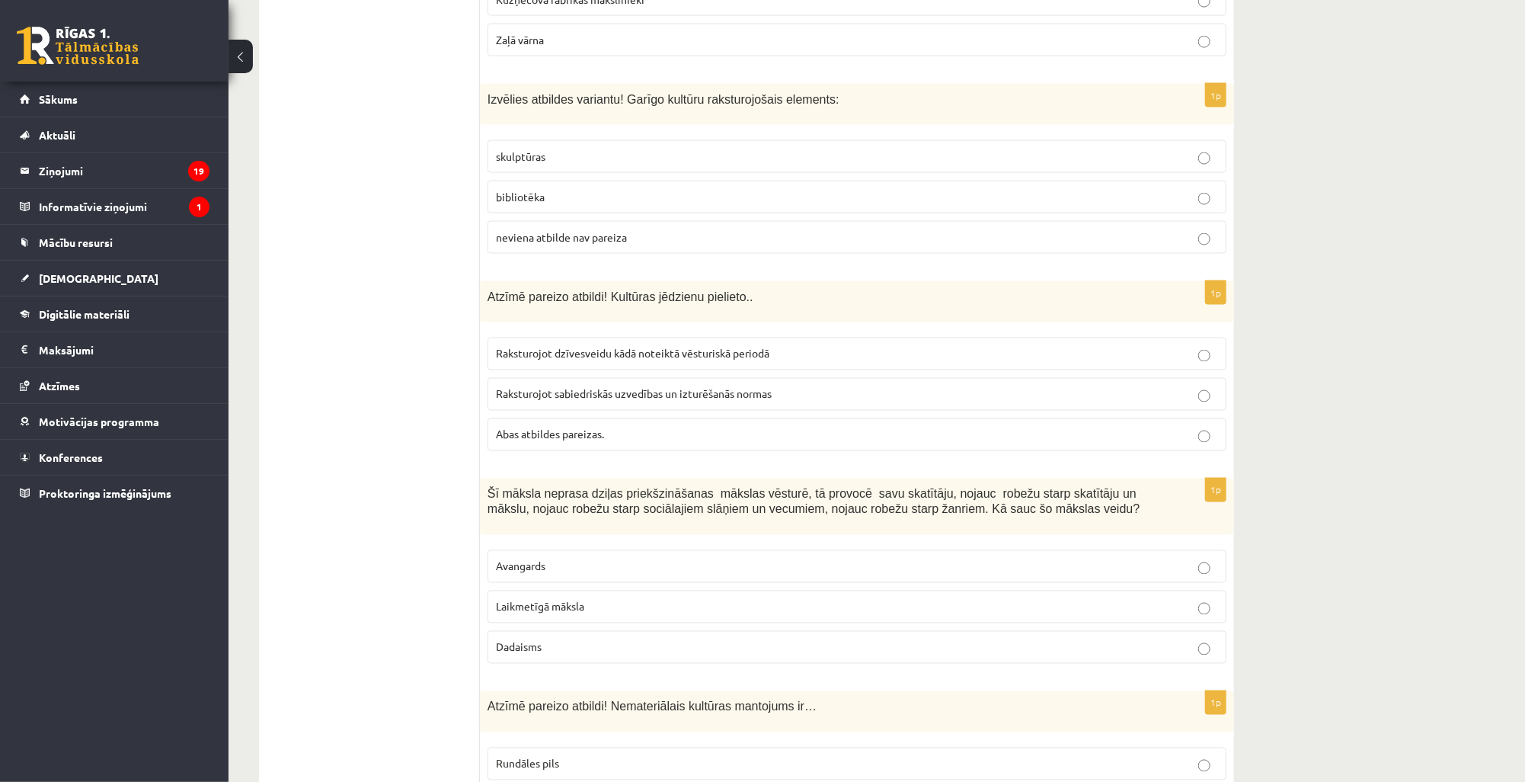
click at [548, 427] on span "Abas atbildes pareizas." at bounding box center [550, 434] width 108 height 14
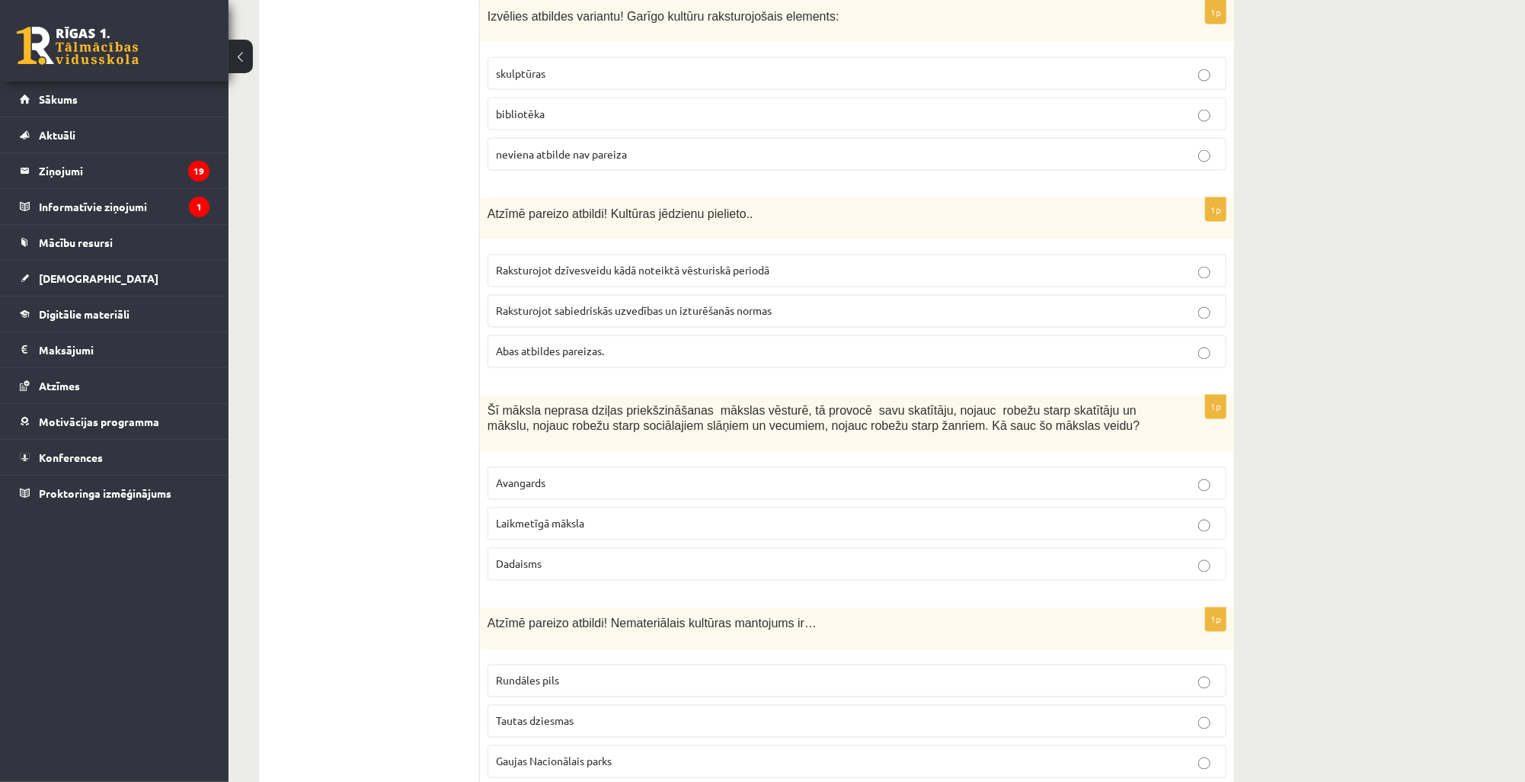
scroll to position [5484, 0]
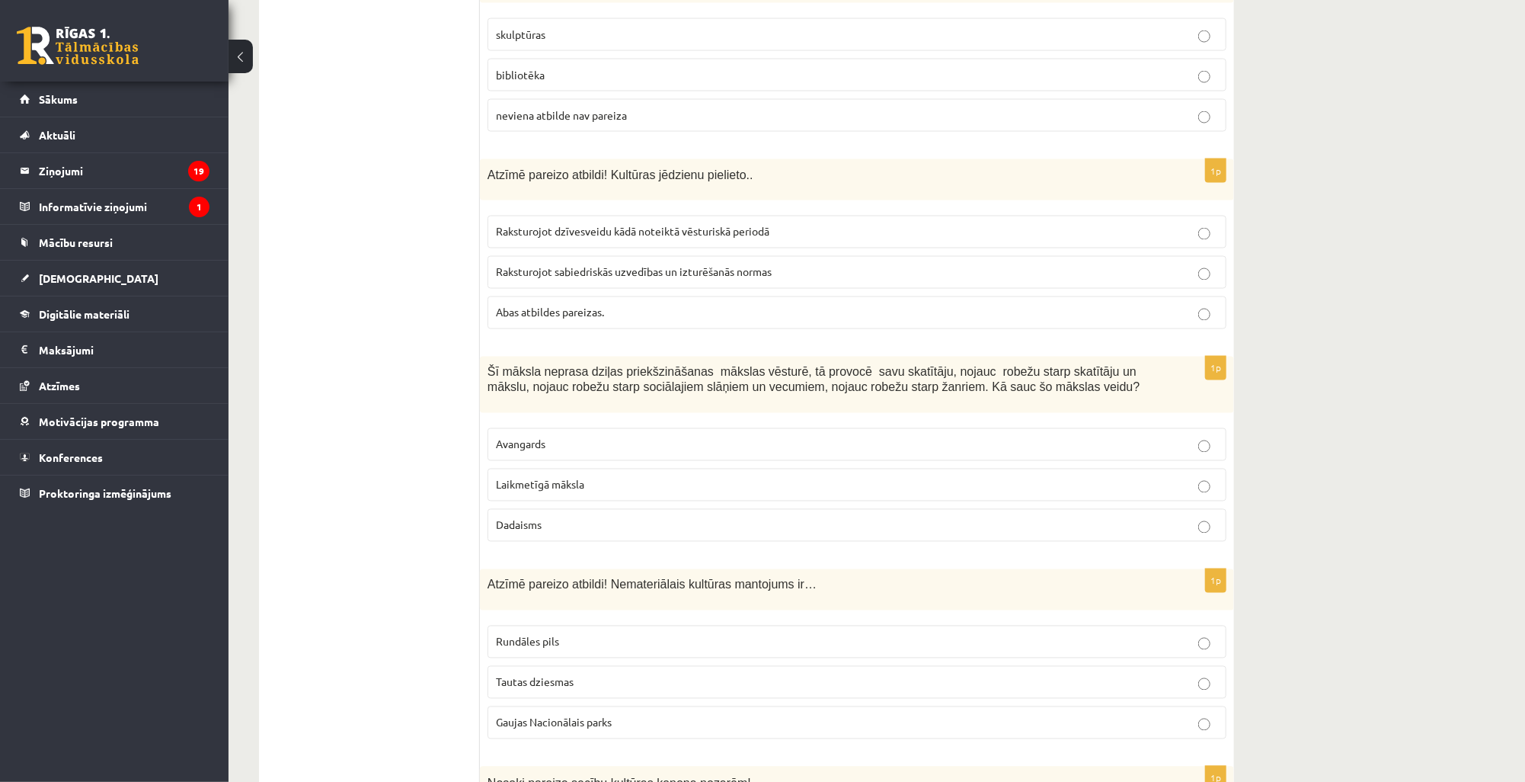
click at [545, 477] on p "Laikmetīgā māksla" at bounding box center [857, 485] width 722 height 16
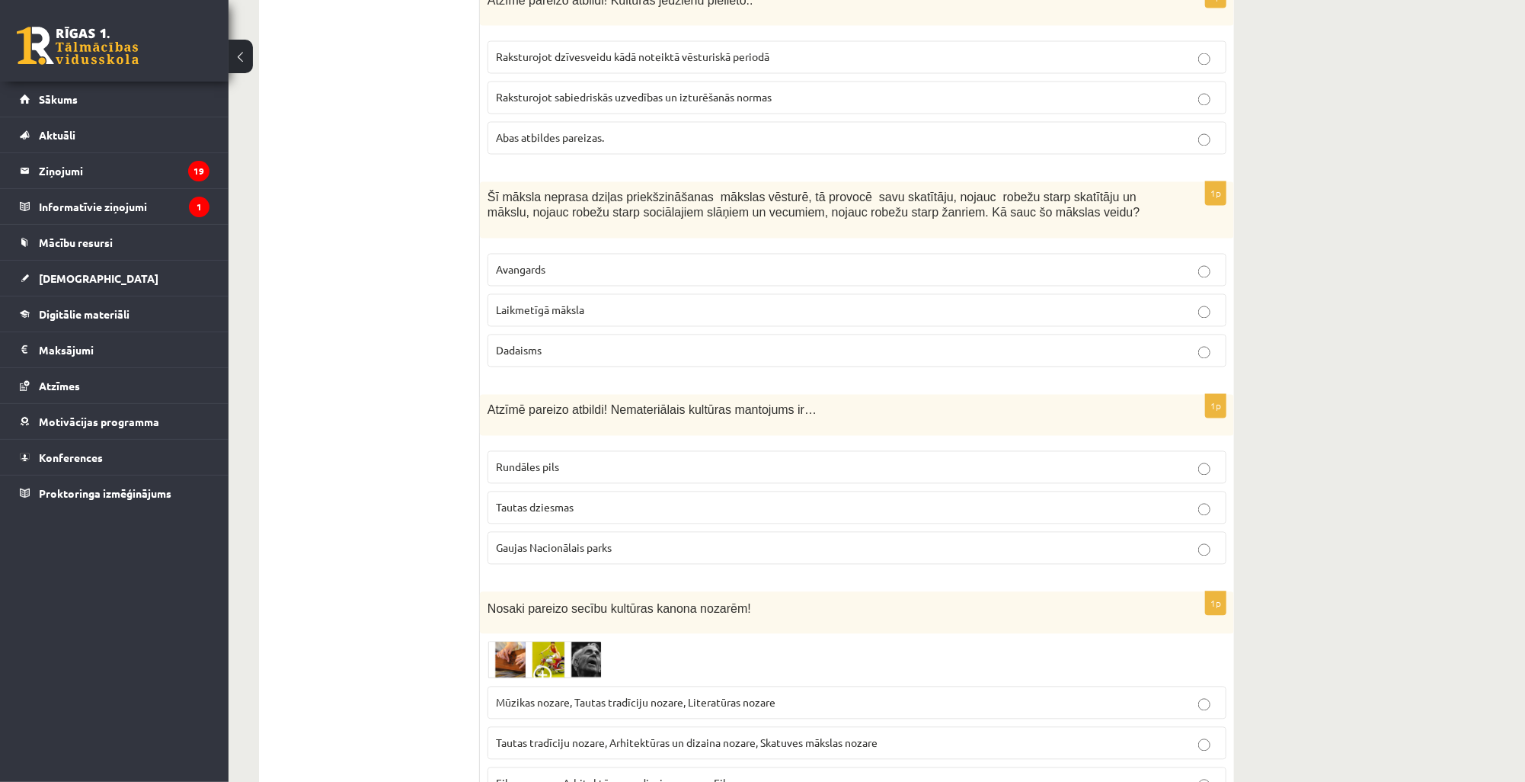
scroll to position [5667, 0]
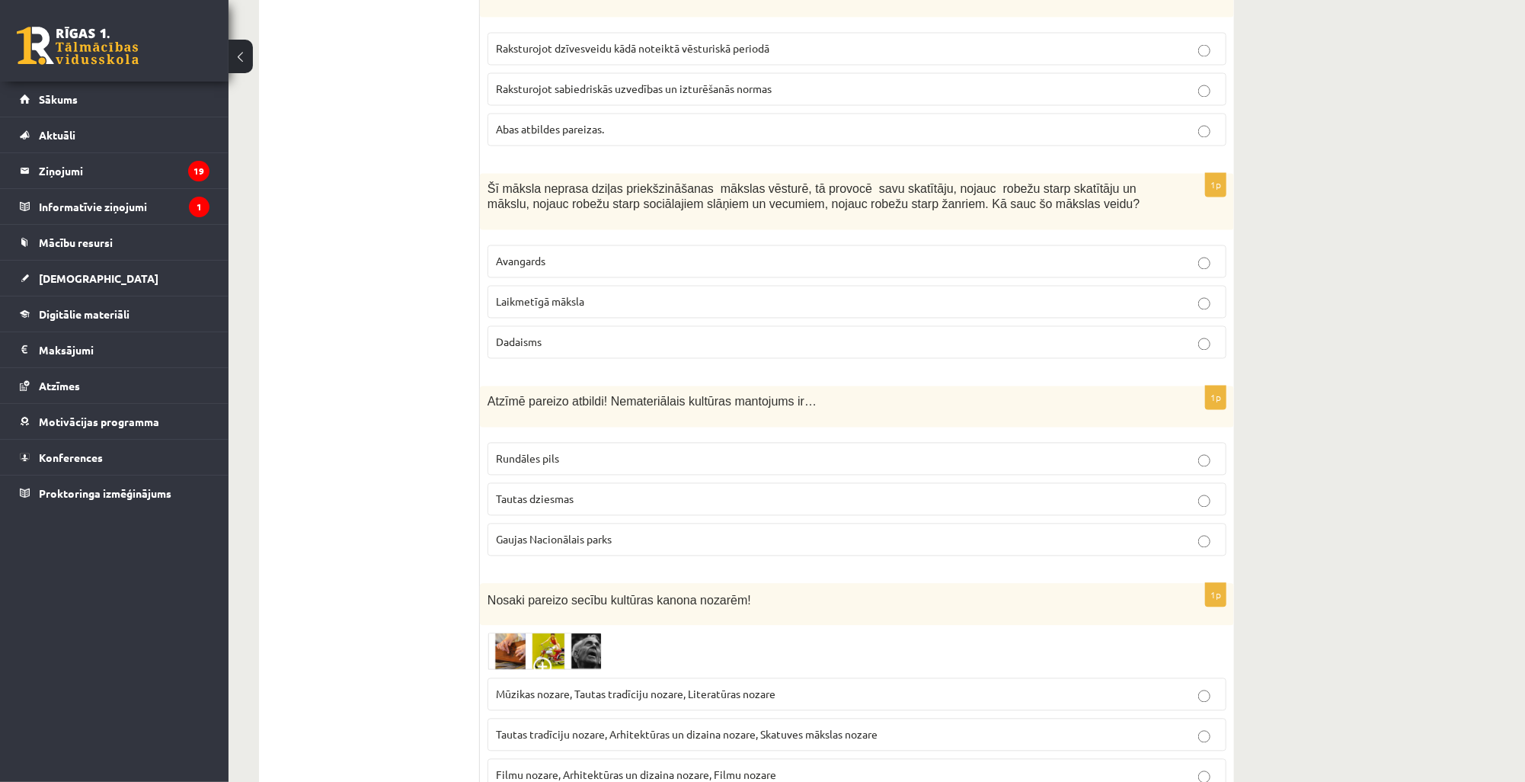
click at [539, 492] on span "Tautas dziesmas" at bounding box center [535, 499] width 78 height 14
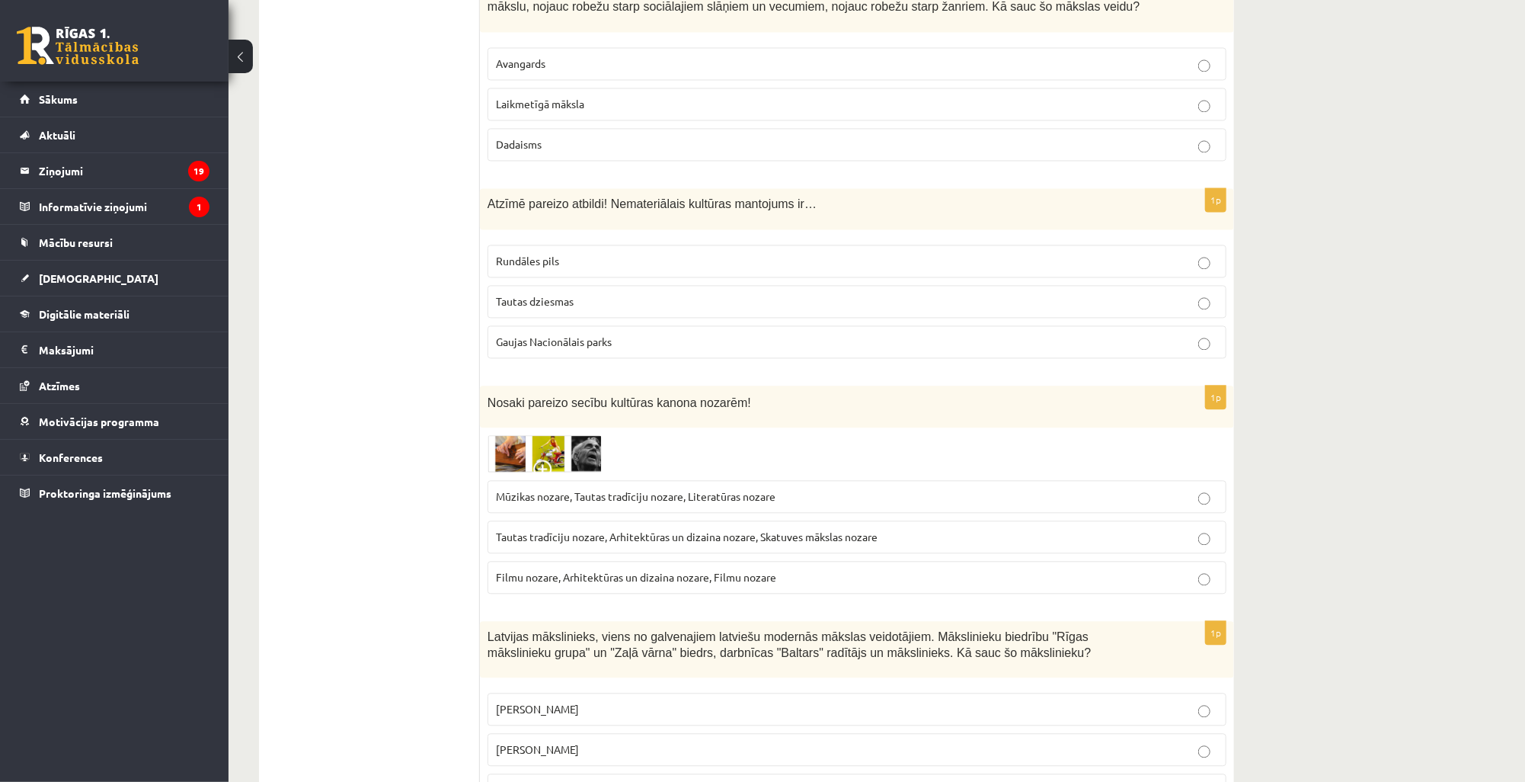
scroll to position [5867, 0]
click at [546, 457] on span at bounding box center [545, 469] width 24 height 24
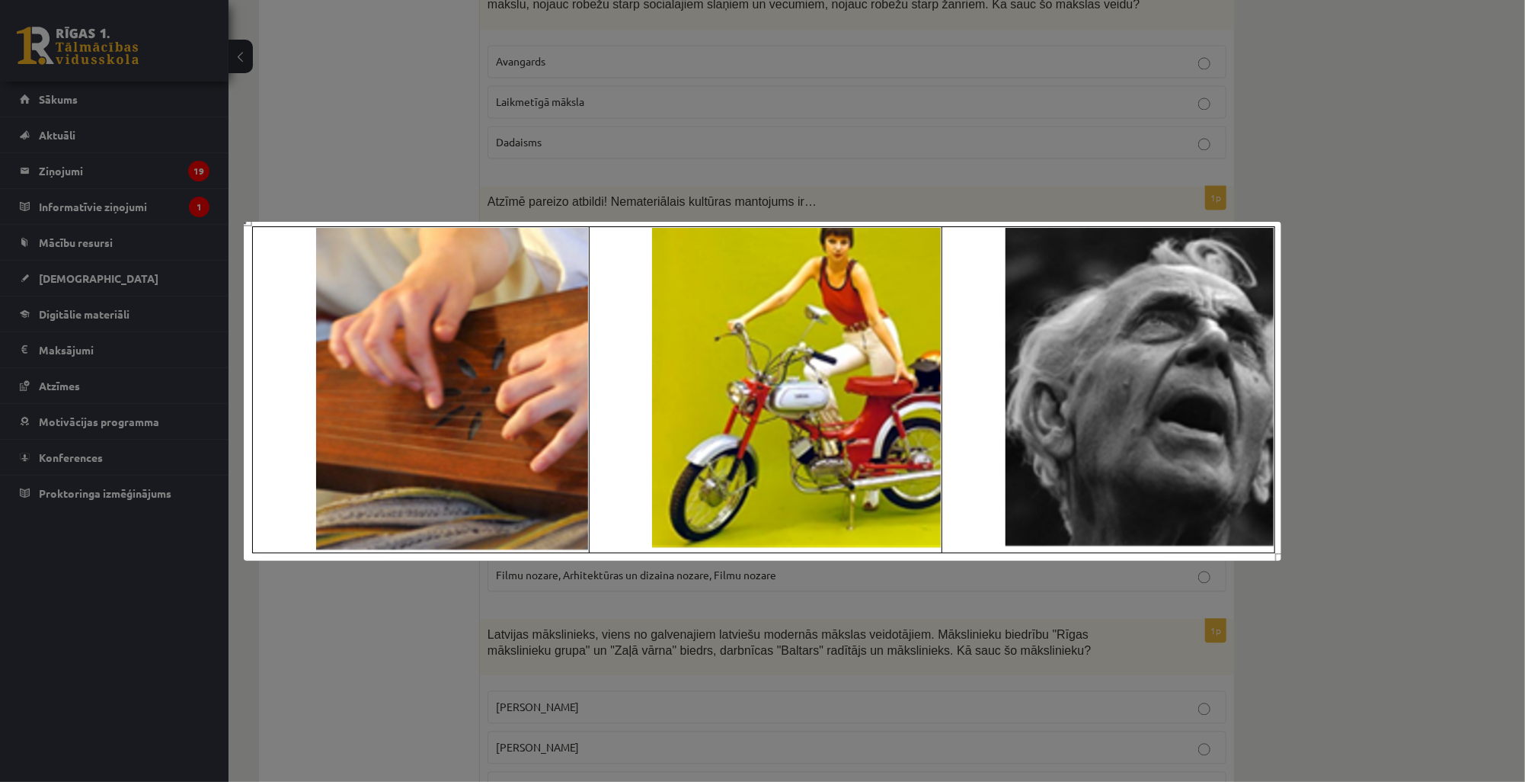
click at [1140, 663] on div at bounding box center [762, 391] width 1525 height 782
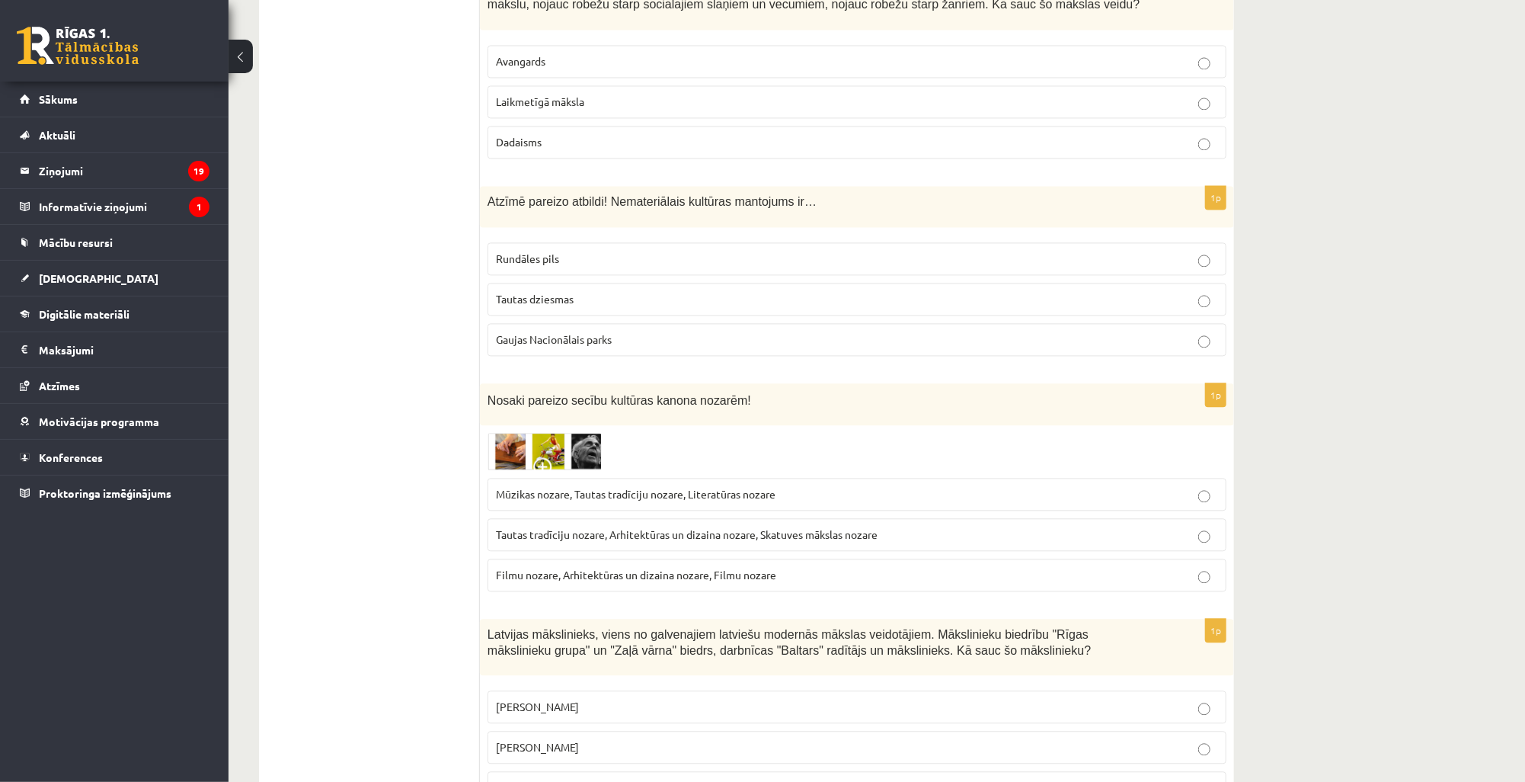
click at [499, 433] on img at bounding box center [544, 451] width 114 height 37
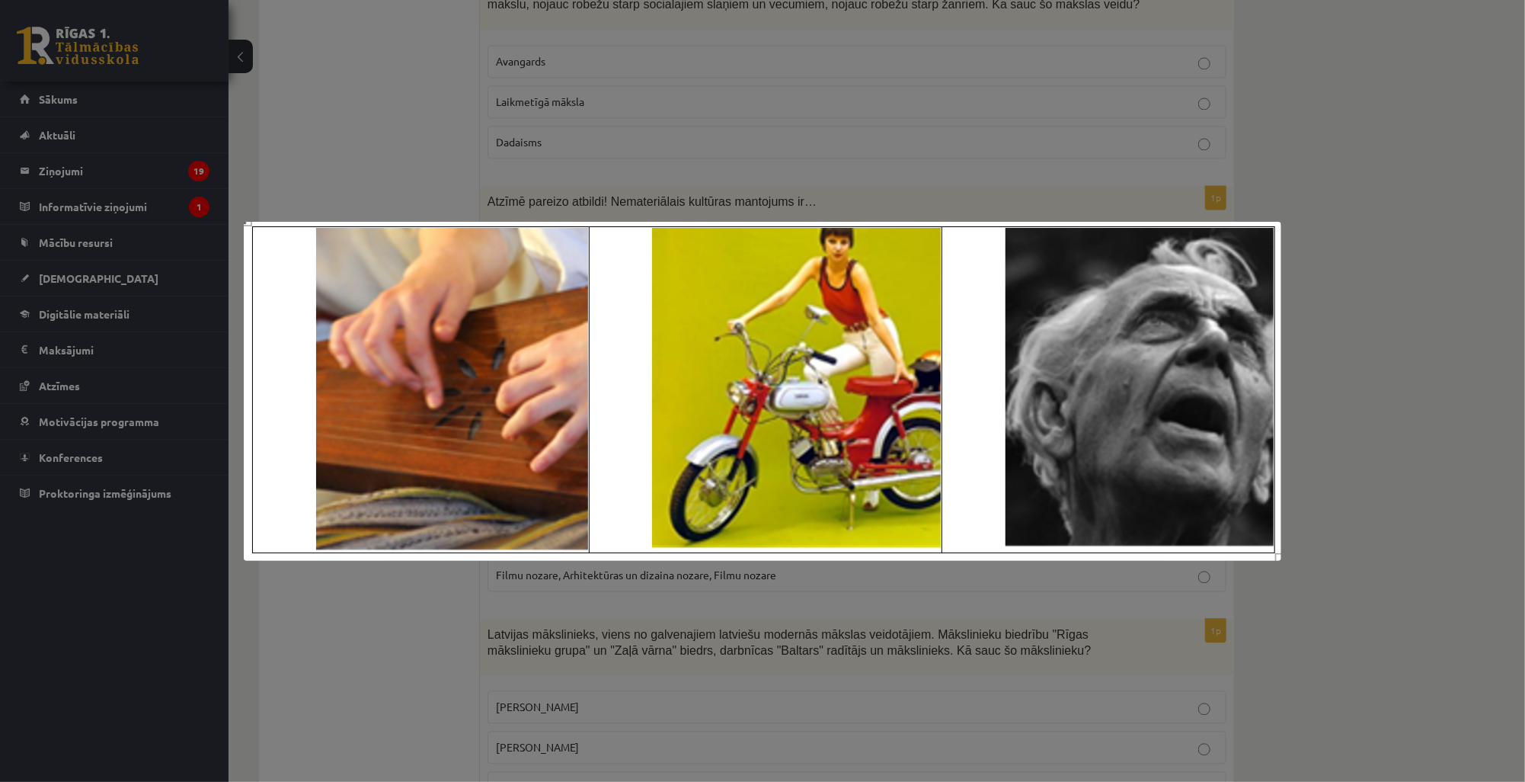
click at [1426, 481] on div at bounding box center [762, 391] width 1525 height 782
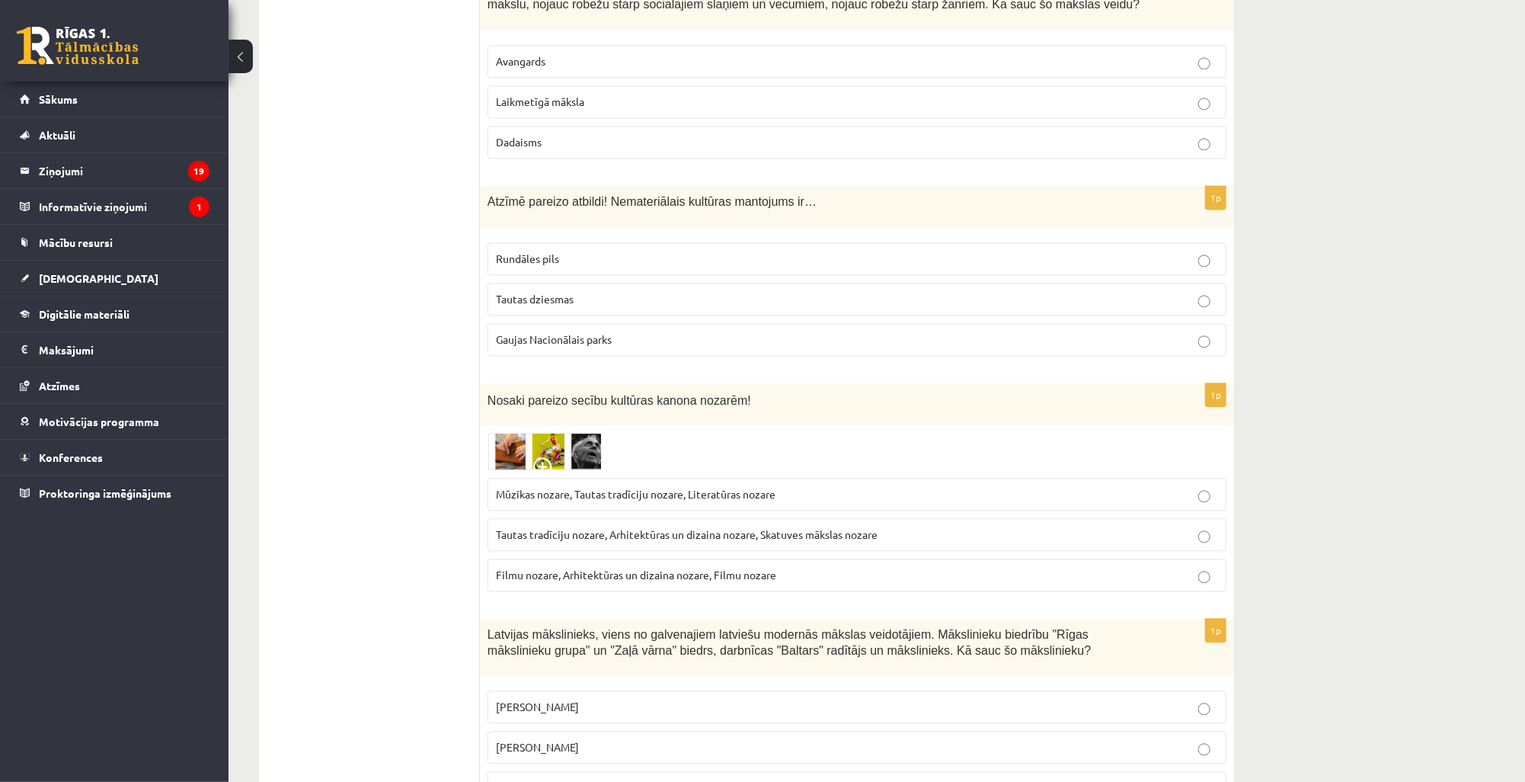
click at [545, 487] on span "Mūzikas nozare, Tautas tradīciju nozare, Literatūras nozare" at bounding box center [636, 494] width 280 height 14
drag, startPoint x: 486, startPoint y: 551, endPoint x: 655, endPoint y: 702, distance: 226.6
click at [655, 702] on div "1p Latvijas mākslinieks, viens no galvenajiem latviešu modernās mākslas veidotā…" at bounding box center [857, 717] width 754 height 198
copy div "Latvijas mākslinieks, viens no galvenajiem latviešu modernās mākslas veidotājie…"
click at [654, 527] on span "Tautas tradīciju nozare, Arhitektūras un dizaina nozare, Skatuves mākslas nozare" at bounding box center [687, 534] width 382 height 14
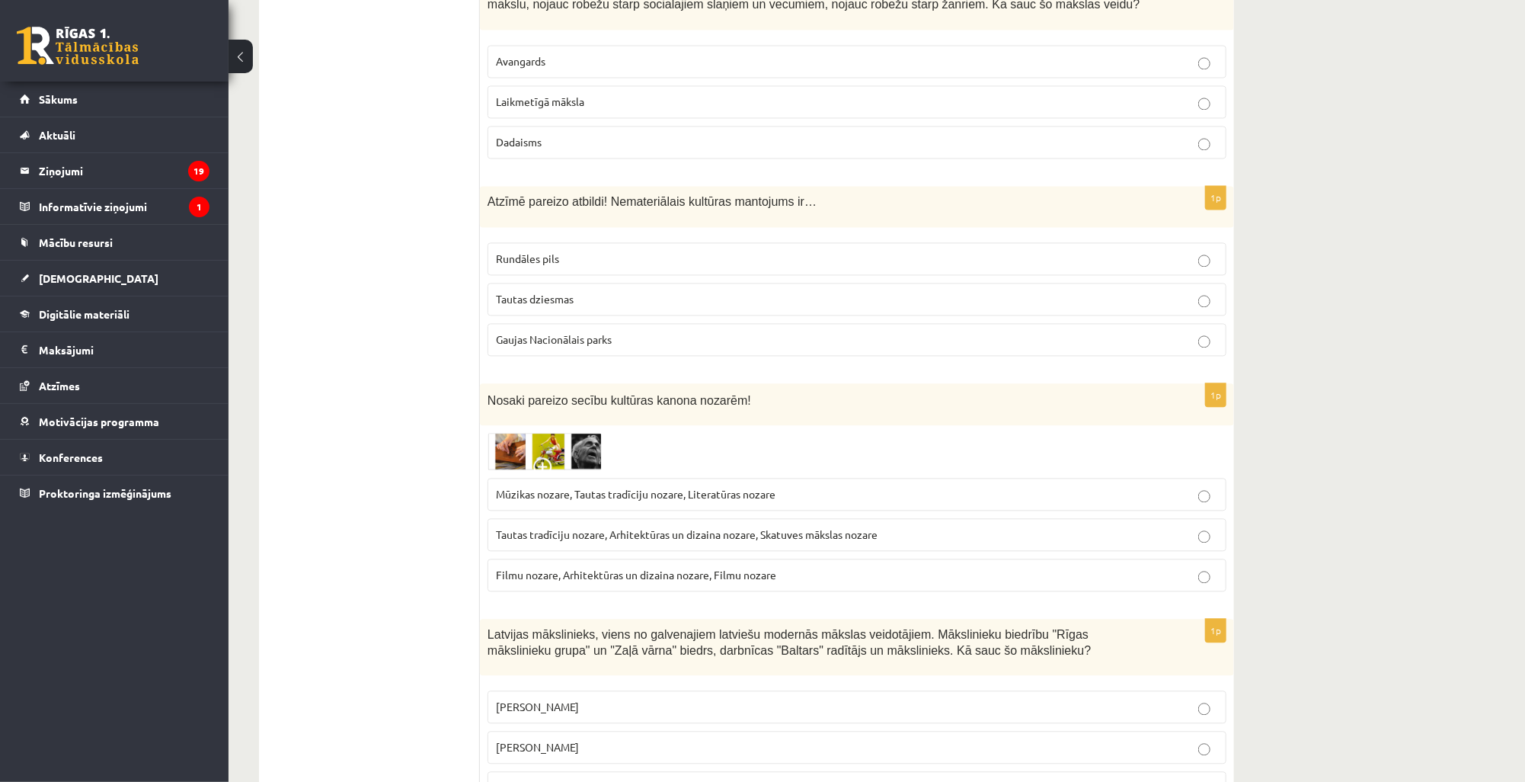
click at [530, 730] on label "Romāns Suta" at bounding box center [856, 746] width 739 height 33
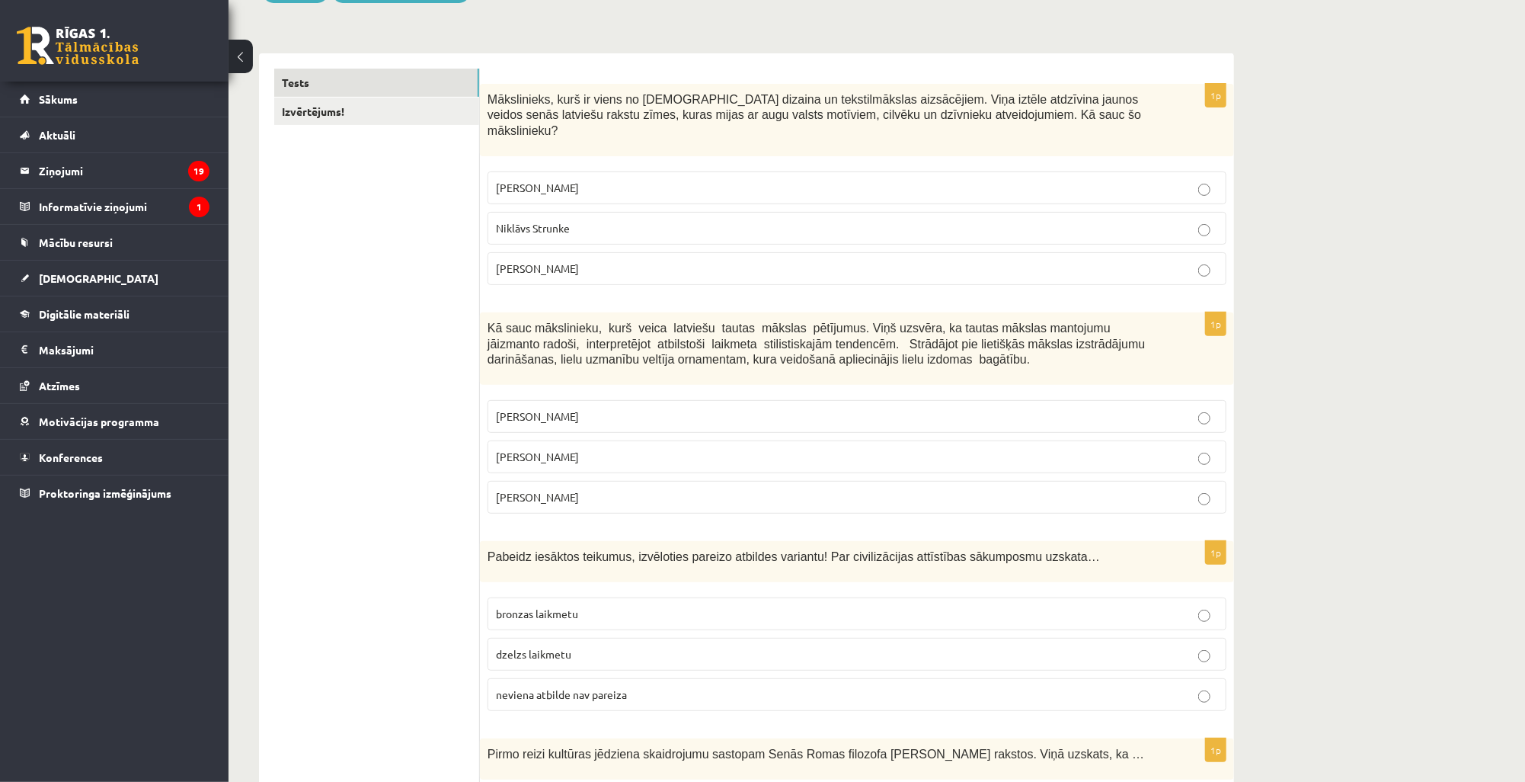
scroll to position [0, 0]
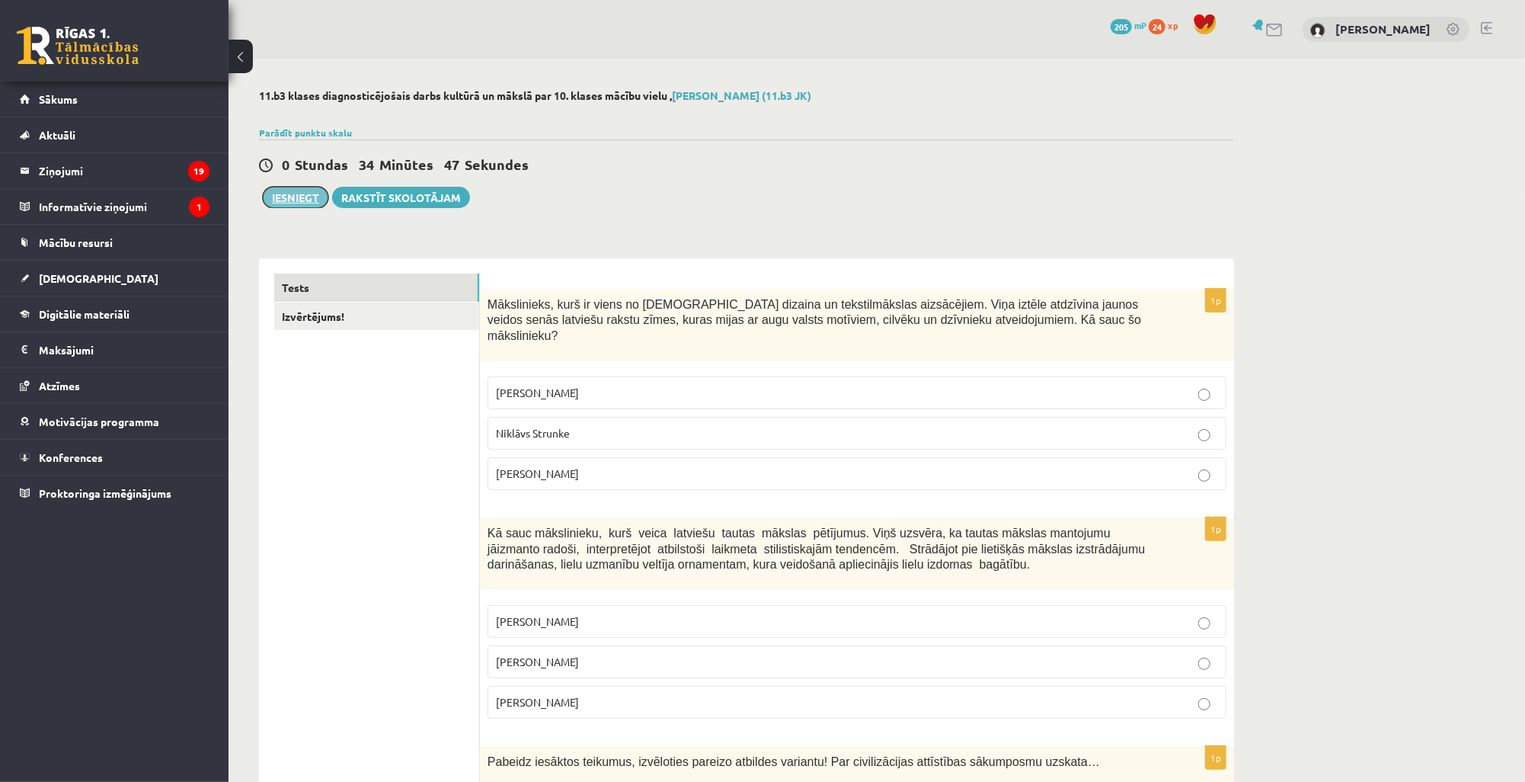
click at [308, 190] on button "Iesniegt" at bounding box center [296, 197] width 66 height 21
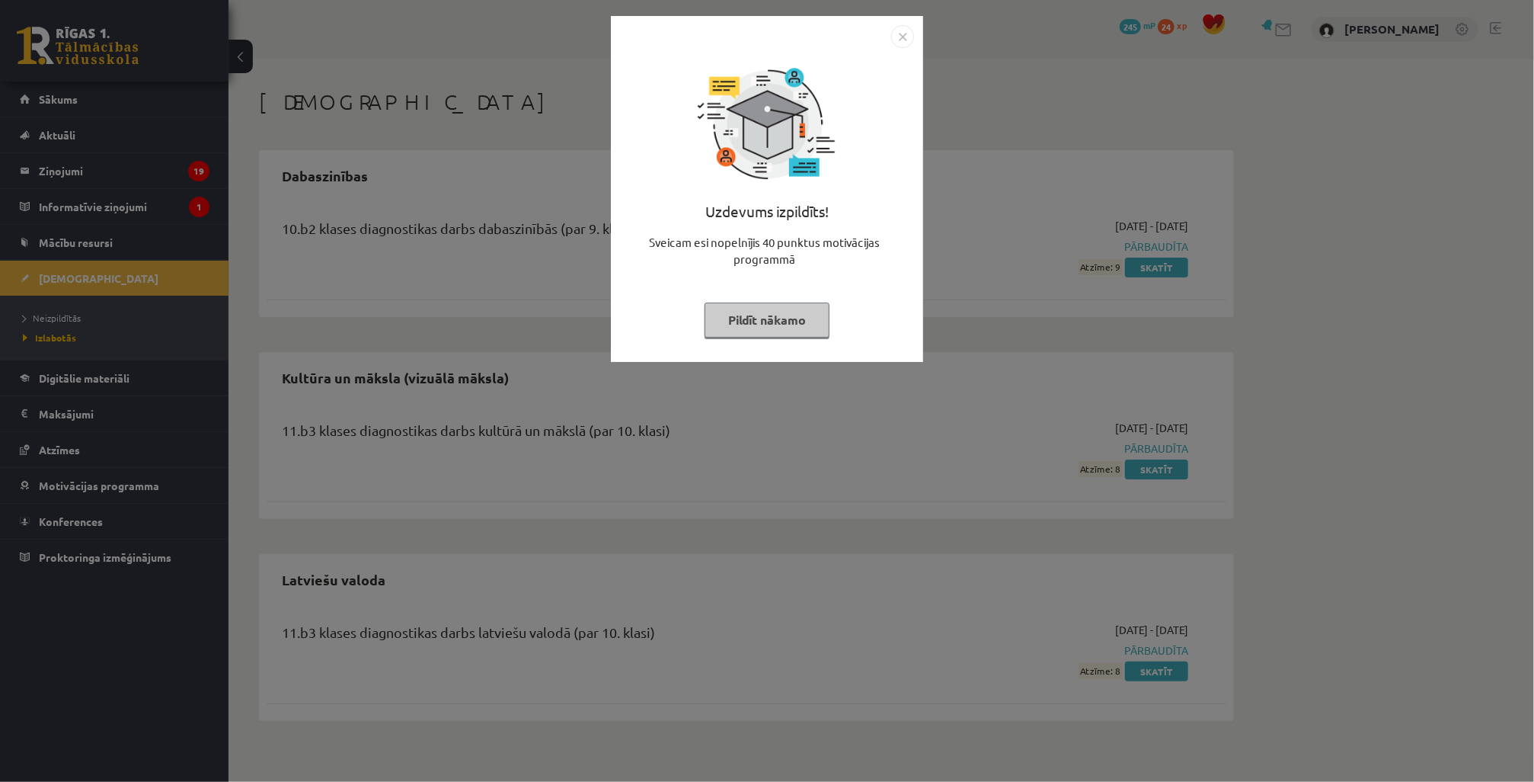
click at [903, 31] on img "Close" at bounding box center [902, 36] width 23 height 23
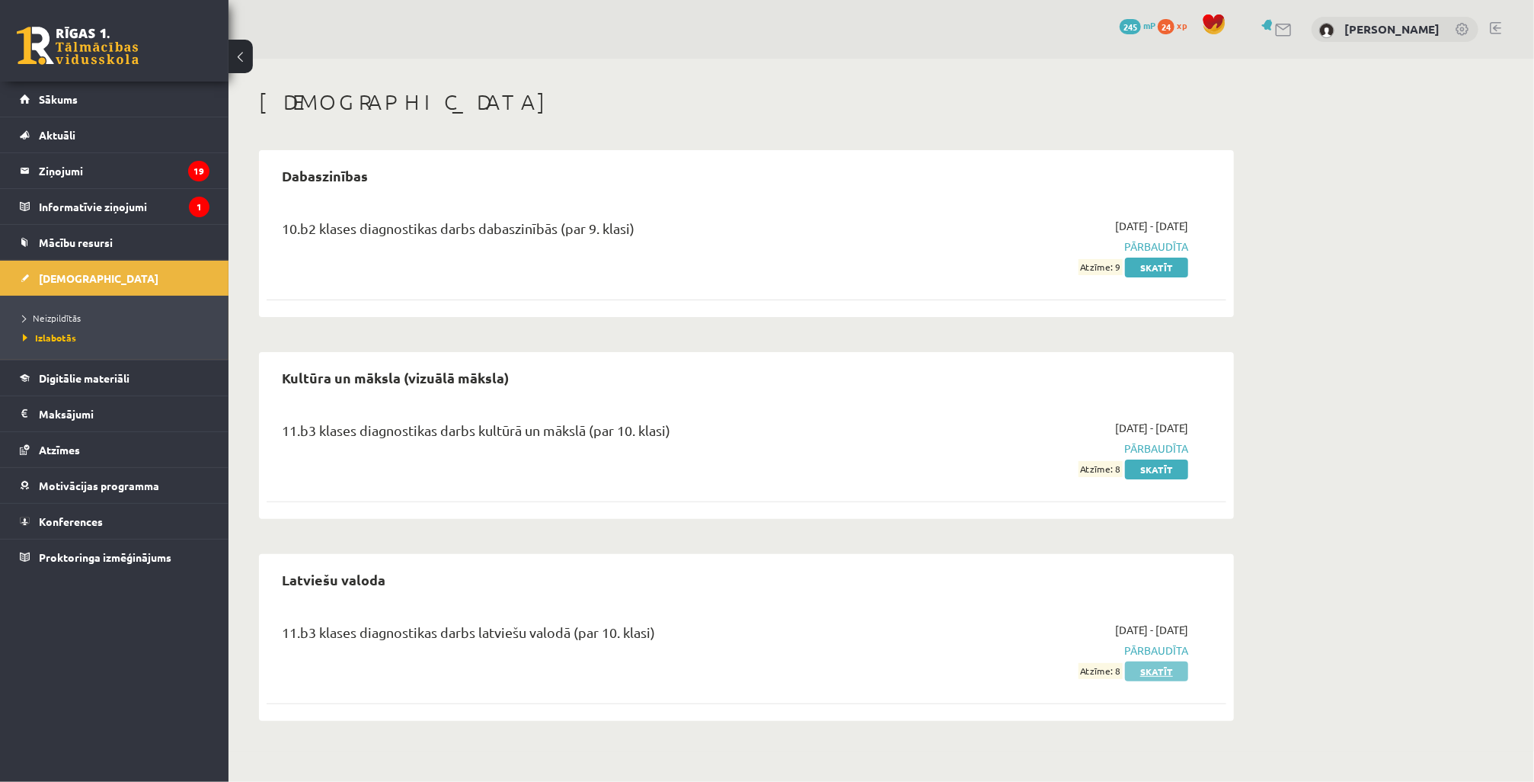
drag, startPoint x: 1102, startPoint y: 666, endPoint x: 1136, endPoint y: 670, distance: 34.5
click at [1136, 670] on div "2025-10-01 - 2025-10-15 Pārbaudīta Atzīme: 8 Skatīt" at bounding box center [1045, 650] width 310 height 57
click at [801, 432] on div "11.b3 klases diagnostikas darbs kultūrā un mākslā (par 10. klasi)" at bounding box center [580, 434] width 596 height 28
click at [111, 98] on link "Sākums" at bounding box center [115, 99] width 190 height 35
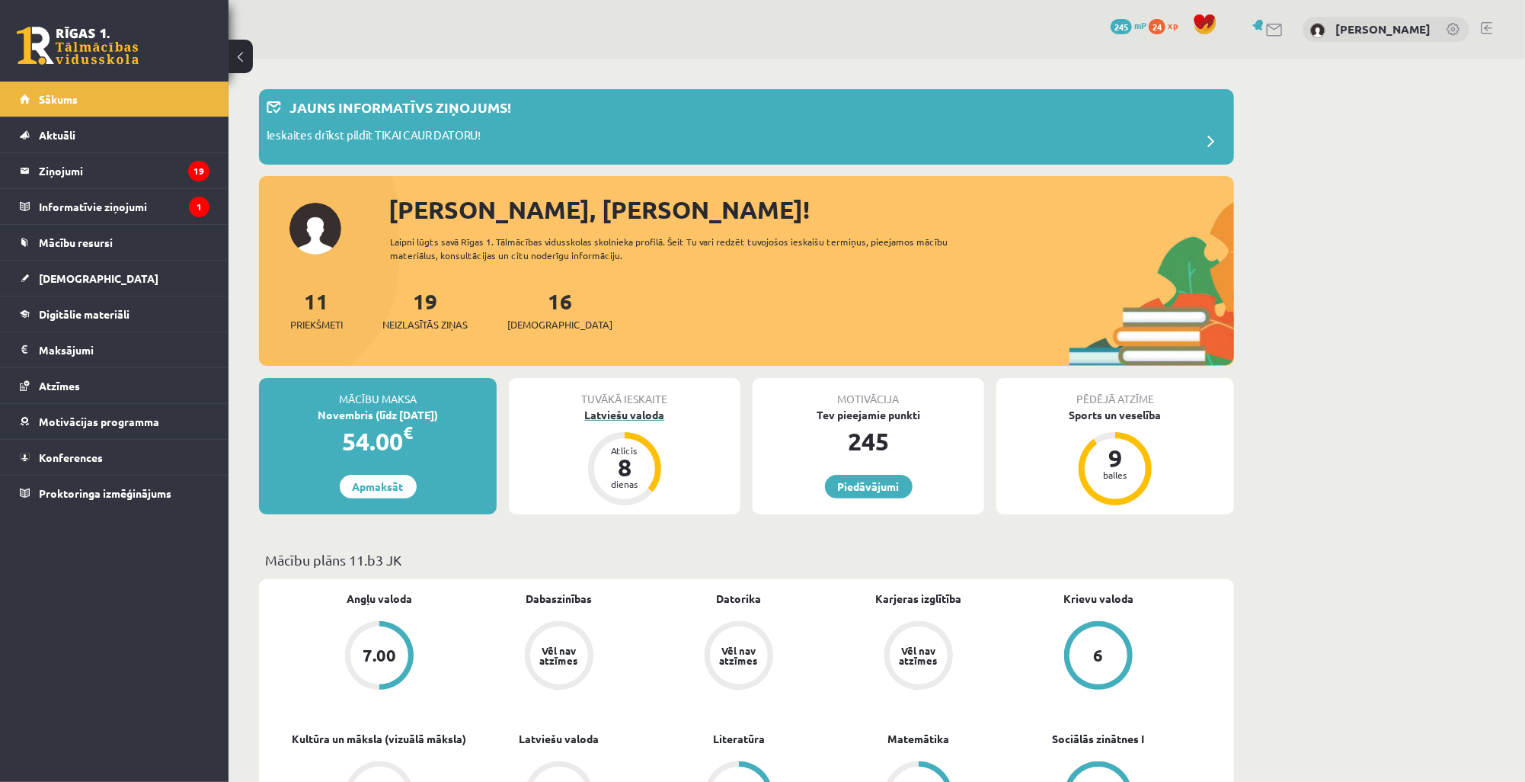
click at [633, 447] on div "Atlicis" at bounding box center [625, 450] width 46 height 9
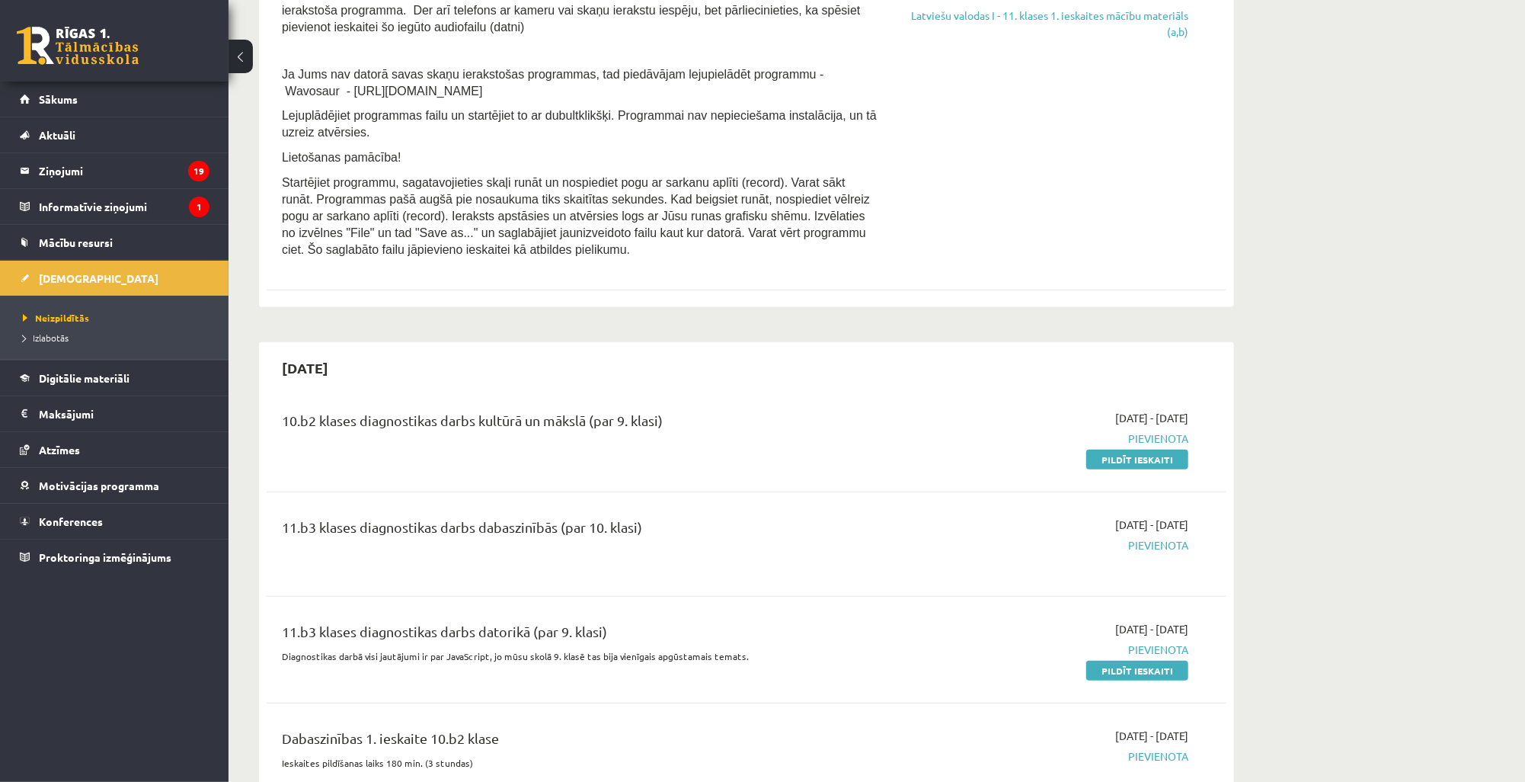
scroll to position [487, 0]
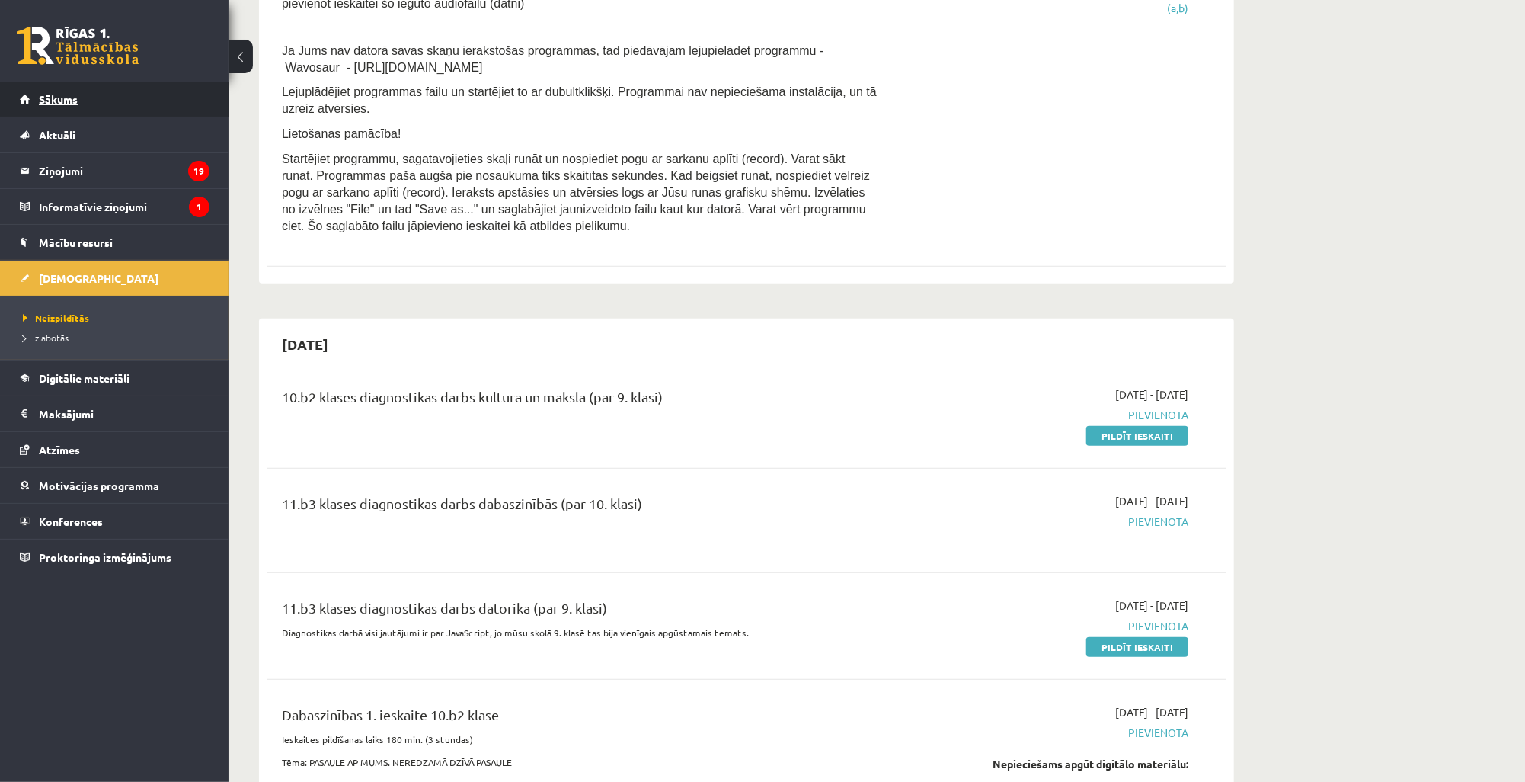
click at [67, 101] on span "Sākums" at bounding box center [58, 99] width 39 height 14
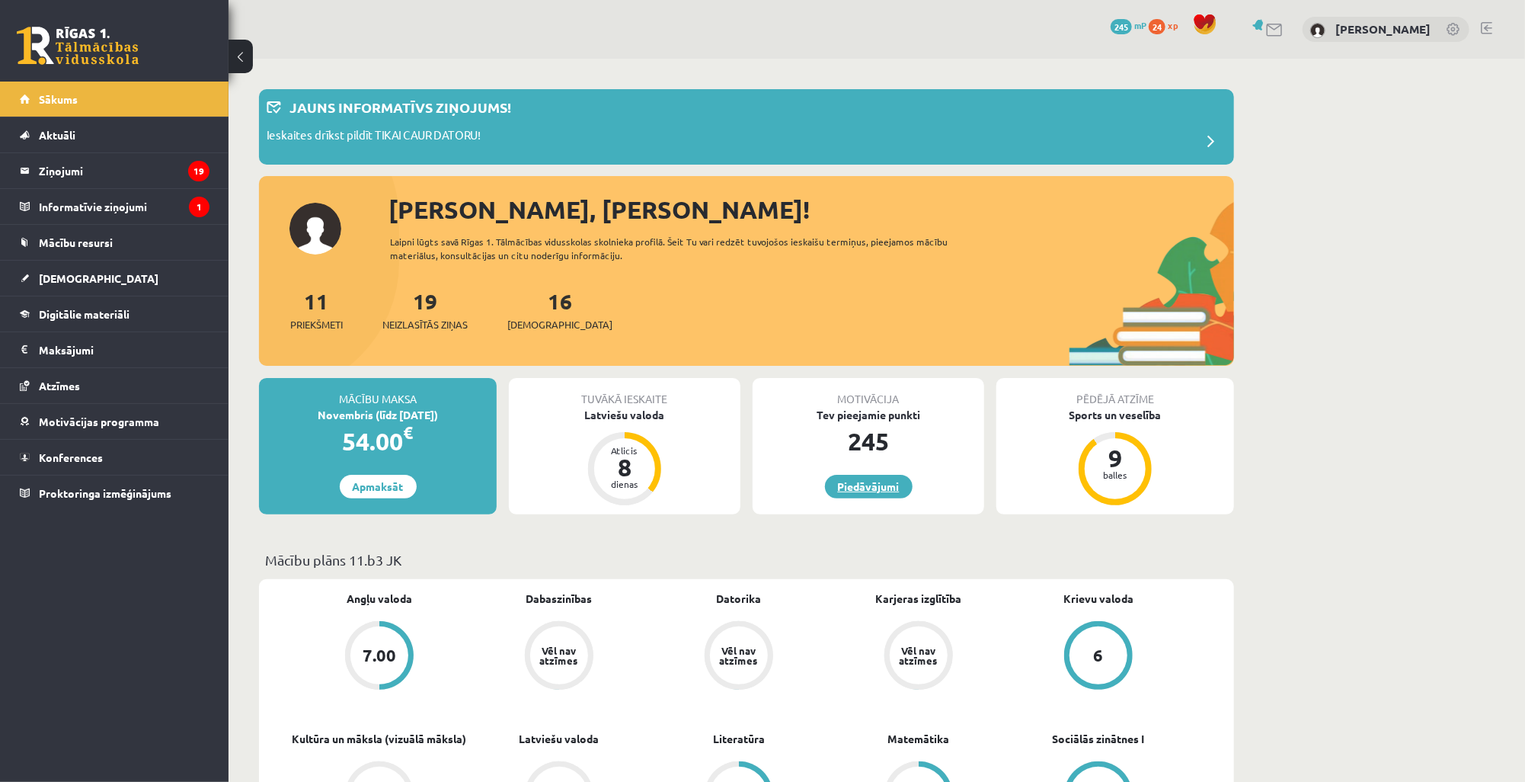
click at [884, 491] on link "Piedāvājumi" at bounding box center [869, 487] width 88 height 24
